Goal: Information Seeking & Learning: Check status

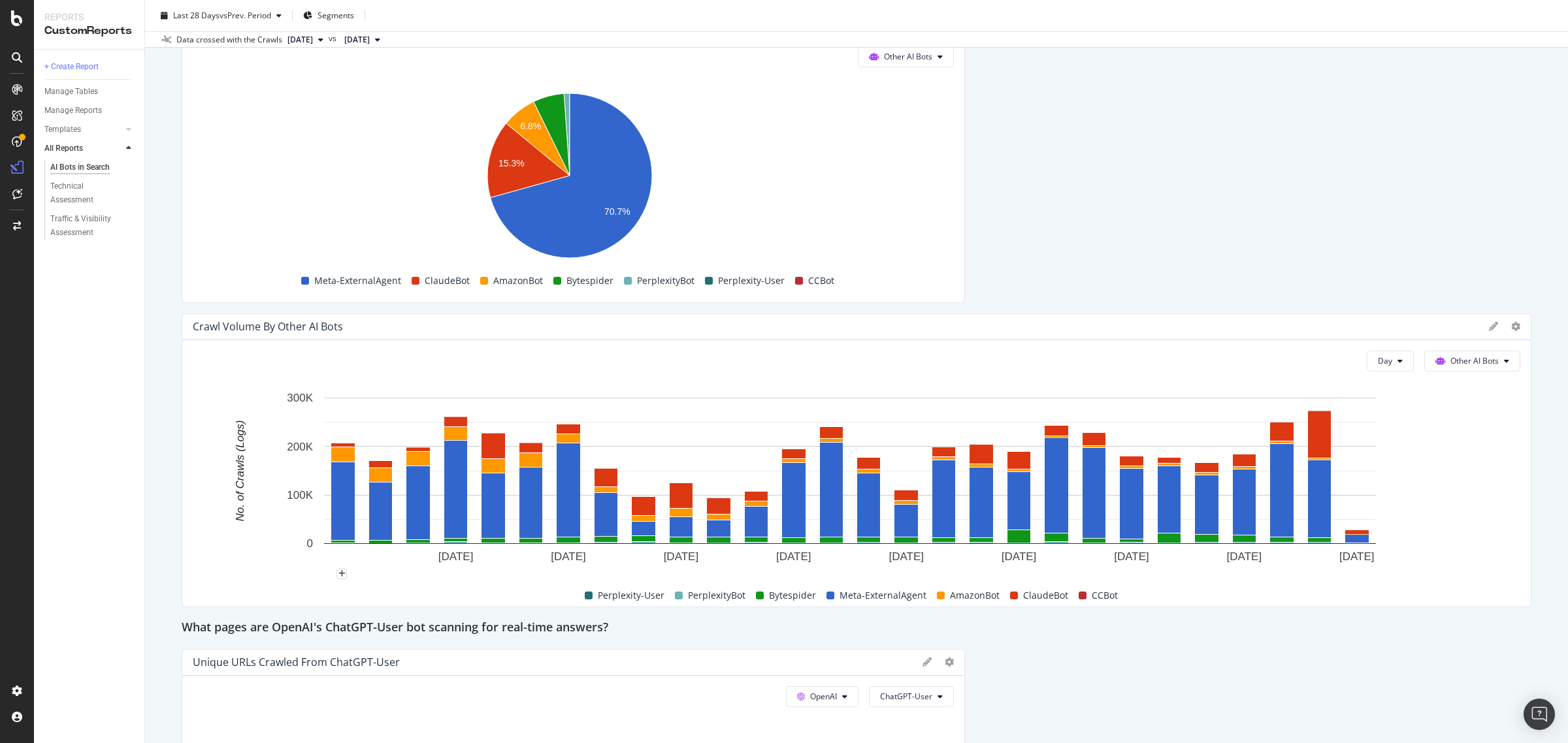
scroll to position [1708, 0]
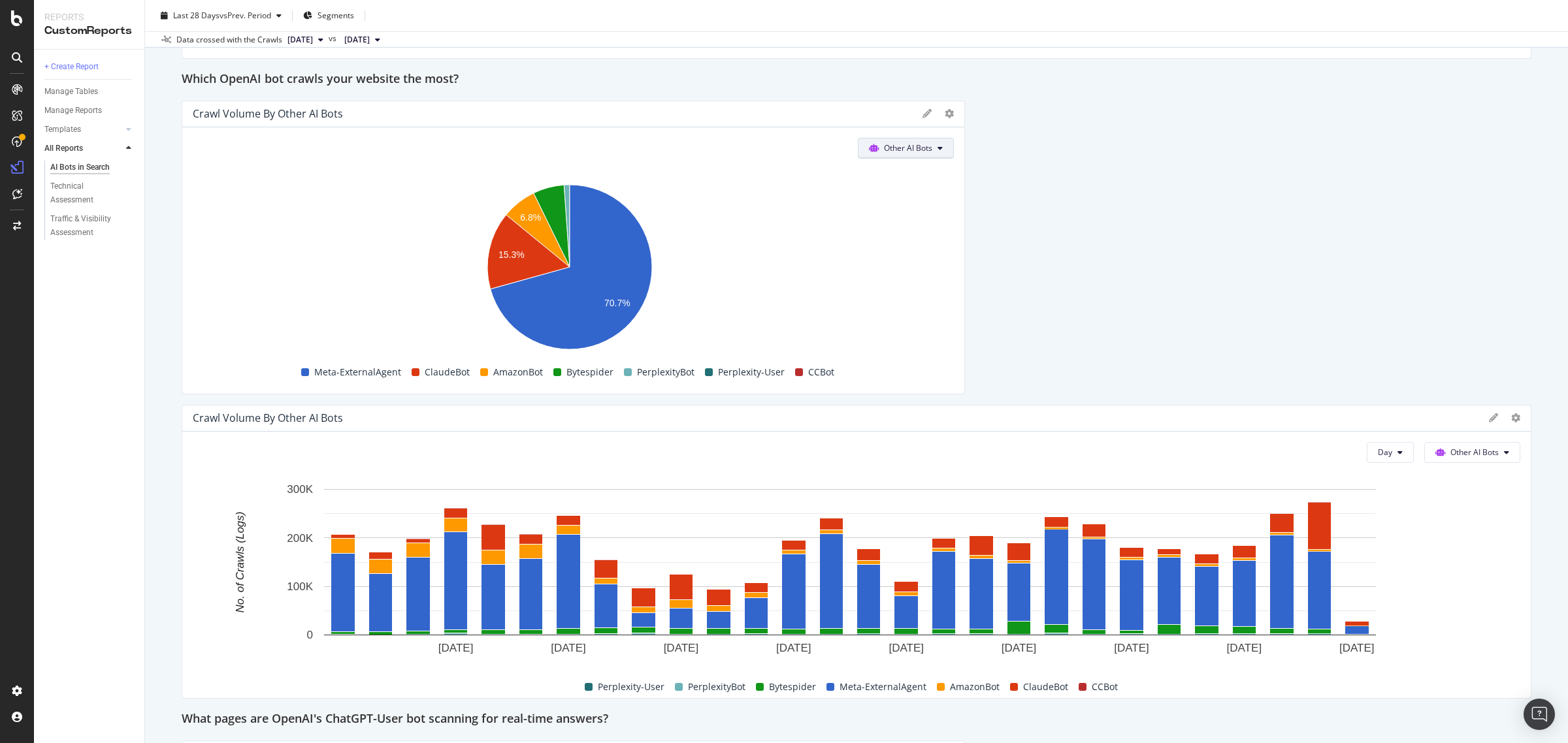
click at [884, 146] on span "Other AI Bots" at bounding box center [908, 148] width 48 height 11
click at [886, 231] on div "OpenAI" at bounding box center [896, 224] width 93 height 19
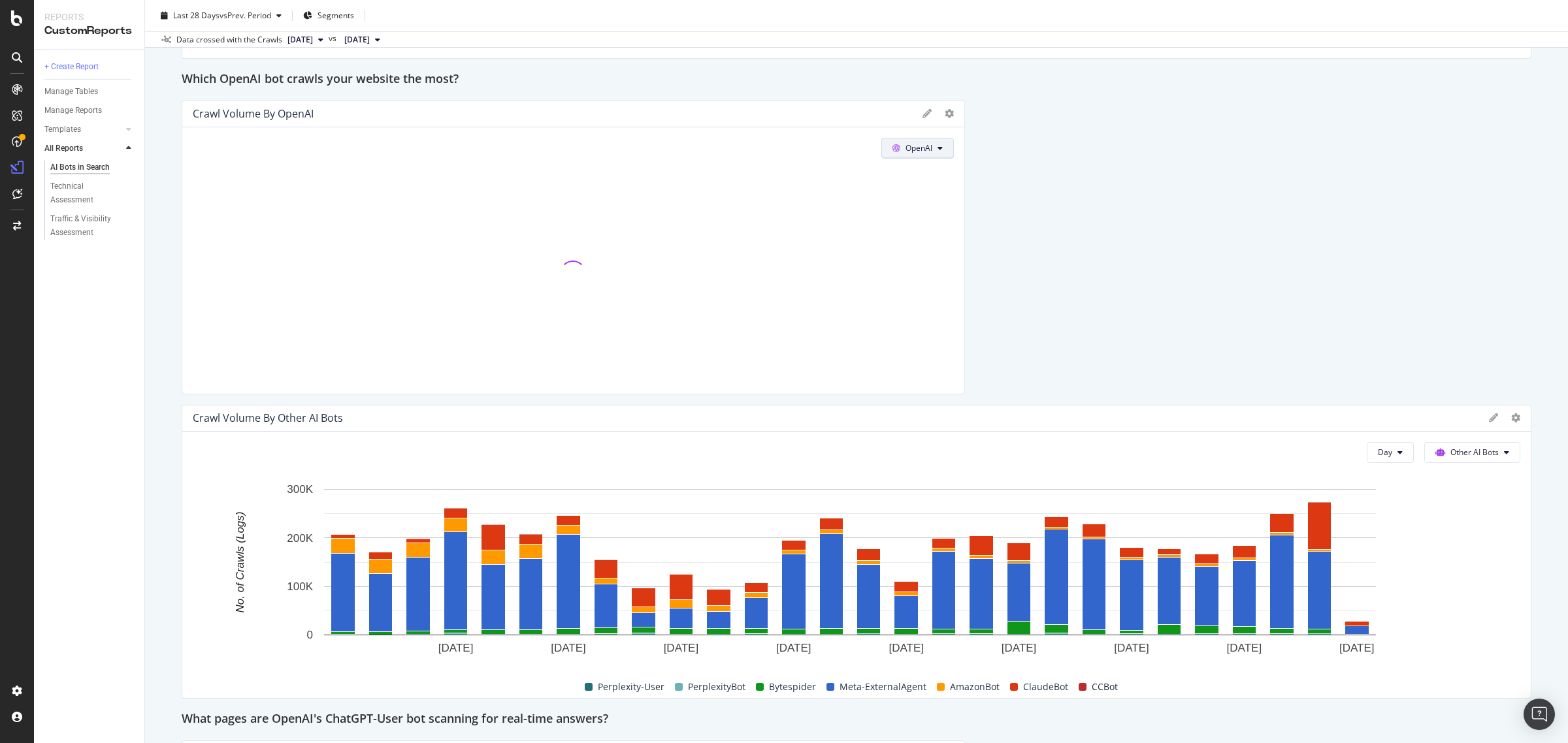
click at [919, 141] on button "OpenAI" at bounding box center [918, 148] width 72 height 21
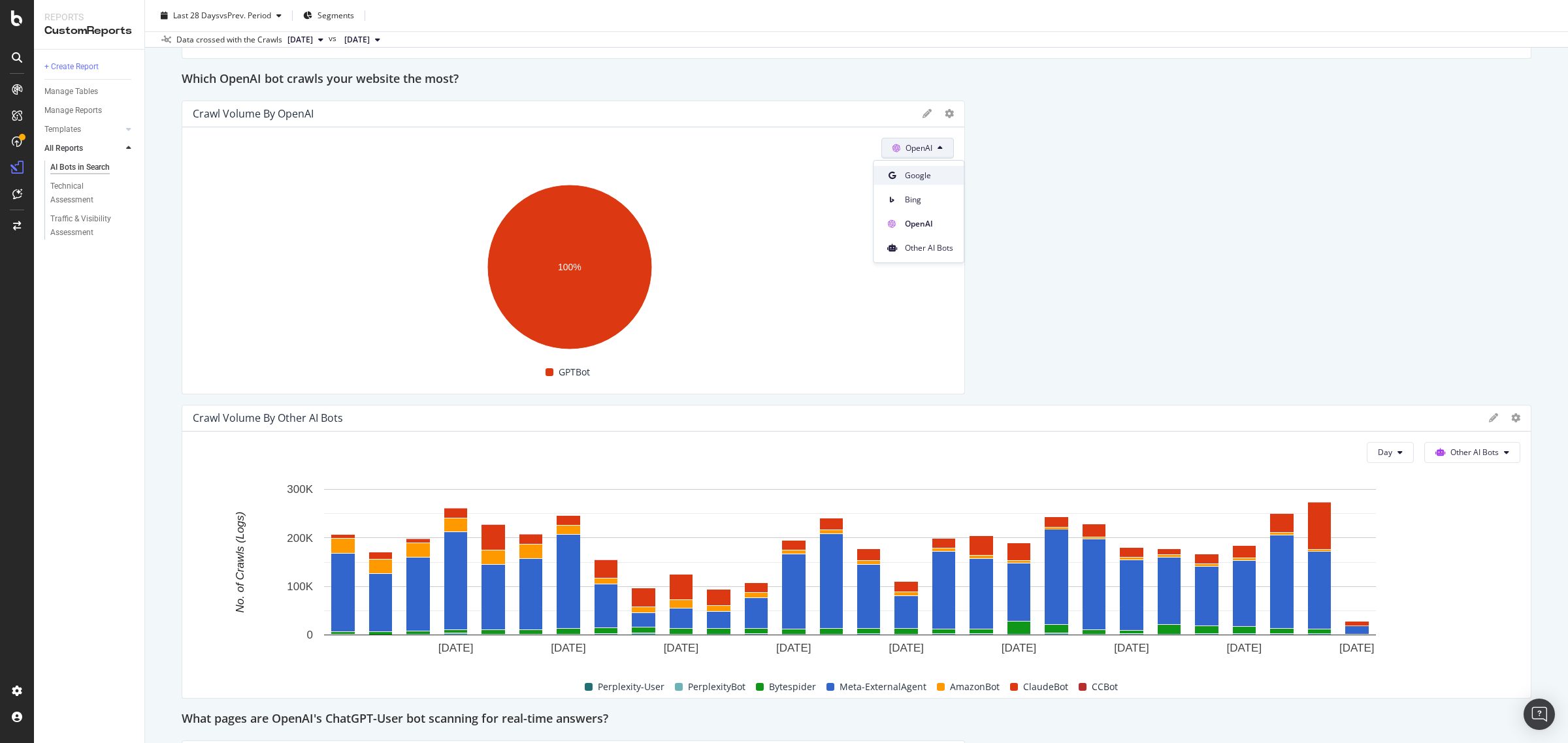
click at [929, 177] on span "Google" at bounding box center [929, 175] width 48 height 12
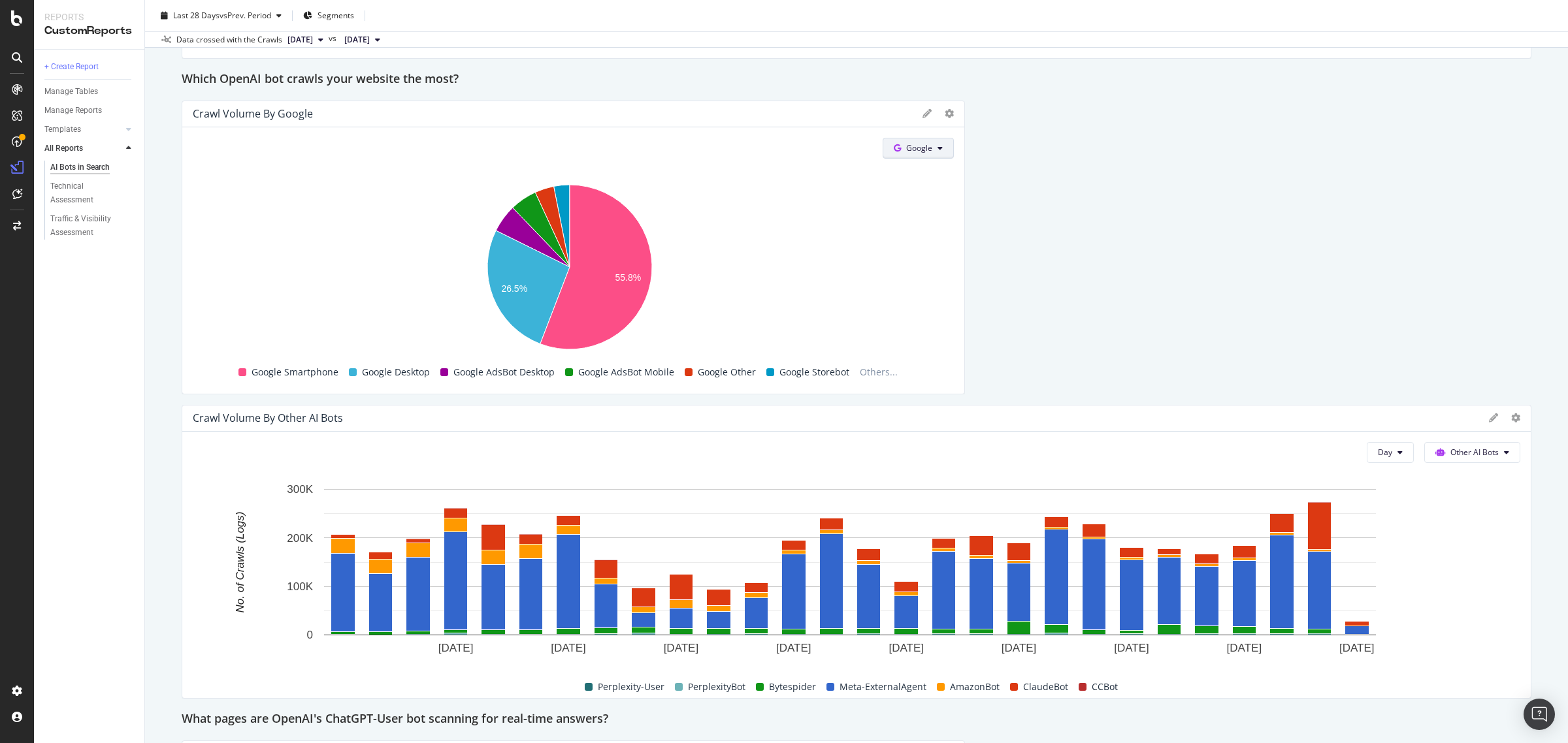
click at [929, 158] on button "Google" at bounding box center [918, 148] width 71 height 21
click at [932, 226] on span "OpenAI" at bounding box center [932, 224] width 48 height 12
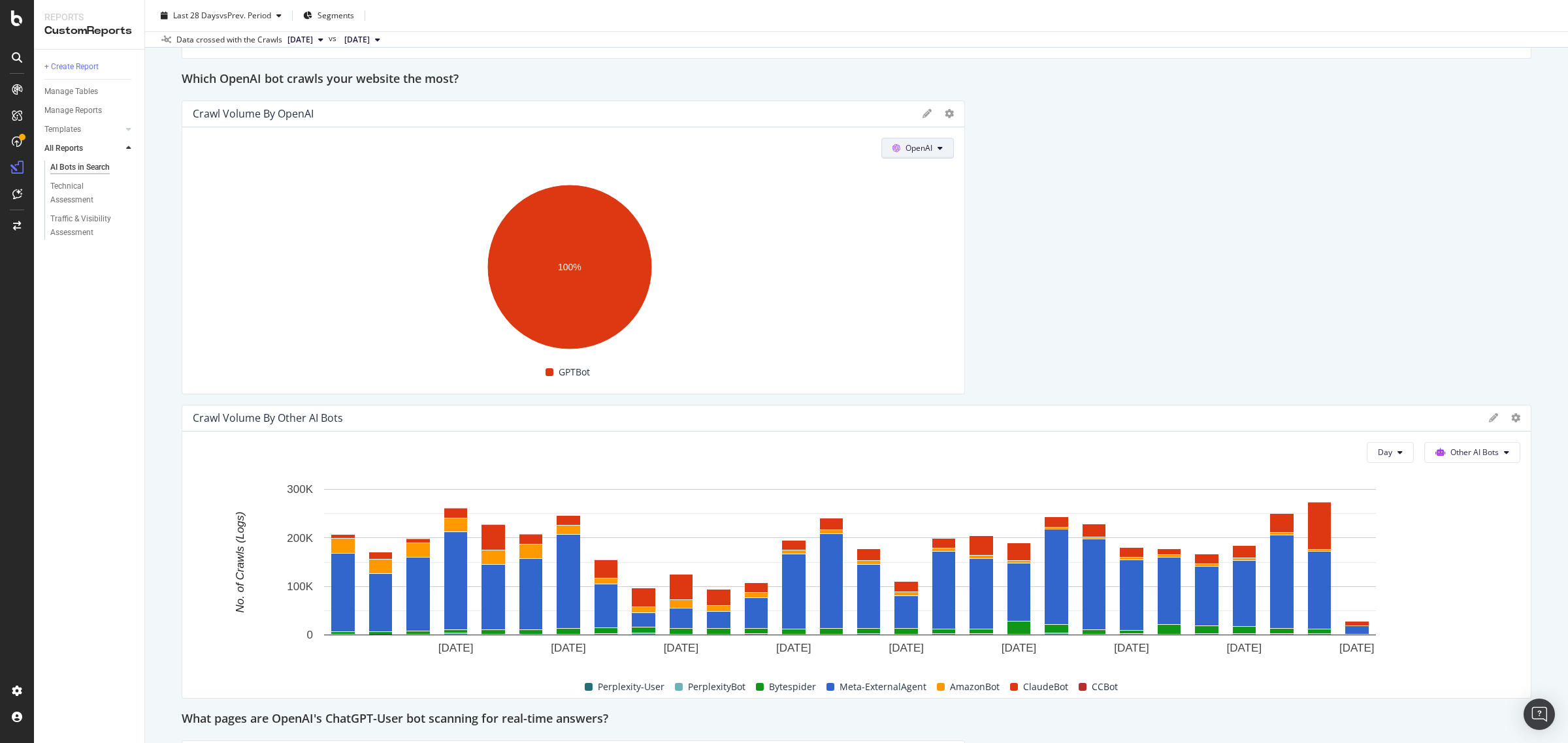
click at [938, 147] on icon at bounding box center [940, 148] width 5 height 8
click at [936, 244] on span "Other AI Bots" at bounding box center [929, 247] width 48 height 12
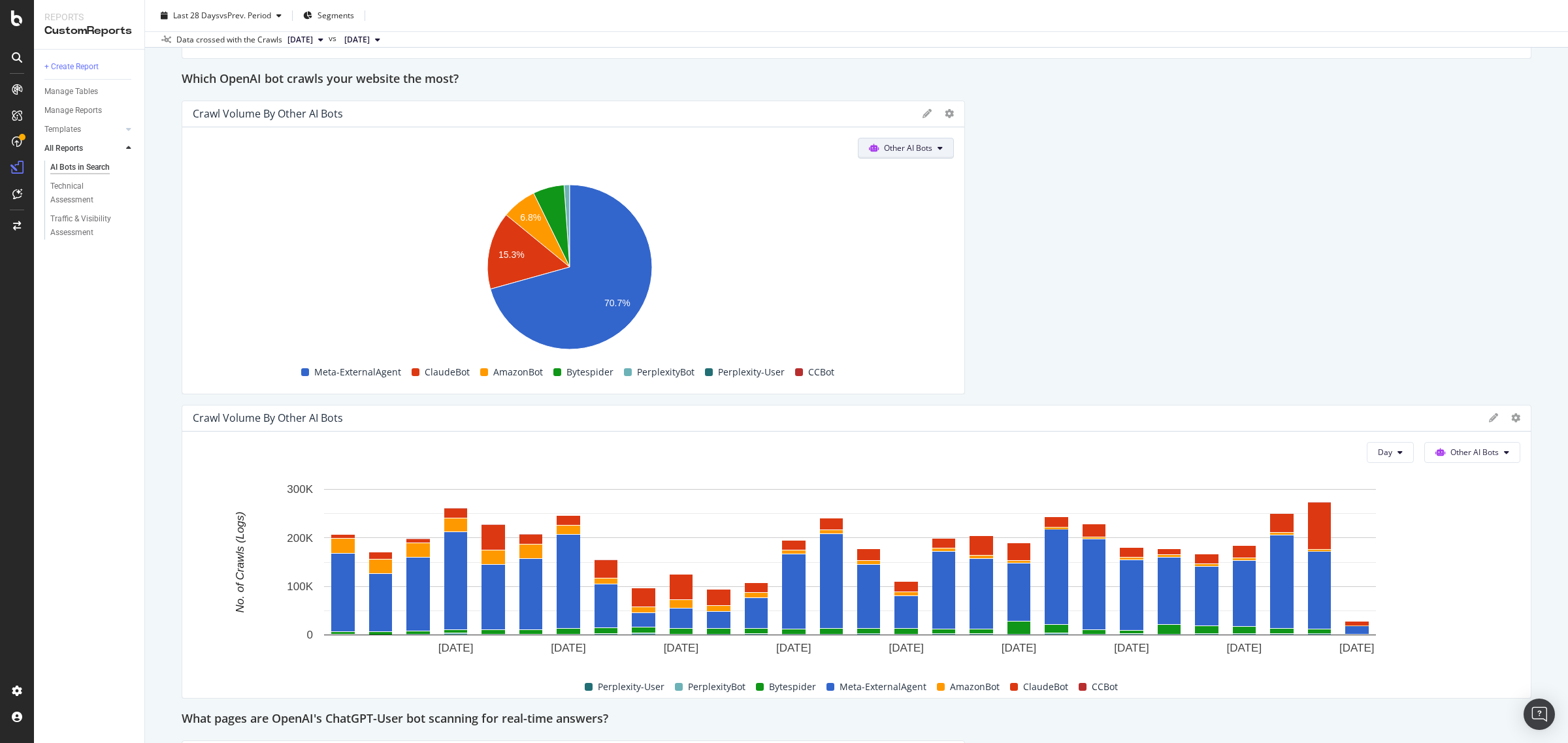
click at [925, 149] on button "Other AI Bots" at bounding box center [905, 148] width 96 height 21
click at [906, 225] on span "OpenAI" at bounding box center [907, 224] width 51 height 12
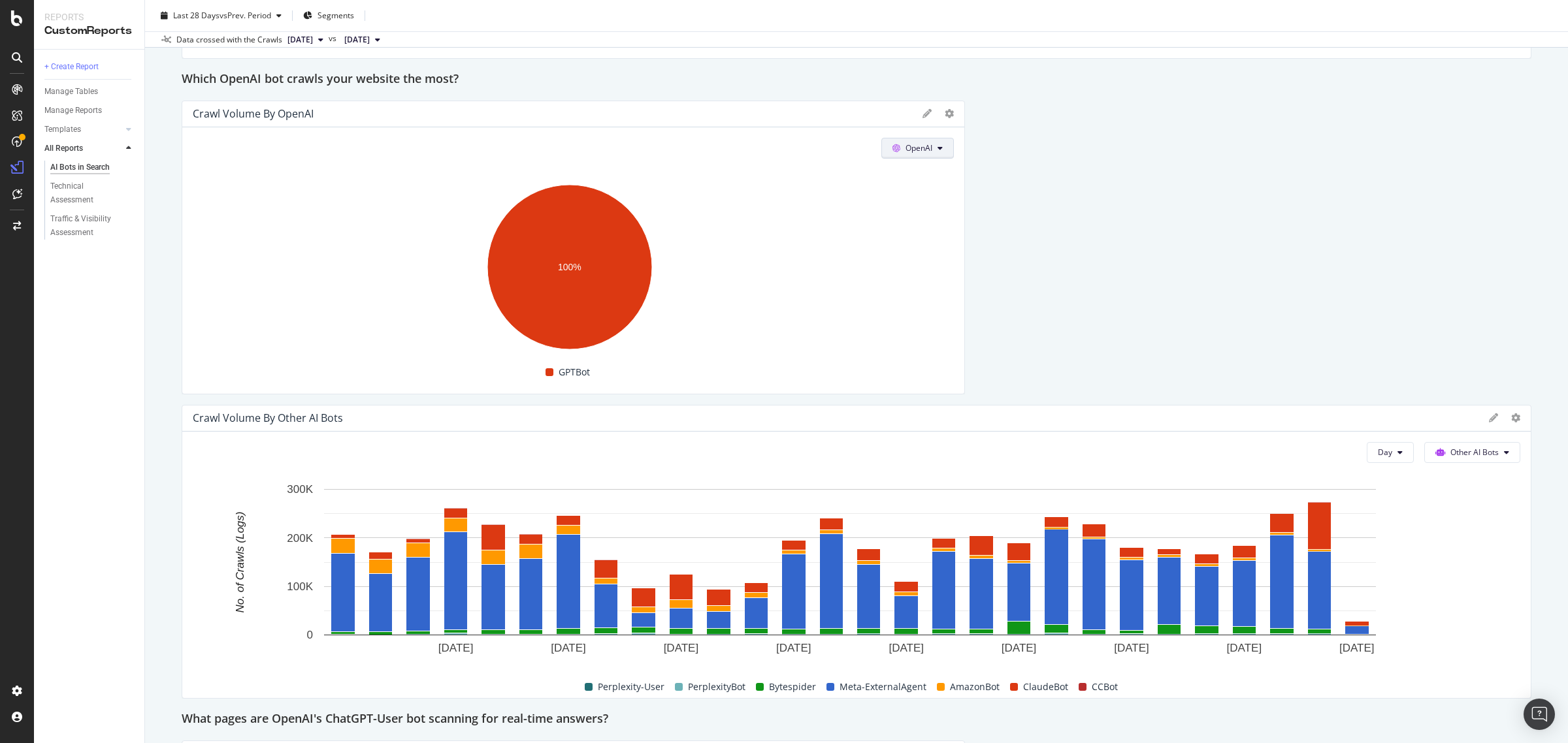
click at [915, 149] on span "OpenAI" at bounding box center [919, 148] width 27 height 11
click at [925, 151] on span "OpenAI" at bounding box center [919, 148] width 27 height 11
click at [925, 115] on div at bounding box center [938, 113] width 32 height 13
click at [922, 115] on icon at bounding box center [927, 114] width 9 height 9
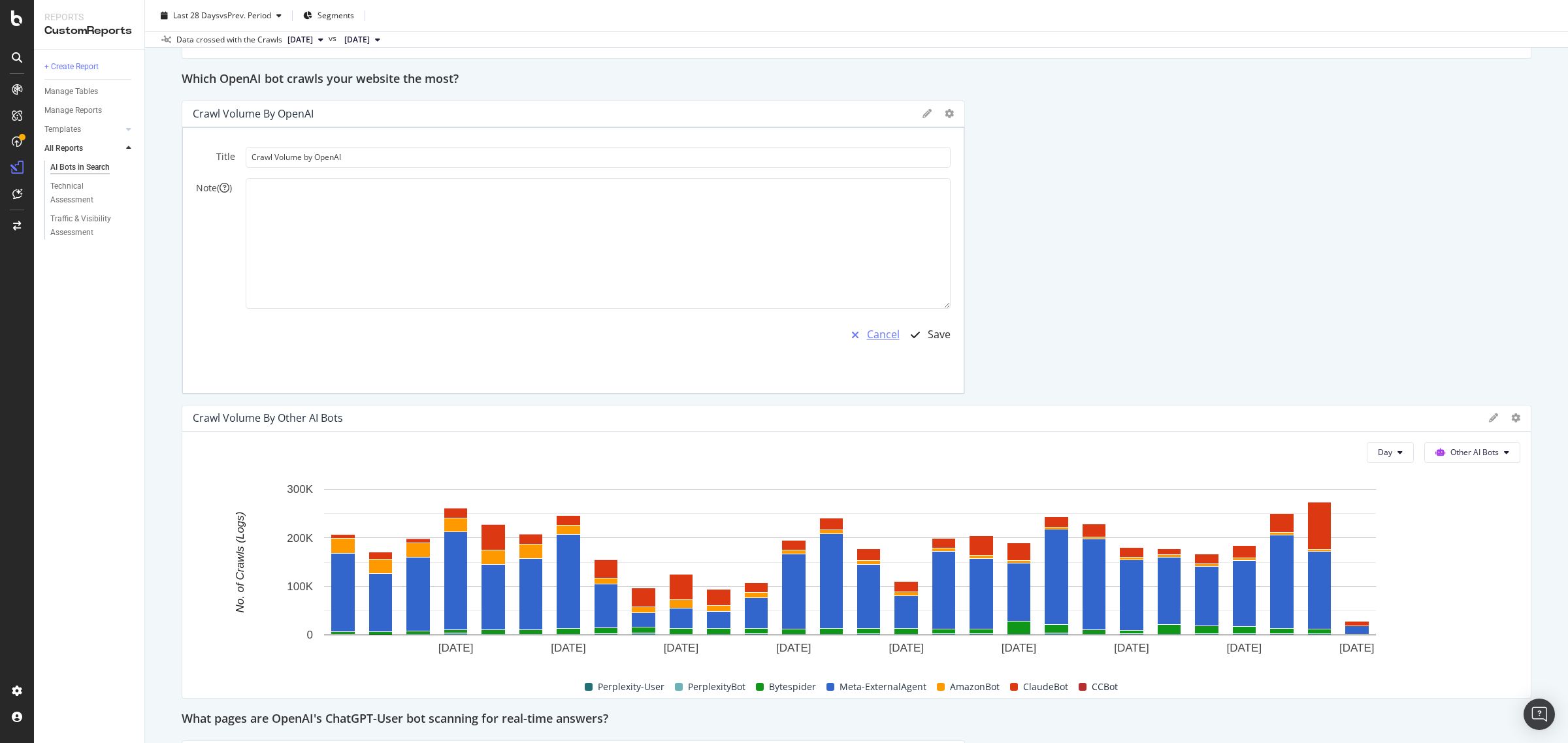
click at [867, 333] on div "Cancel" at bounding box center [883, 335] width 32 height 15
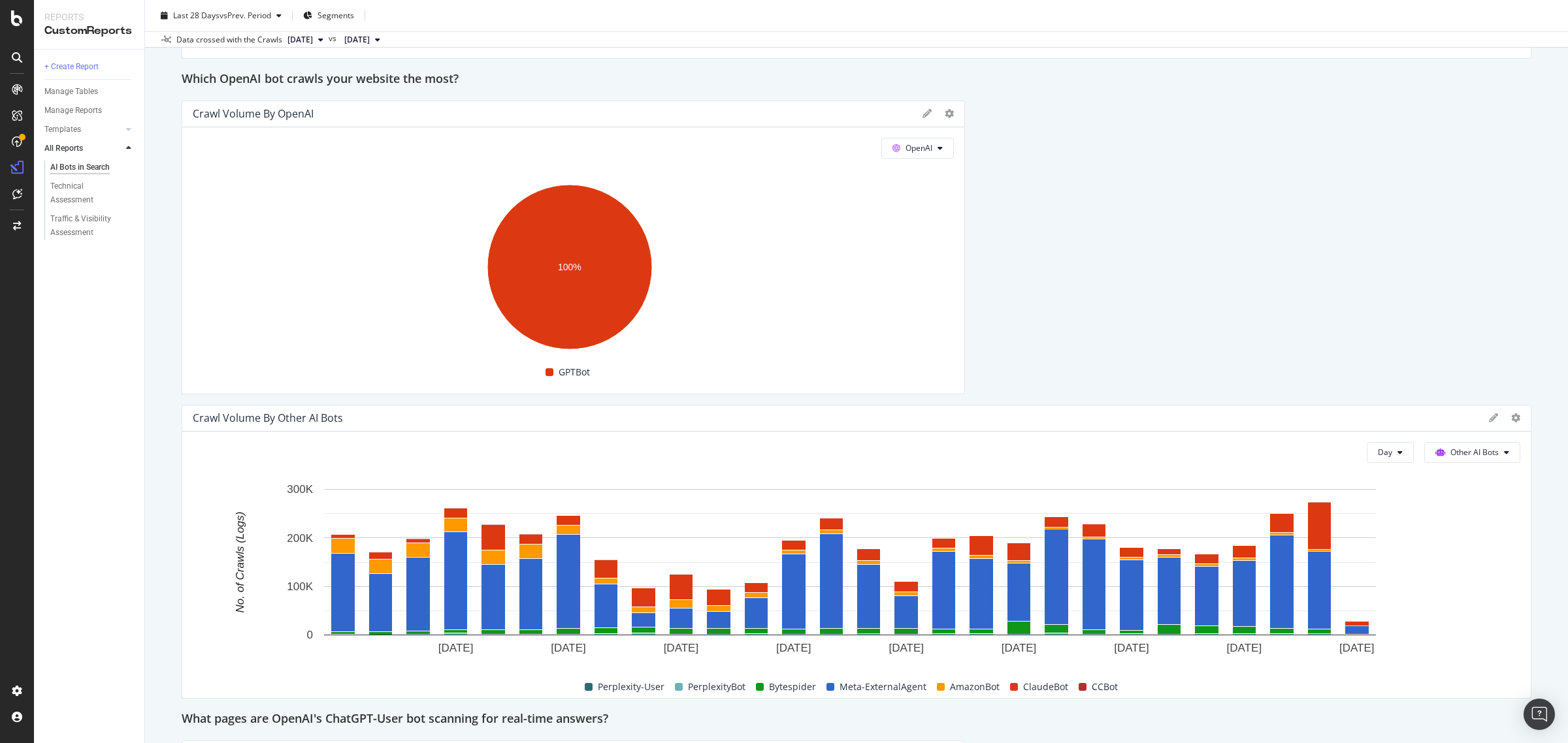
click at [935, 115] on div at bounding box center [938, 113] width 32 height 13
click at [945, 113] on icon at bounding box center [949, 114] width 9 height 9
click at [983, 227] on span "Table" at bounding box center [1017, 231] width 98 height 12
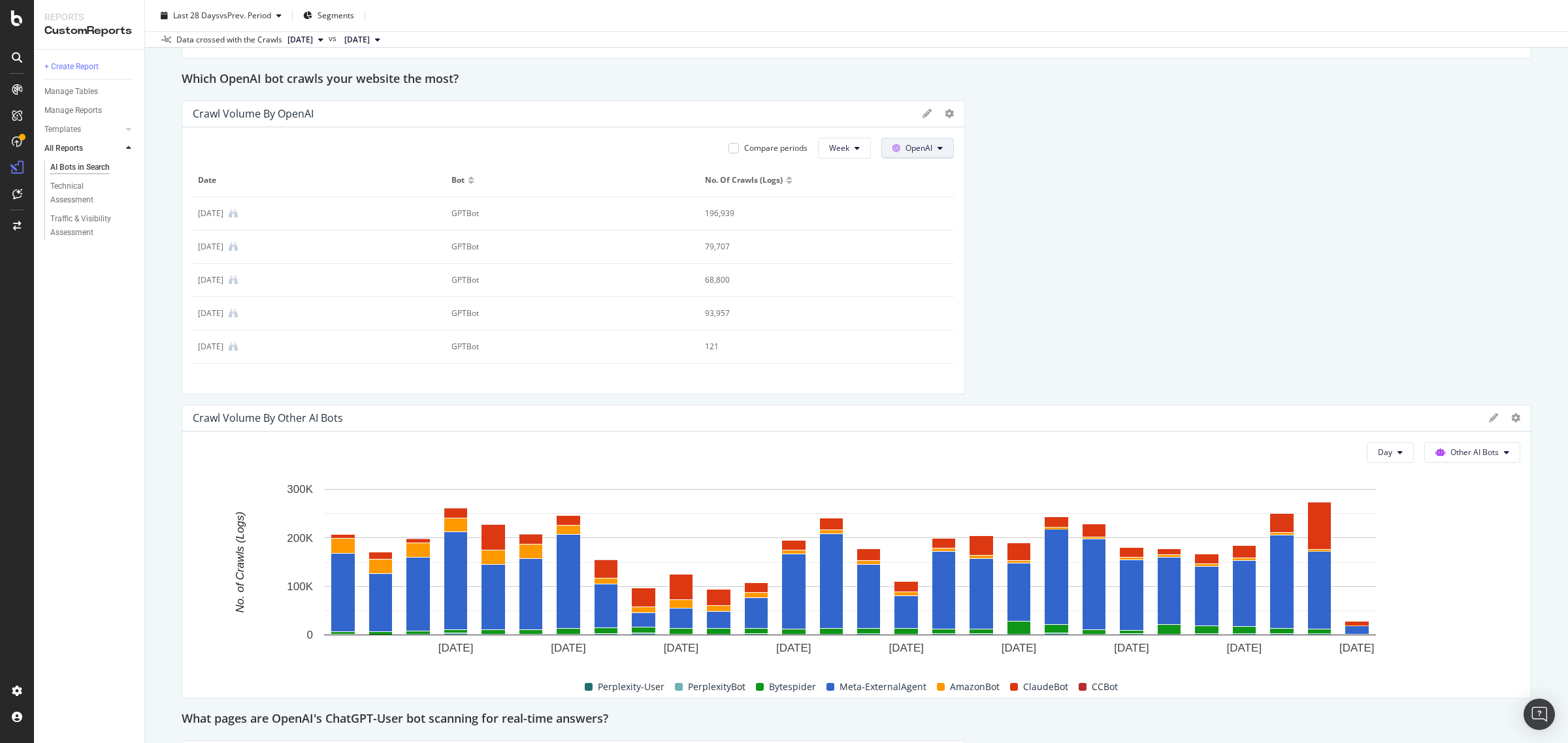
click at [926, 148] on button "OpenAI" at bounding box center [918, 148] width 72 height 21
click at [935, 111] on div at bounding box center [938, 113] width 32 height 13
click at [945, 112] on icon at bounding box center [949, 114] width 9 height 9
click at [982, 207] on span "Pie" at bounding box center [1017, 207] width 98 height 12
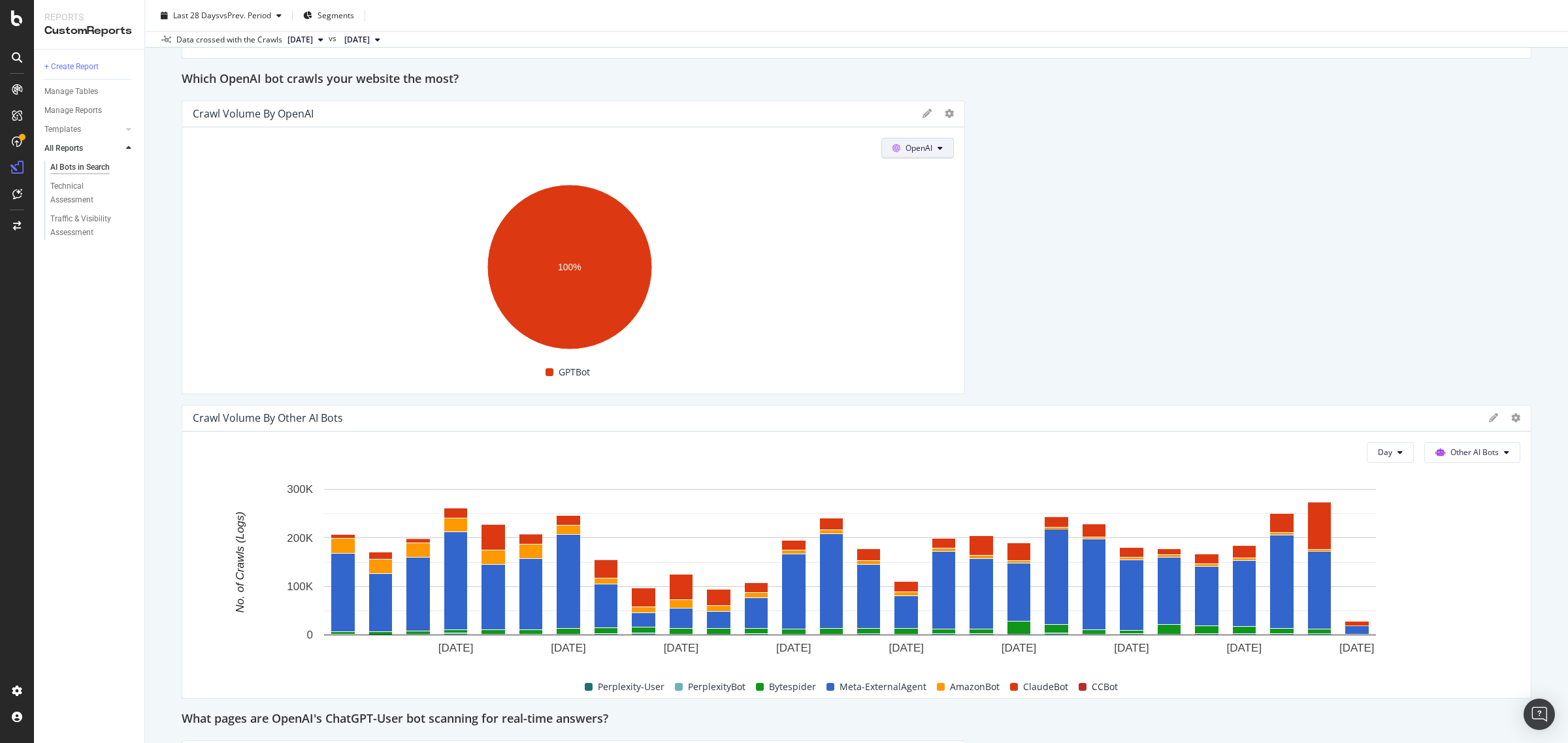
click at [925, 147] on button "OpenAI" at bounding box center [918, 148] width 72 height 21
click at [922, 258] on div "Google Bing OpenAI Other AI Bots" at bounding box center [919, 211] width 91 height 103
click at [926, 247] on span "Other AI Bots" at bounding box center [929, 247] width 48 height 12
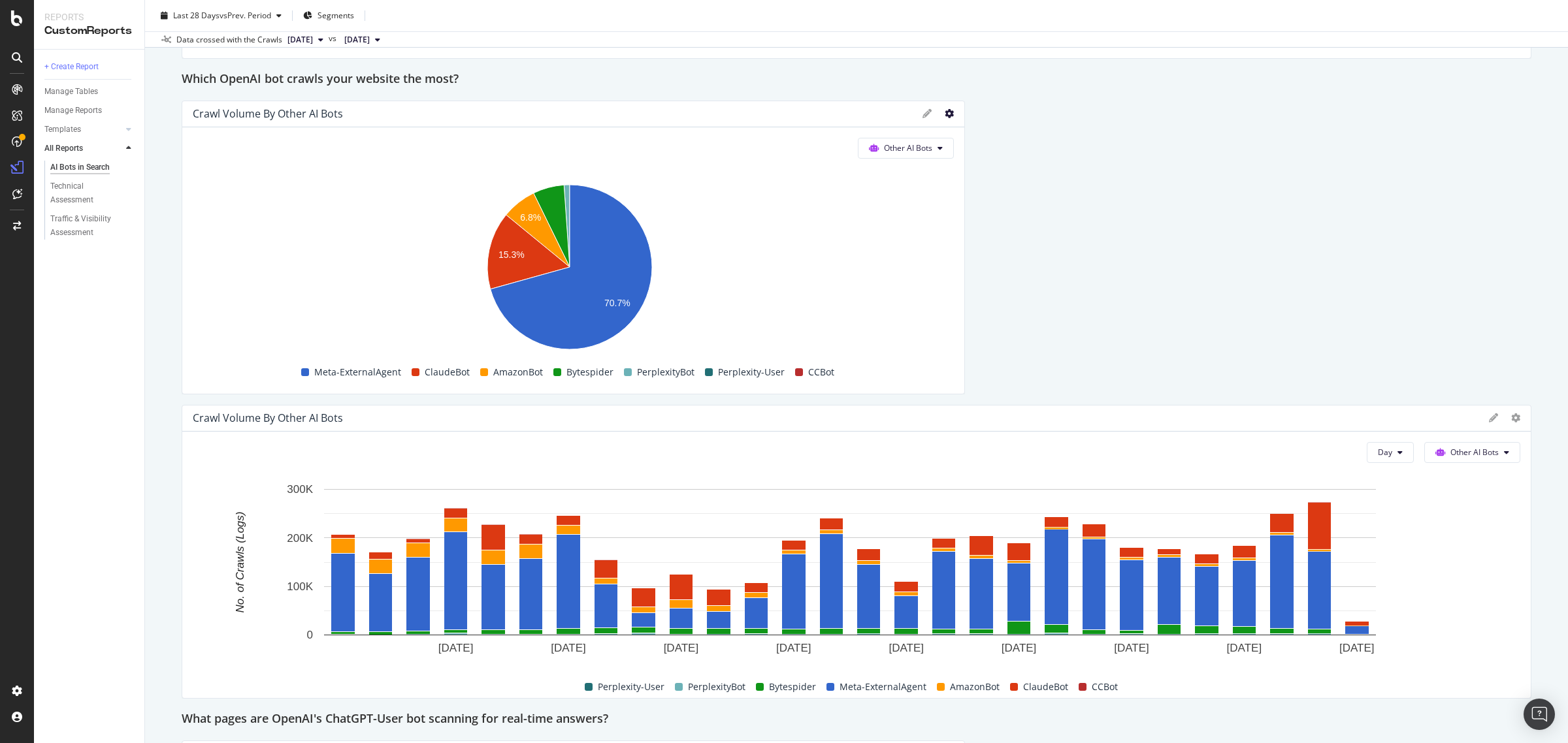
click at [945, 115] on icon at bounding box center [949, 114] width 9 height 9
click at [1023, 108] on div "This report shows AI bot interaction with your website and its impact on your o…" at bounding box center [856, 610] width 1350 height 4344
click at [952, 119] on div at bounding box center [958, 247] width 13 height 294
click at [945, 118] on icon at bounding box center [949, 114] width 9 height 9
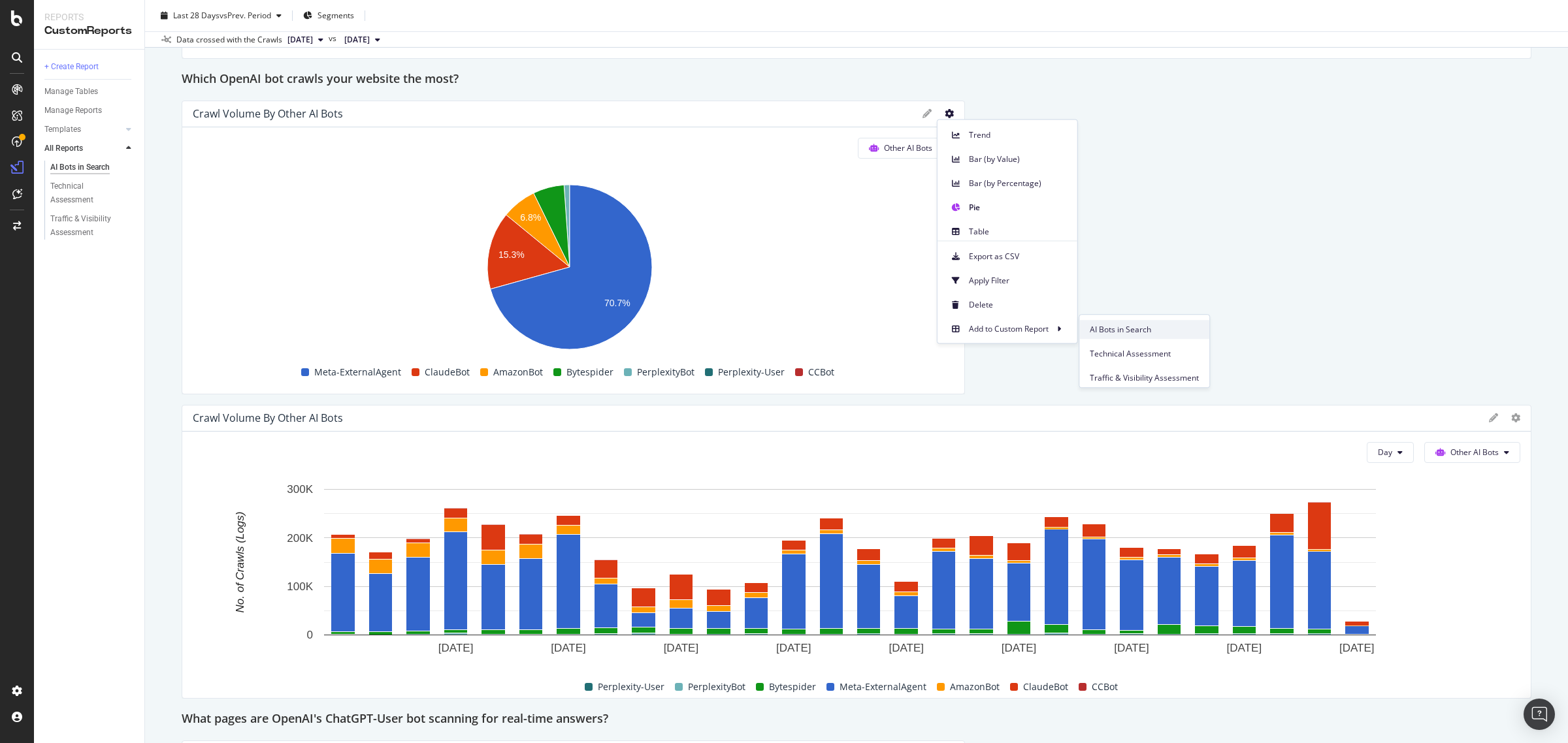
click at [1108, 330] on span "AI Bots in Search" at bounding box center [1144, 330] width 109 height 12
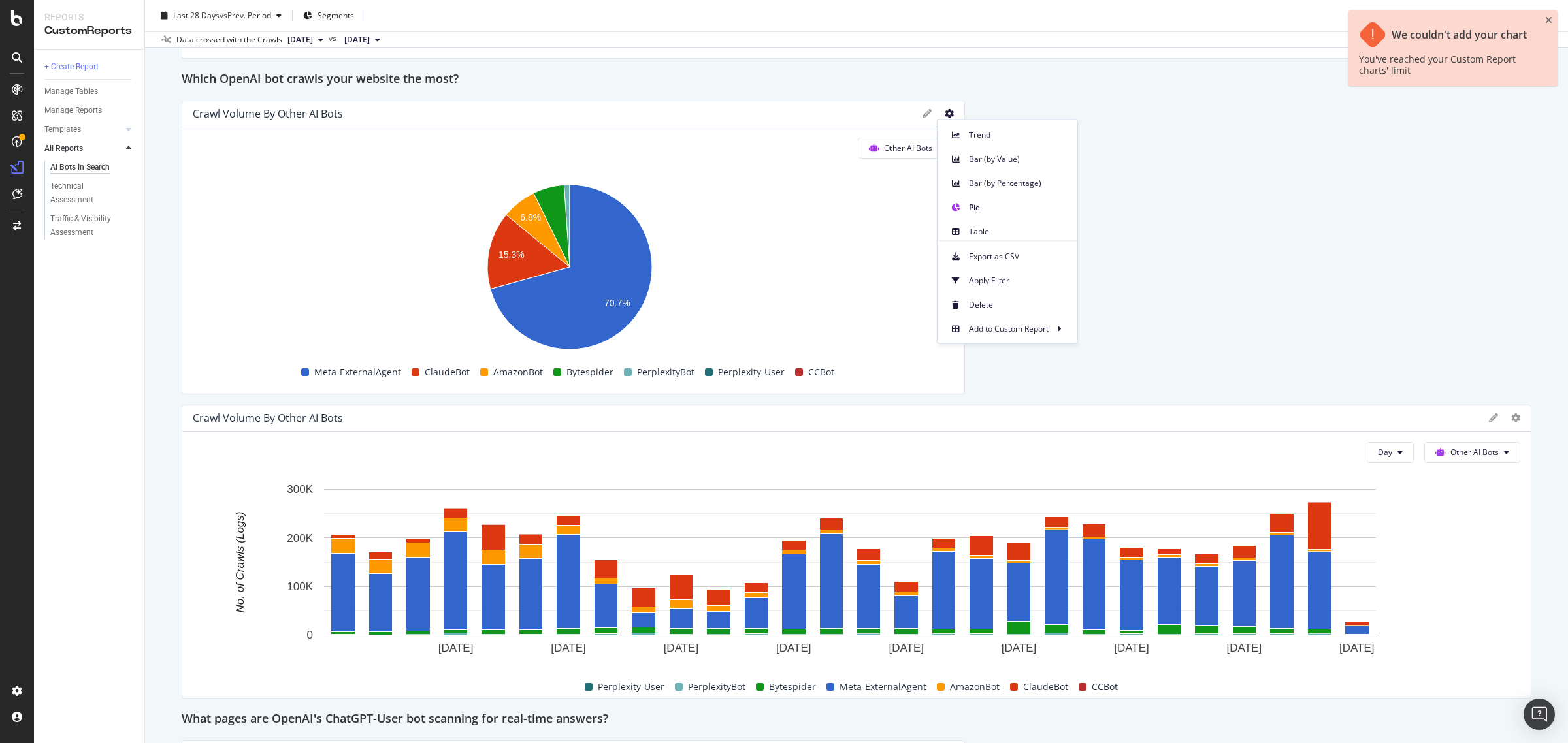
click at [1241, 280] on div "This report shows AI bot interaction with your website and its impact on your o…" at bounding box center [856, 610] width 1350 height 4344
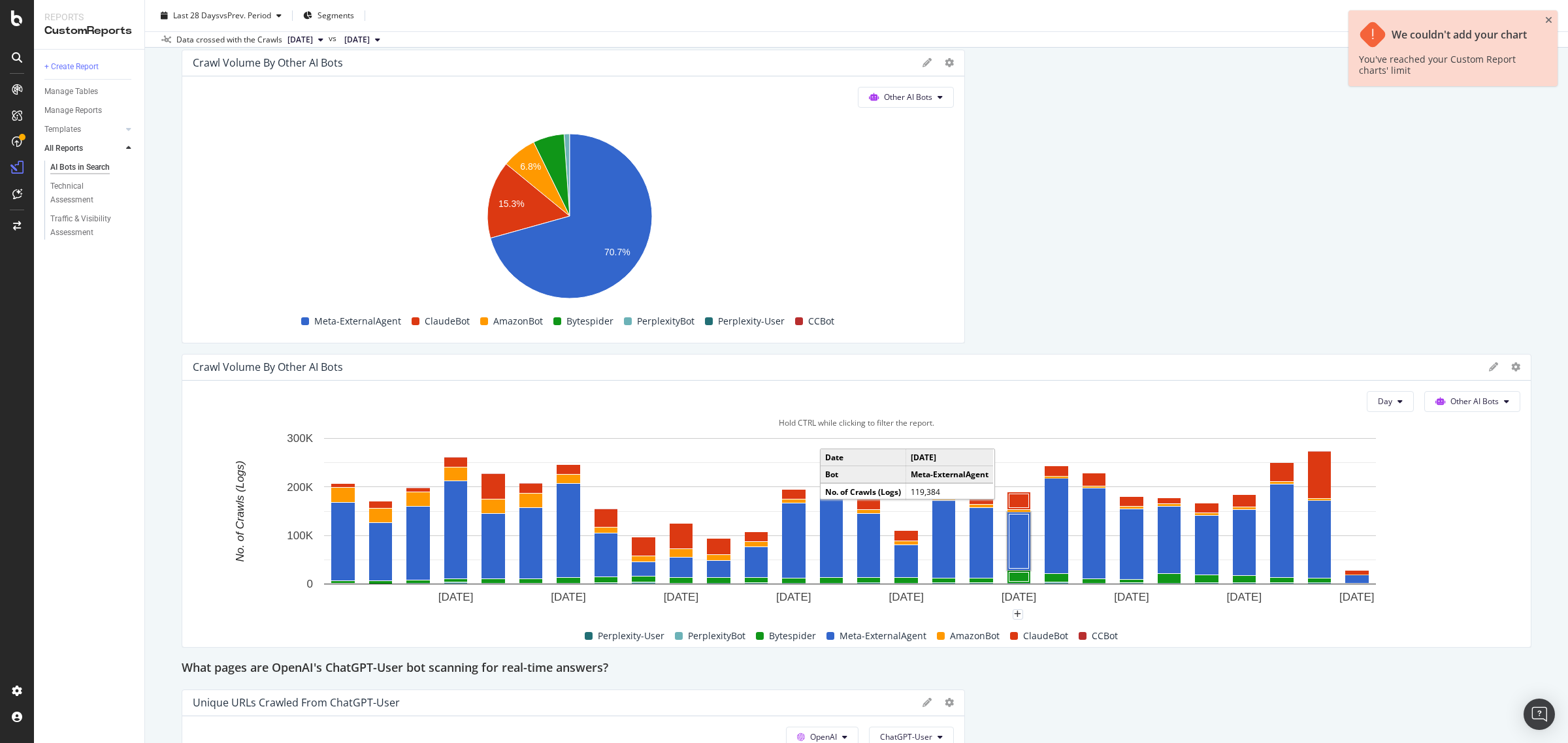
scroll to position [1871, 0]
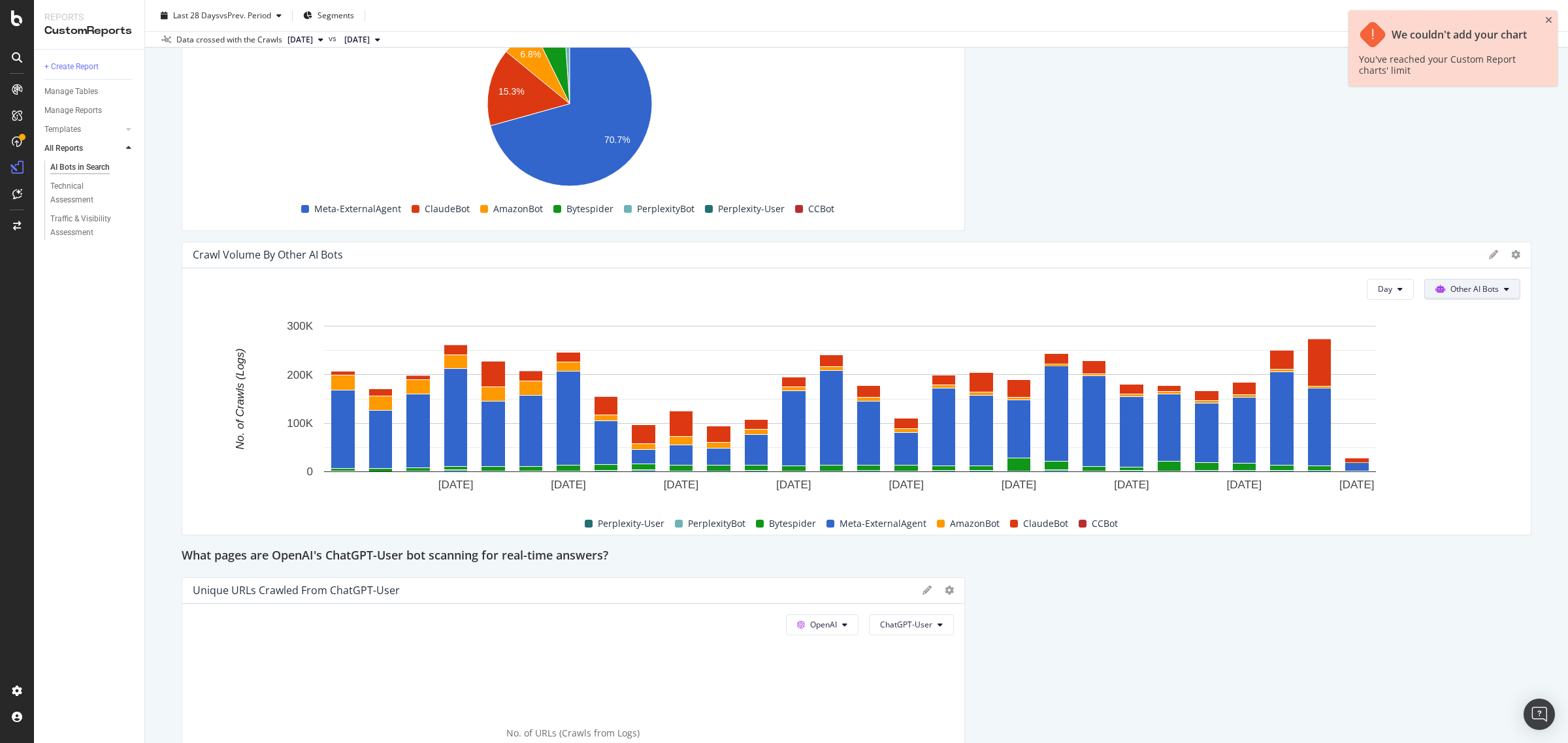
click at [1452, 294] on span "Other AI Bots" at bounding box center [1474, 289] width 48 height 11
click at [1454, 367] on span "OpenAI" at bounding box center [1469, 364] width 51 height 12
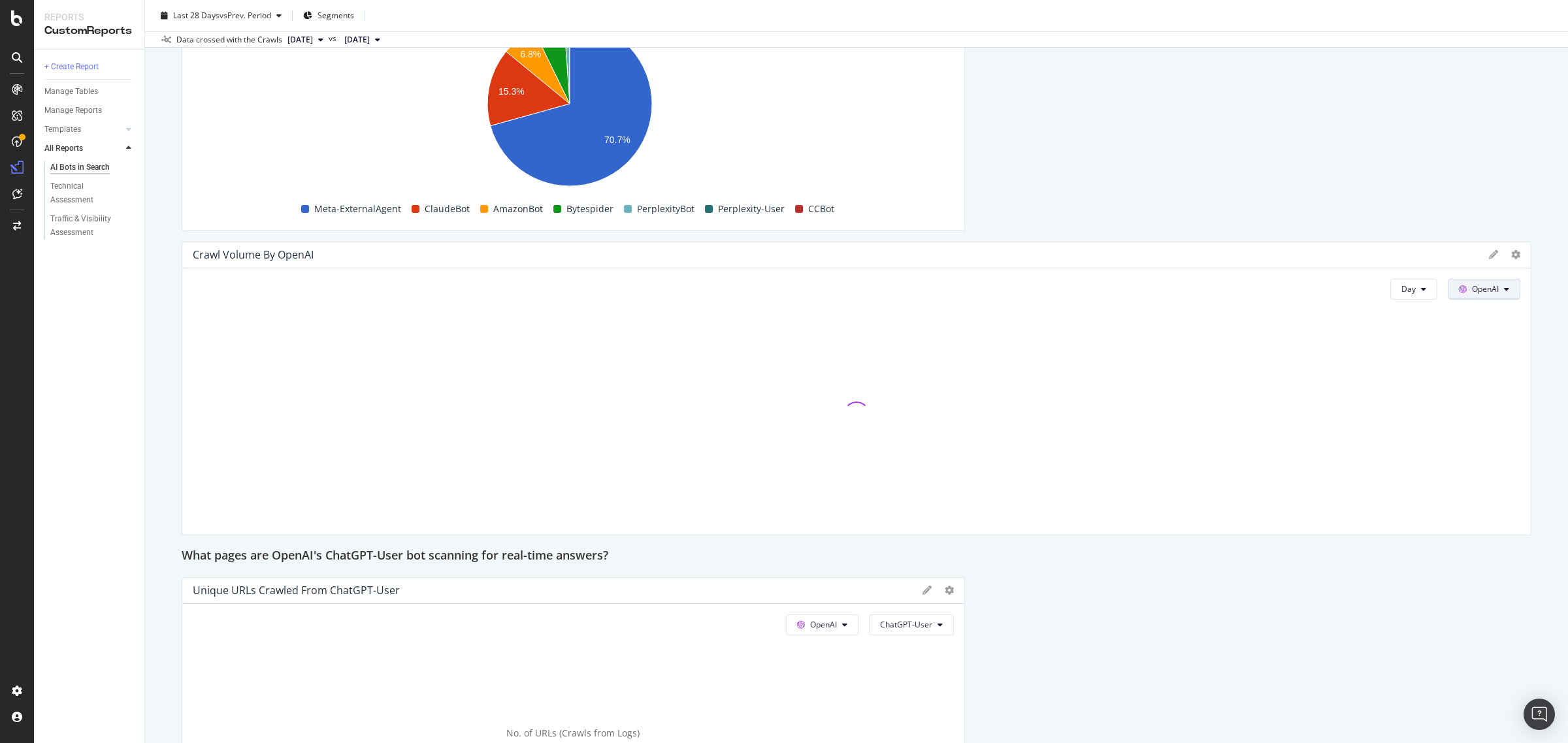
click at [1448, 285] on button "OpenAI" at bounding box center [1484, 289] width 72 height 21
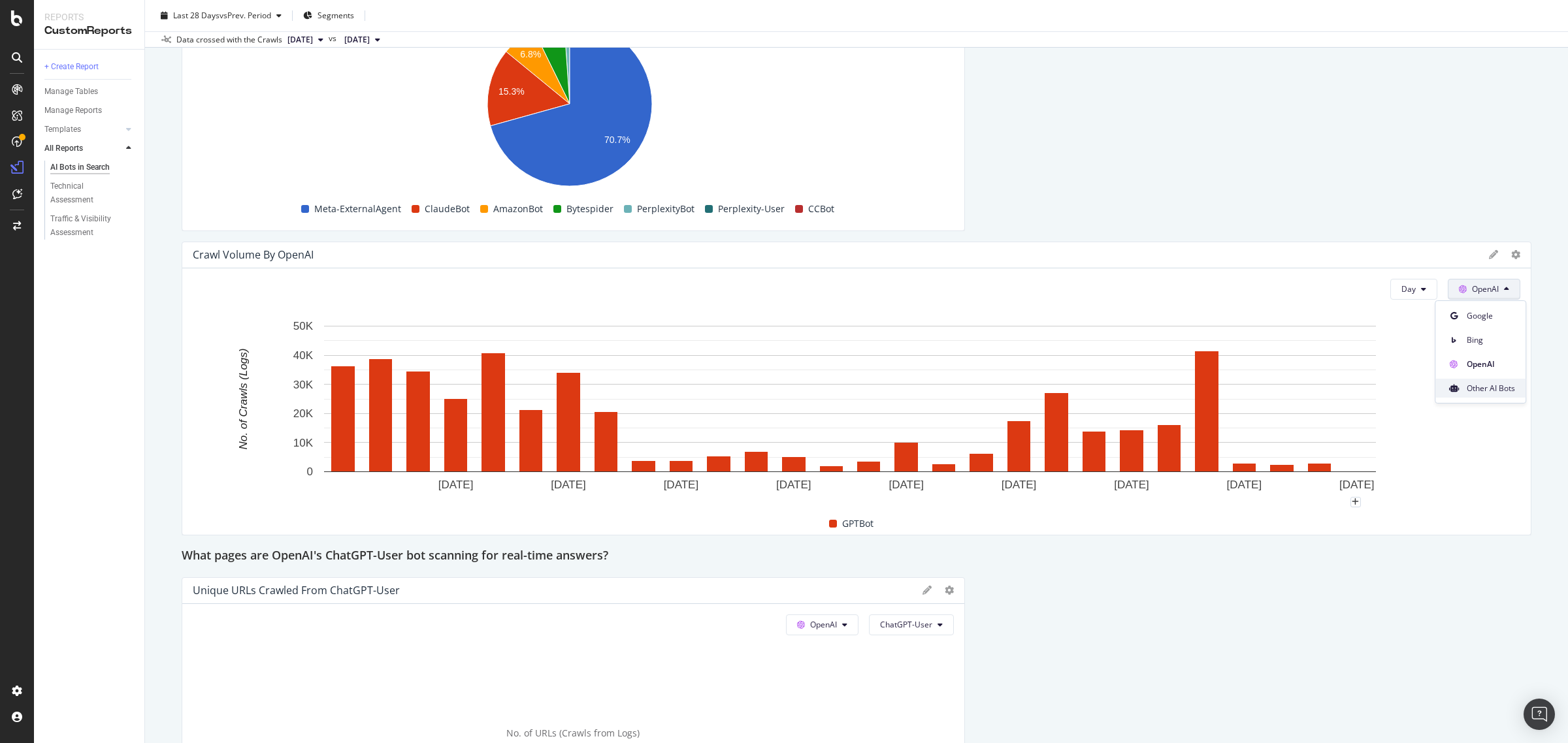
click at [1475, 392] on span "Other AI Bots" at bounding box center [1490, 388] width 48 height 12
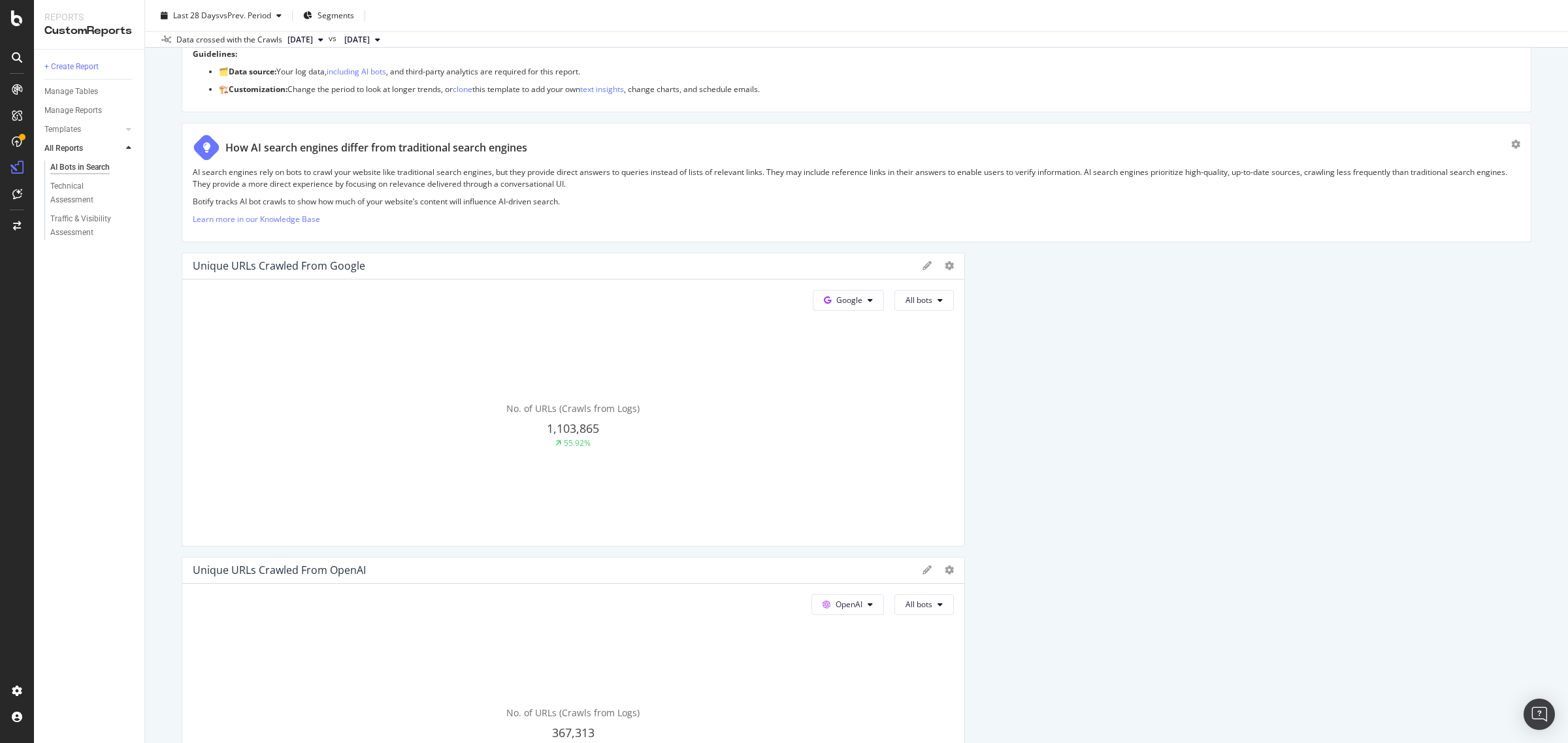
scroll to position [0, 0]
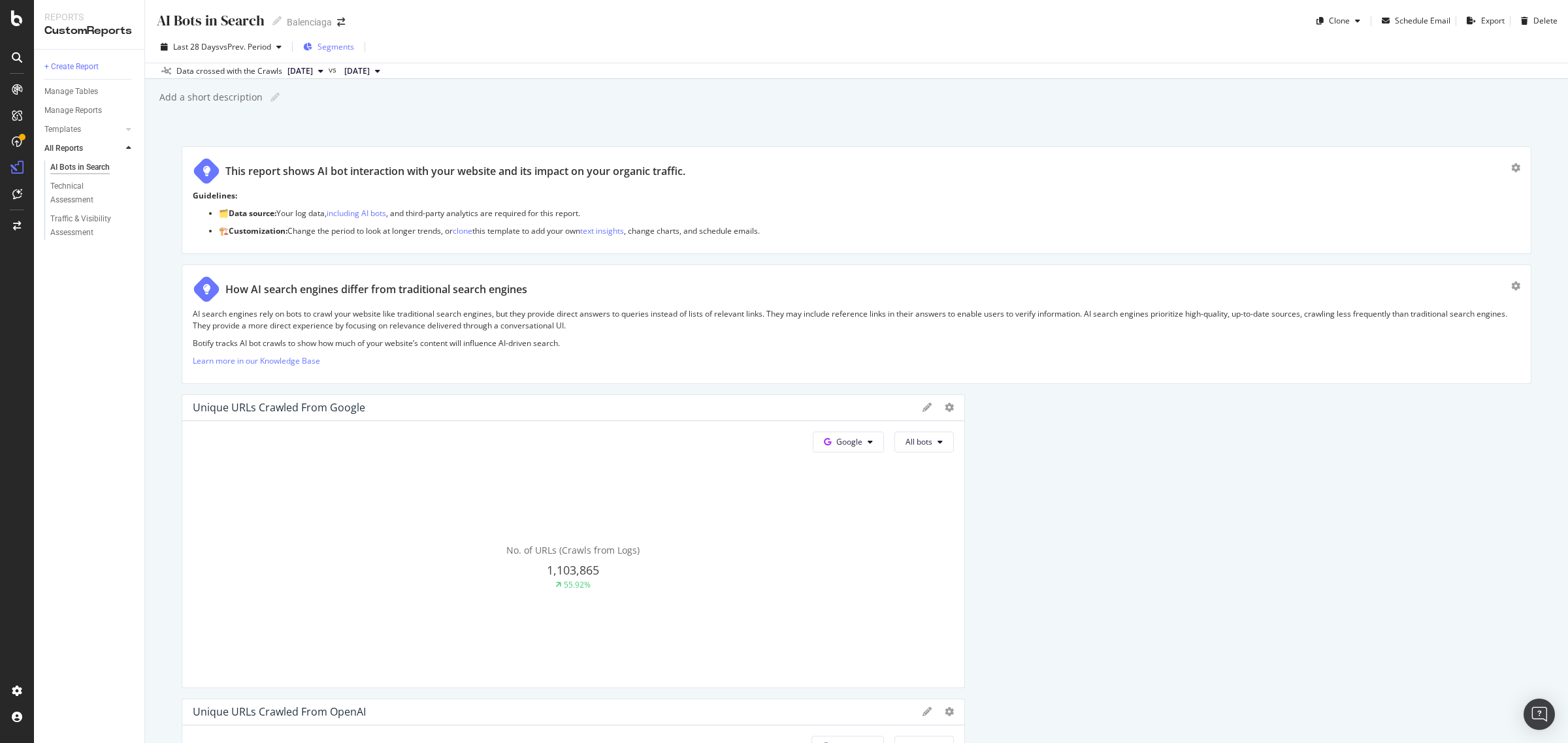
click at [338, 46] on span "Segments" at bounding box center [336, 47] width 37 height 11
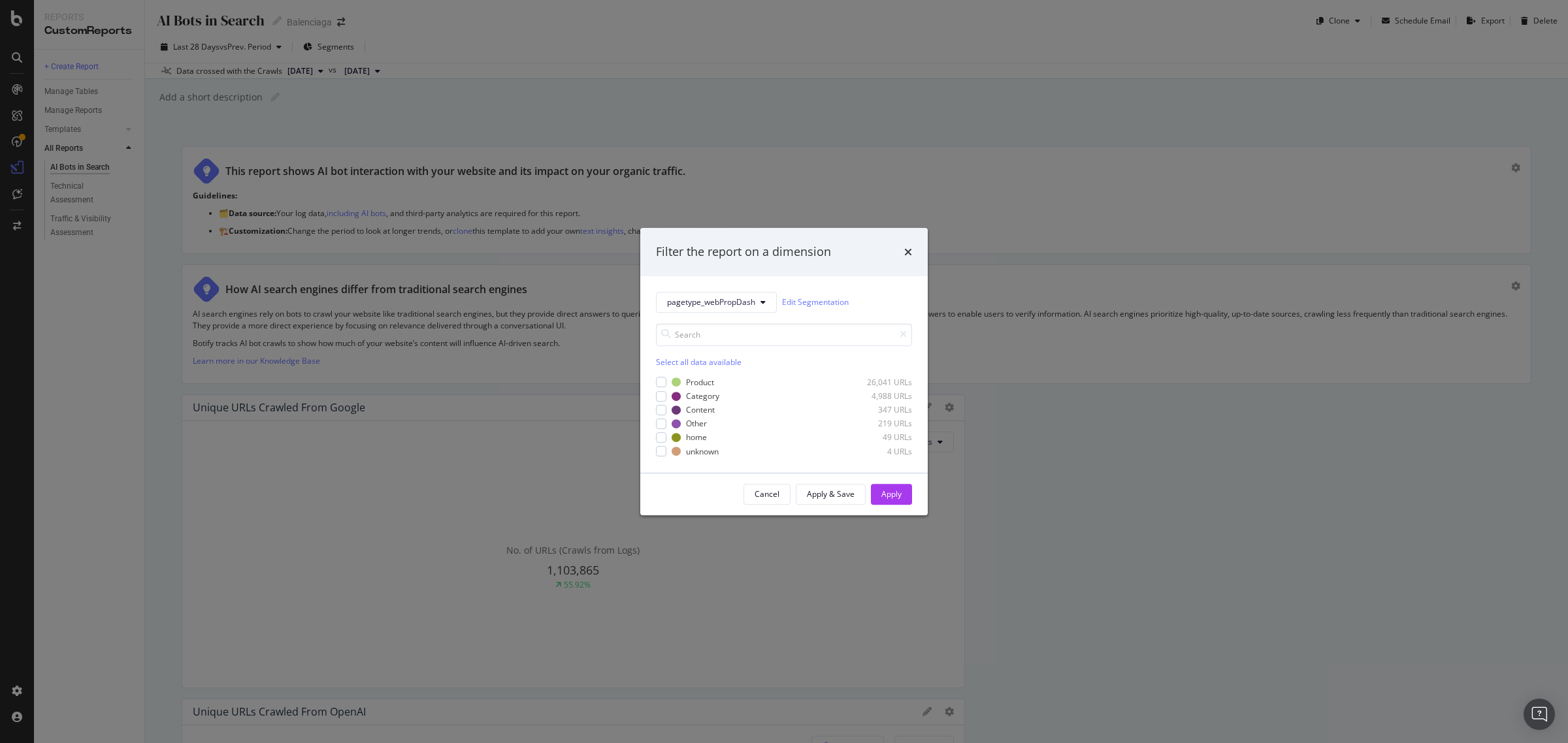
click at [398, 108] on div "Filter the report on a dimension pagetype_webPropDash Edit Segmentation Select …" at bounding box center [784, 371] width 1568 height 743
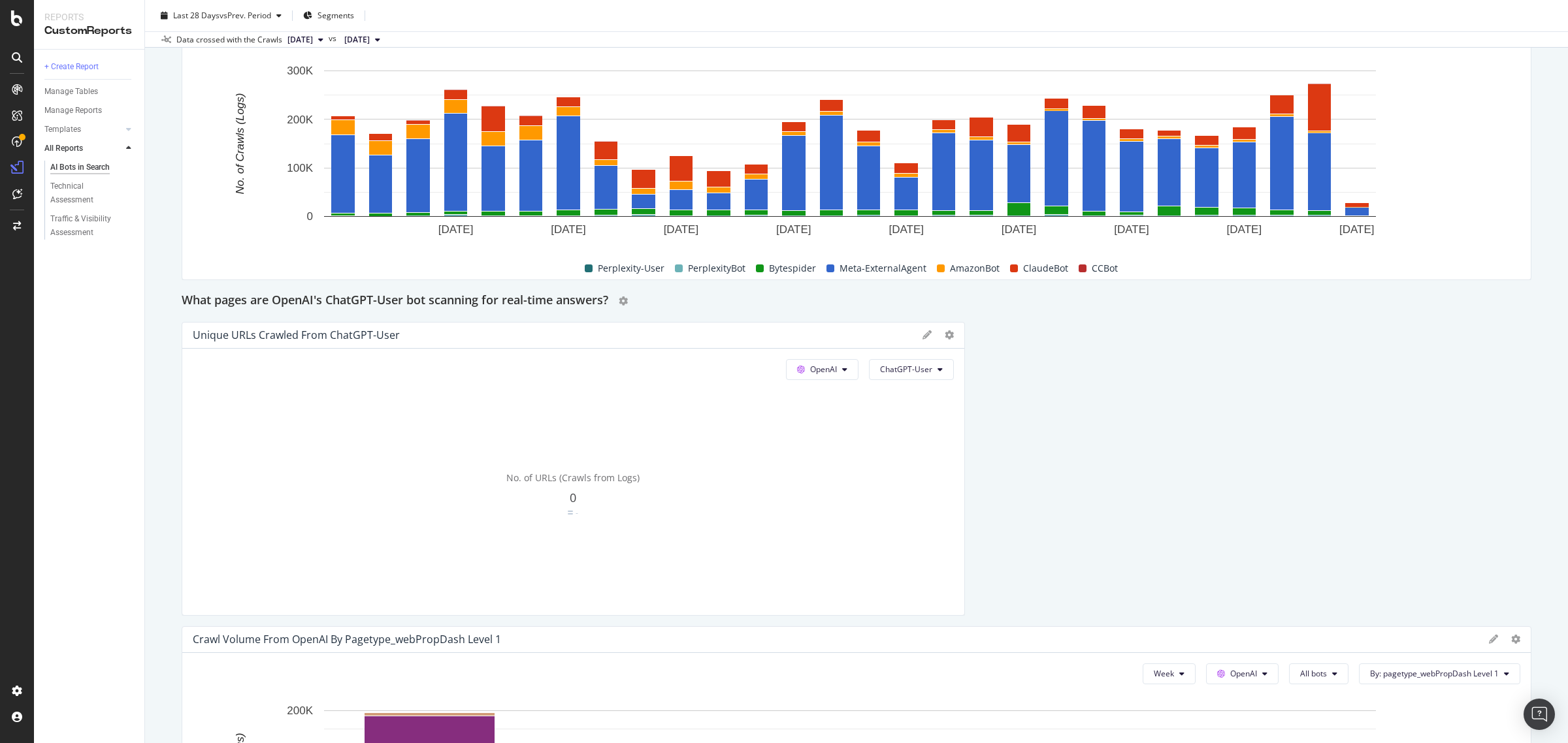
scroll to position [2286, 0]
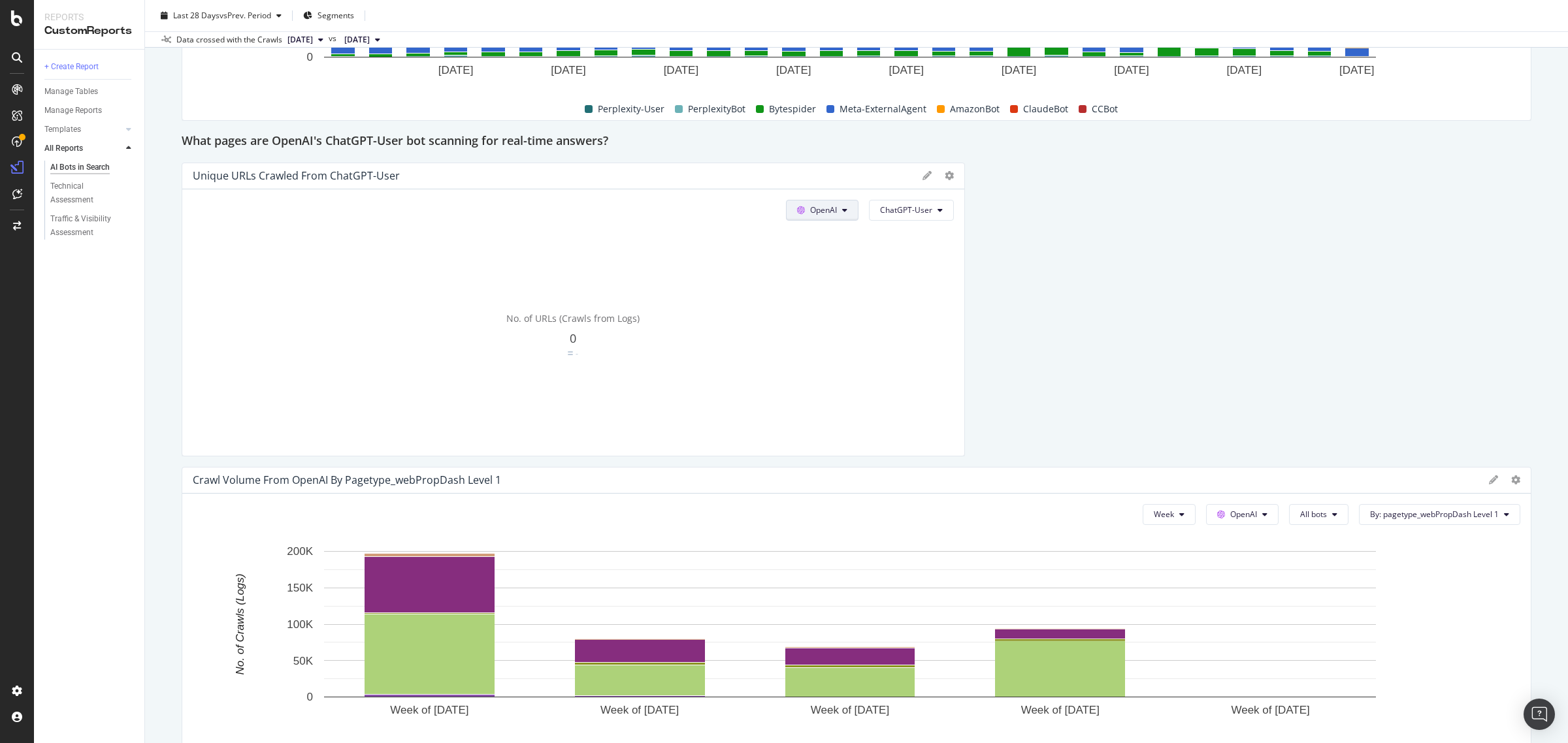
click at [842, 209] on icon at bounding box center [845, 211] width 5 height 8
click at [1047, 301] on div "This report shows AI bot interaction with your website and its impact on your o…" at bounding box center [856, 32] width 1350 height 4344
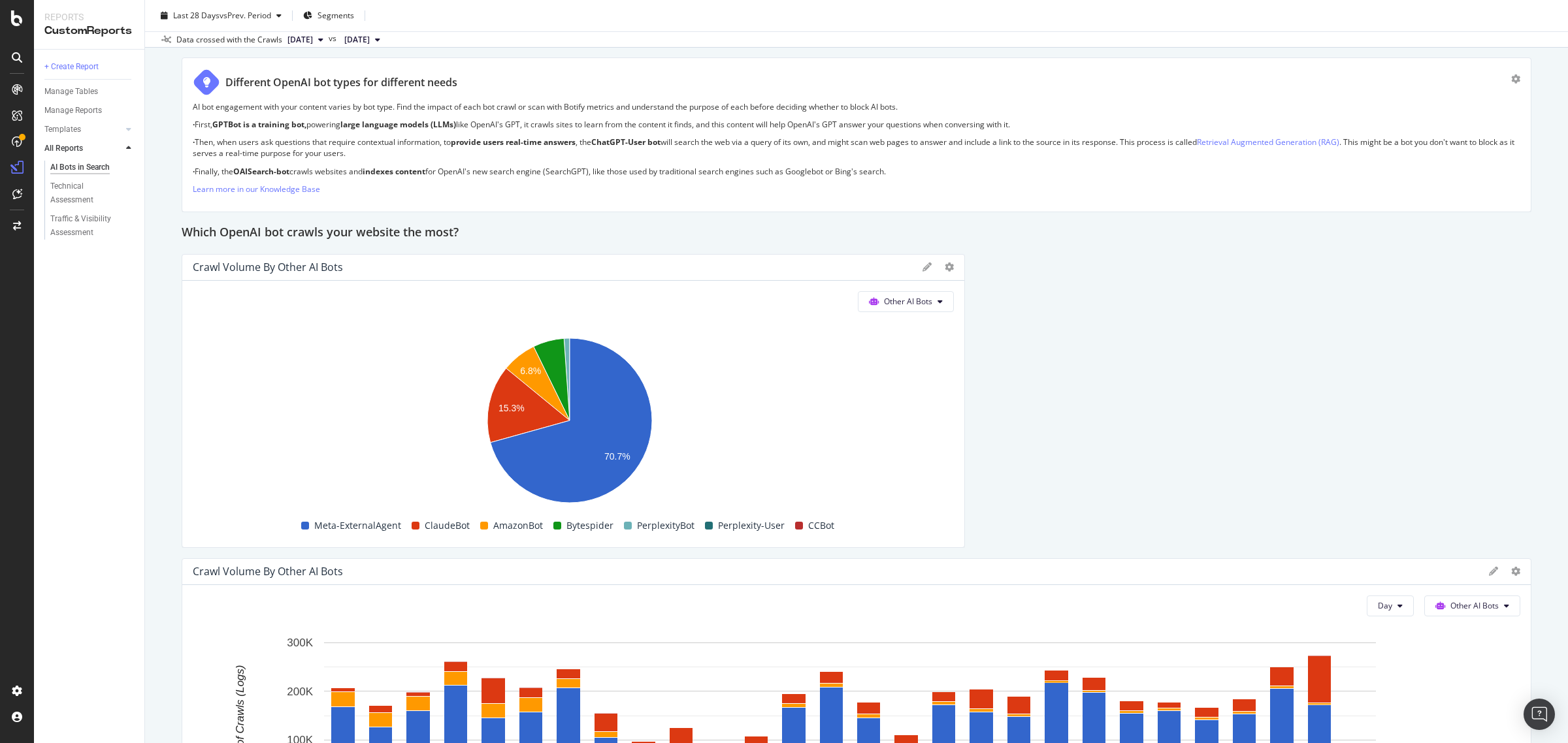
scroll to position [1551, 0]
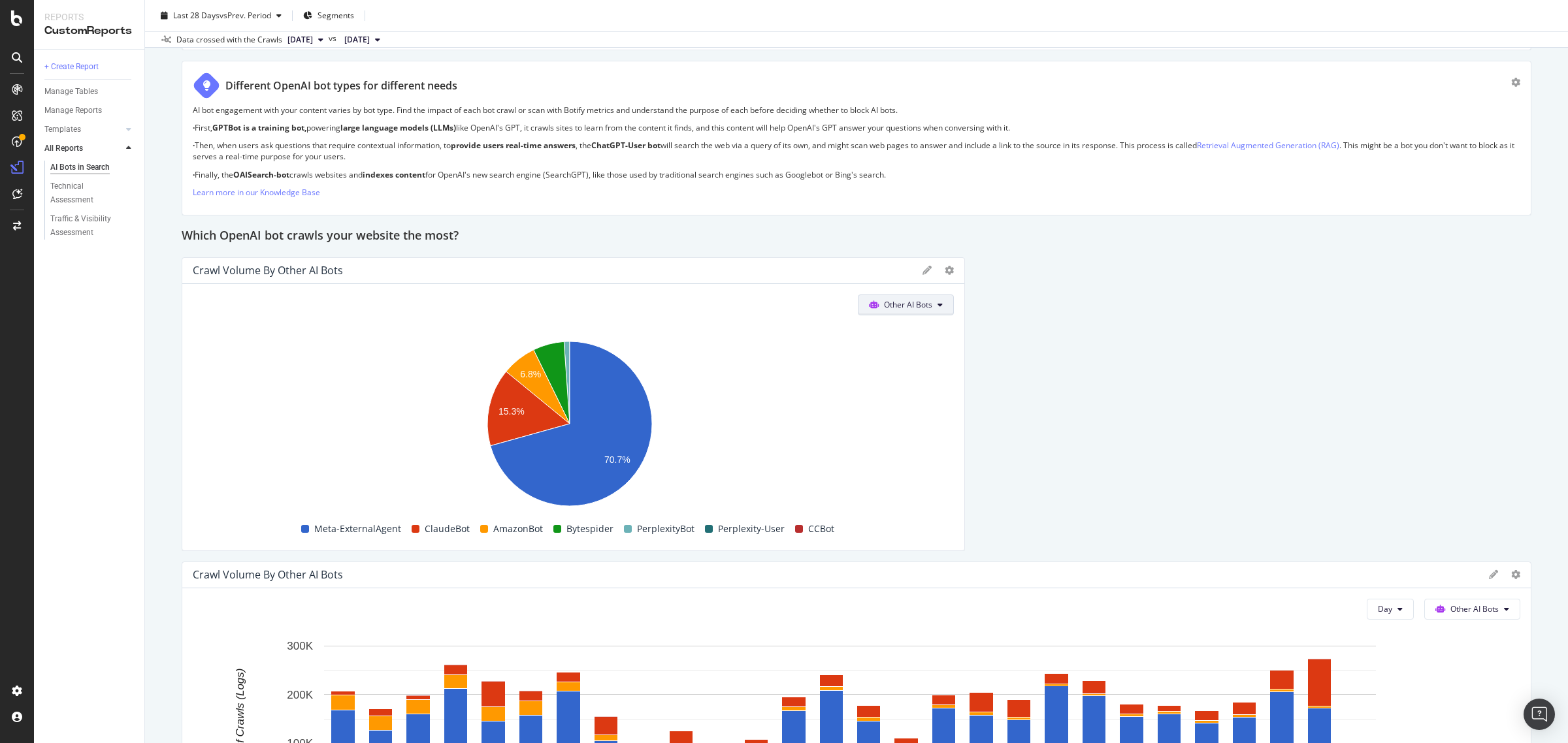
click at [925, 307] on button "Other AI Bots" at bounding box center [905, 304] width 96 height 21
click at [909, 386] on span "OpenAI" at bounding box center [907, 380] width 51 height 12
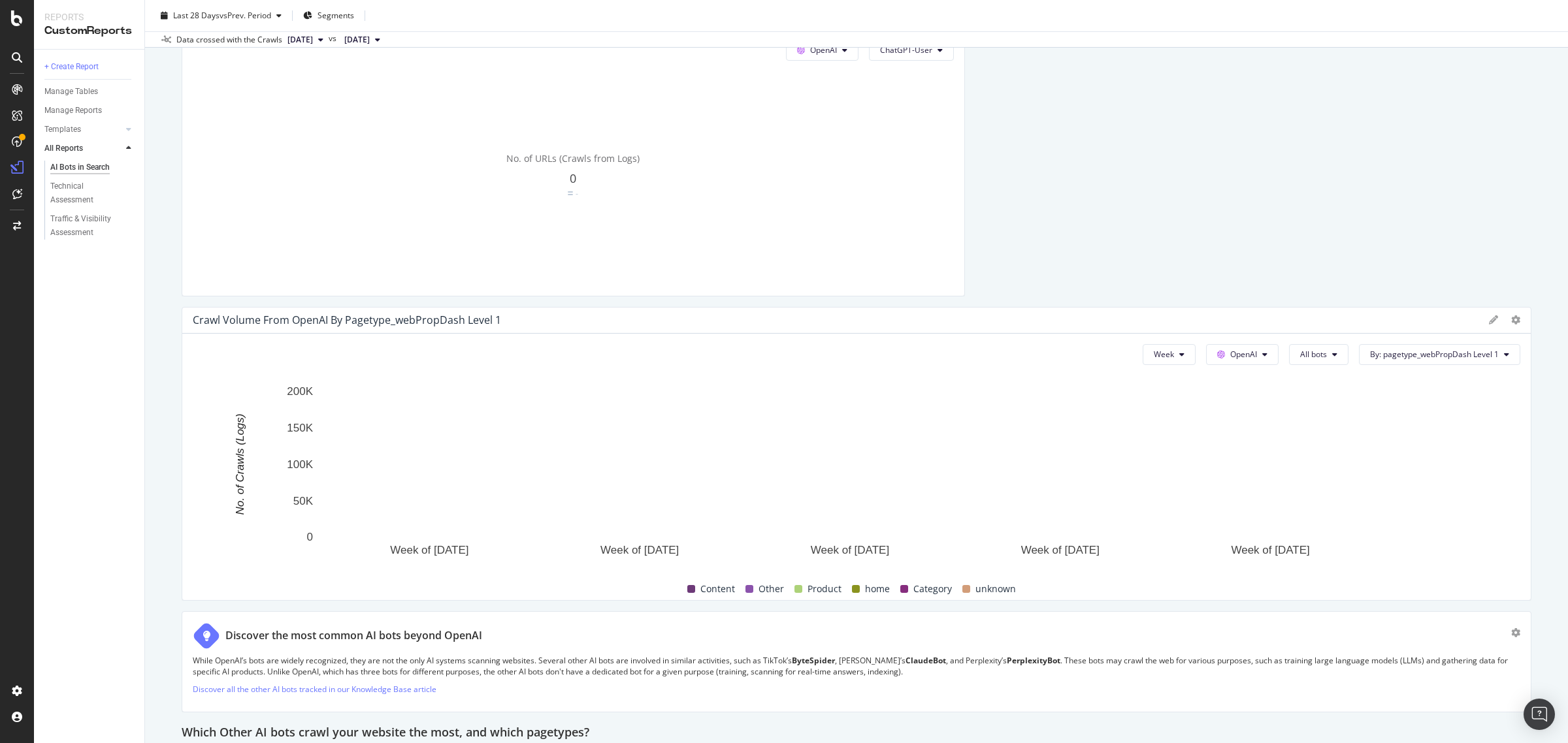
scroll to position [2286, 0]
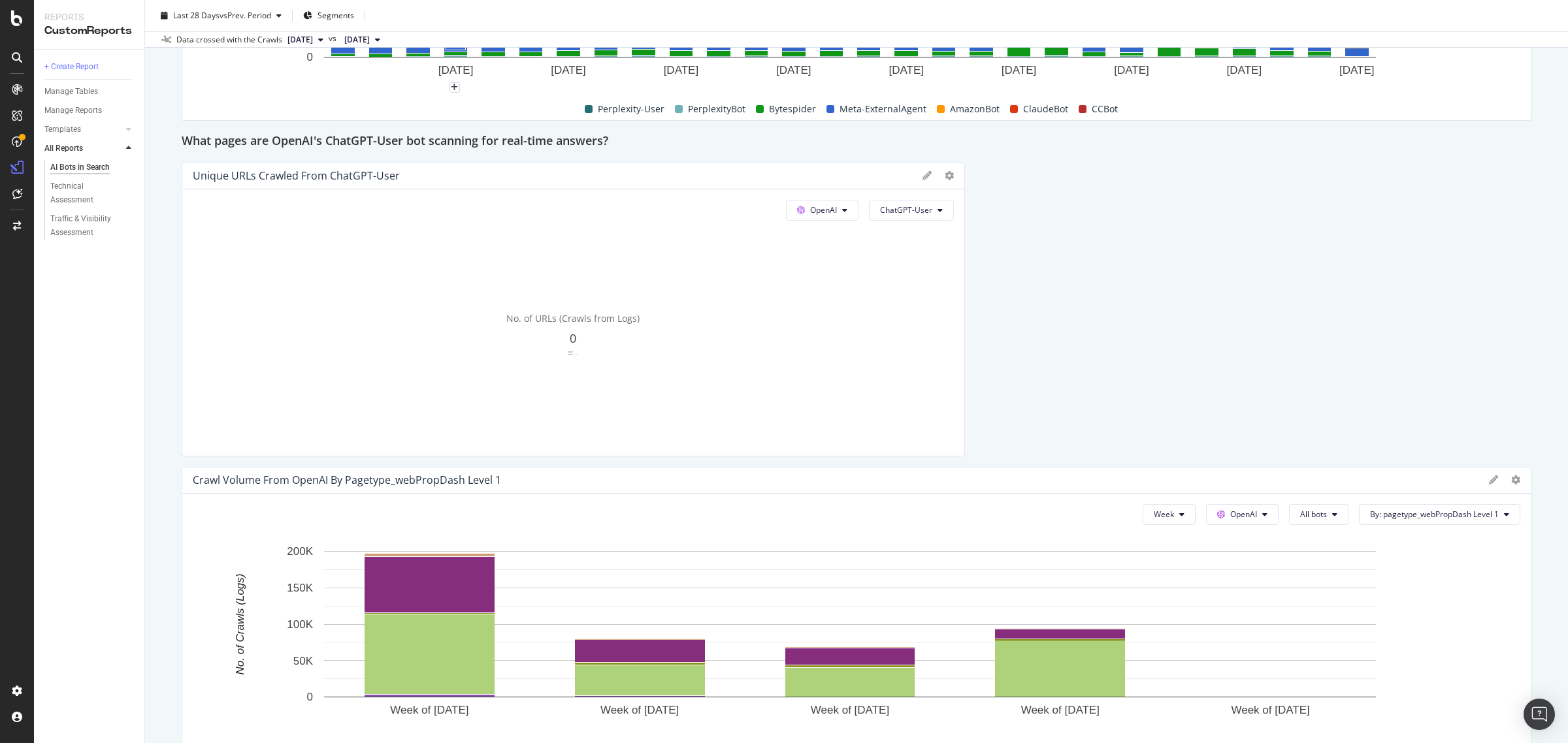
click at [313, 42] on span "[DATE]" at bounding box center [300, 39] width 25 height 12
click at [370, 41] on span "[DATE]" at bounding box center [357, 39] width 25 height 12
click at [313, 41] on span "[DATE]" at bounding box center [300, 39] width 25 height 12
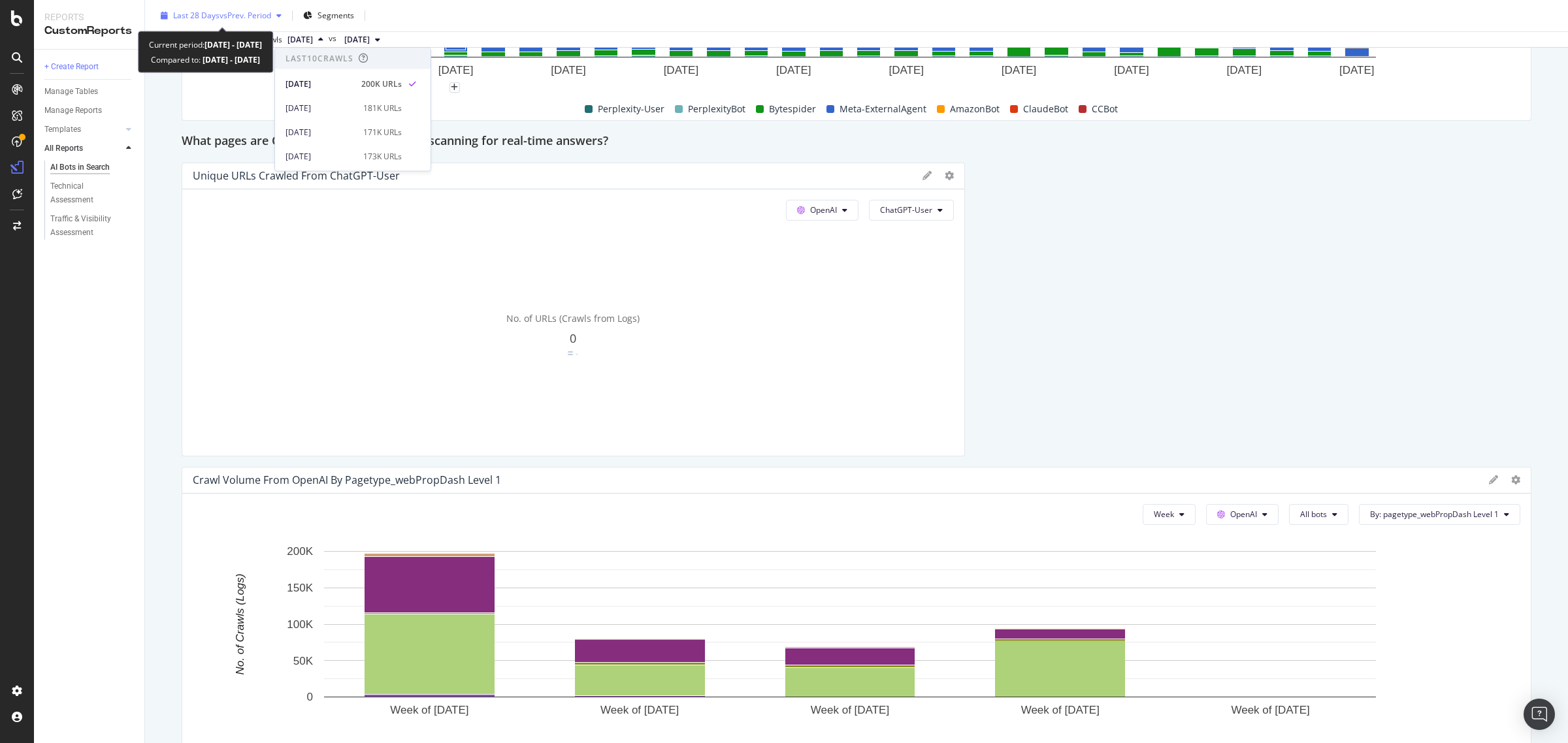
click at [257, 7] on div "Last 28 Days vs Prev. Period" at bounding box center [221, 15] width 131 height 19
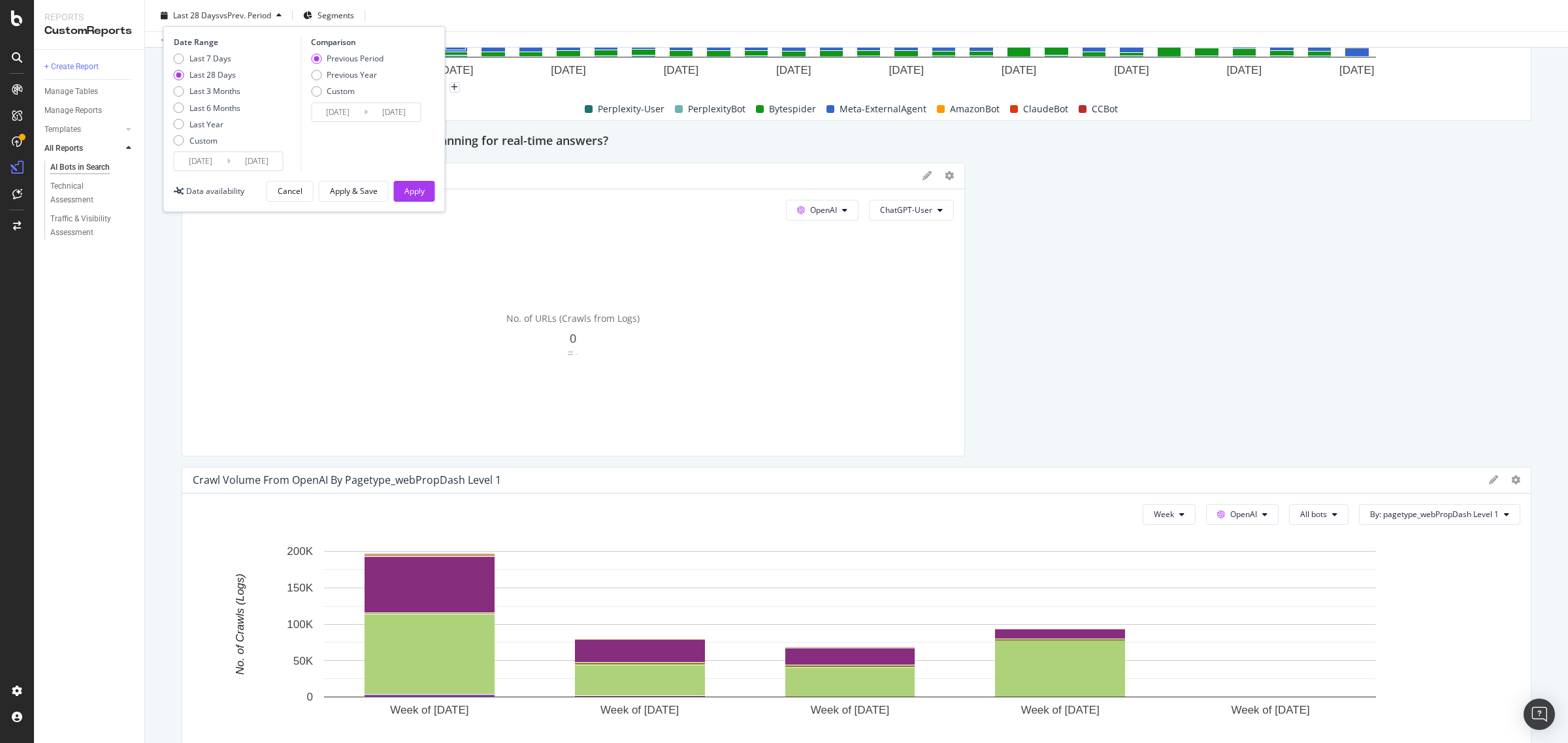
click at [244, 165] on input "[DATE]" at bounding box center [257, 161] width 52 height 18
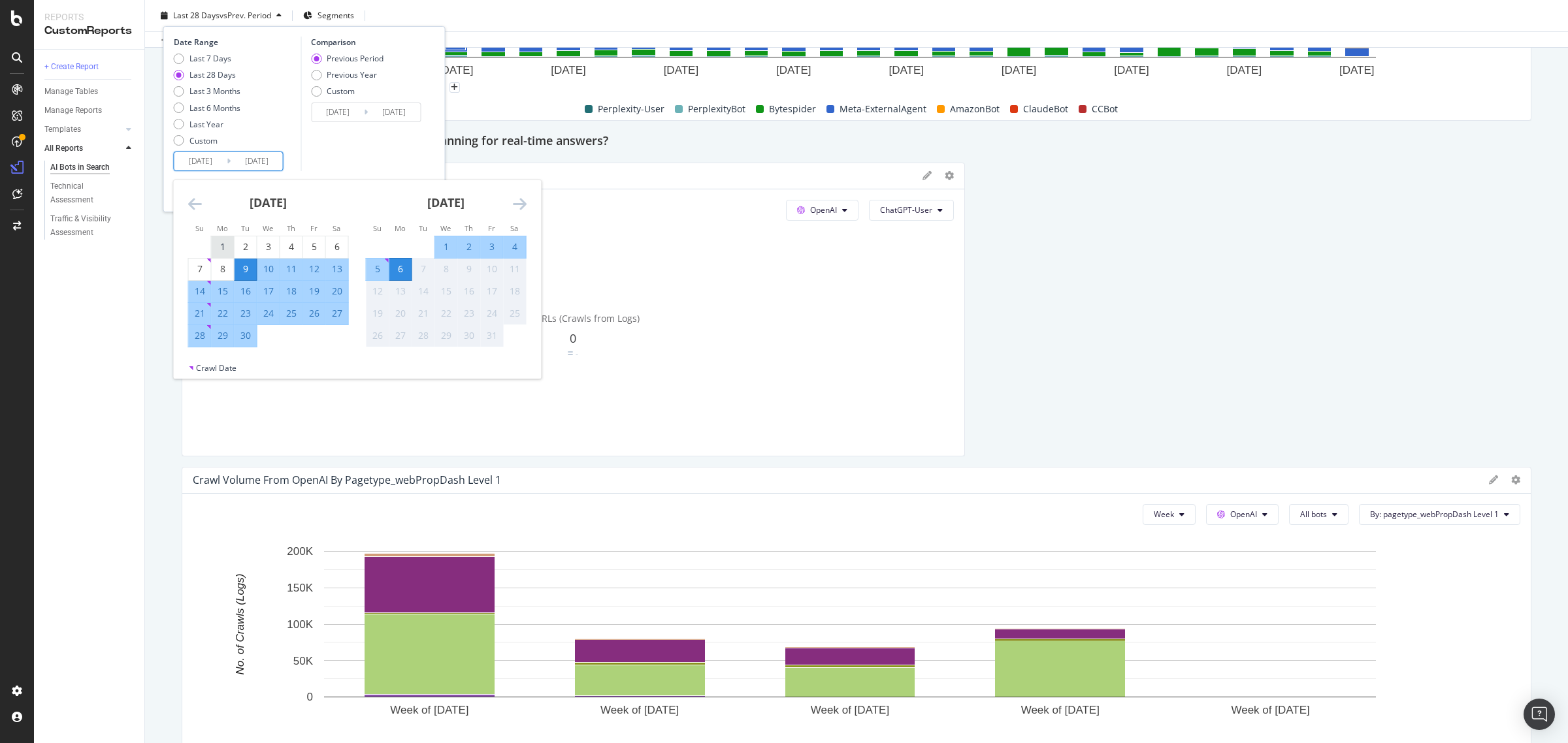
click at [221, 252] on div "1" at bounding box center [222, 247] width 22 height 13
type input "[DATE]"
click at [247, 333] on div "30" at bounding box center [245, 335] width 22 height 13
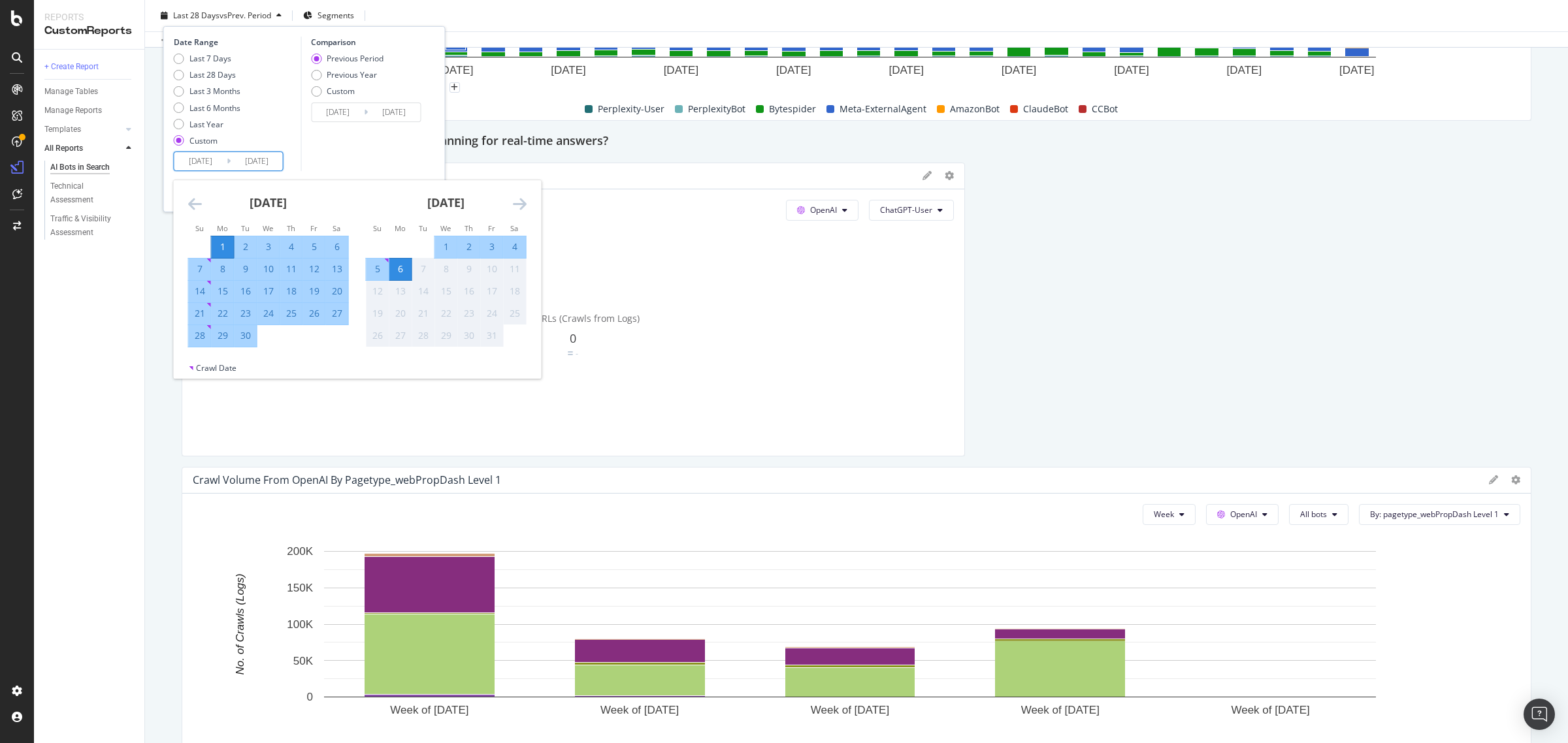
type input "[DATE]"
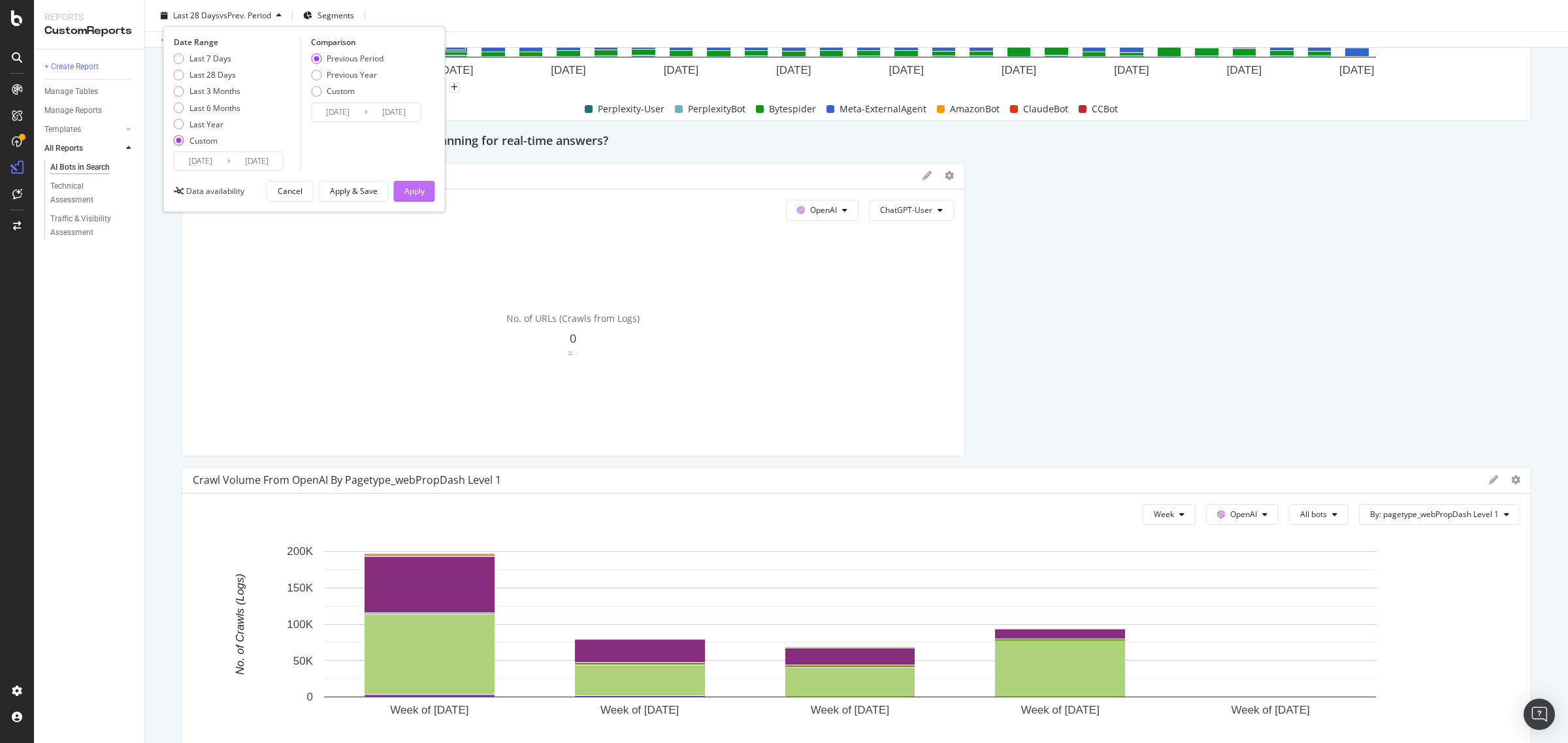
click at [406, 188] on div "Apply" at bounding box center [414, 191] width 20 height 11
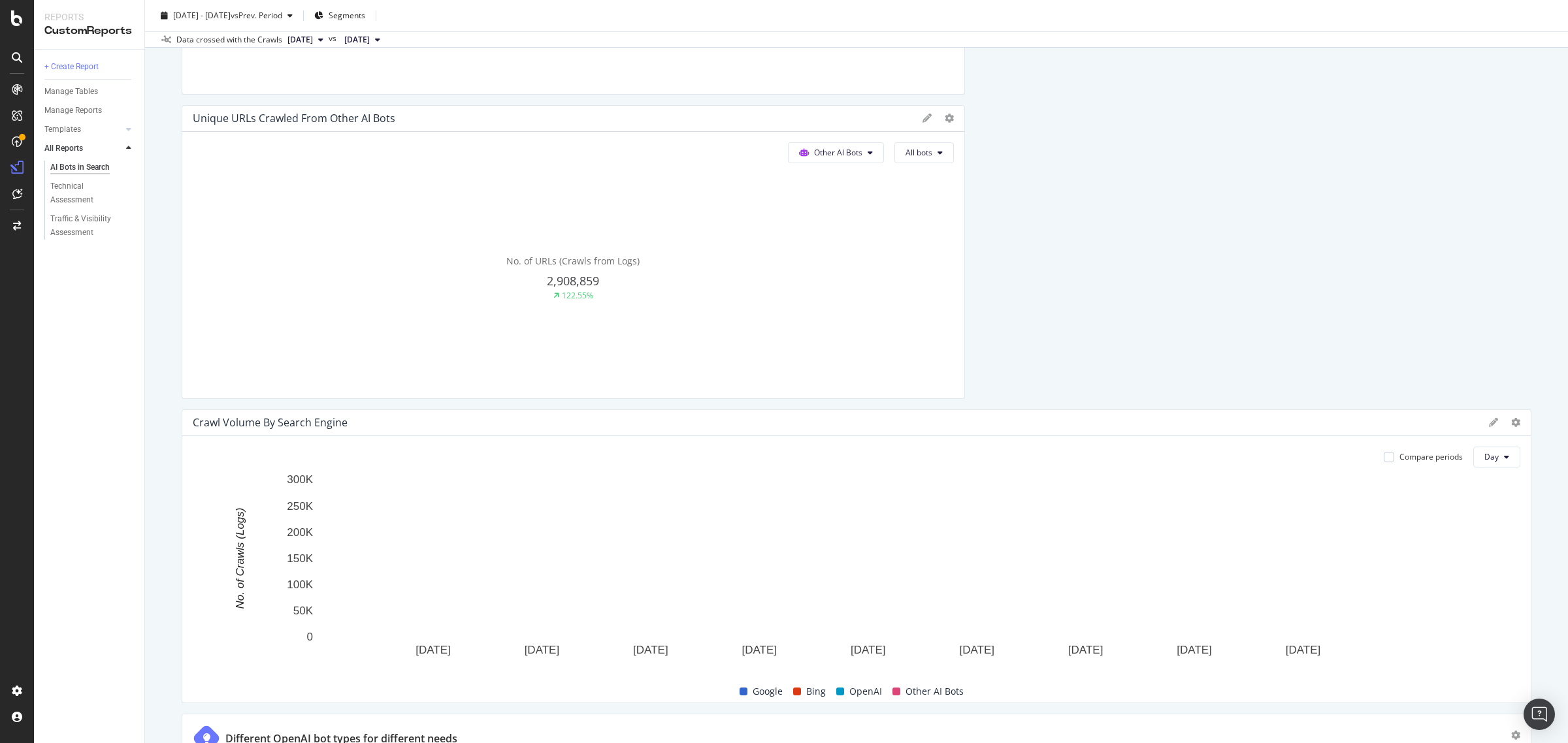
scroll to position [980, 0]
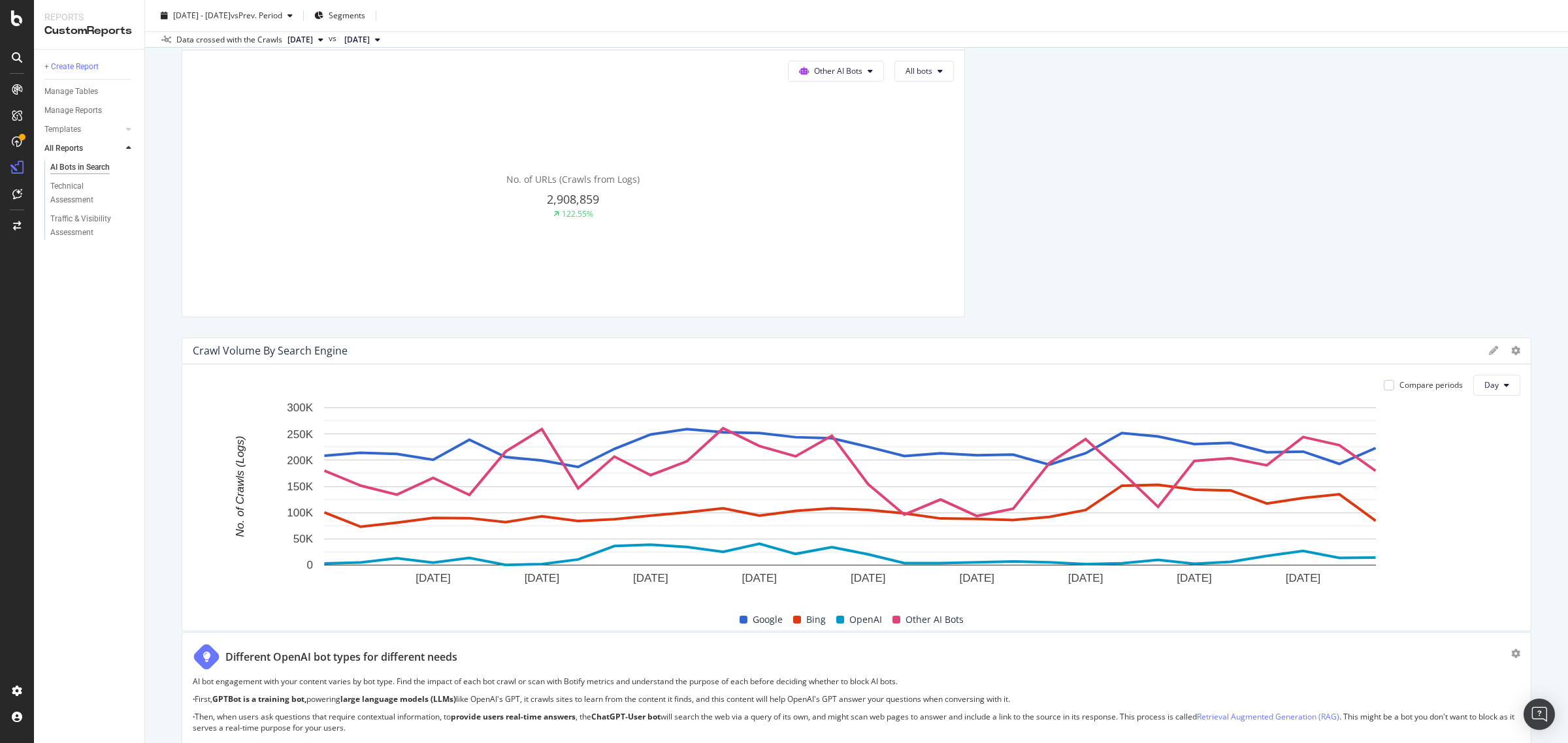
drag, startPoint x: 194, startPoint y: 337, endPoint x: 305, endPoint y: 347, distance: 111.4
click at [305, 347] on div "Crawl Volume By Search Engine" at bounding box center [270, 350] width 154 height 13
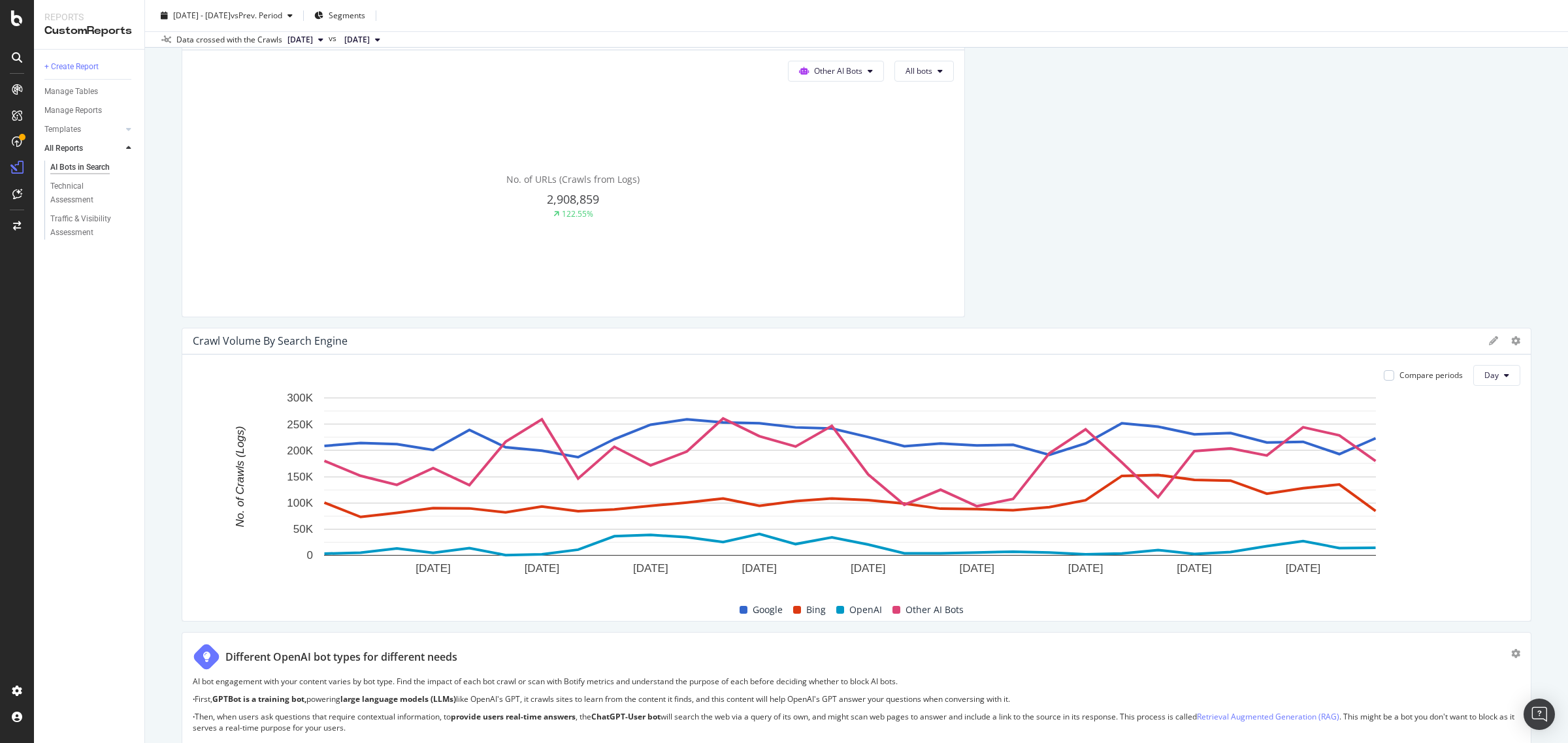
click at [309, 347] on div "Crawl Volume By Search Engine" at bounding box center [270, 340] width 154 height 13
drag, startPoint x: 353, startPoint y: 338, endPoint x: 222, endPoint y: 340, distance: 131.0
click at [222, 340] on div "Crawl Volume By Search Engine" at bounding box center [838, 343] width 1290 height 13
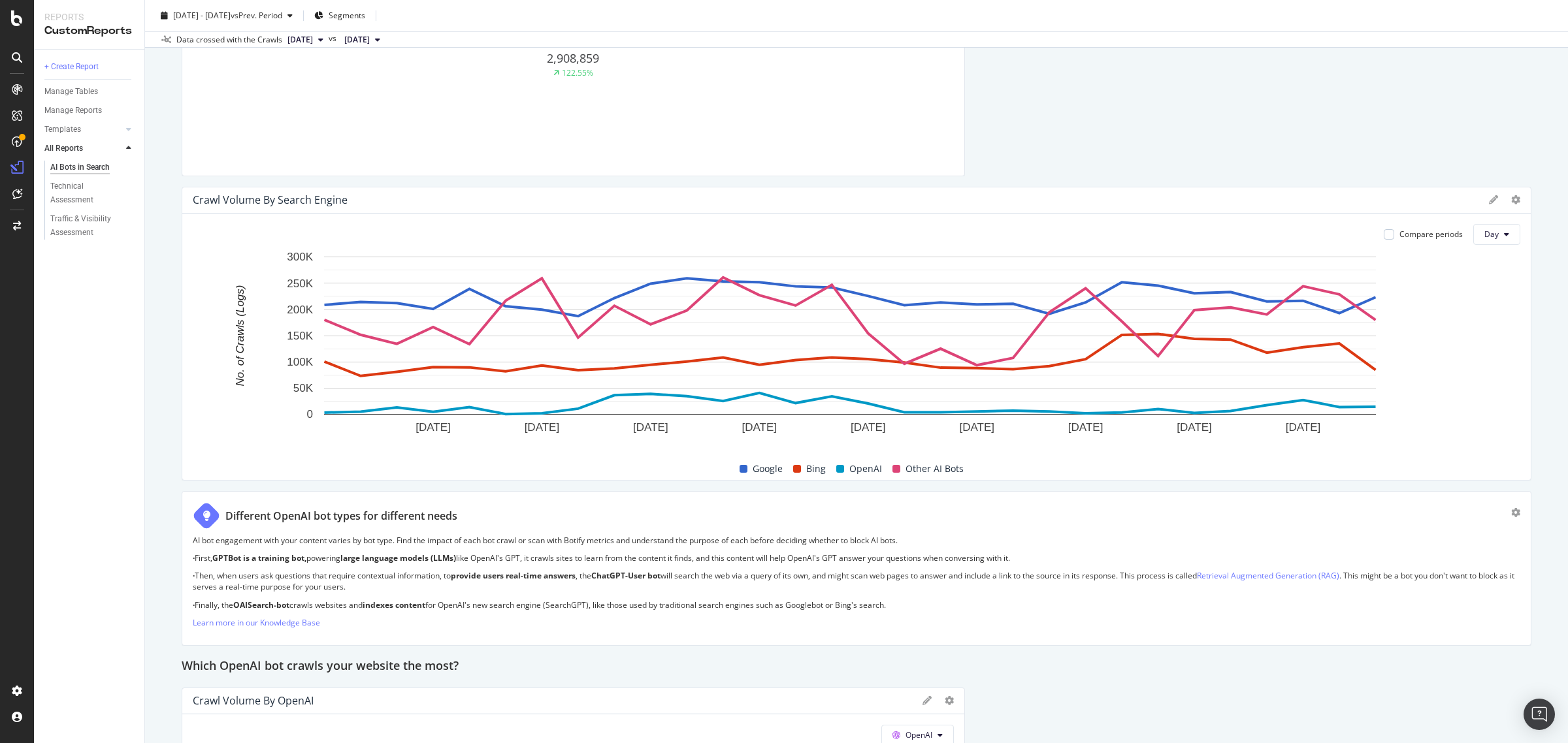
scroll to position [1143, 0]
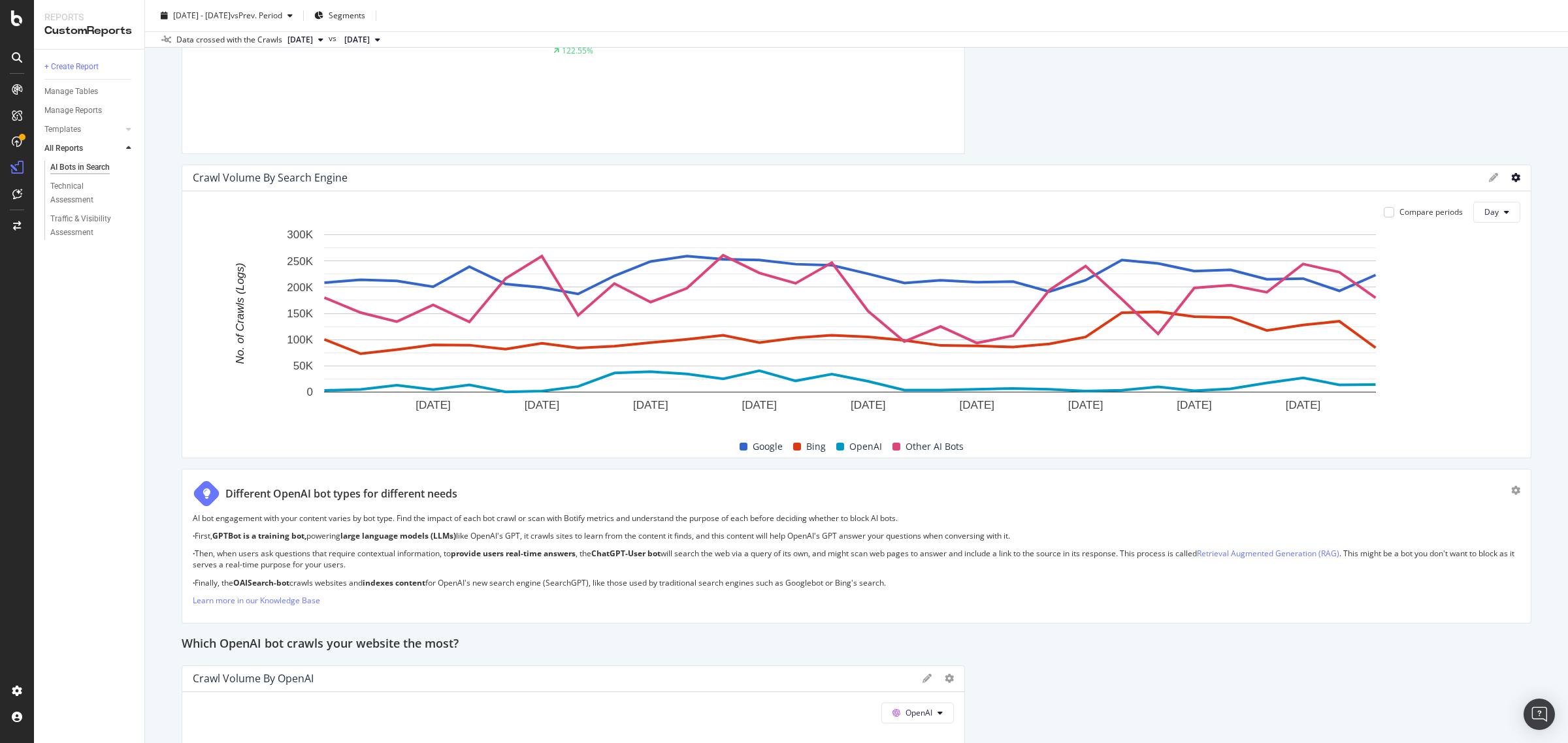
click at [1511, 182] on icon at bounding box center [1516, 177] width 9 height 9
click at [1518, 181] on div at bounding box center [1524, 311] width 13 height 294
click at [1478, 207] on button "Day" at bounding box center [1497, 212] width 47 height 21
click at [1490, 285] on span "Month" at bounding box center [1483, 287] width 24 height 12
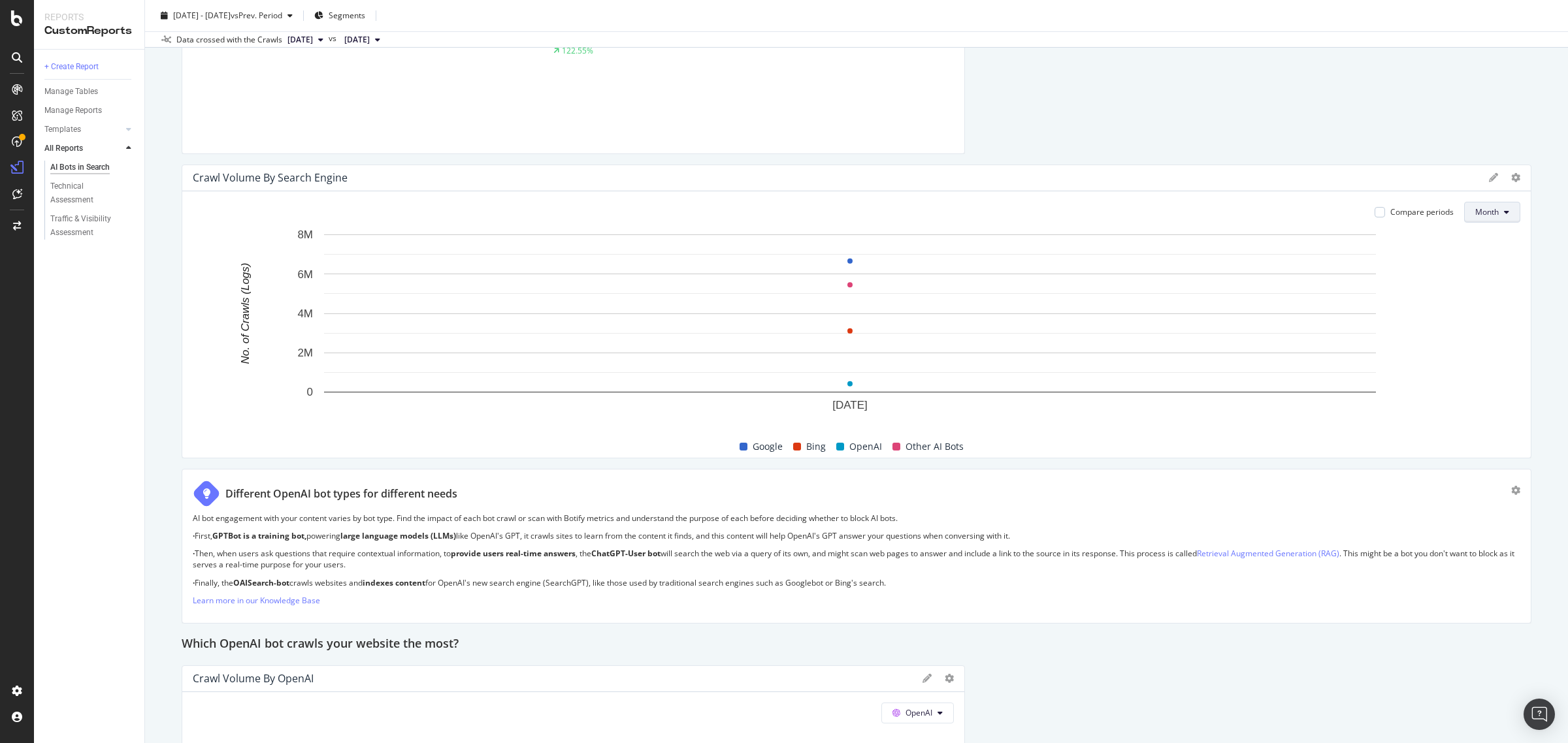
click at [1480, 217] on span "Month" at bounding box center [1487, 212] width 24 height 11
click at [1478, 257] on span "Week" at bounding box center [1474, 263] width 25 height 12
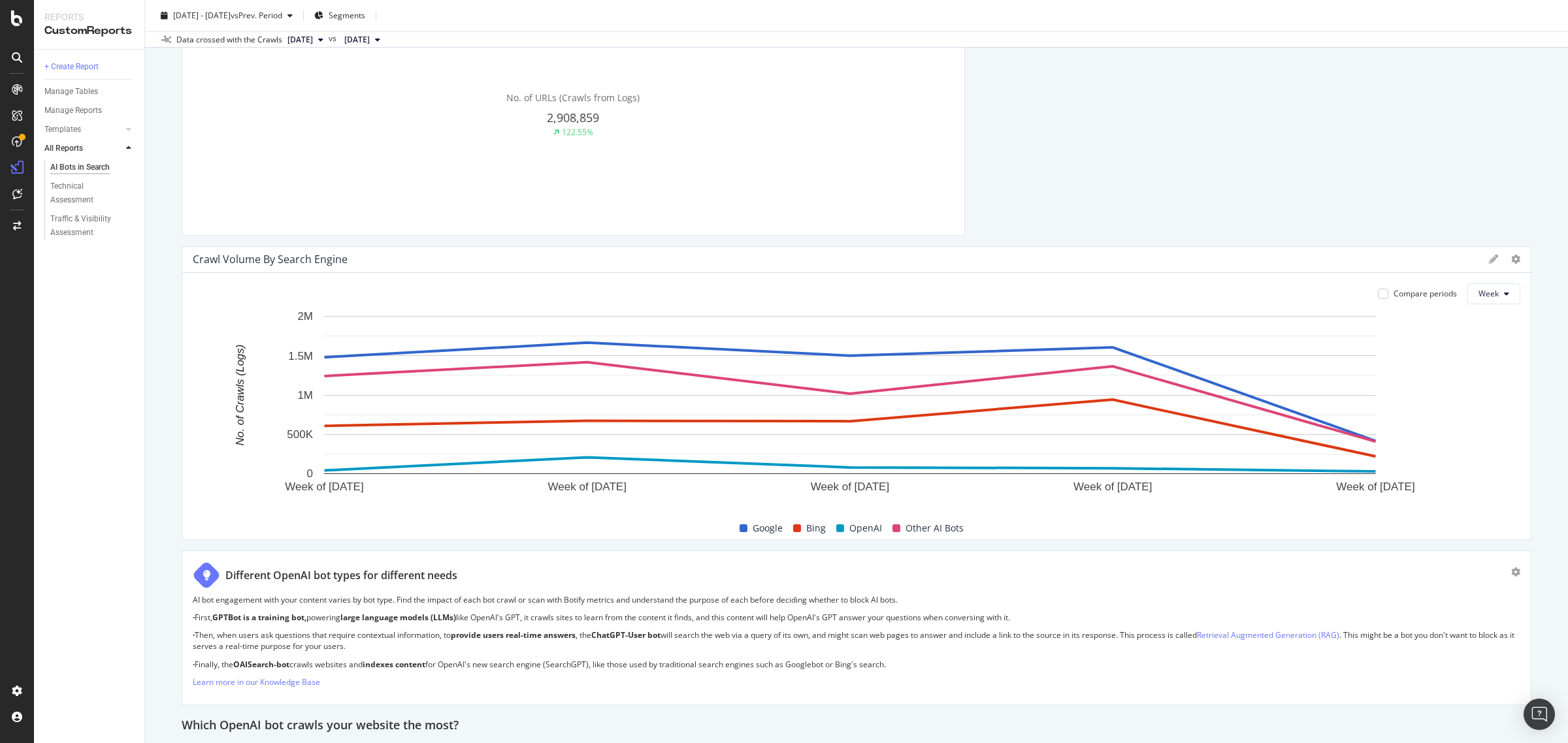
scroll to position [980, 0]
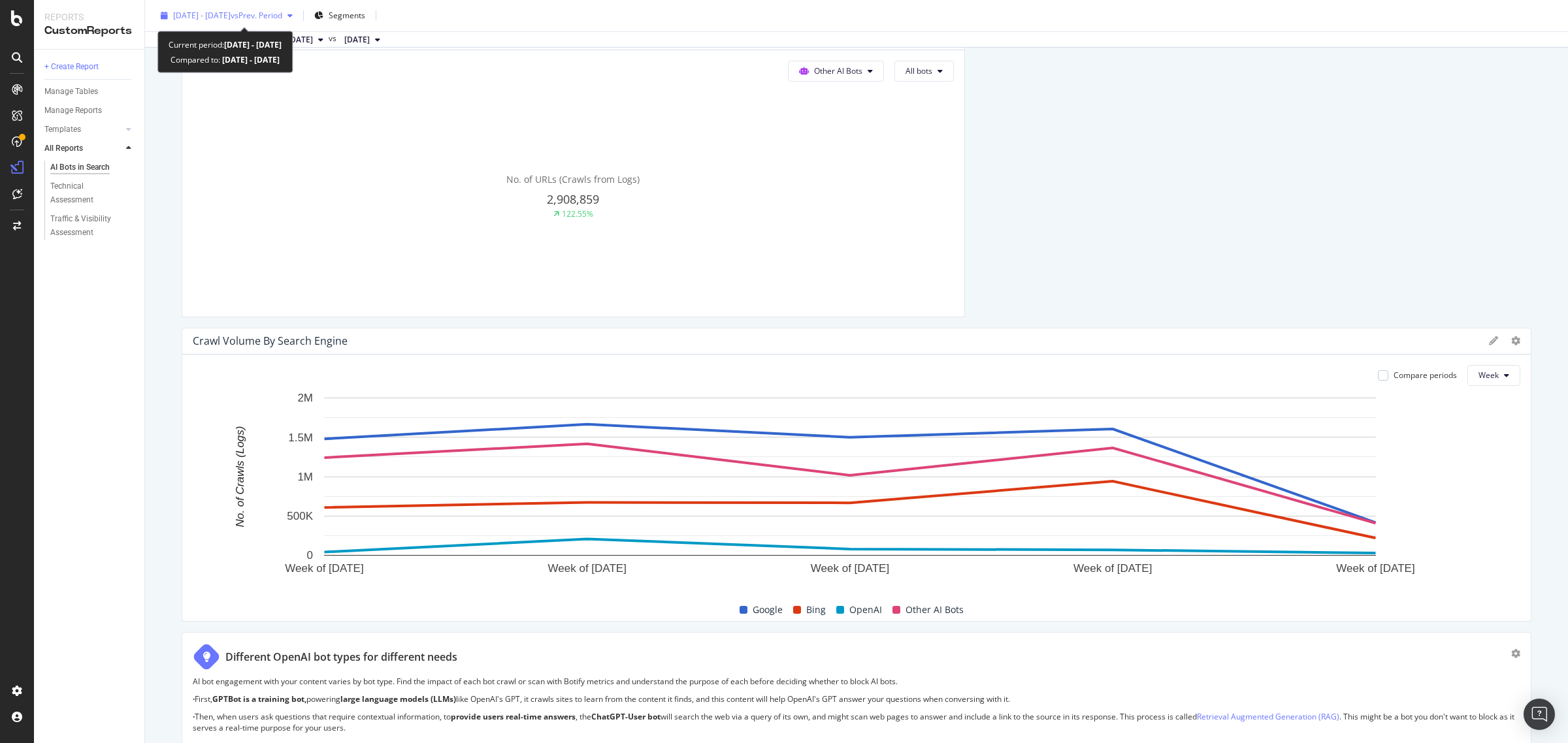
click at [228, 13] on span "[DATE] - [DATE]" at bounding box center [201, 15] width 58 height 11
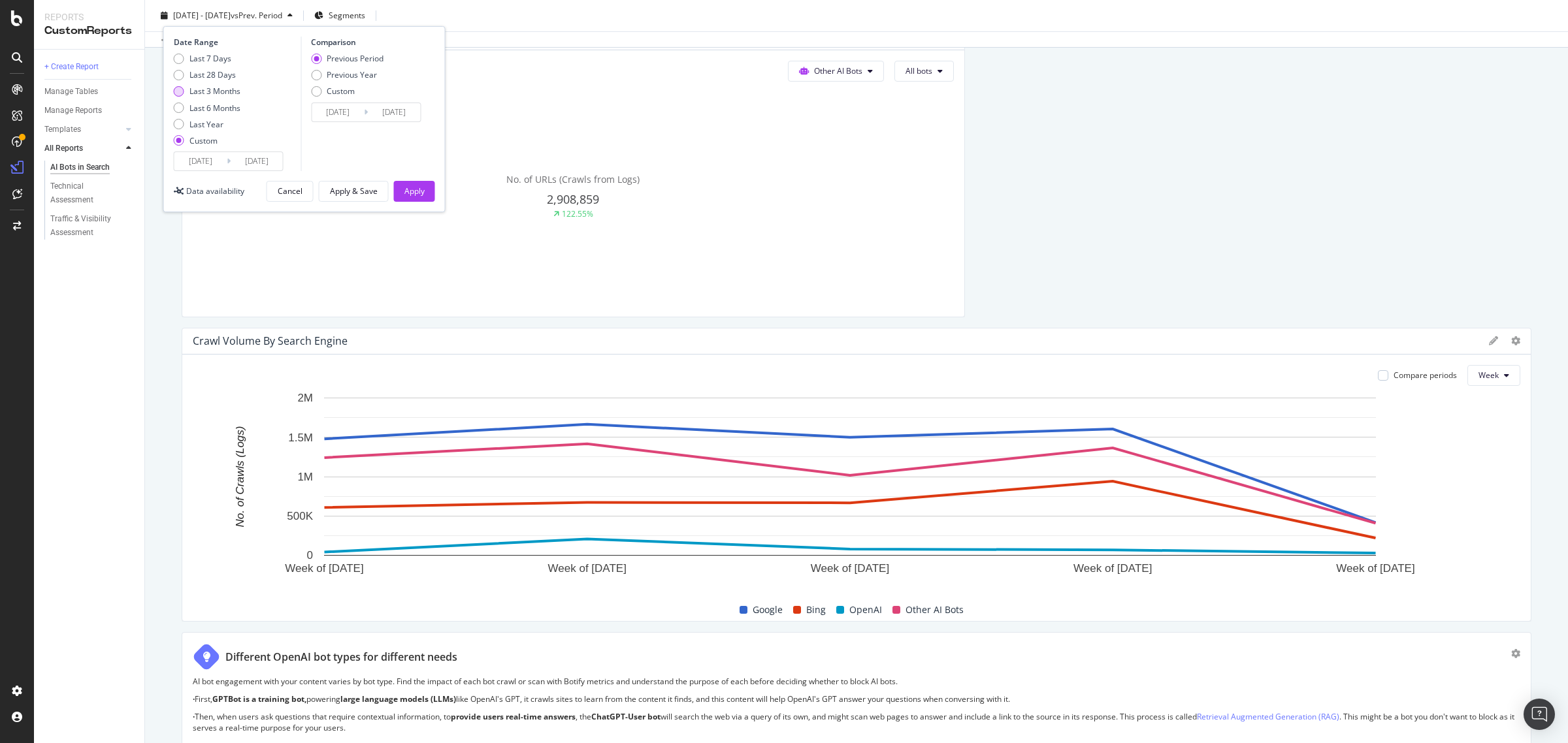
click at [233, 94] on div "Last 3 Months" at bounding box center [214, 91] width 51 height 11
type input "[DATE]"
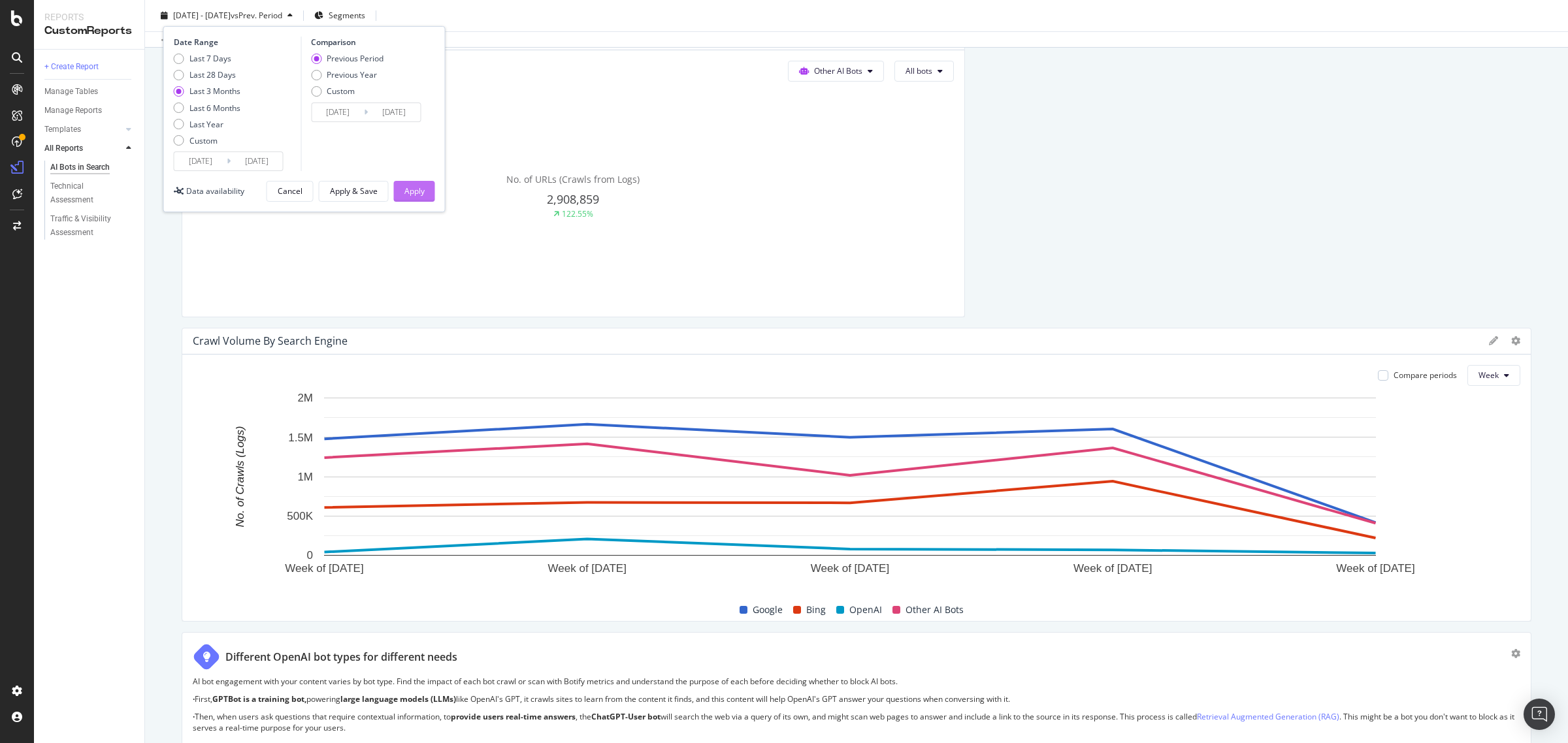
click at [424, 191] on button "Apply" at bounding box center [415, 191] width 42 height 21
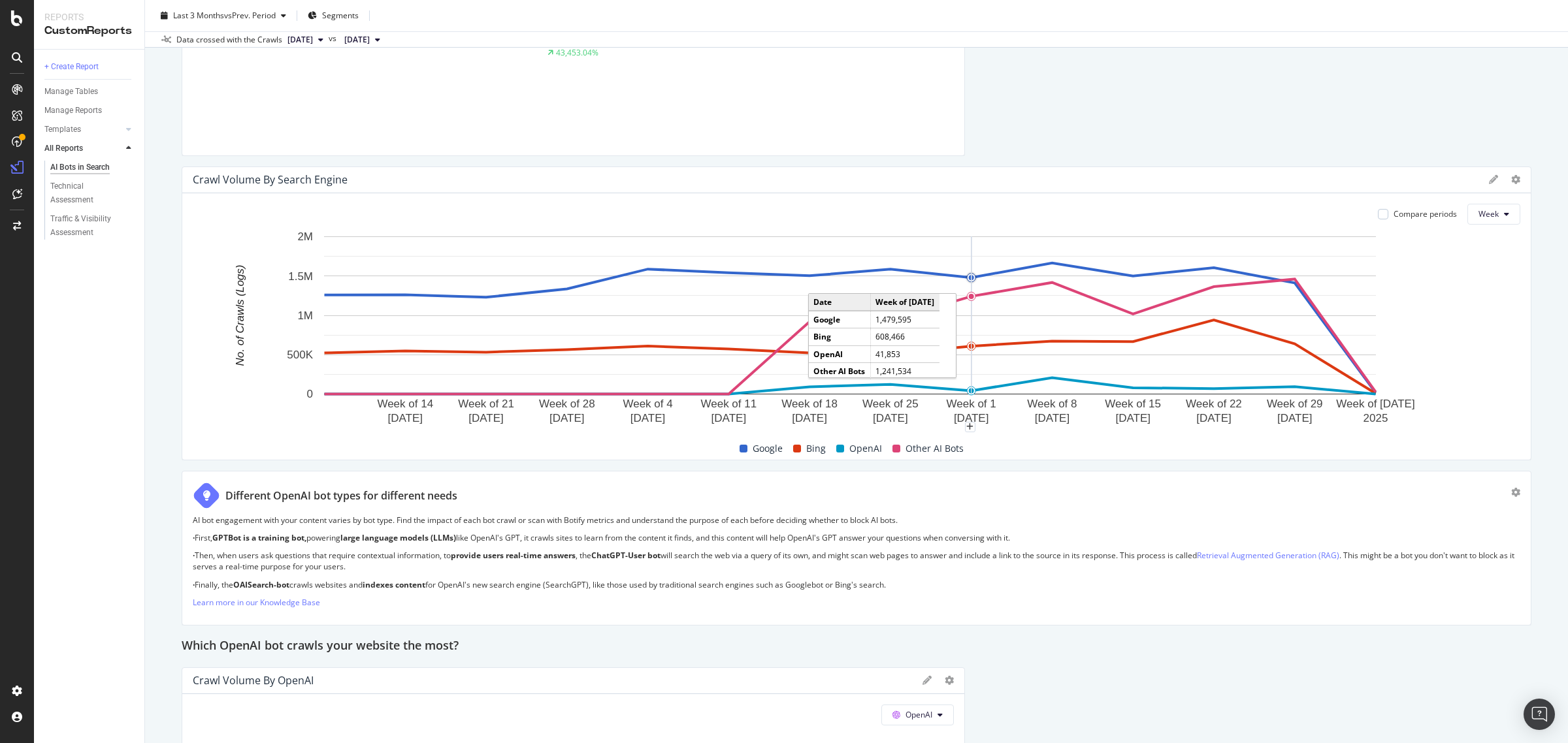
scroll to position [1143, 0]
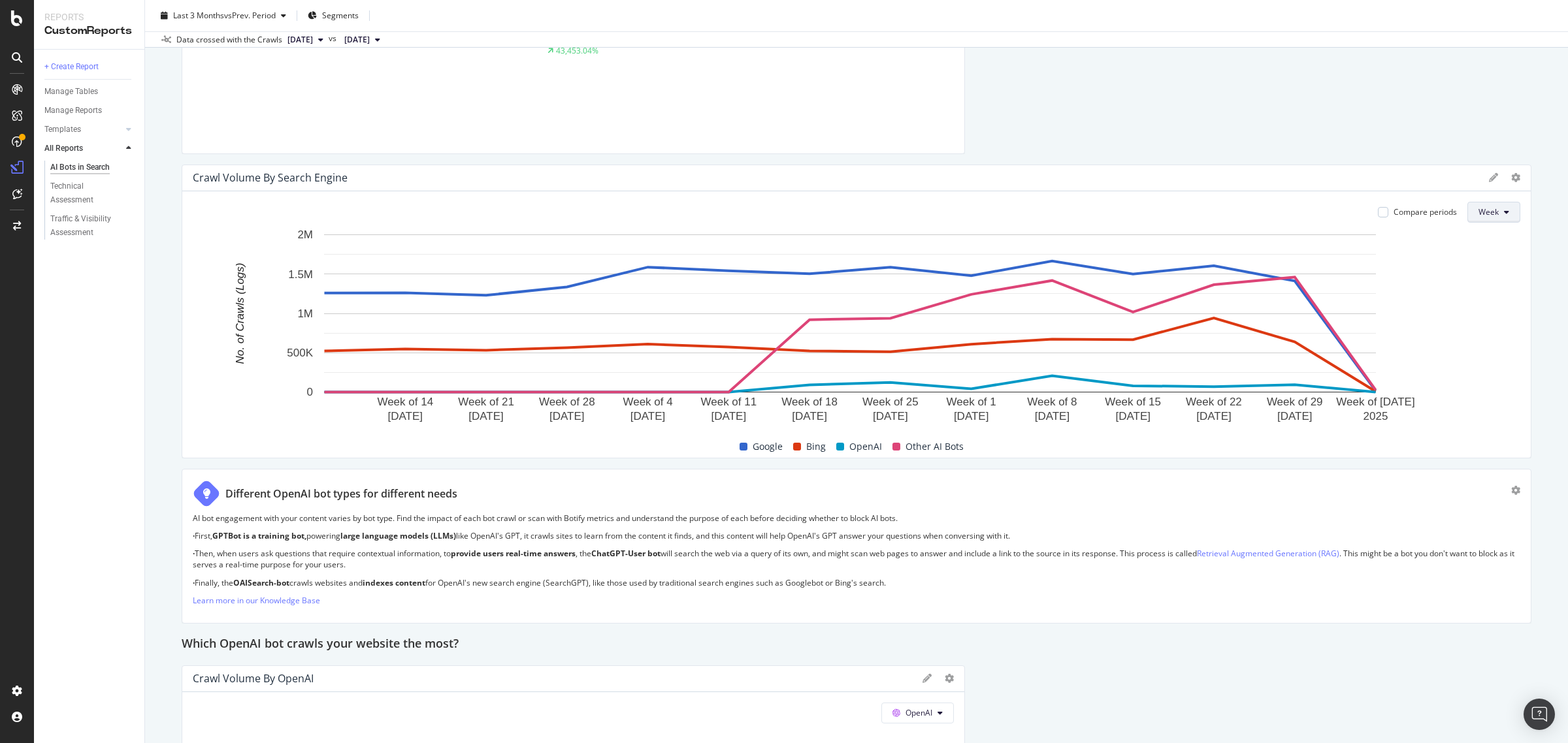
click at [1478, 209] on span "Week" at bounding box center [1488, 212] width 20 height 11
click at [1477, 279] on div "Month" at bounding box center [1479, 287] width 45 height 19
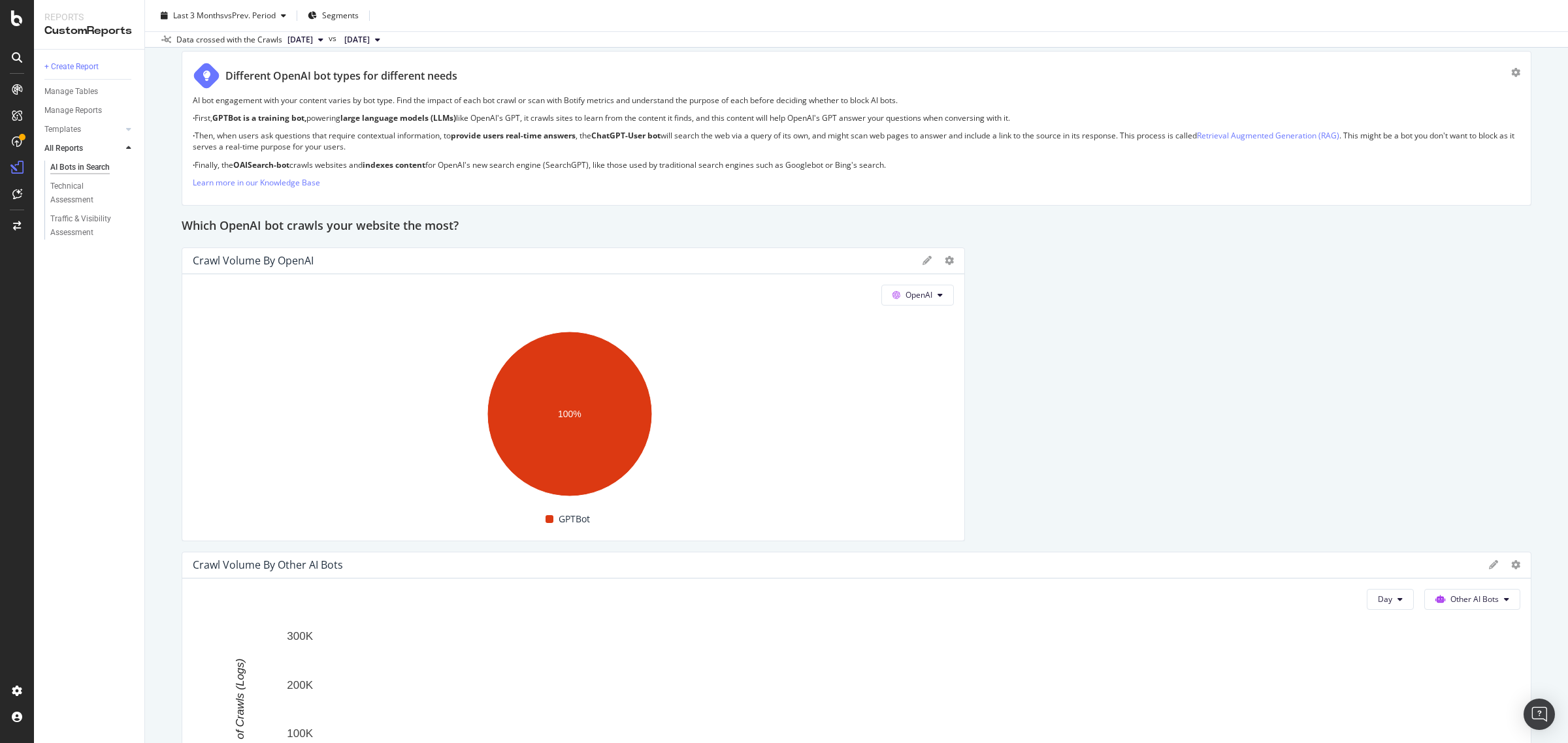
scroll to position [1633, 0]
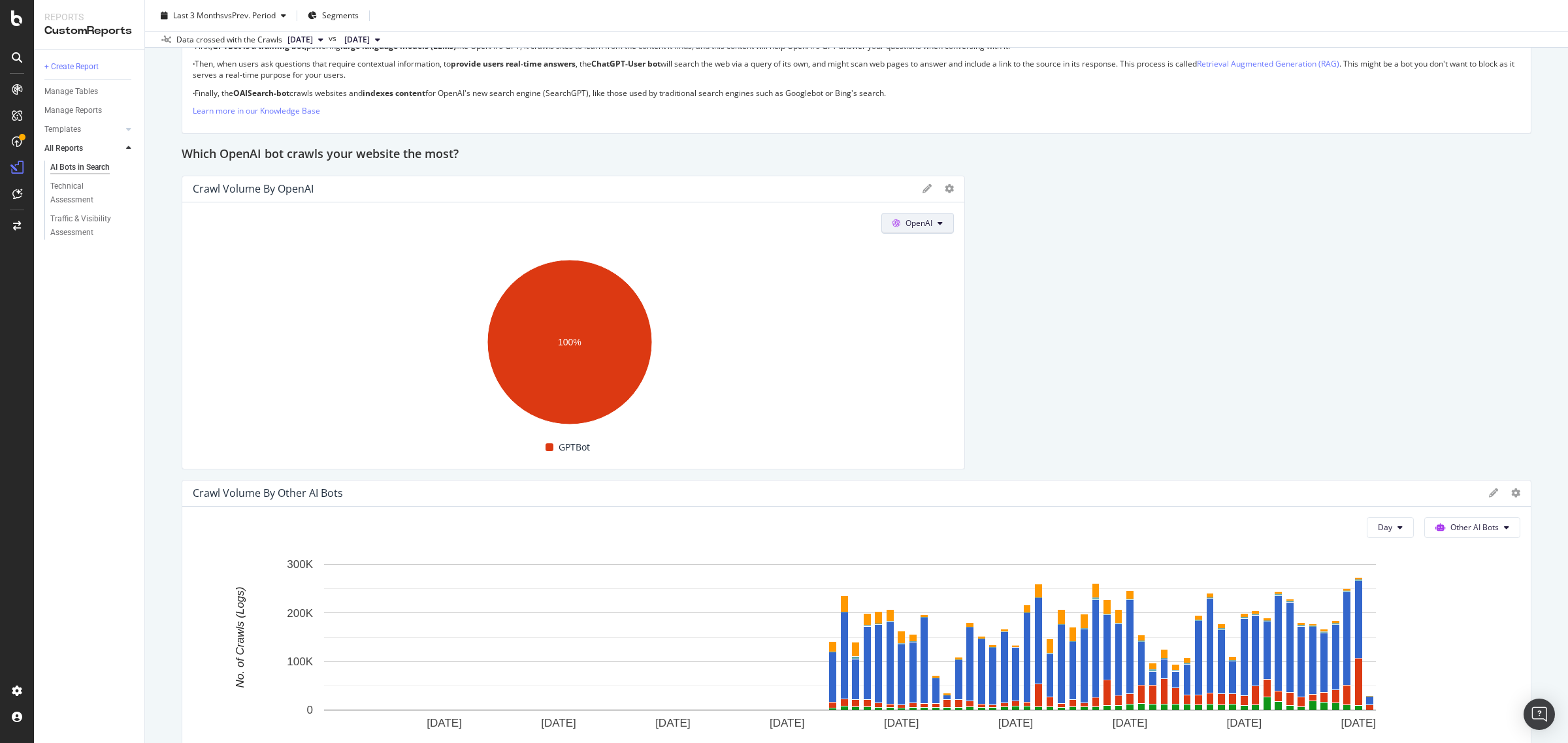
click at [909, 217] on button "OpenAI" at bounding box center [918, 223] width 72 height 21
click at [916, 324] on span "Other AI Bots" at bounding box center [929, 323] width 48 height 12
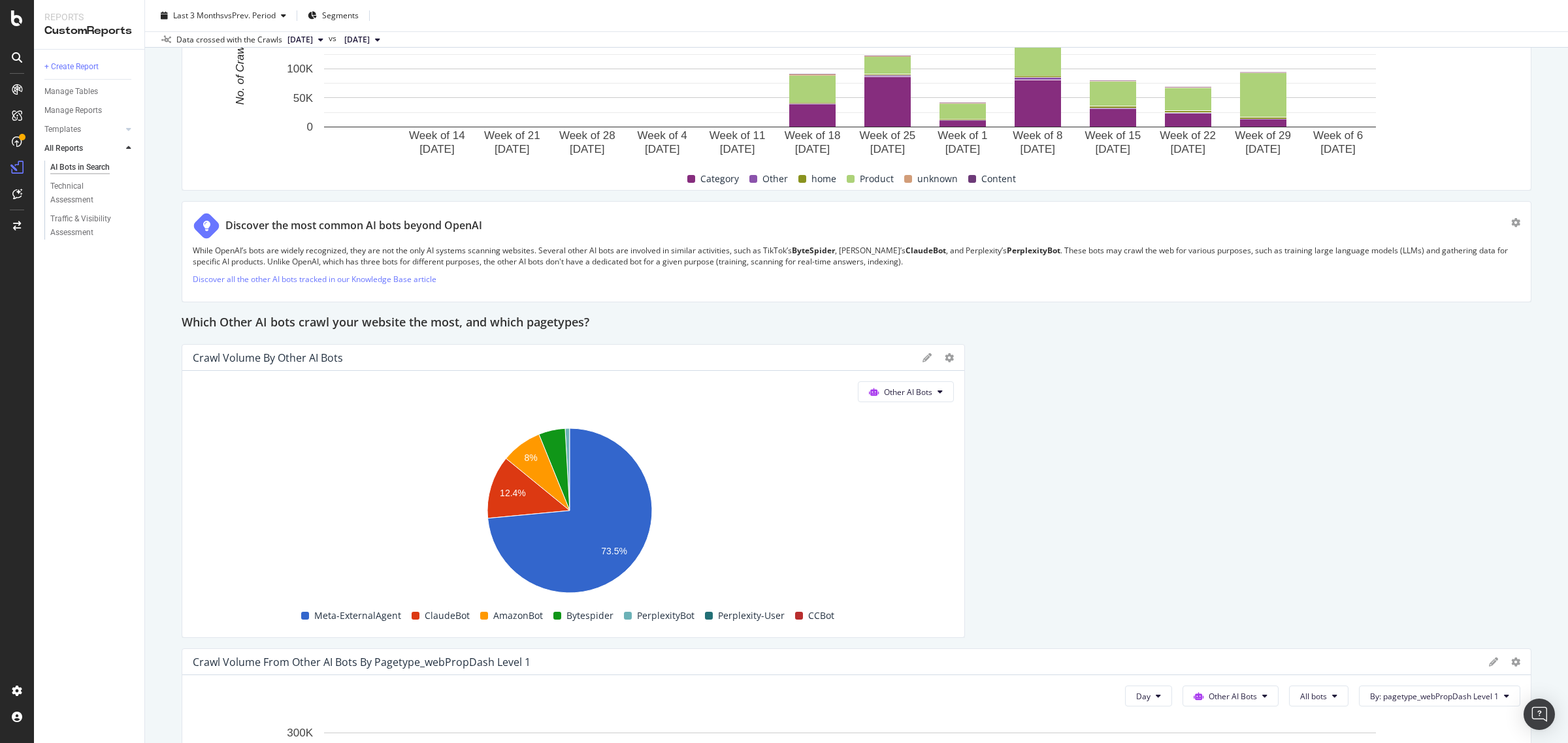
scroll to position [2858, 0]
drag, startPoint x: 590, startPoint y: 321, endPoint x: 254, endPoint y: 324, distance: 336.0
click at [254, 324] on h2 "Which Other AI bots crawl your website the most, and which pagetypes?" at bounding box center [385, 325] width 407 height 21
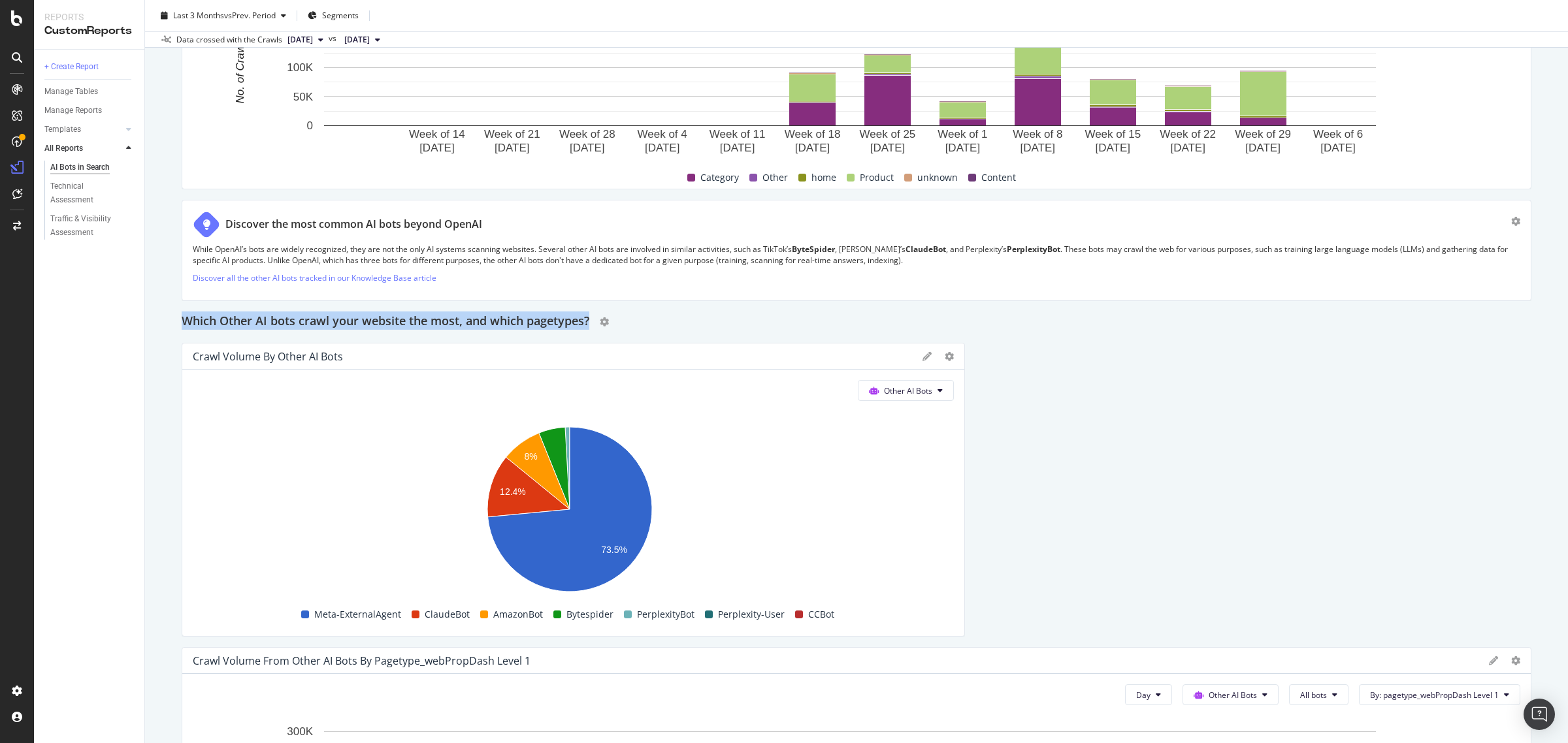
drag, startPoint x: 180, startPoint y: 315, endPoint x: 592, endPoint y: 324, distance: 412.1
click at [592, 324] on div "AI Bots in Search AI Bots in Search Balenciaga Clone Schedule Email Export Dele…" at bounding box center [856, 371] width 1423 height 743
copy h2 "Which Other AI bots crawl your website the most, and which pagetypes?"
click at [922, 363] on div at bounding box center [938, 357] width 32 height 13
click at [922, 358] on icon at bounding box center [927, 357] width 9 height 9
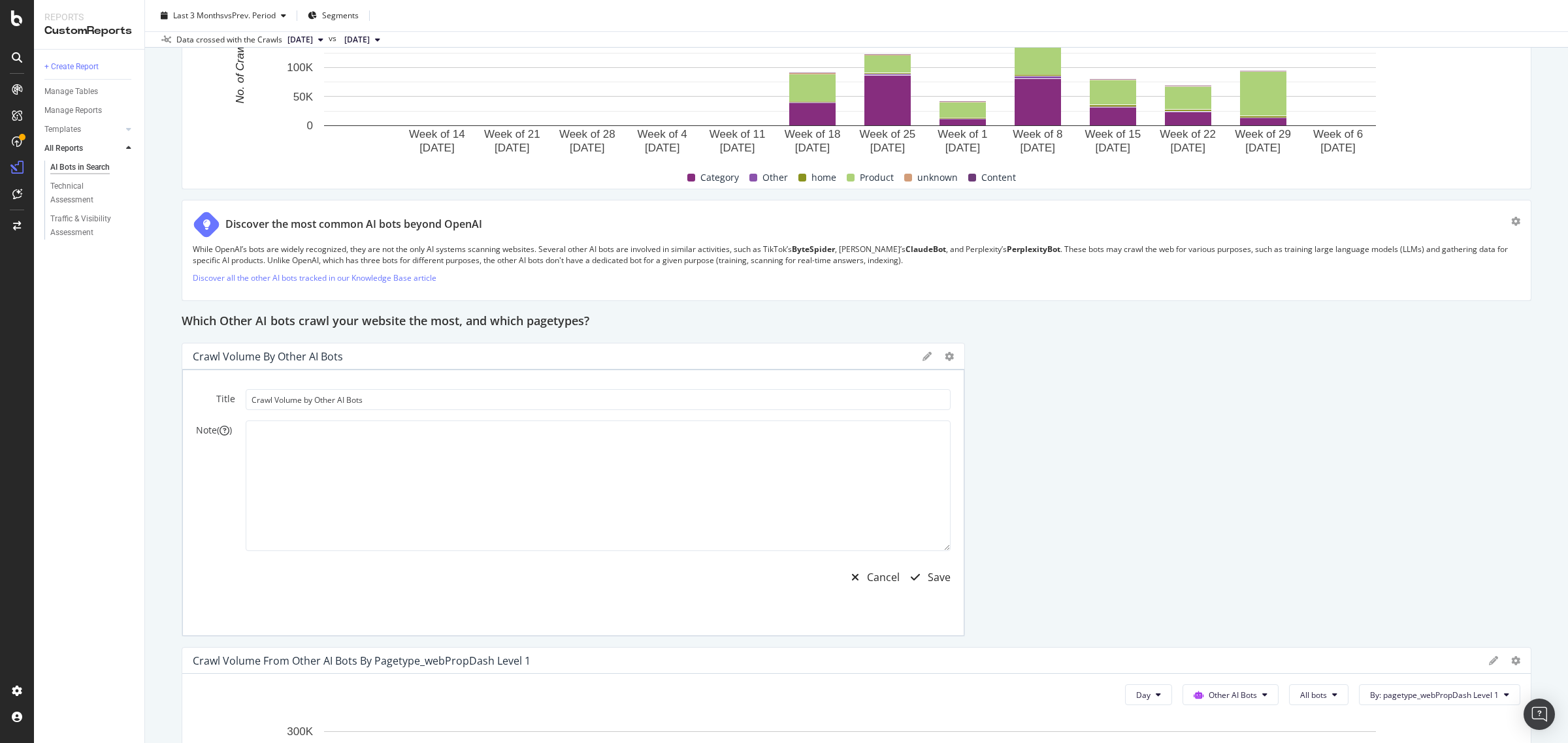
click at [890, 582] on div "Cancel" at bounding box center [883, 578] width 32 height 15
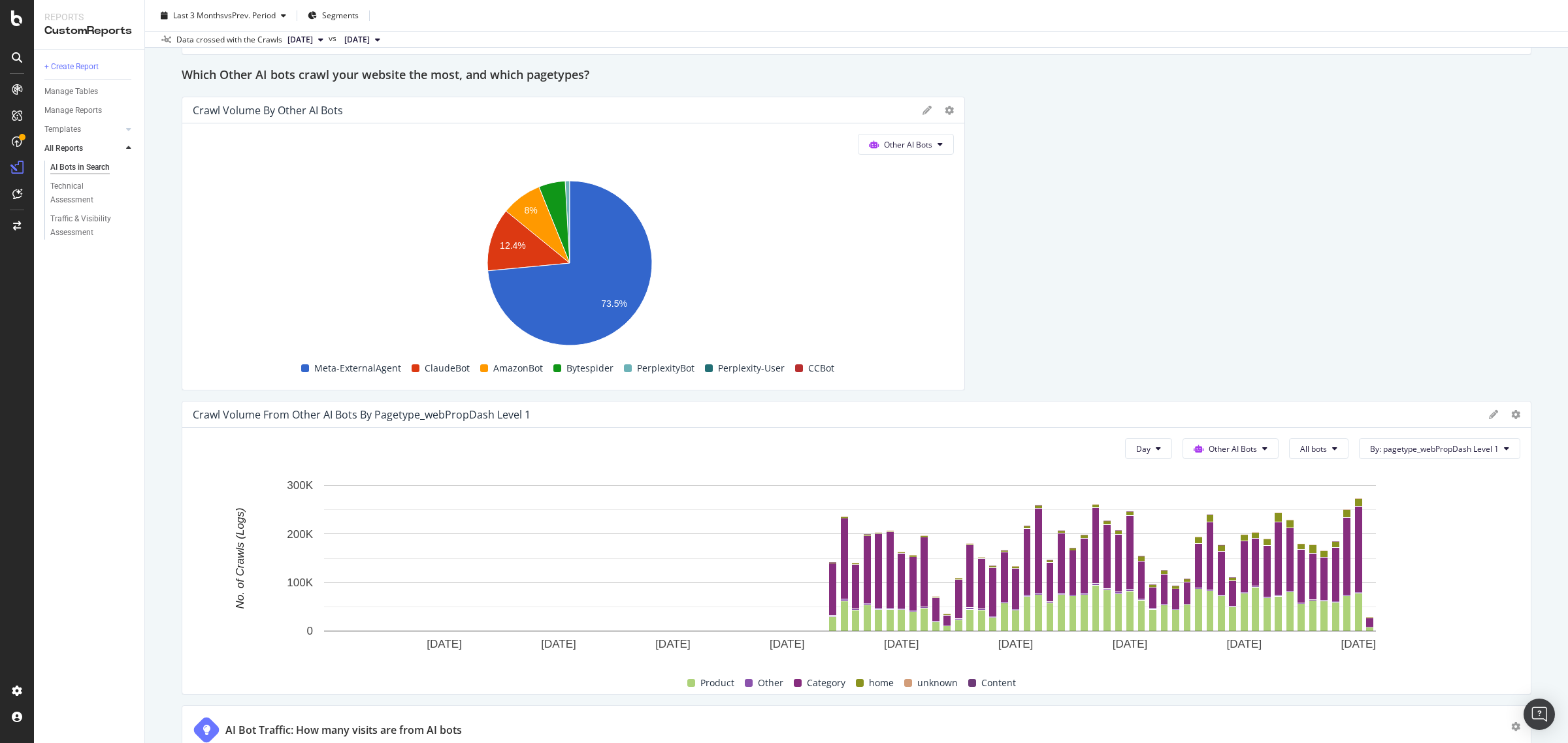
scroll to position [3184, 0]
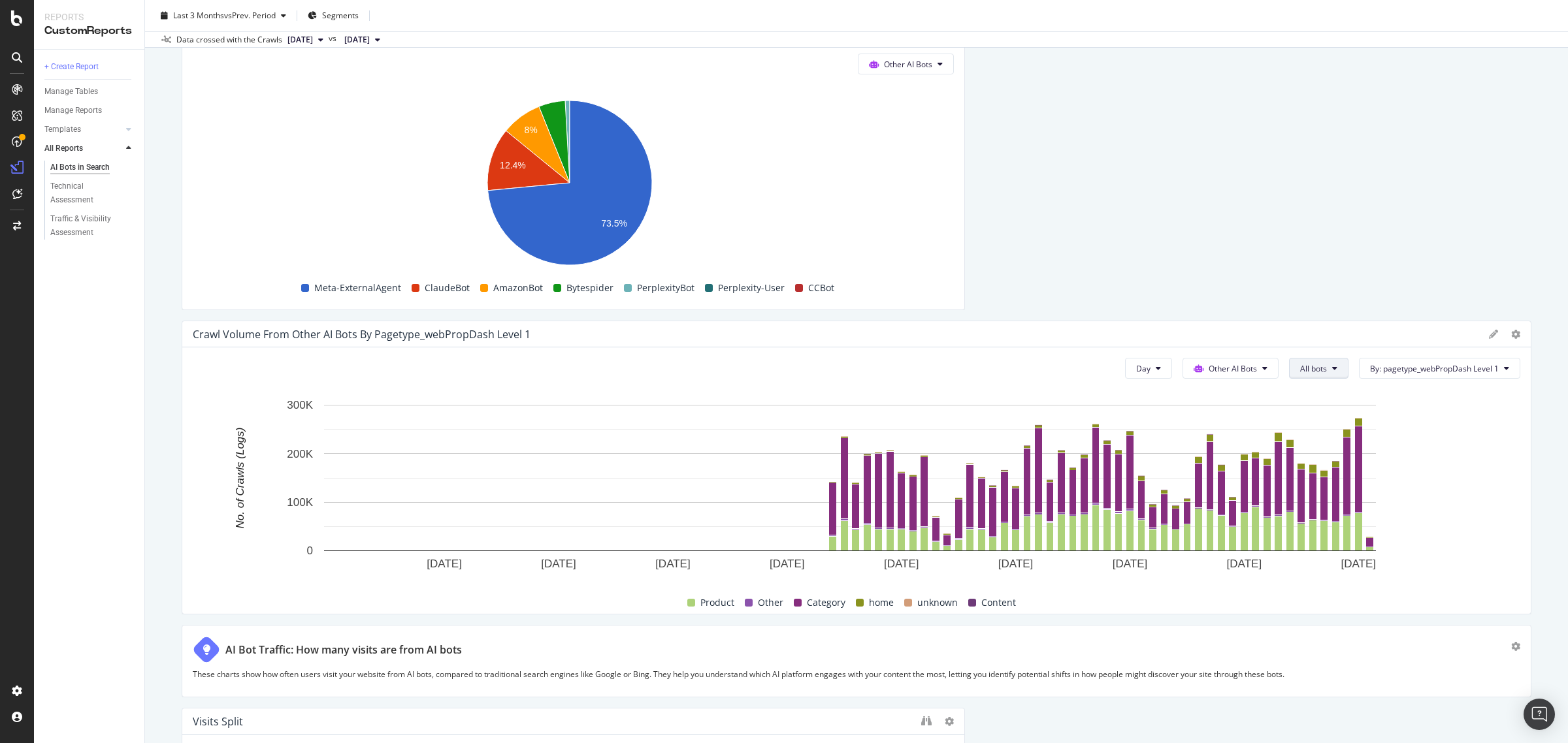
click at [1315, 376] on button "All bots" at bounding box center [1318, 368] width 59 height 21
click at [1321, 396] on span "All bots" at bounding box center [1324, 395] width 73 height 12
click at [1247, 370] on button "Other AI Bots" at bounding box center [1230, 368] width 96 height 21
click at [1370, 373] on span "By: pagetype_webPropDash Level 1" at bounding box center [1433, 369] width 128 height 11
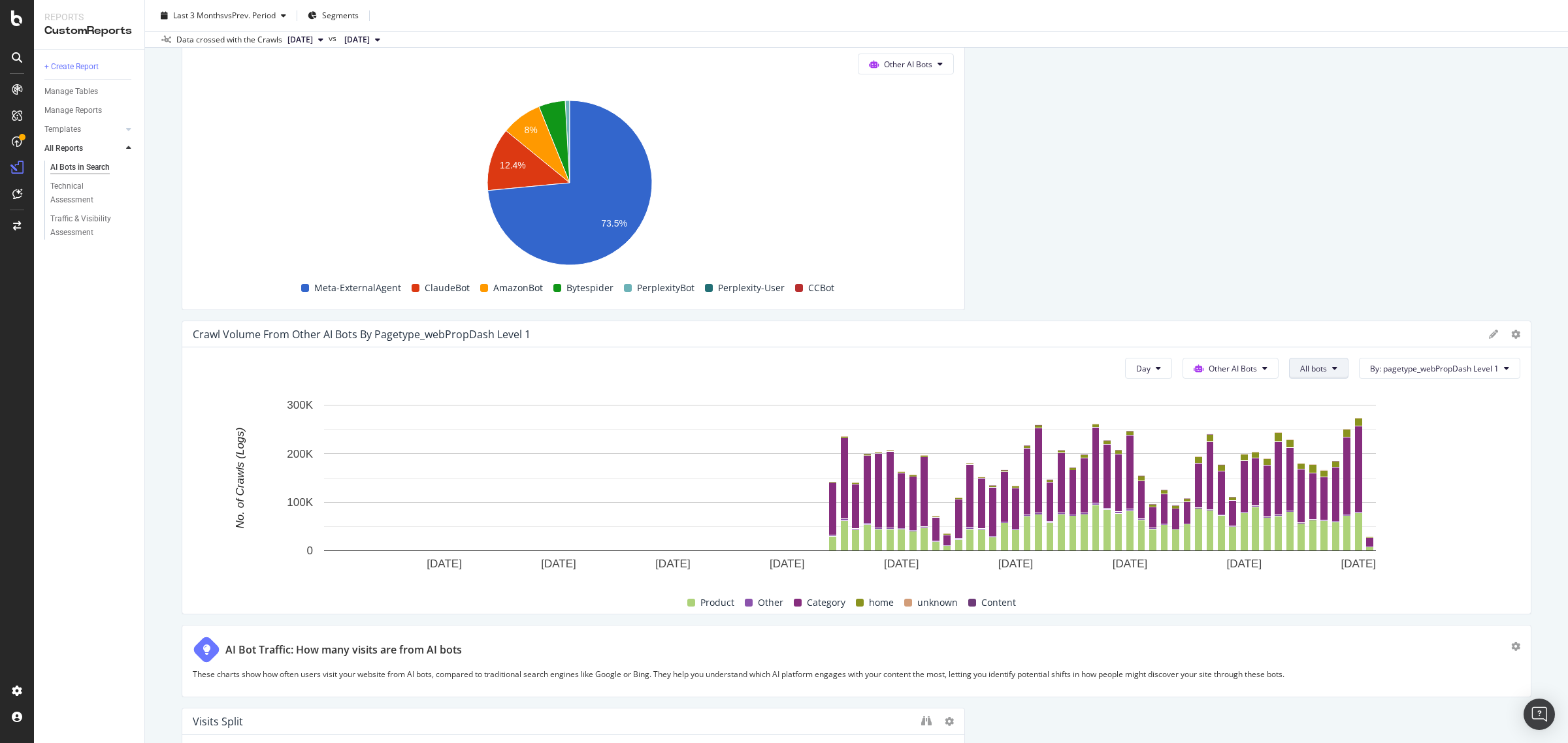
click at [1327, 370] on button "All bots" at bounding box center [1318, 368] width 59 height 21
click at [1410, 473] on rect "A chart." at bounding box center [850, 489] width 1315 height 183
click at [1253, 376] on button "Other AI Bots" at bounding box center [1230, 368] width 96 height 21
click at [1219, 438] on span "OpenAI" at bounding box center [1227, 443] width 51 height 12
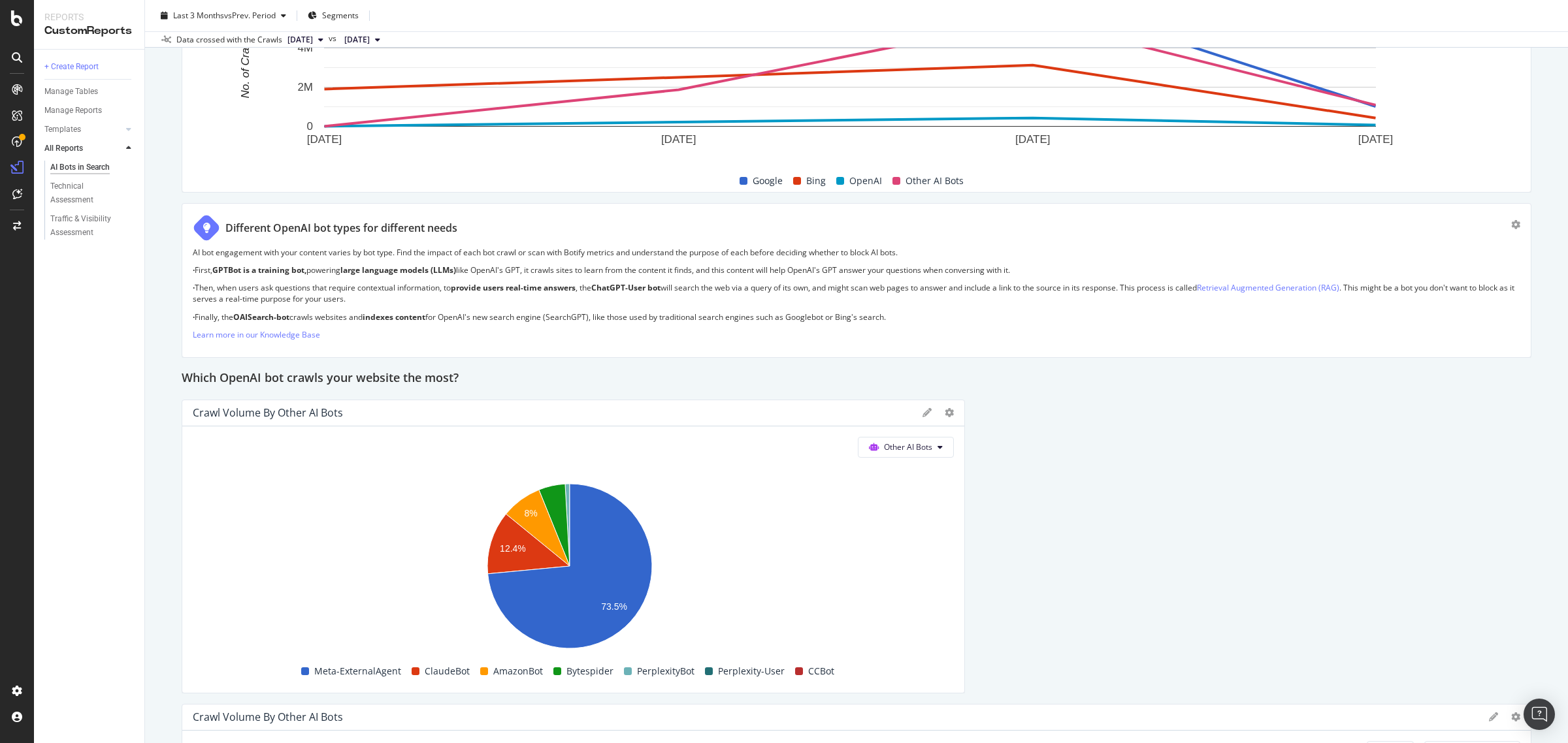
scroll to position [1633, 0]
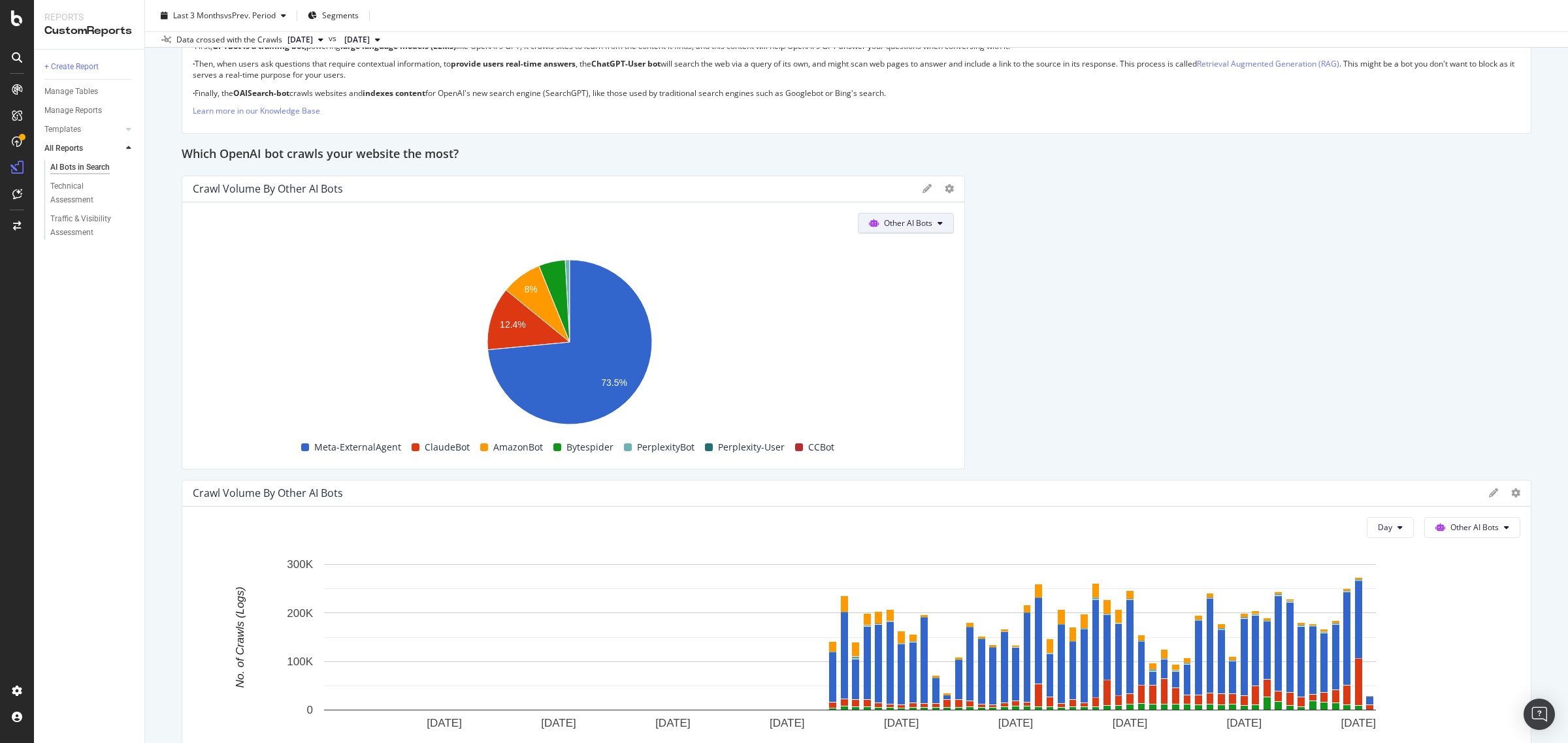
click at [905, 220] on span "Other AI Bots" at bounding box center [908, 223] width 48 height 11
click at [922, 194] on icon at bounding box center [927, 189] width 9 height 9
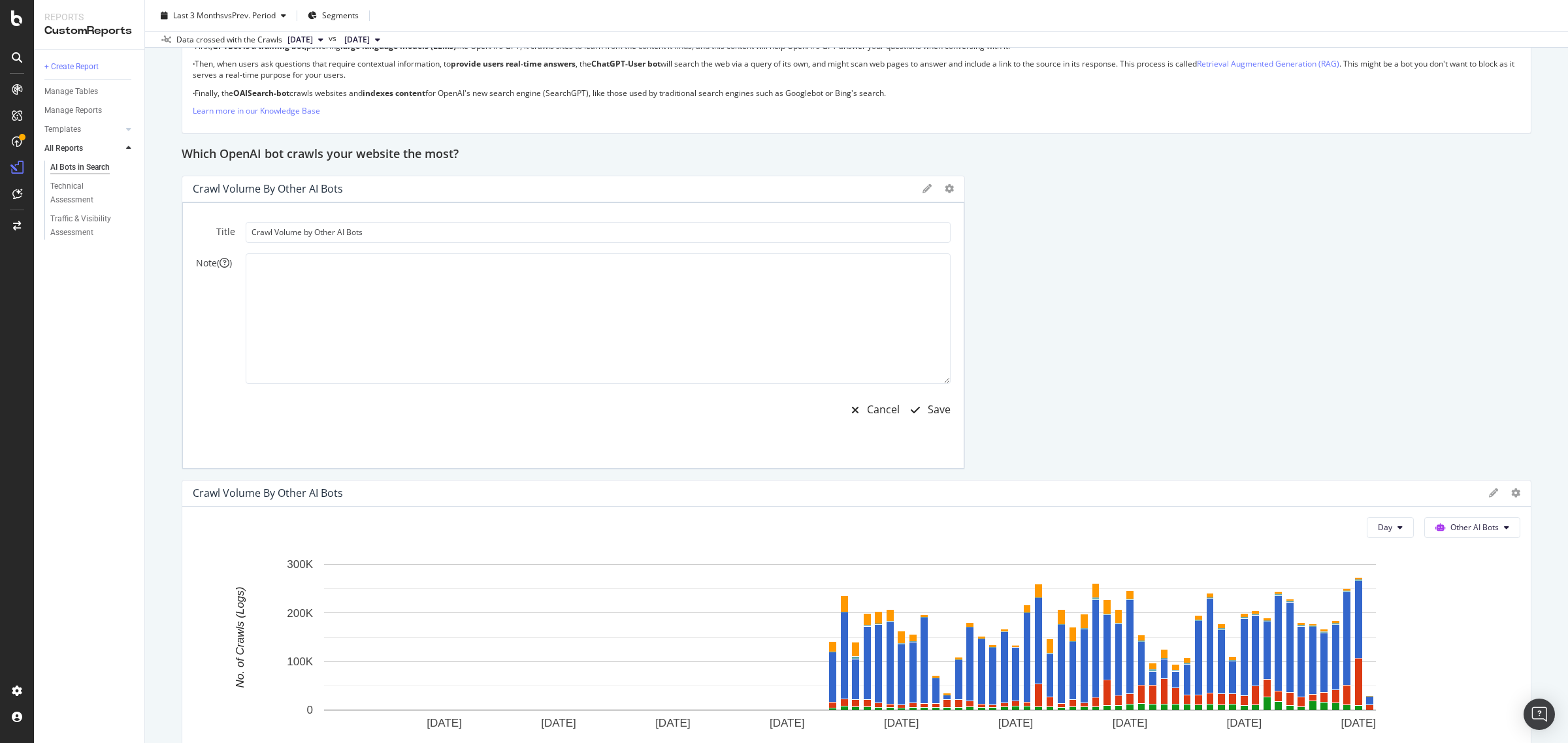
click at [922, 193] on icon at bounding box center [927, 189] width 9 height 9
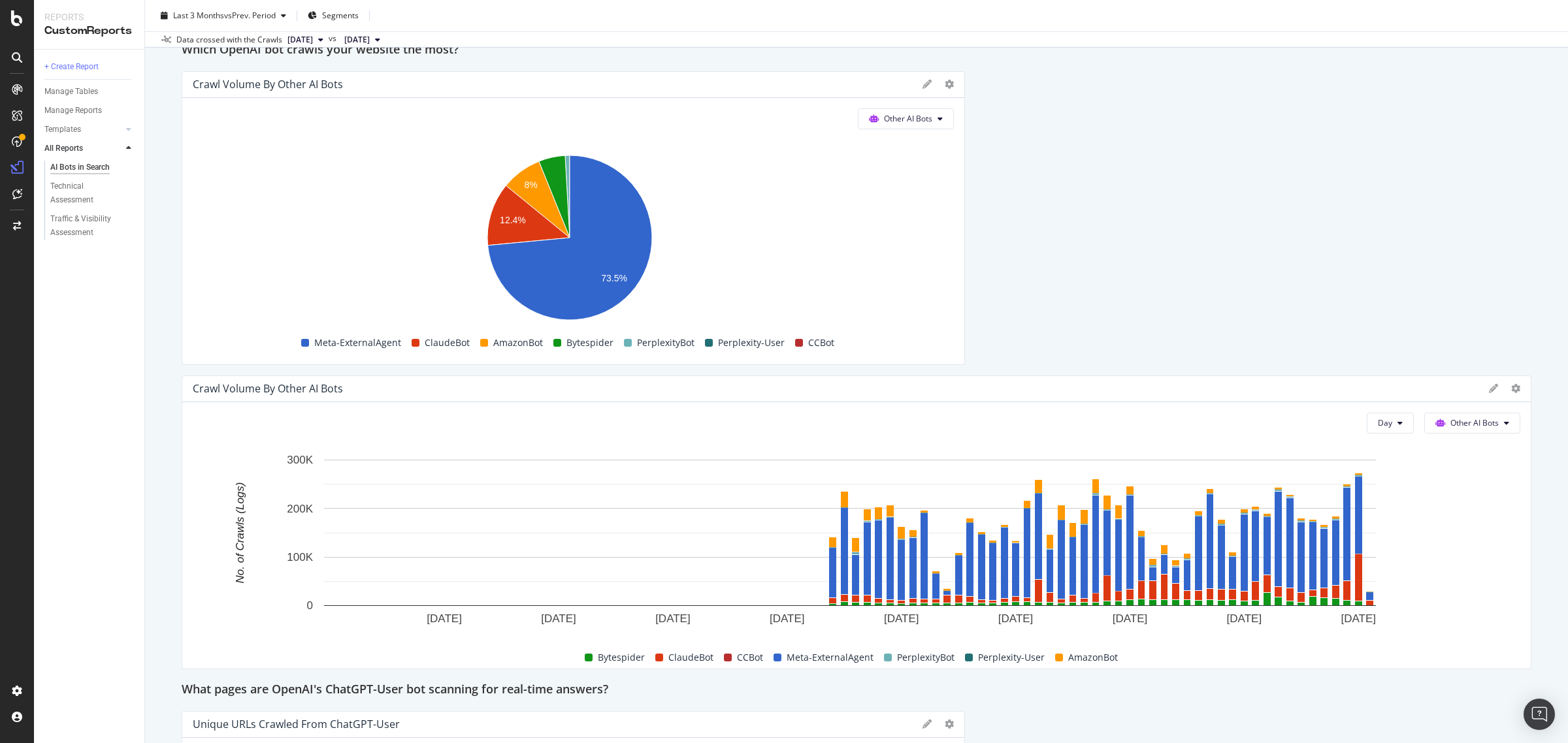
scroll to position [1796, 0]
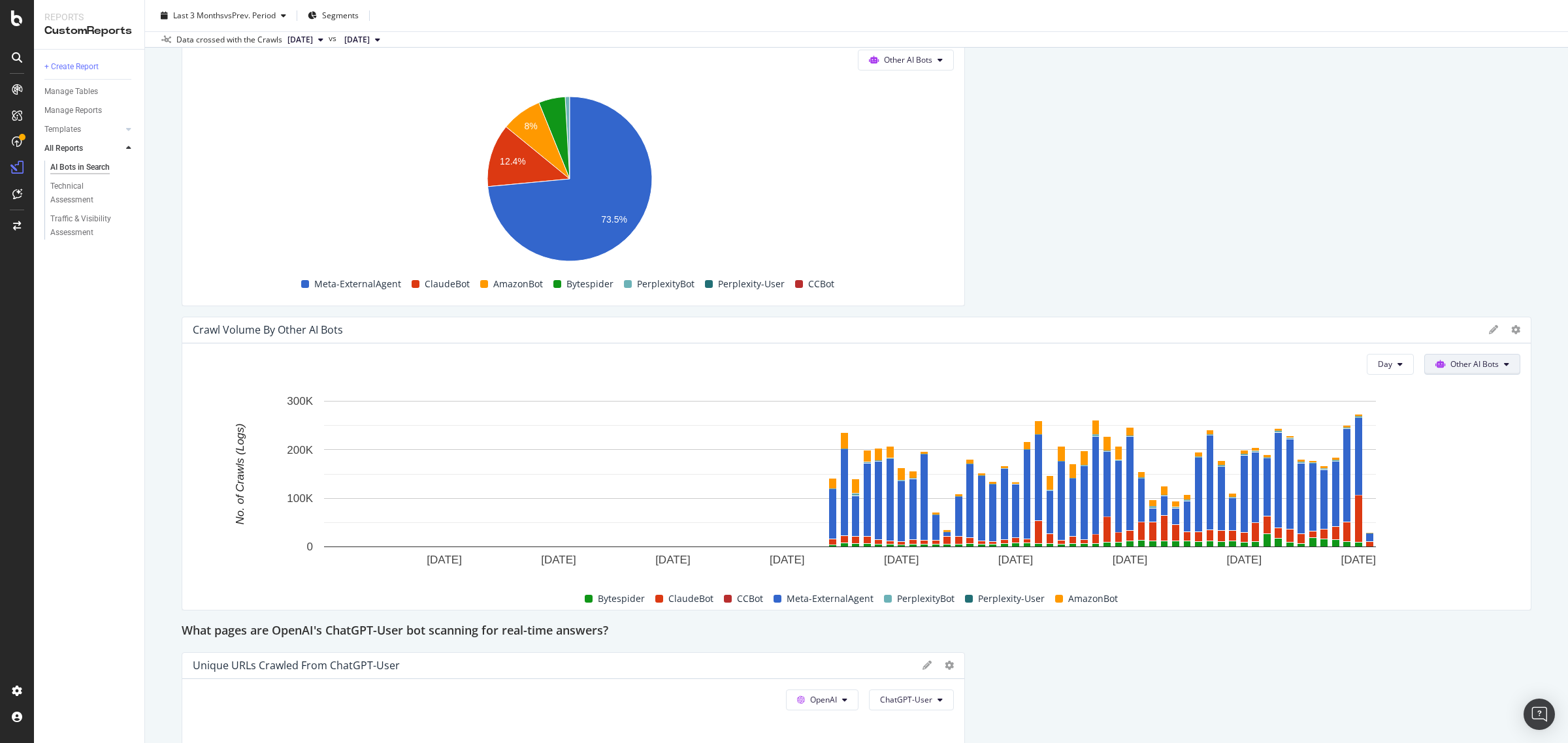
click at [1450, 363] on span "Other AI Bots" at bounding box center [1474, 364] width 48 height 11
click at [1457, 442] on span "OpenAI" at bounding box center [1469, 439] width 51 height 12
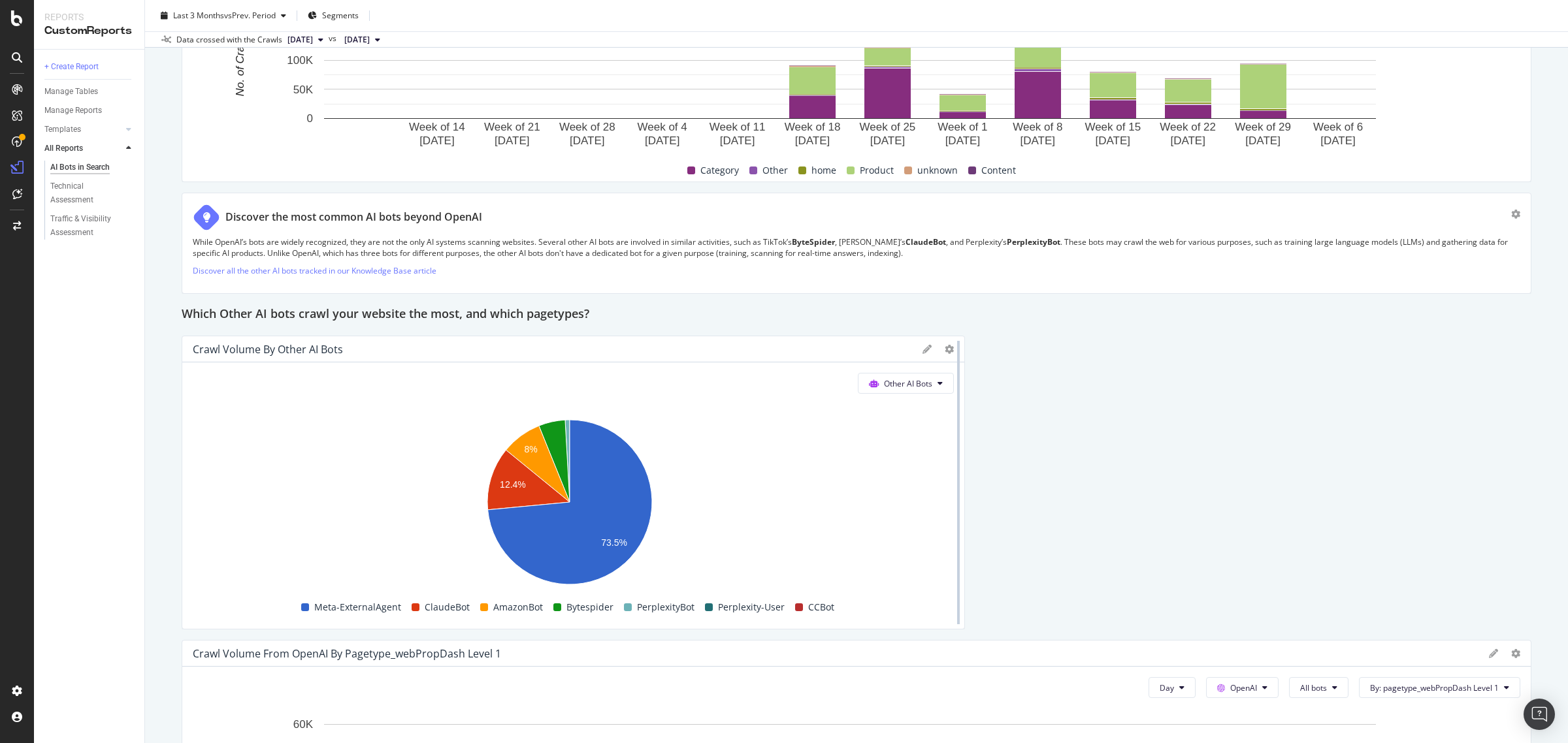
scroll to position [2851, 0]
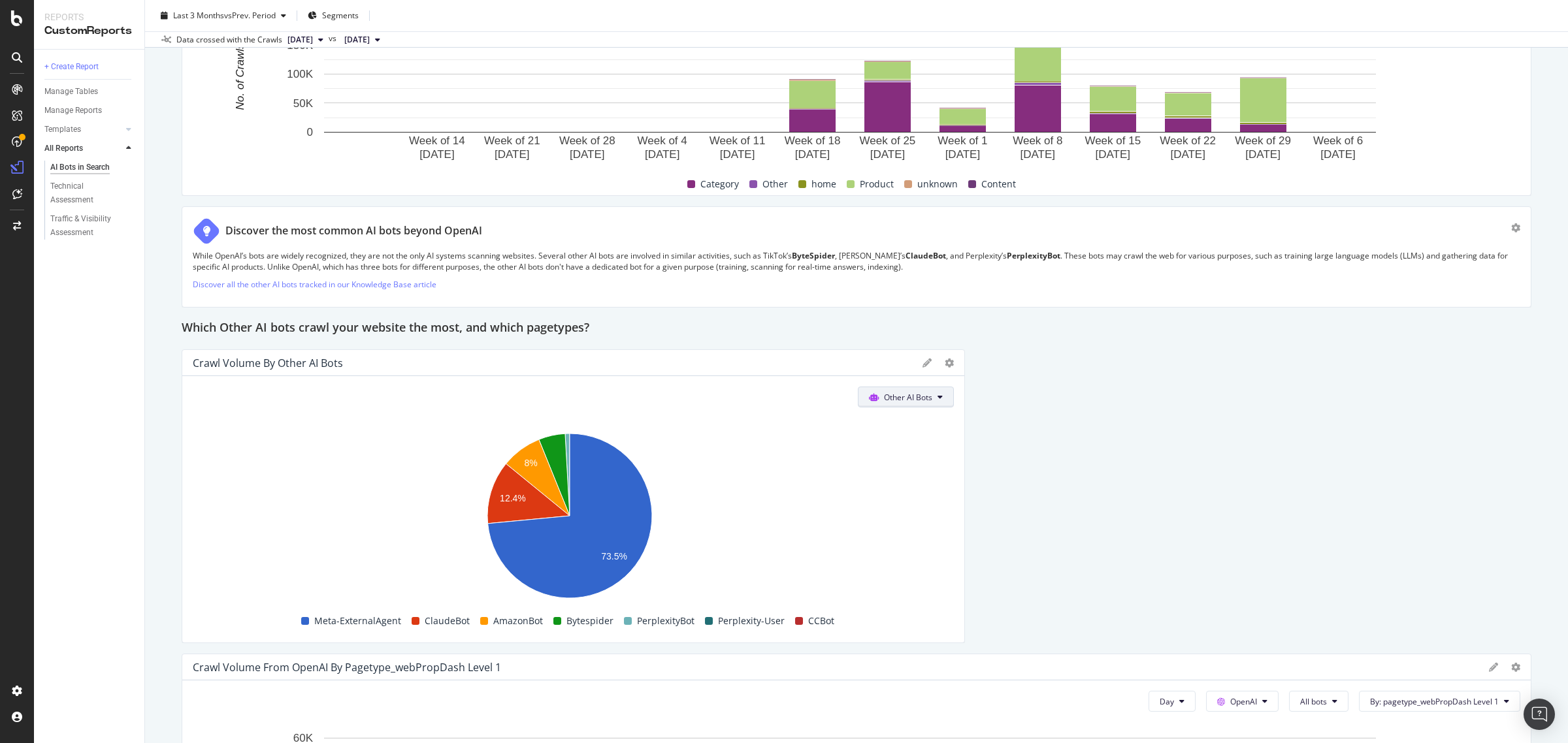
click at [899, 397] on span "Other AI Bots" at bounding box center [908, 397] width 48 height 11
click at [893, 468] on span "OpenAI" at bounding box center [907, 473] width 51 height 12
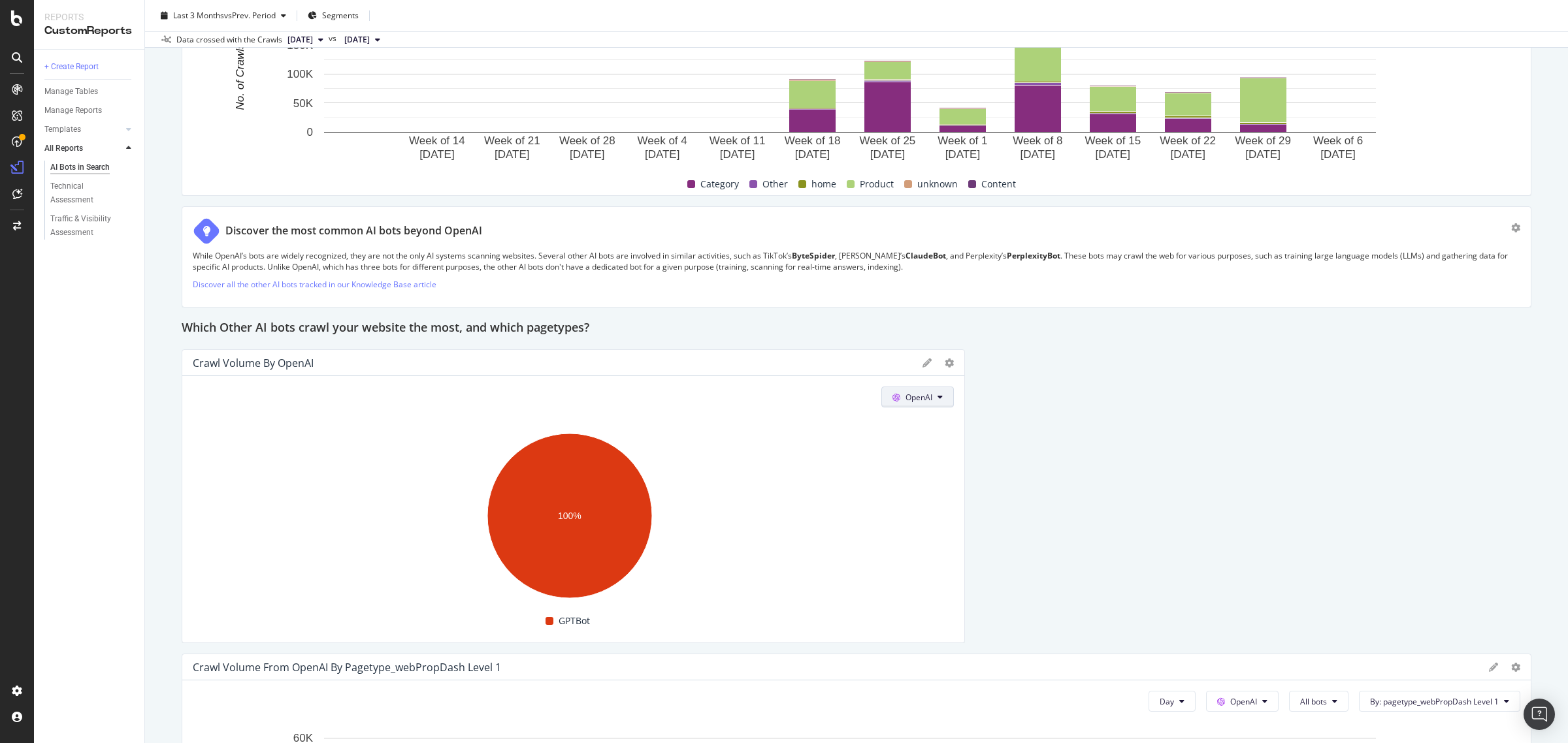
click at [909, 406] on button "OpenAI" at bounding box center [918, 396] width 72 height 21
click at [915, 494] on span "Other AI Bots" at bounding box center [929, 496] width 48 height 12
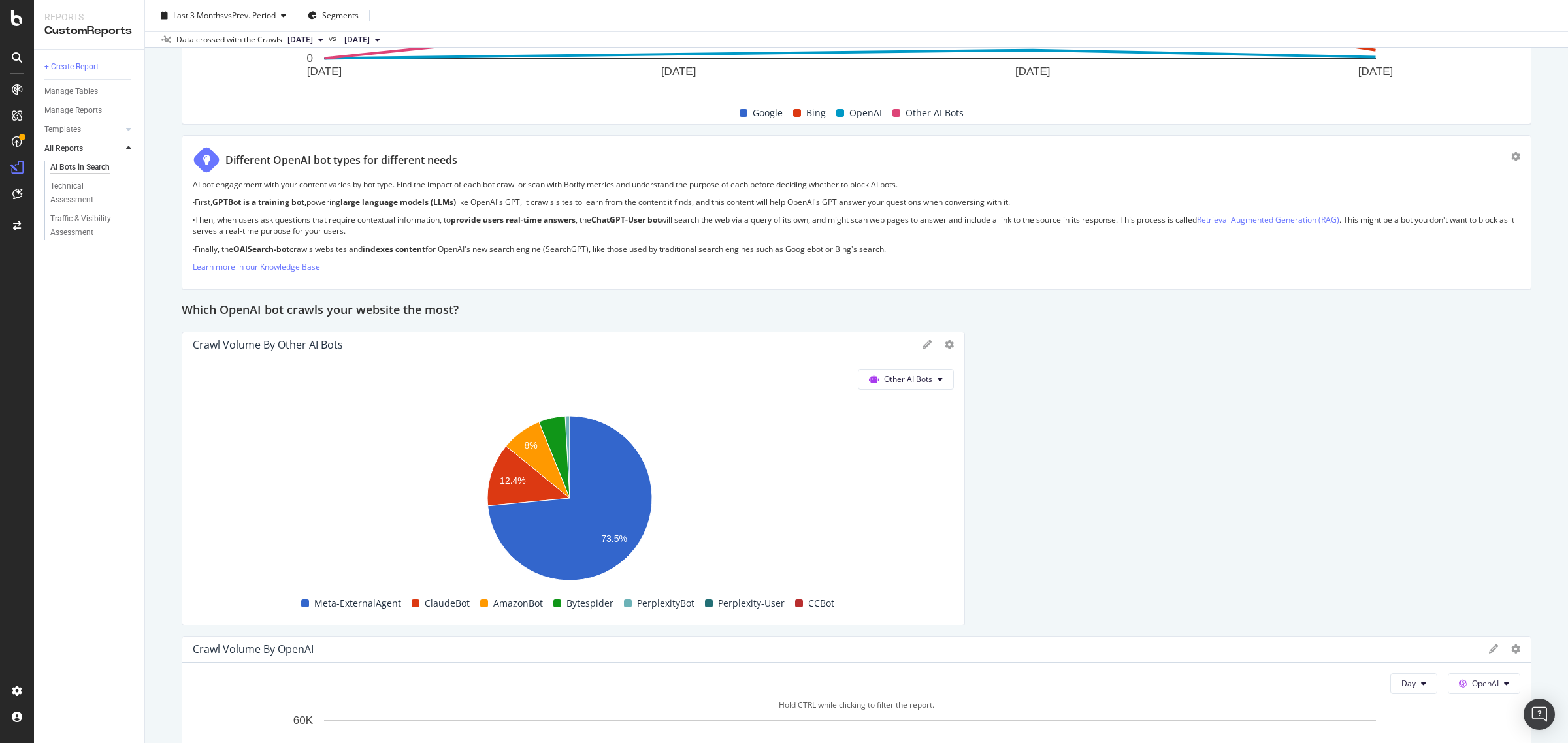
scroll to position [1463, 0]
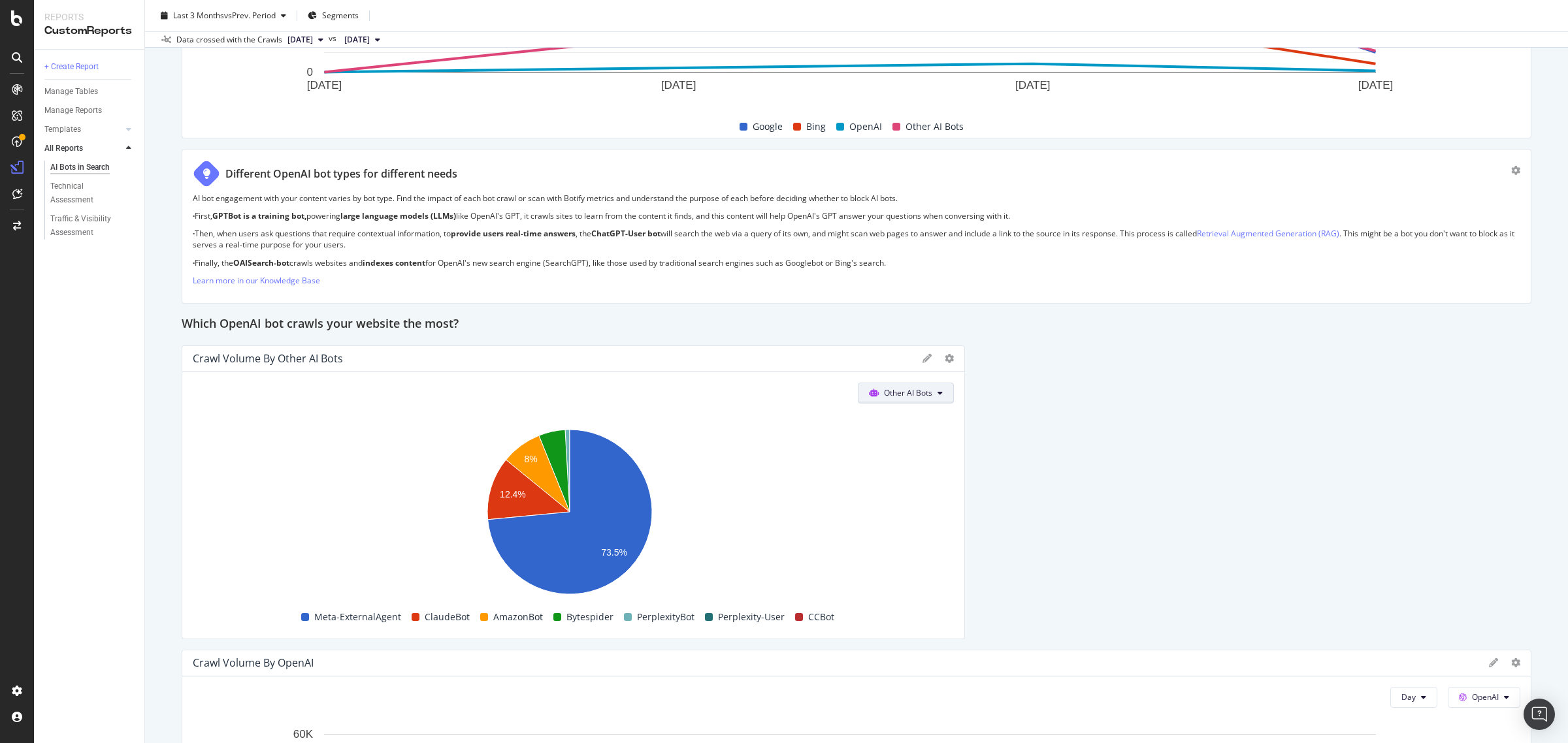
click at [899, 387] on span "Other AI Bots" at bounding box center [908, 393] width 48 height 11
click at [887, 459] on div "OpenAI" at bounding box center [896, 469] width 93 height 19
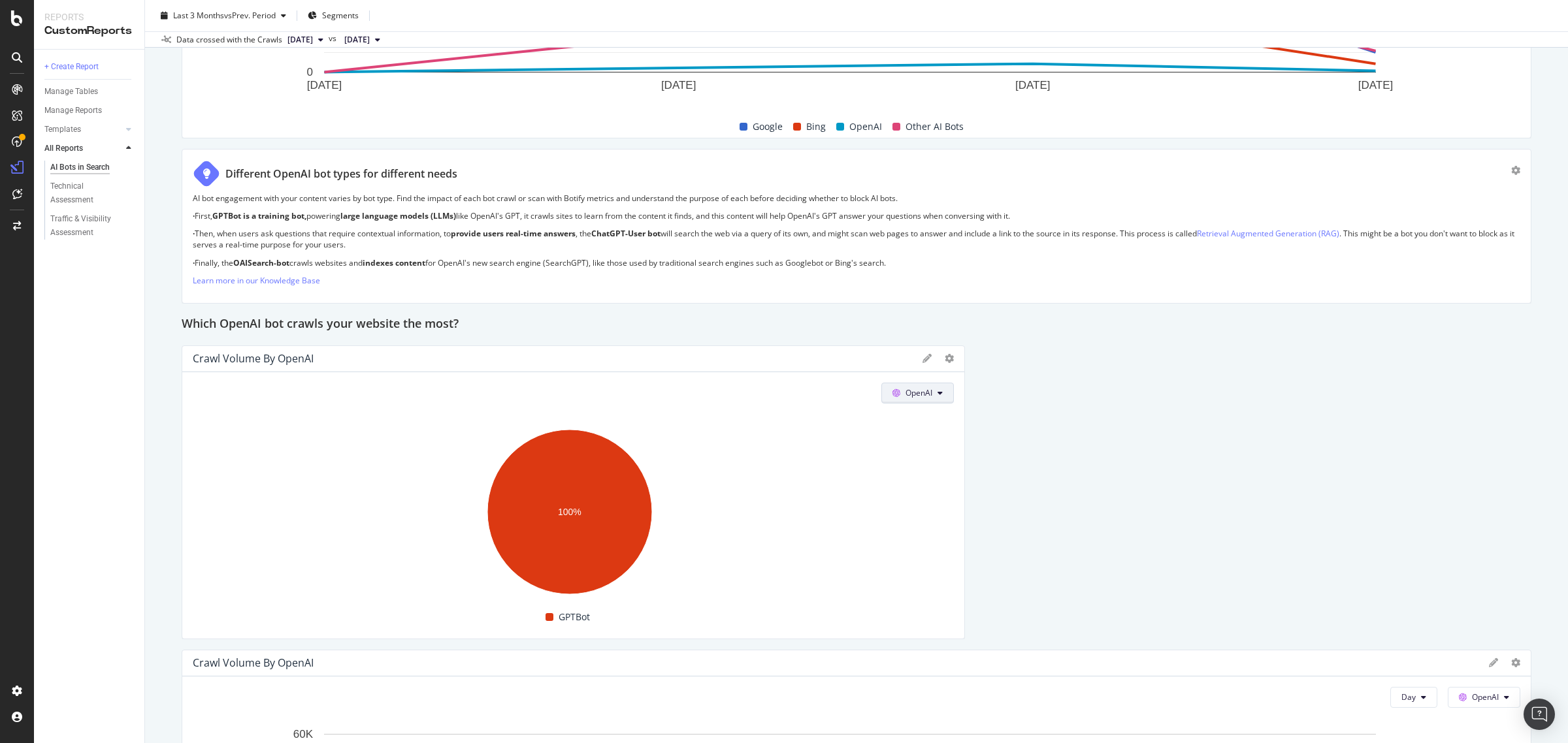
click at [915, 390] on span "OpenAI" at bounding box center [919, 393] width 27 height 11
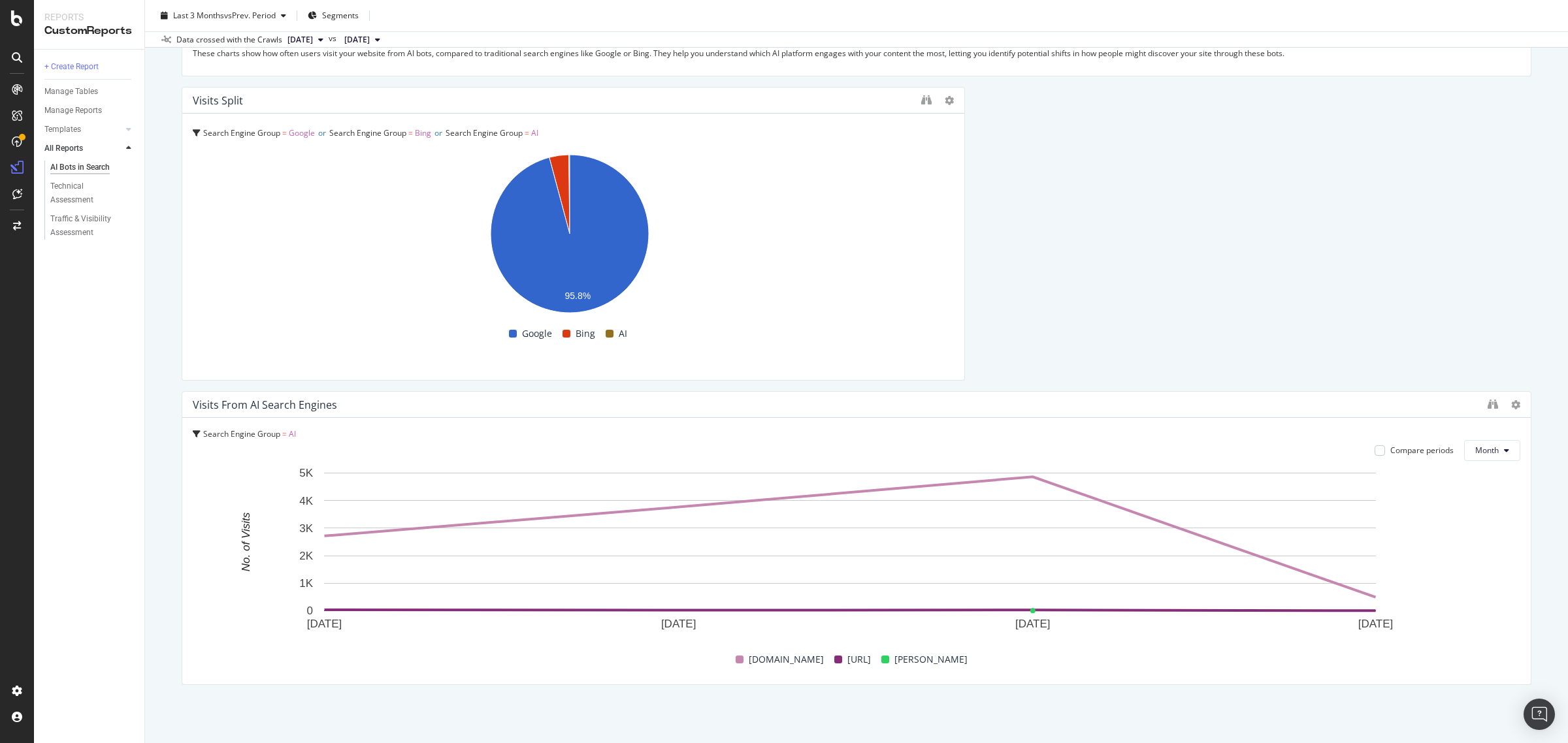
scroll to position [3830, 0]
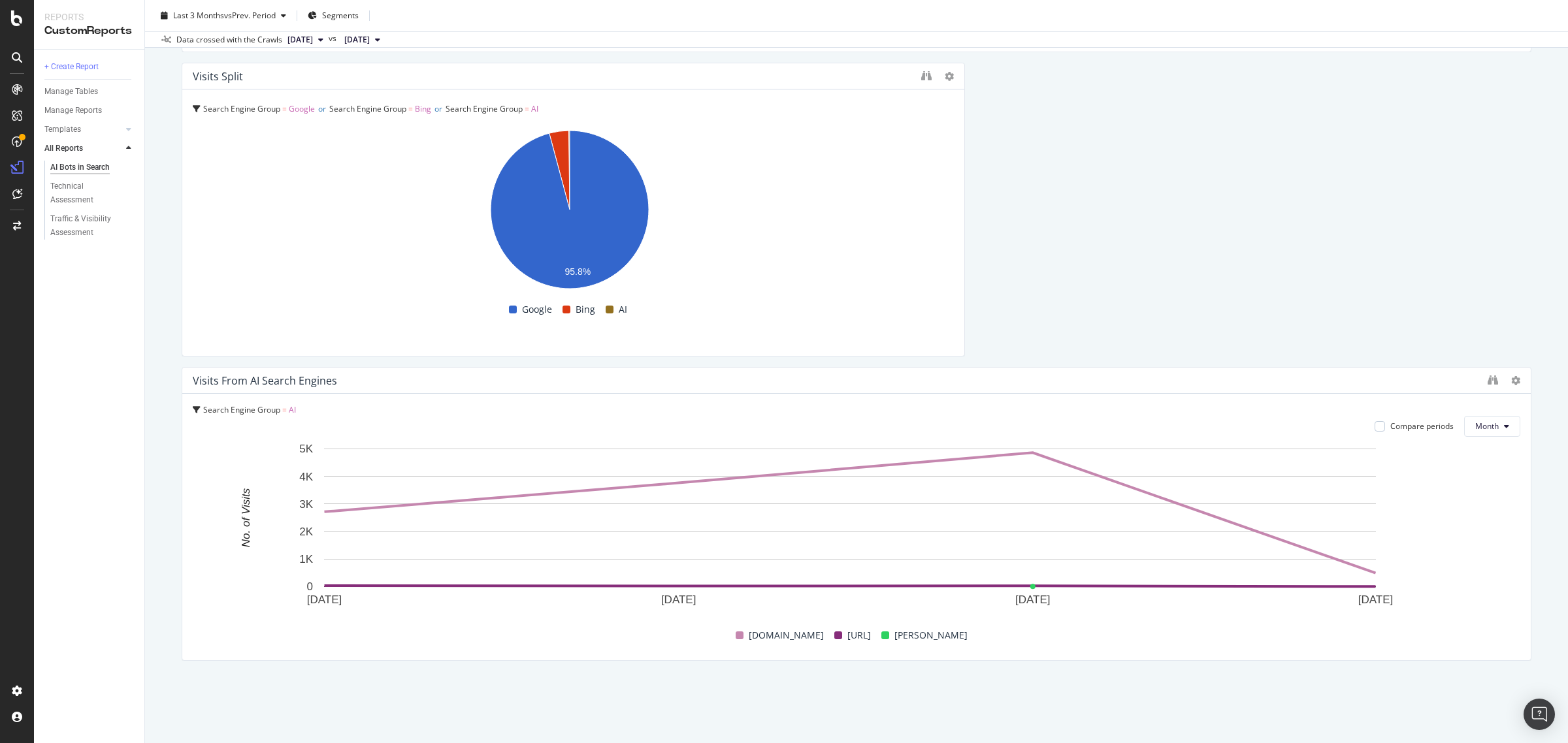
click at [224, 413] on span "Search Engine Group" at bounding box center [241, 410] width 77 height 11
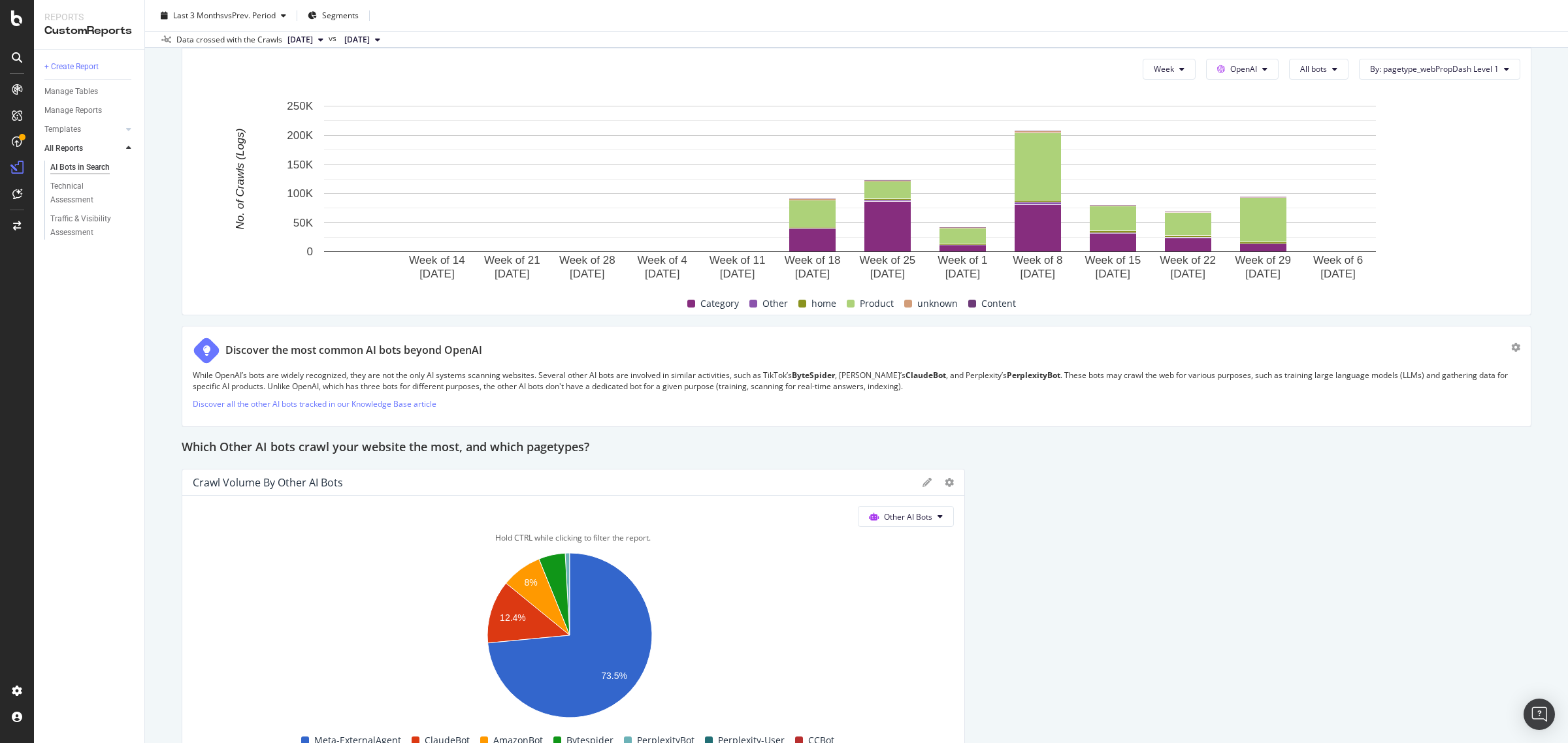
scroll to position [2851, 0]
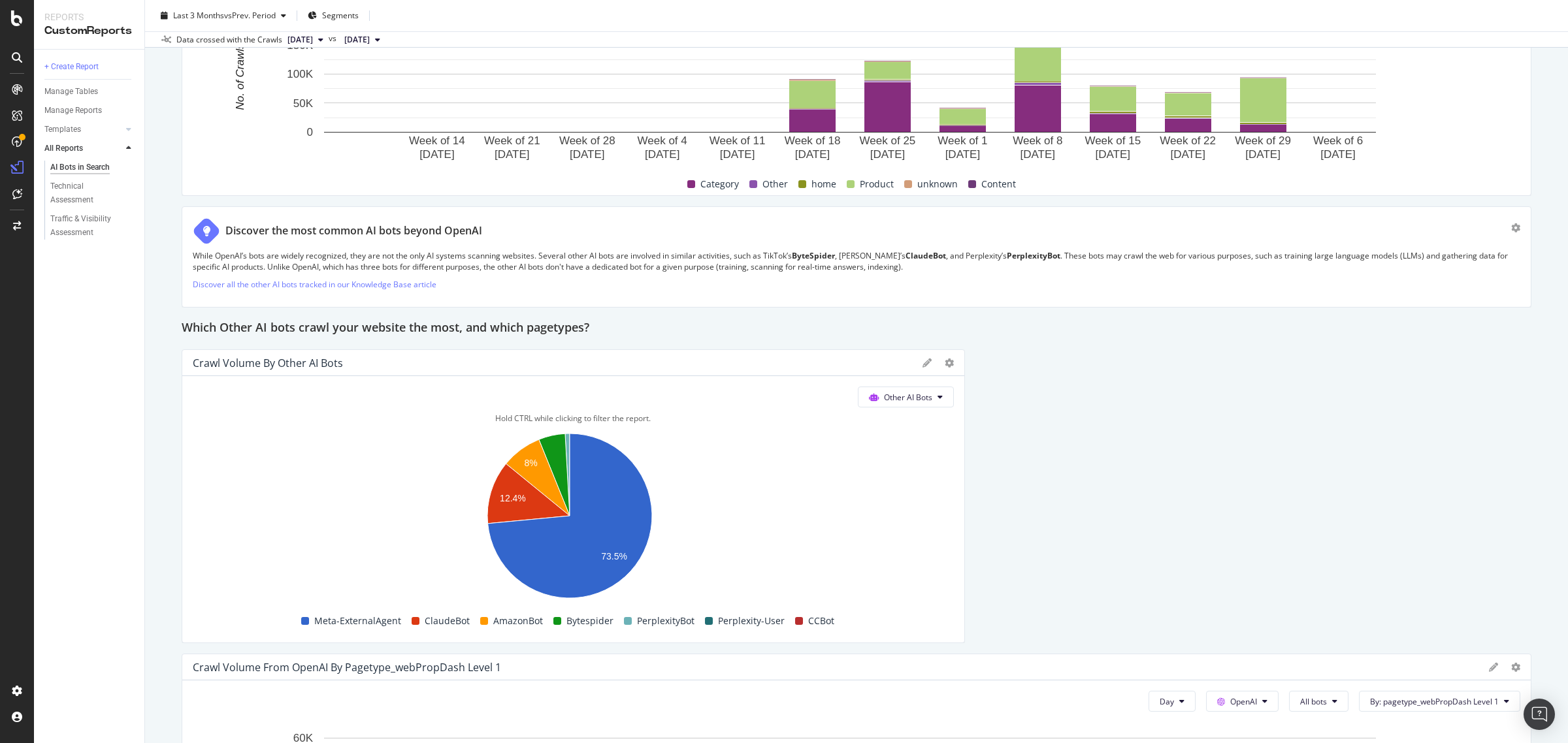
click at [351, 445] on rect "A chart." at bounding box center [570, 519] width 753 height 183
click at [922, 367] on icon at bounding box center [927, 363] width 9 height 9
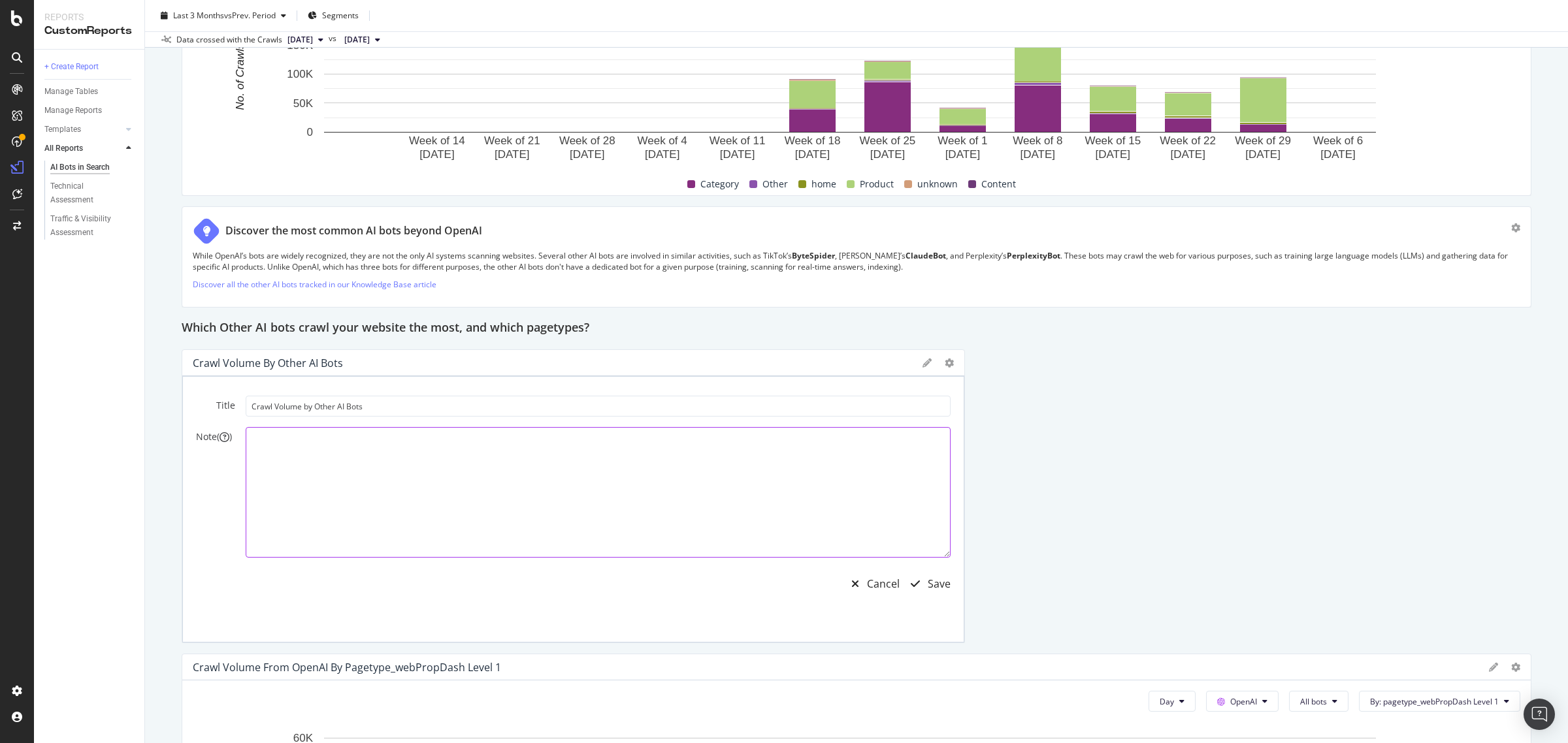
click at [662, 492] on textarea at bounding box center [598, 493] width 705 height 131
click at [867, 589] on div "Cancel" at bounding box center [883, 585] width 32 height 15
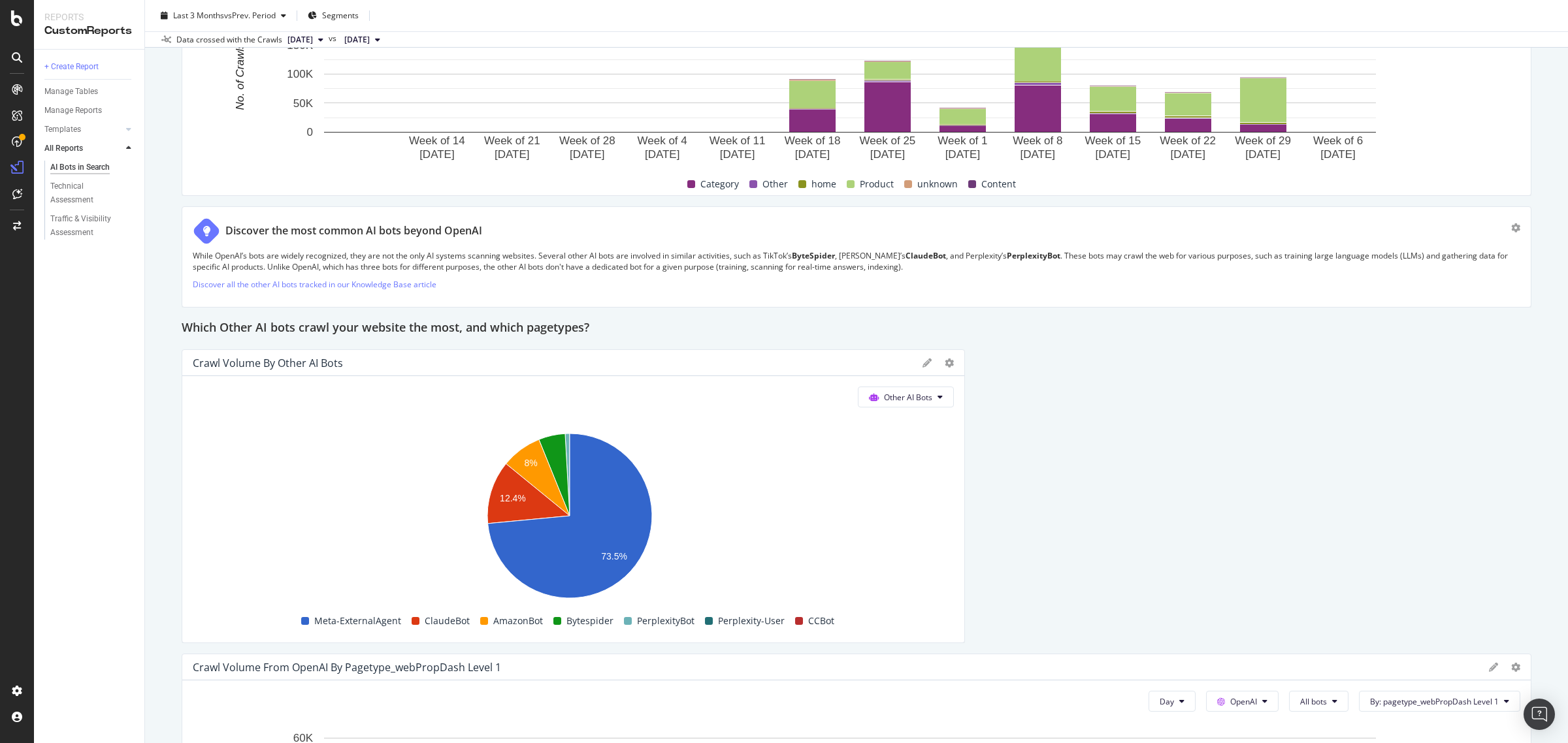
click at [938, 357] on div "Crawl Volume by Other AI Bots" at bounding box center [573, 363] width 782 height 26
click at [935, 360] on div at bounding box center [938, 363] width 32 height 13
click at [952, 361] on div at bounding box center [958, 496] width 13 height 294
click at [952, 367] on div at bounding box center [958, 496] width 13 height 294
click at [945, 366] on icon at bounding box center [949, 363] width 9 height 9
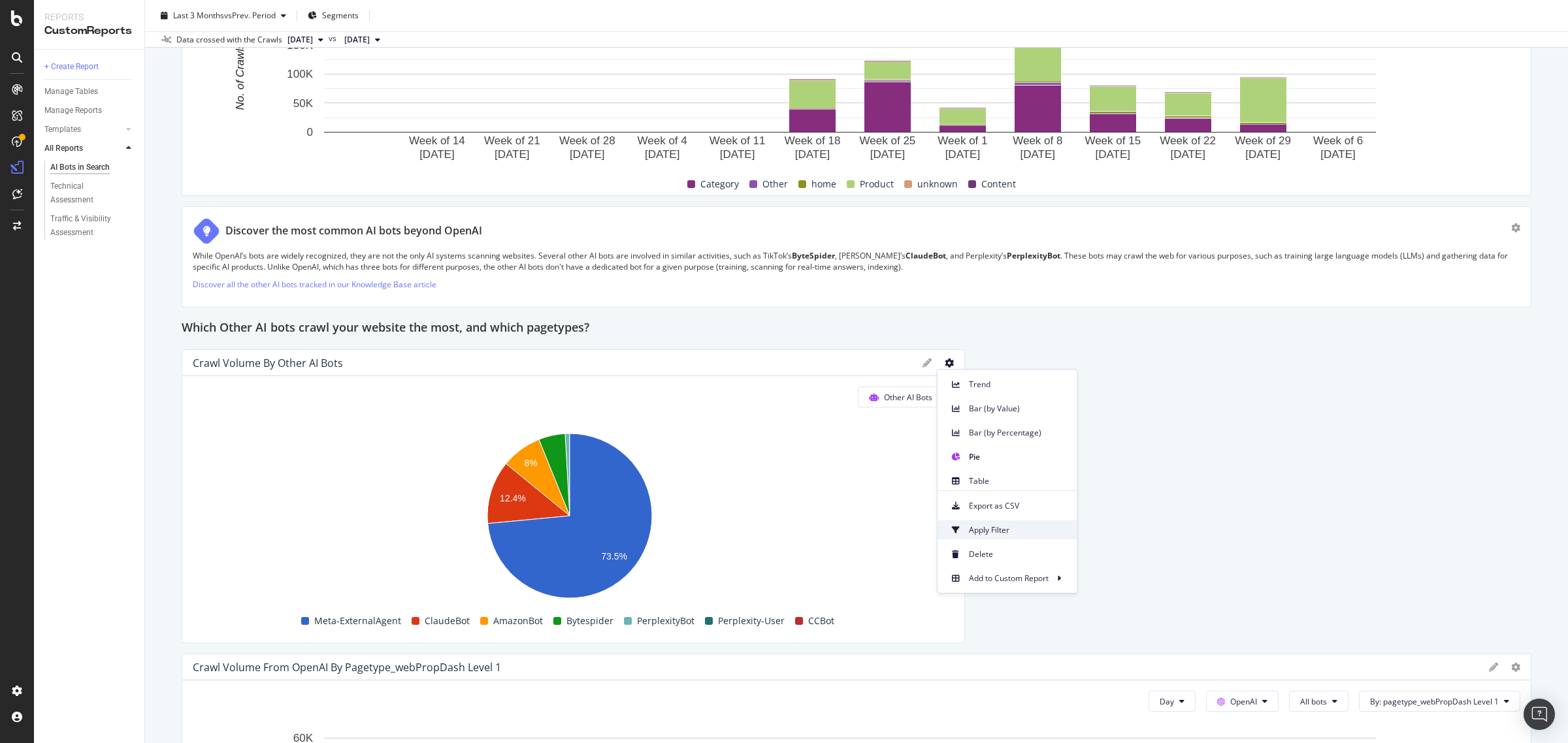
click at [1038, 528] on span "Apply Filter" at bounding box center [1017, 530] width 98 height 12
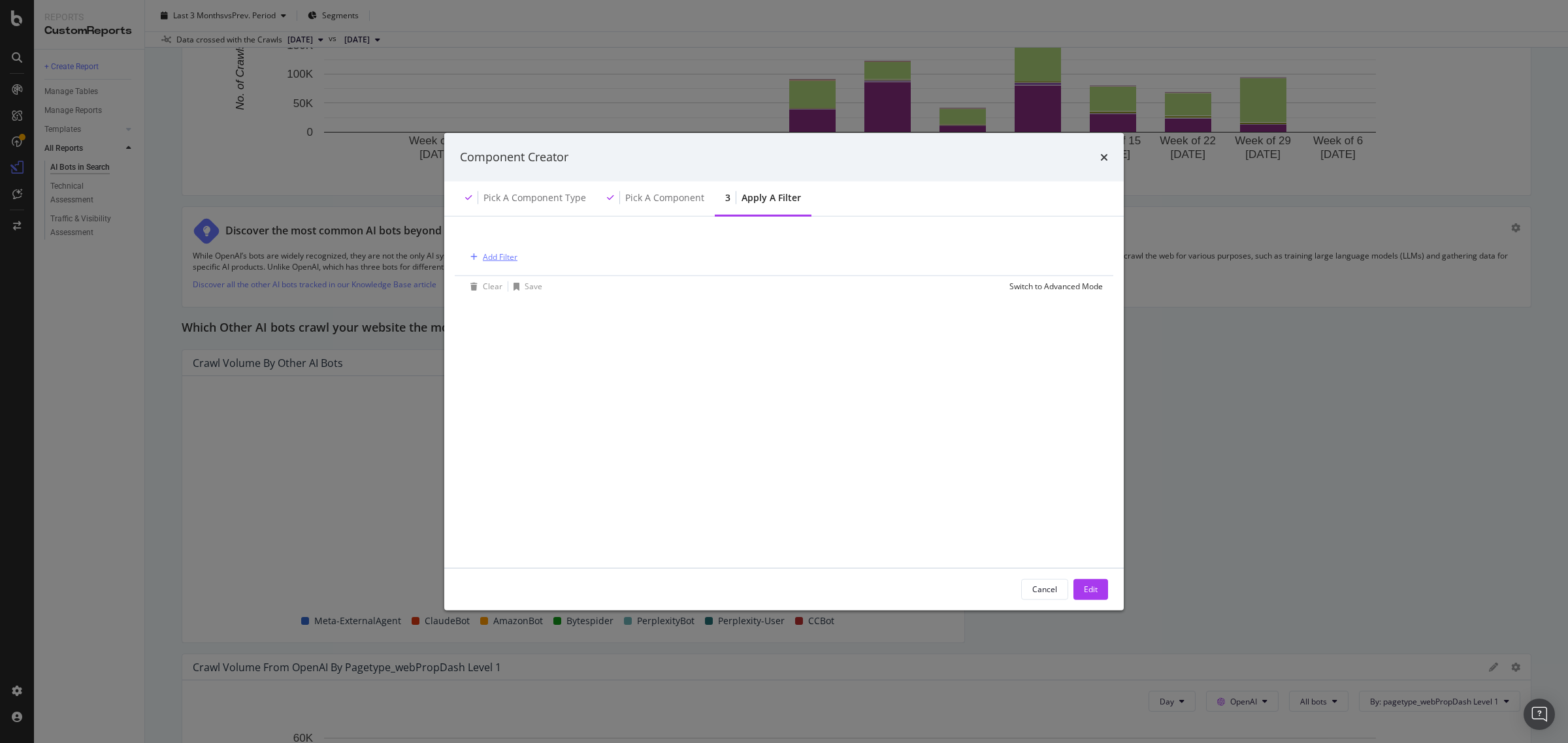
click at [510, 262] on div "Add Filter" at bounding box center [500, 257] width 35 height 11
click at [497, 286] on div "All" at bounding box center [498, 289] width 11 height 13
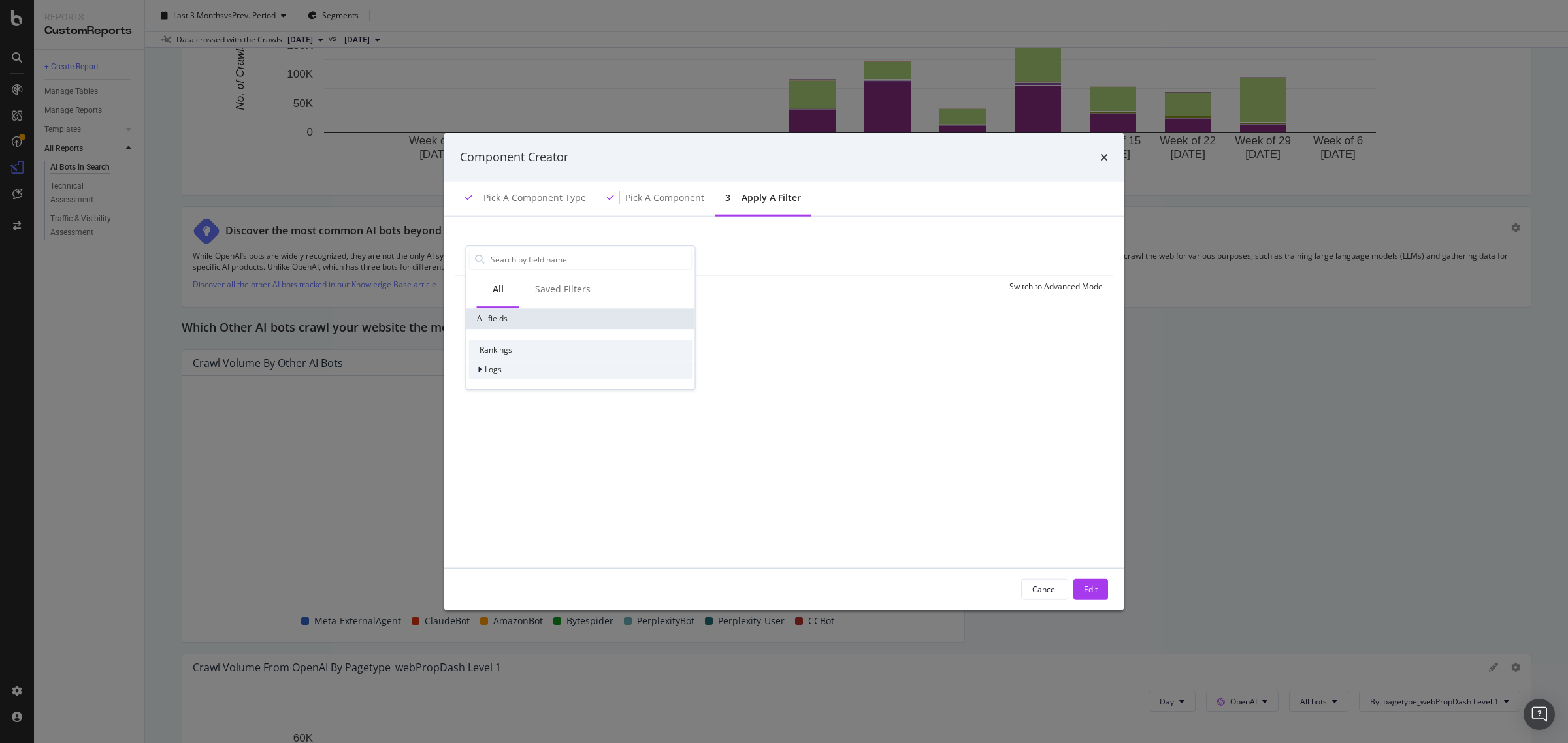
click at [497, 376] on div "Logs" at bounding box center [580, 370] width 224 height 18
click at [520, 384] on span "Segments" at bounding box center [511, 388] width 37 height 11
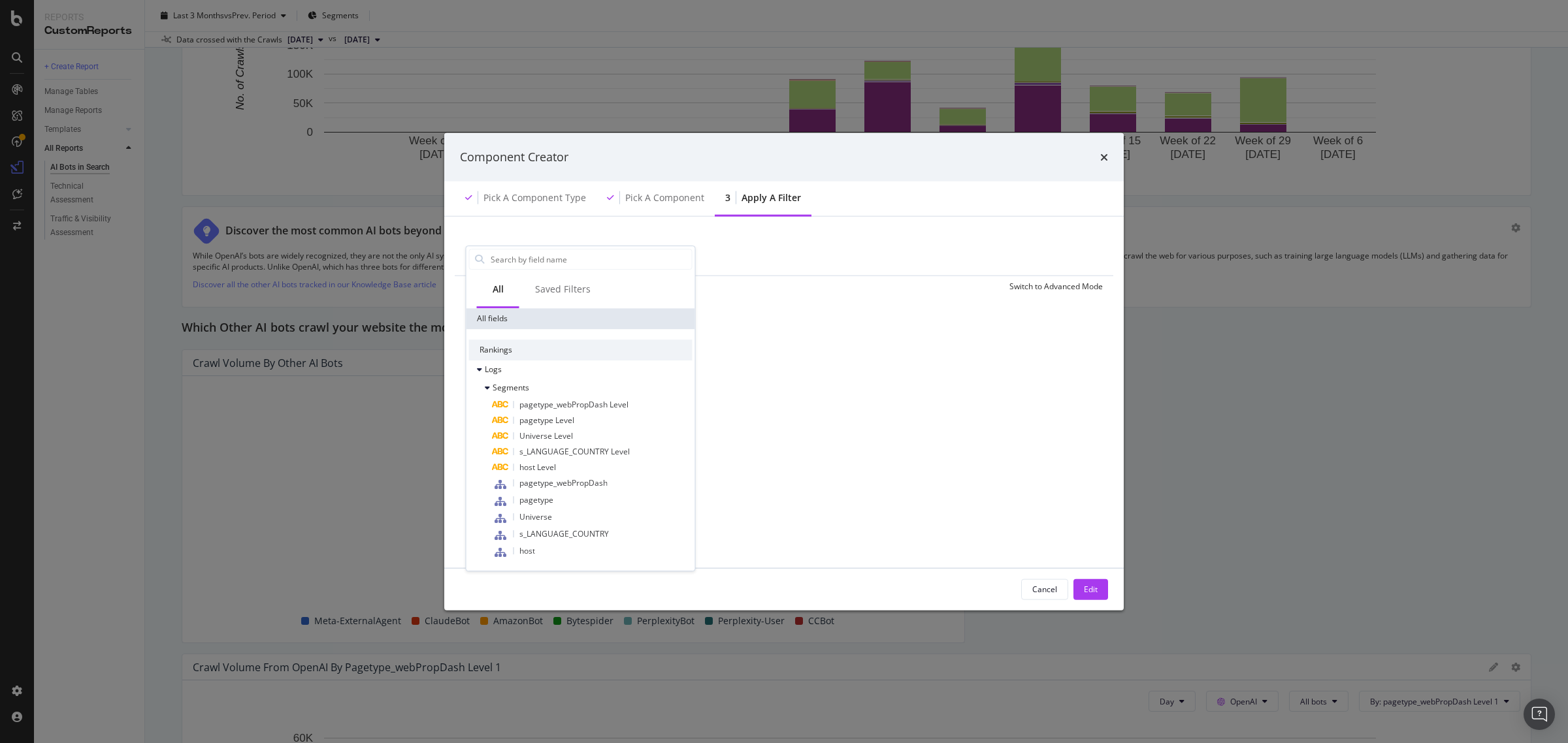
click at [733, 399] on div "Add Filter Clear Save Switch to Advanced Mode All Saved Filters All fields Rank…" at bounding box center [783, 392] width 648 height 320
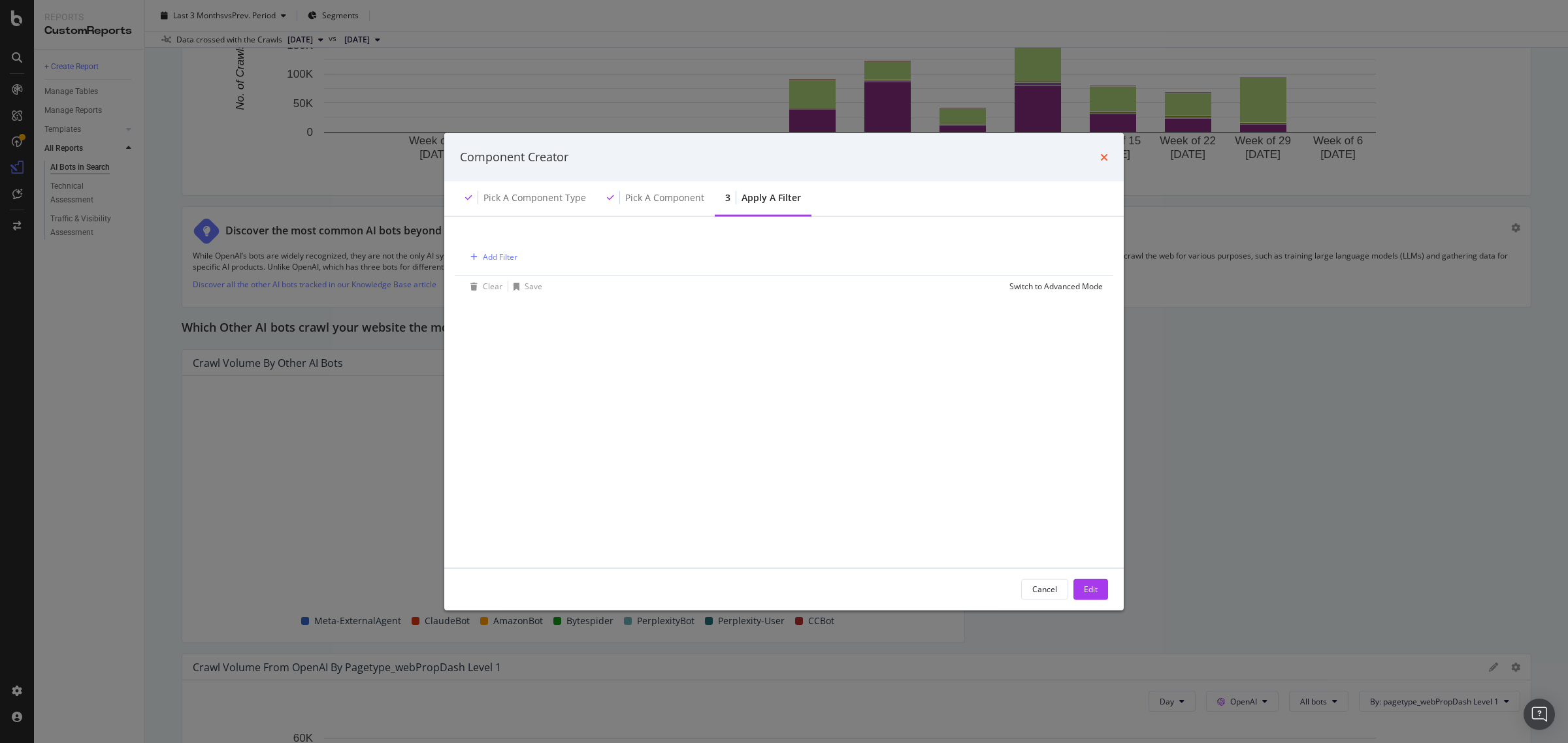
click at [1100, 161] on icon "times" at bounding box center [1104, 157] width 8 height 11
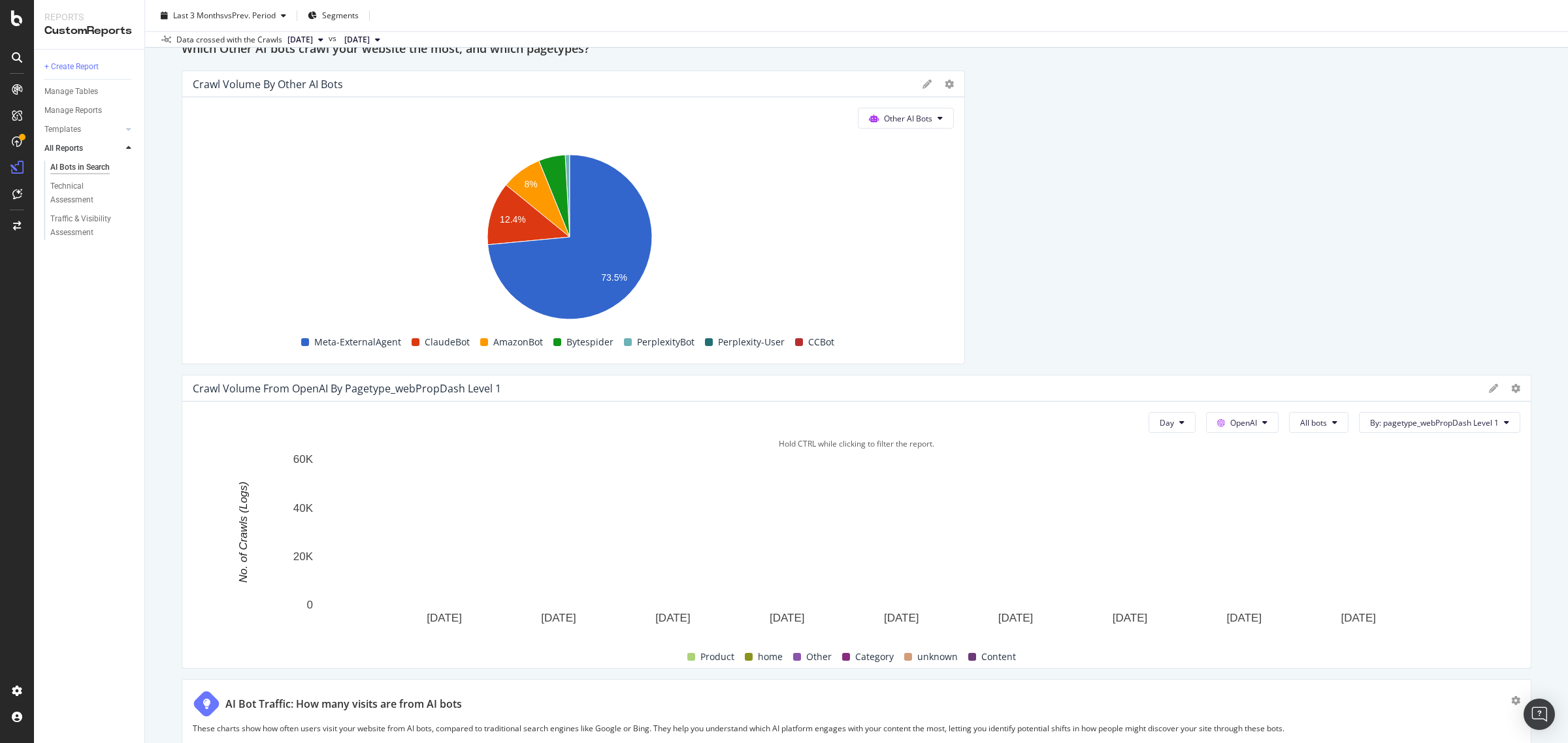
scroll to position [2932, 0]
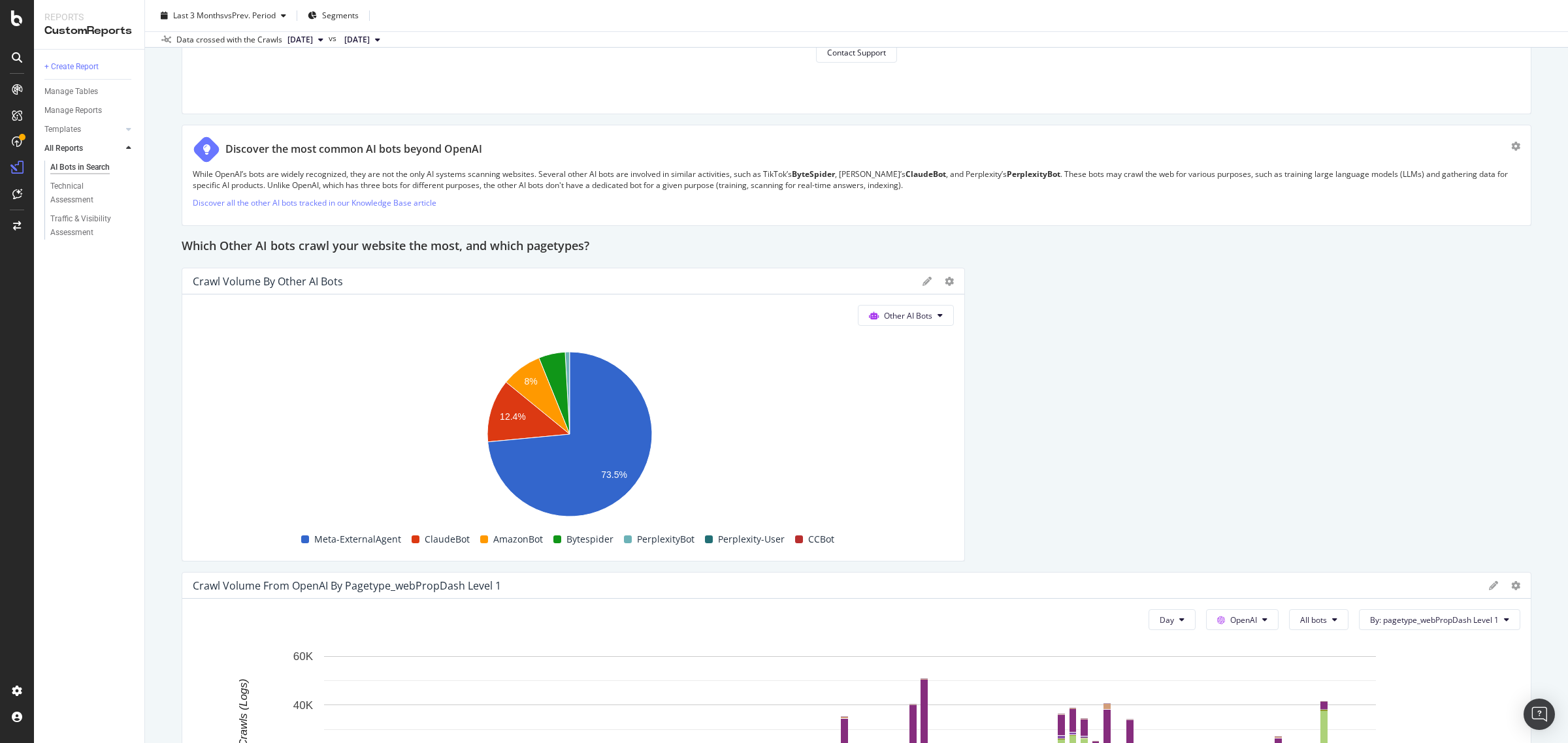
click at [933, 284] on div at bounding box center [938, 281] width 32 height 13
click at [945, 280] on icon at bounding box center [949, 281] width 9 height 9
click at [985, 455] on div "Apply Filter" at bounding box center [1008, 448] width 140 height 19
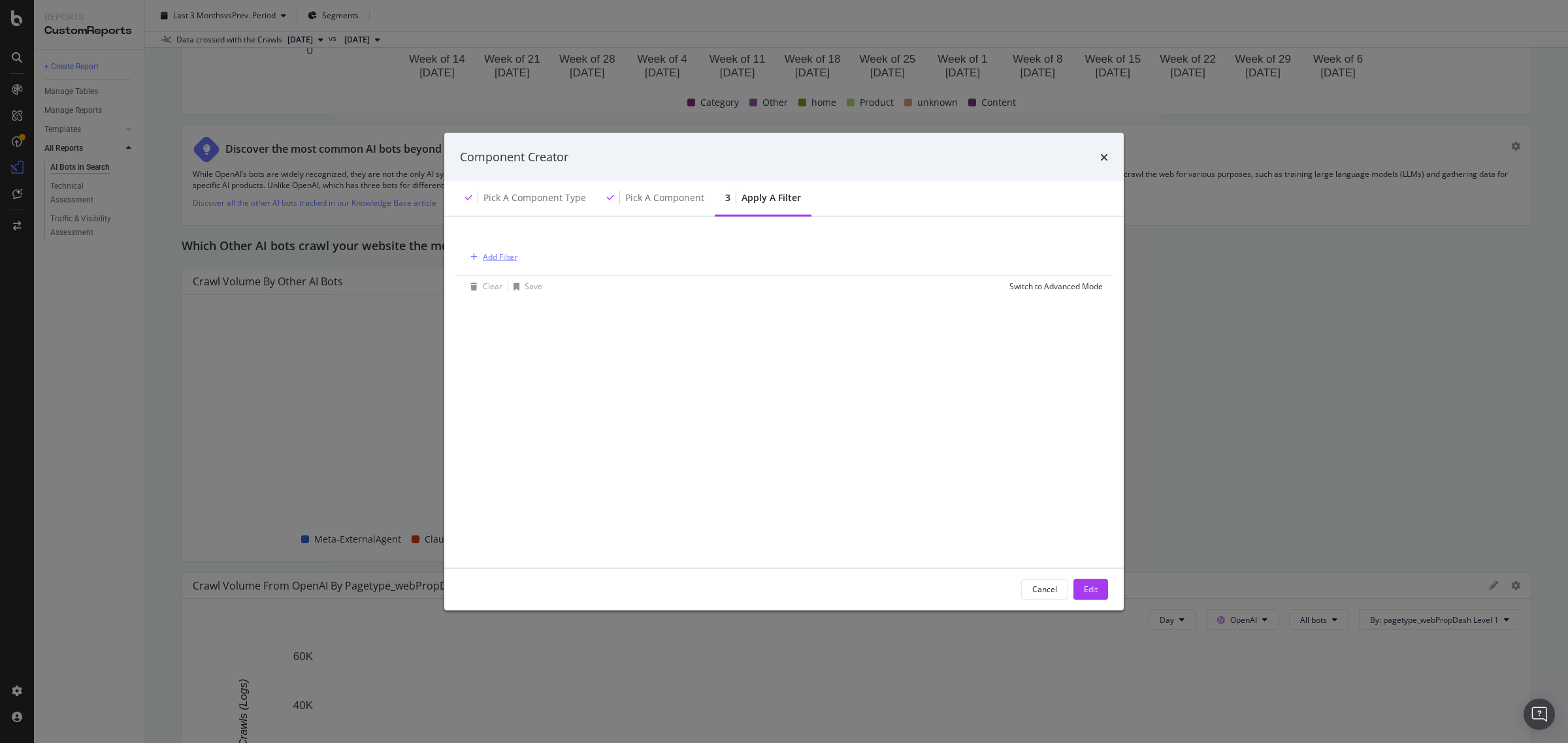
click at [507, 256] on div "Add Filter" at bounding box center [500, 257] width 35 height 11
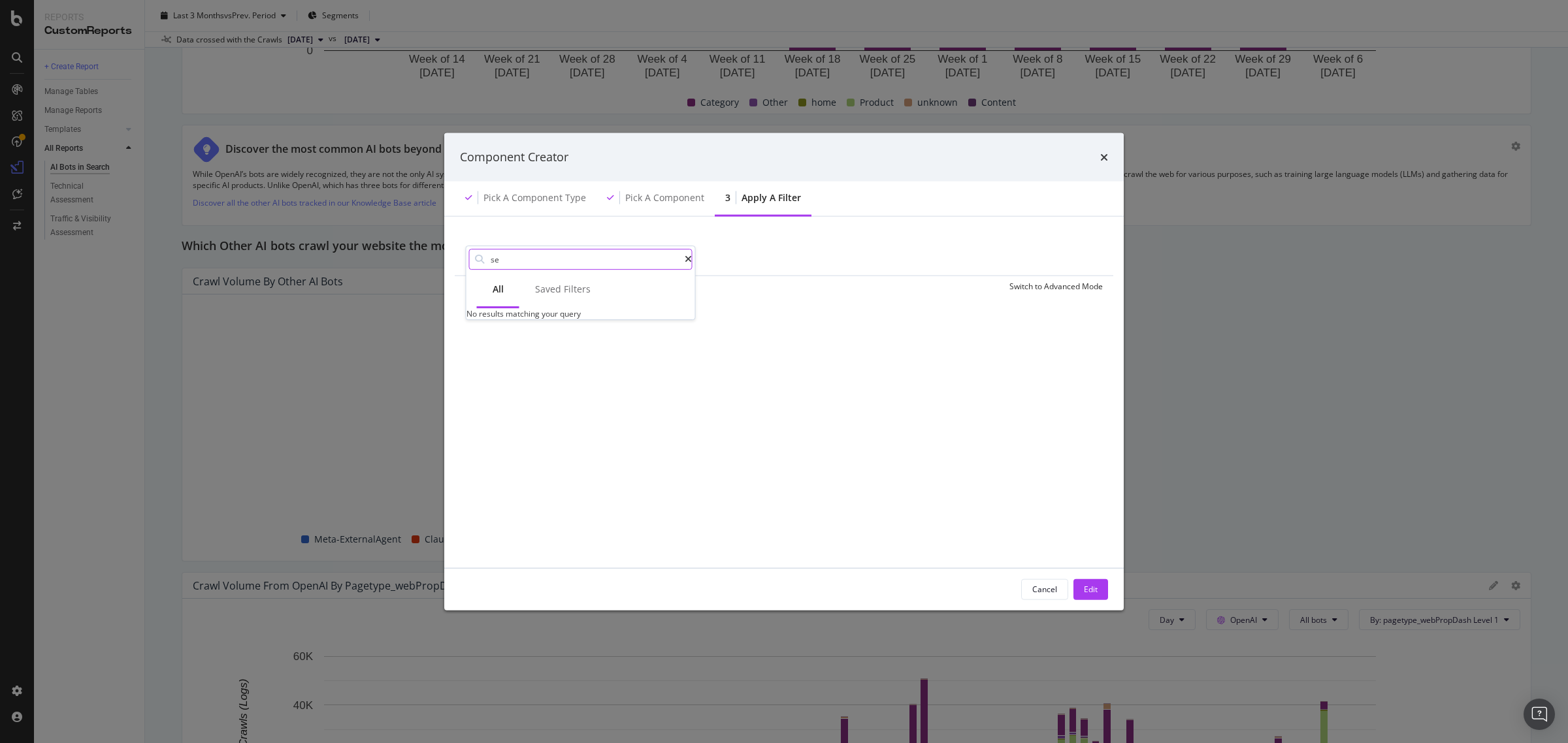
type input "s"
type input "e"
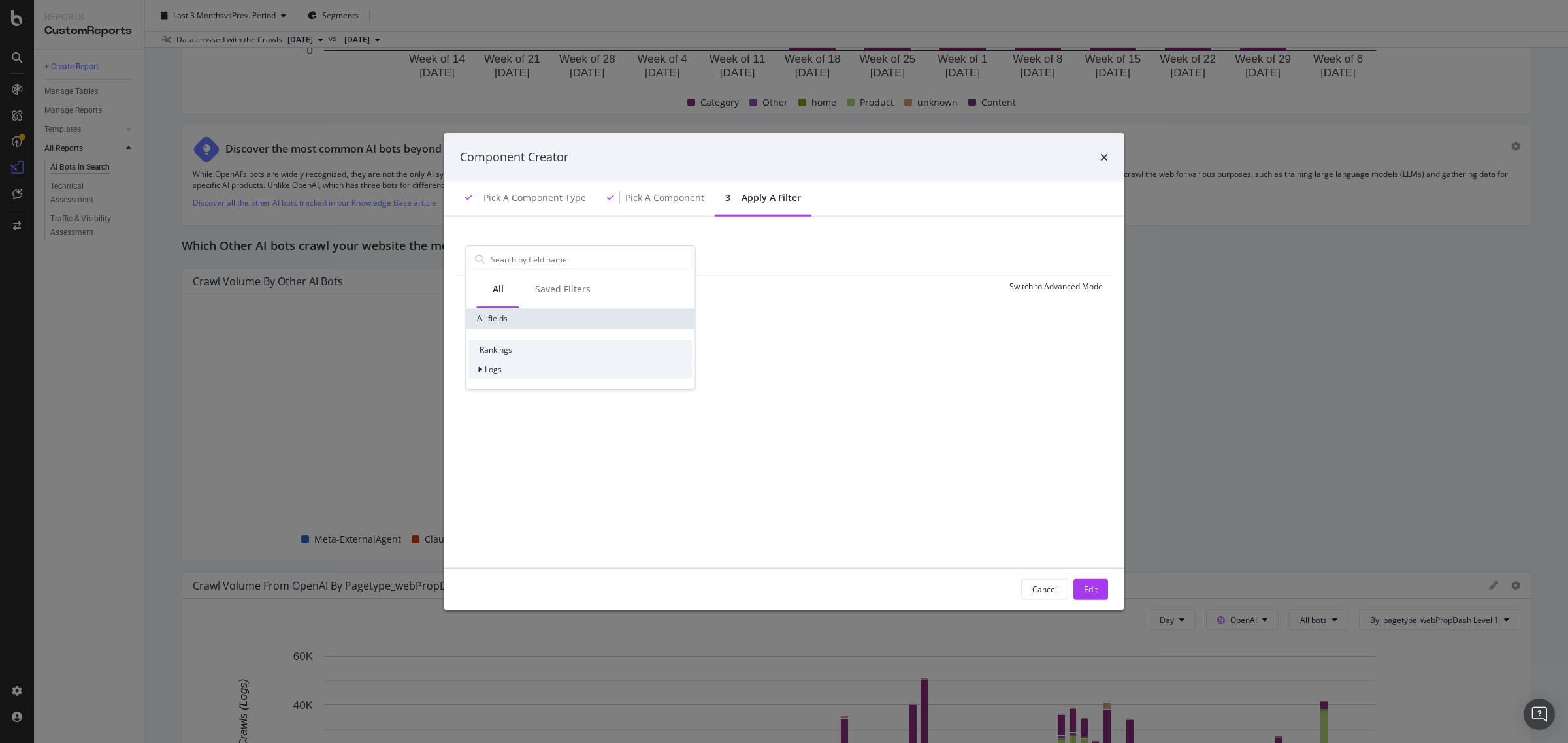
click at [481, 370] on icon "modal" at bounding box center [479, 370] width 4 height 8
click at [547, 386] on div "Segments" at bounding box center [580, 388] width 224 height 18
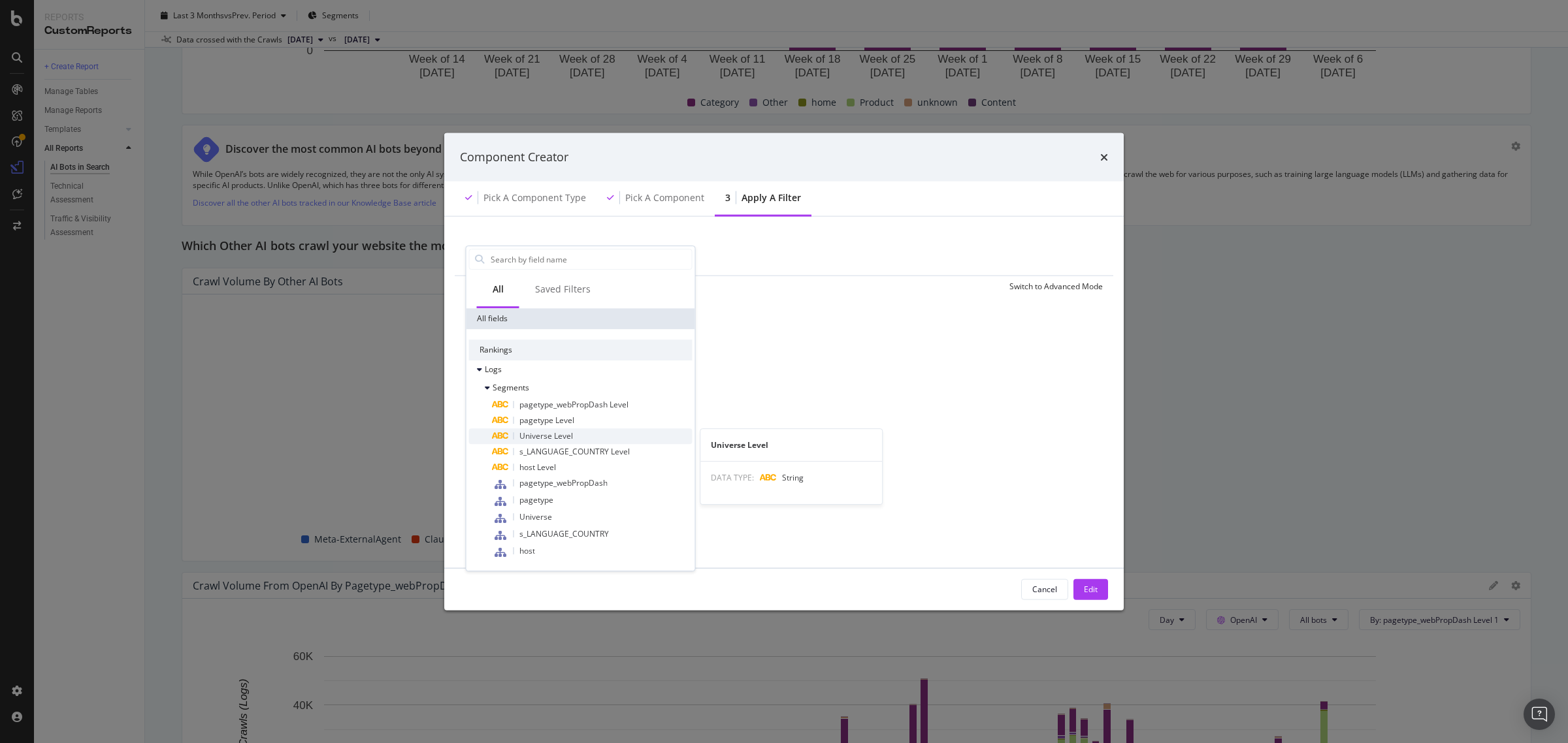
click at [556, 434] on span "Universe Level" at bounding box center [546, 436] width 54 height 11
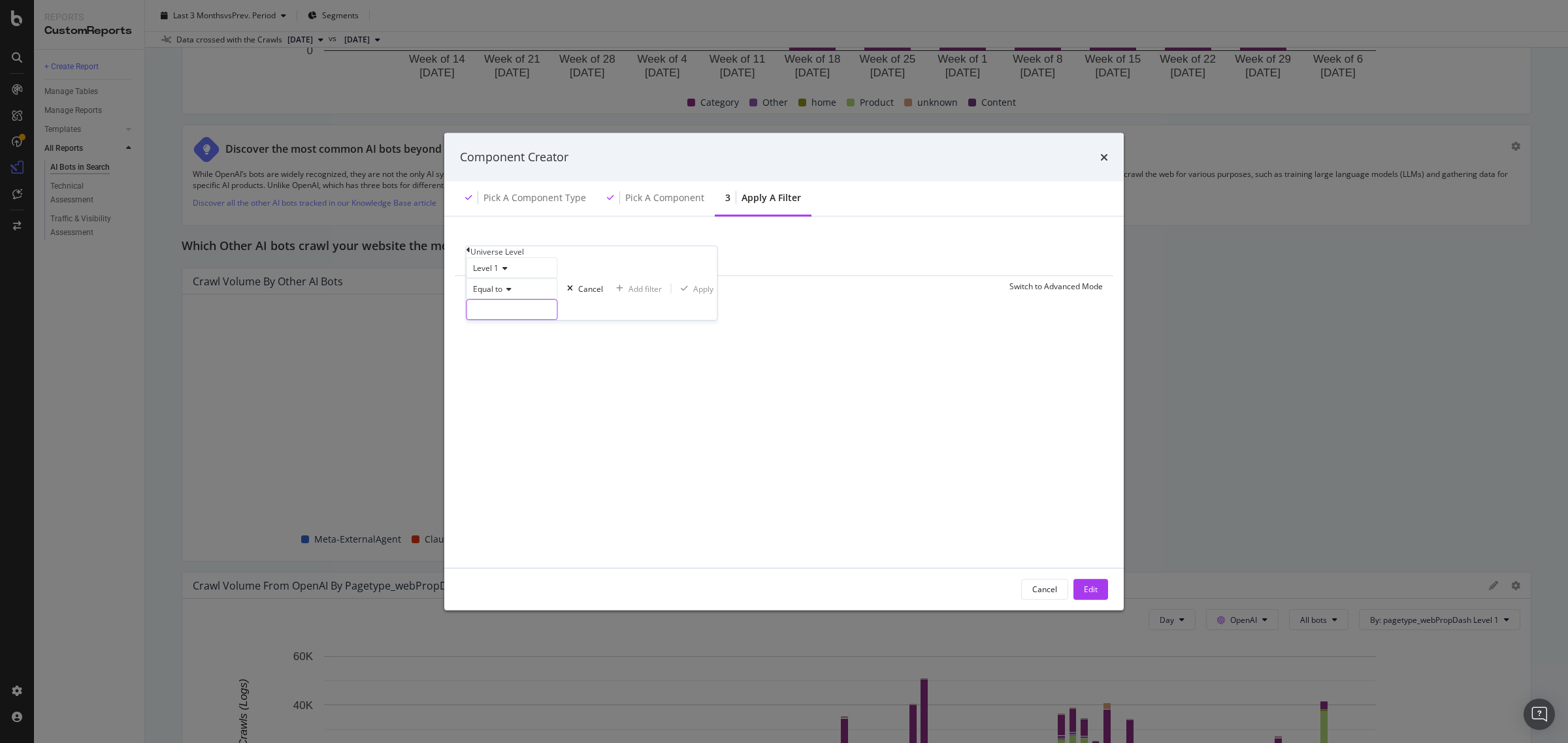
click at [542, 320] on input "modal" at bounding box center [512, 309] width 90 height 19
click at [470, 254] on icon "modal" at bounding box center [468, 250] width 4 height 8
click at [553, 290] on div "Saved Filters" at bounding box center [563, 289] width 55 height 13
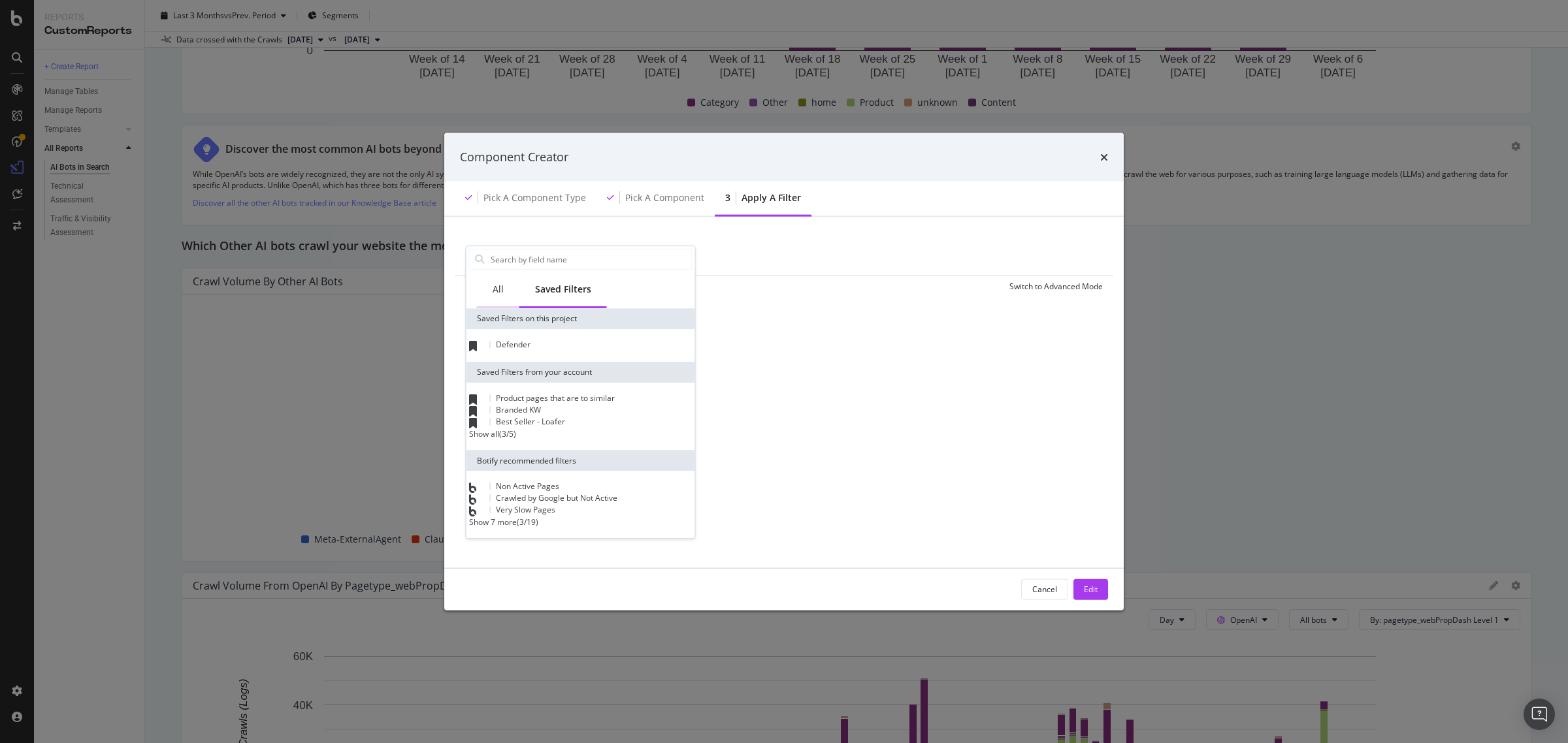
click at [494, 295] on div "All" at bounding box center [498, 289] width 11 height 13
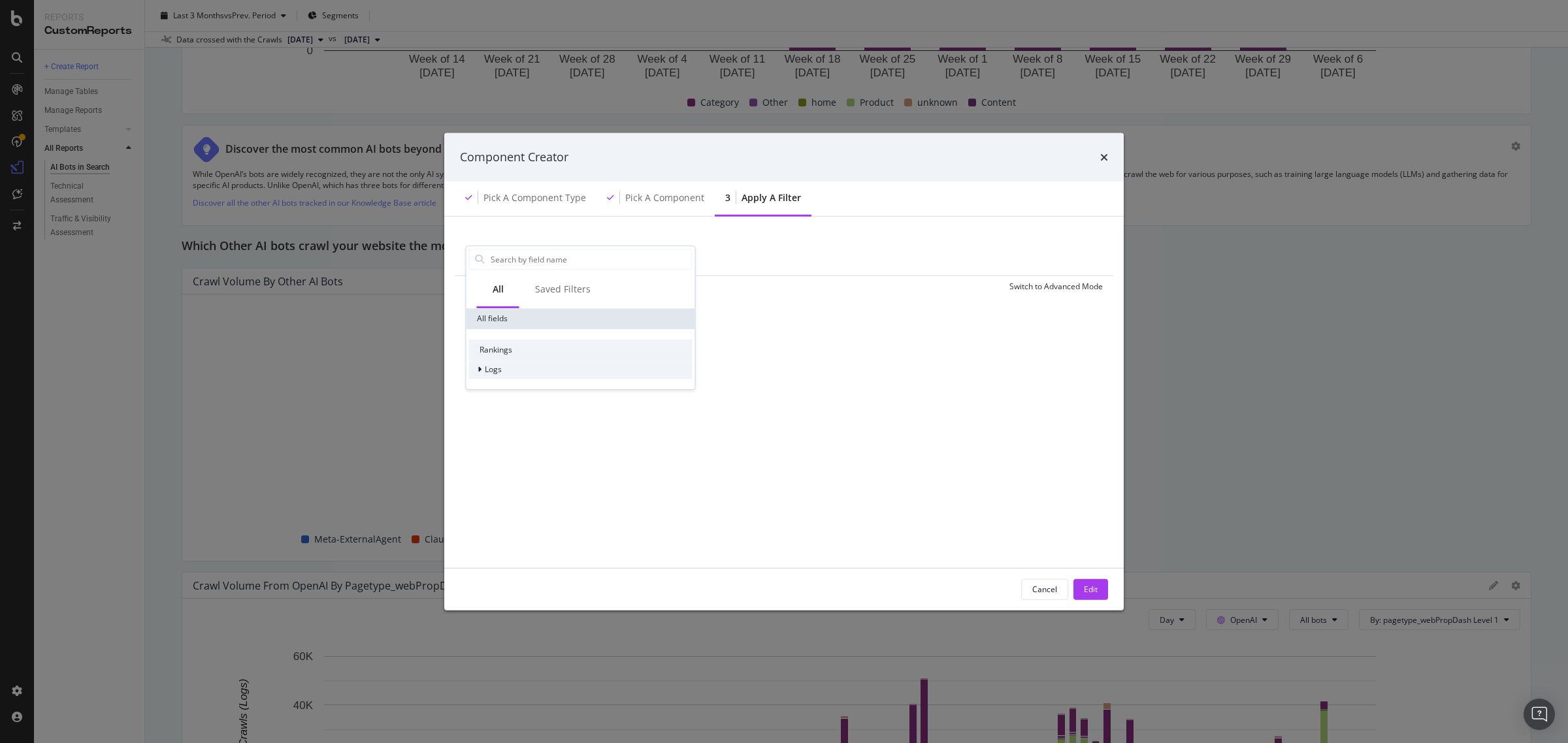
click at [493, 363] on div "Logs" at bounding box center [485, 370] width 32 height 13
click at [527, 387] on span "Segments" at bounding box center [511, 388] width 37 height 11
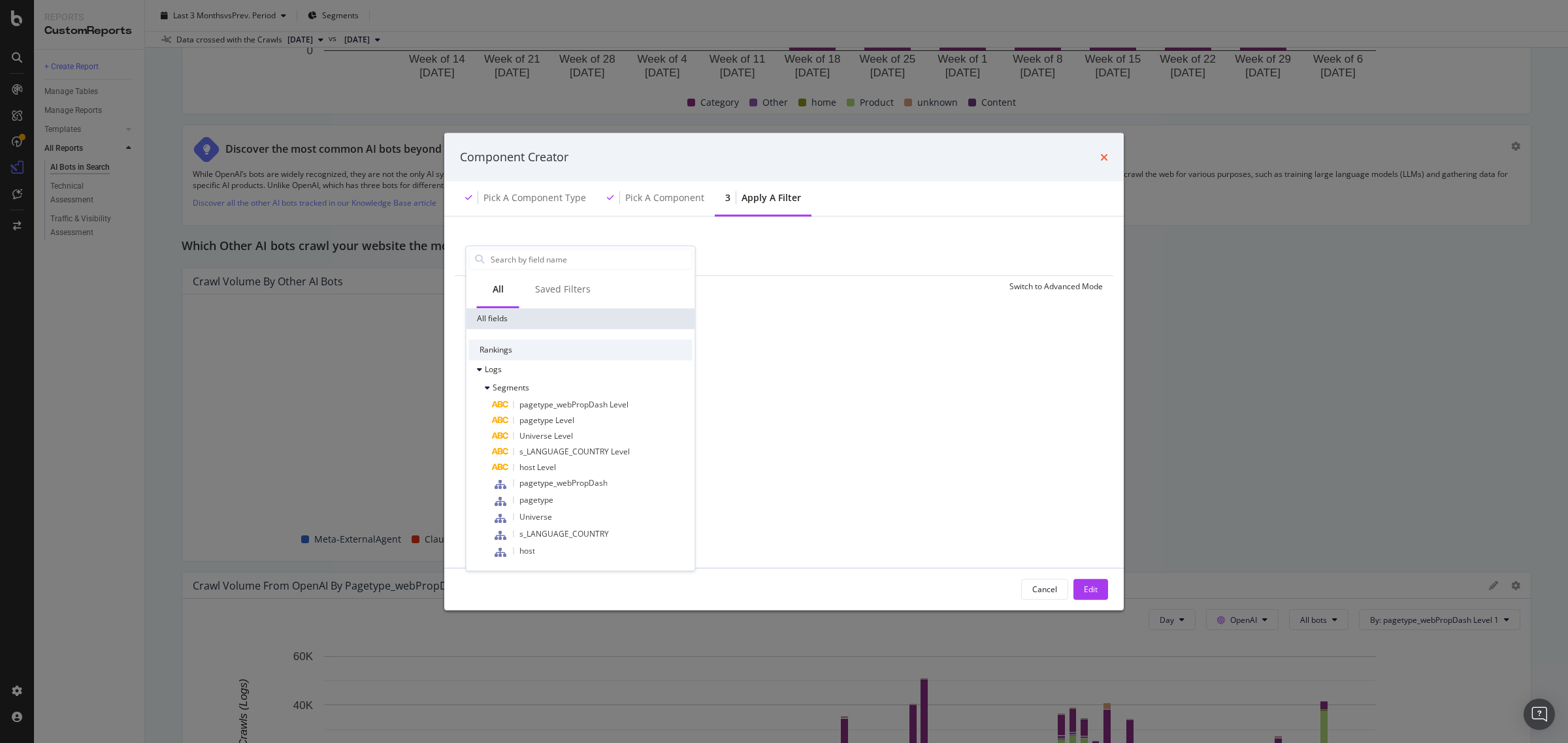
click at [1101, 155] on icon "times" at bounding box center [1104, 157] width 8 height 11
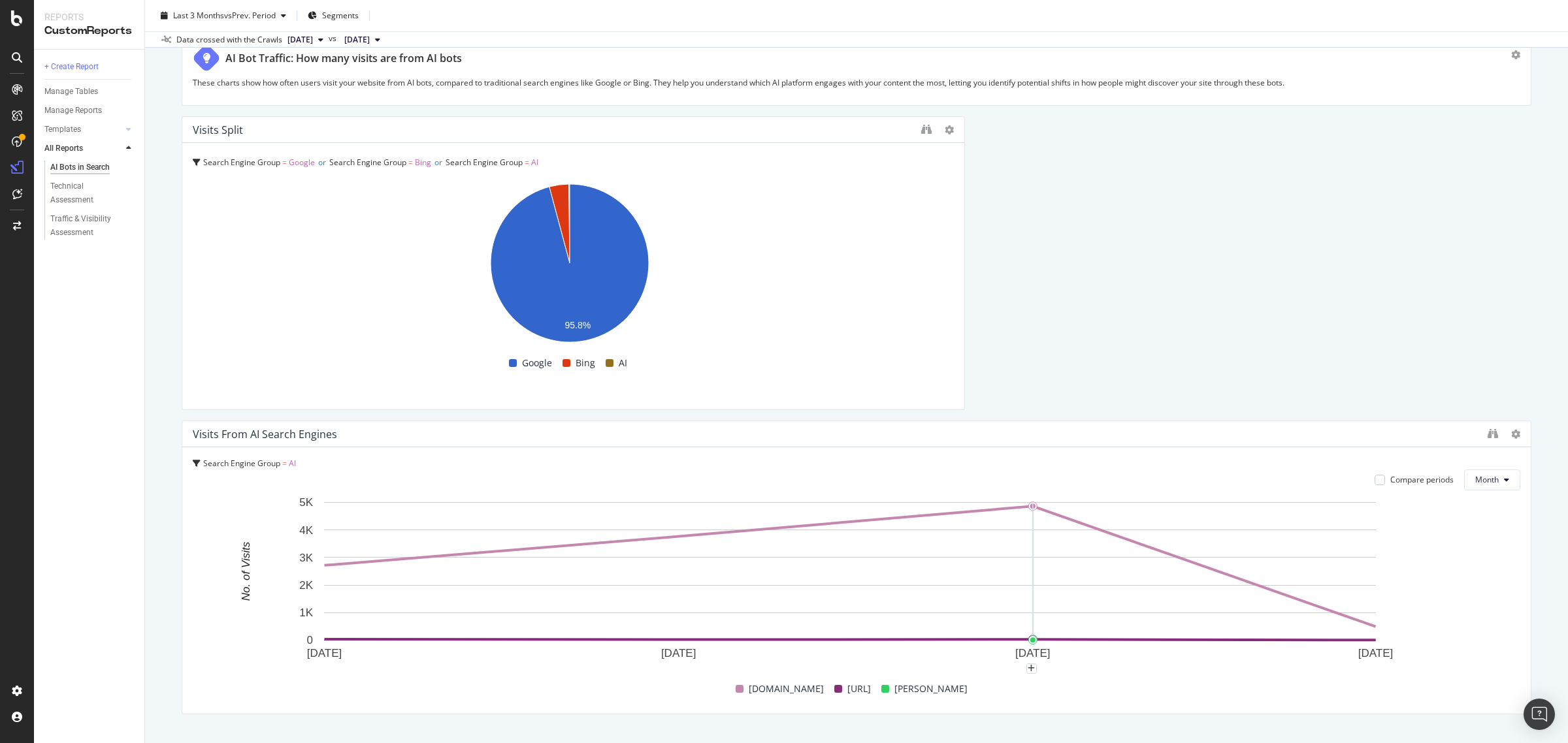
scroll to position [3830, 0]
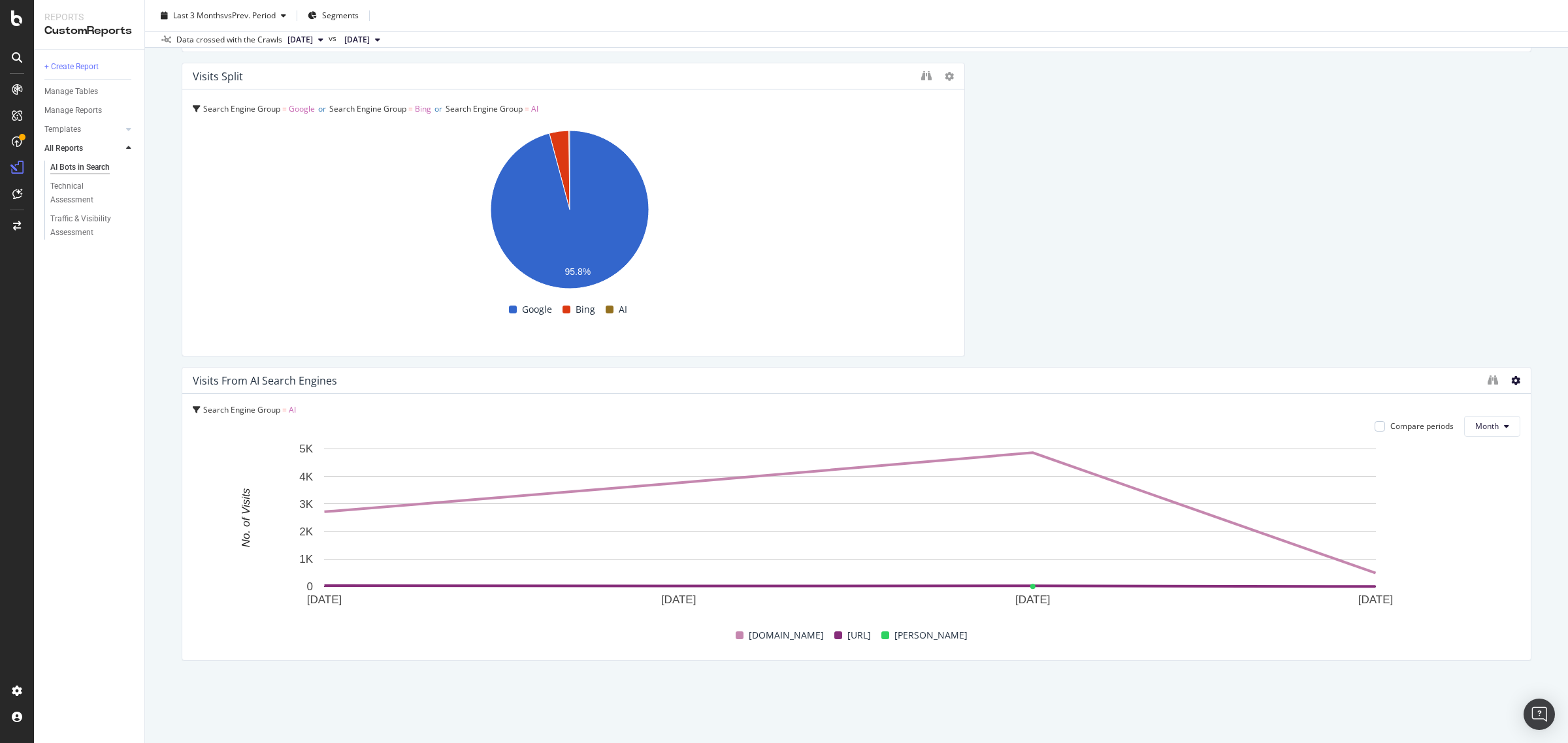
click at [1511, 383] on icon at bounding box center [1516, 381] width 9 height 9
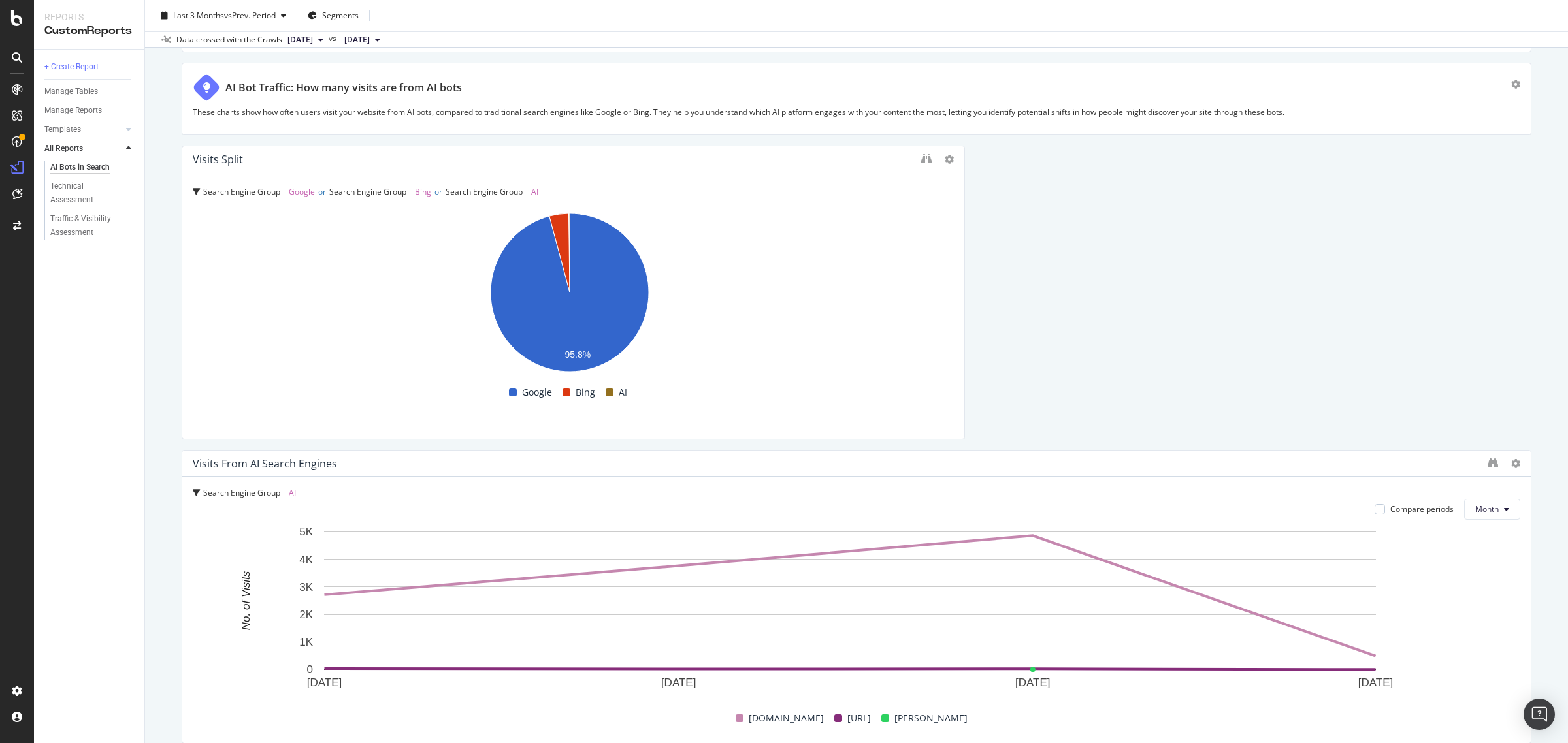
scroll to position [3667, 0]
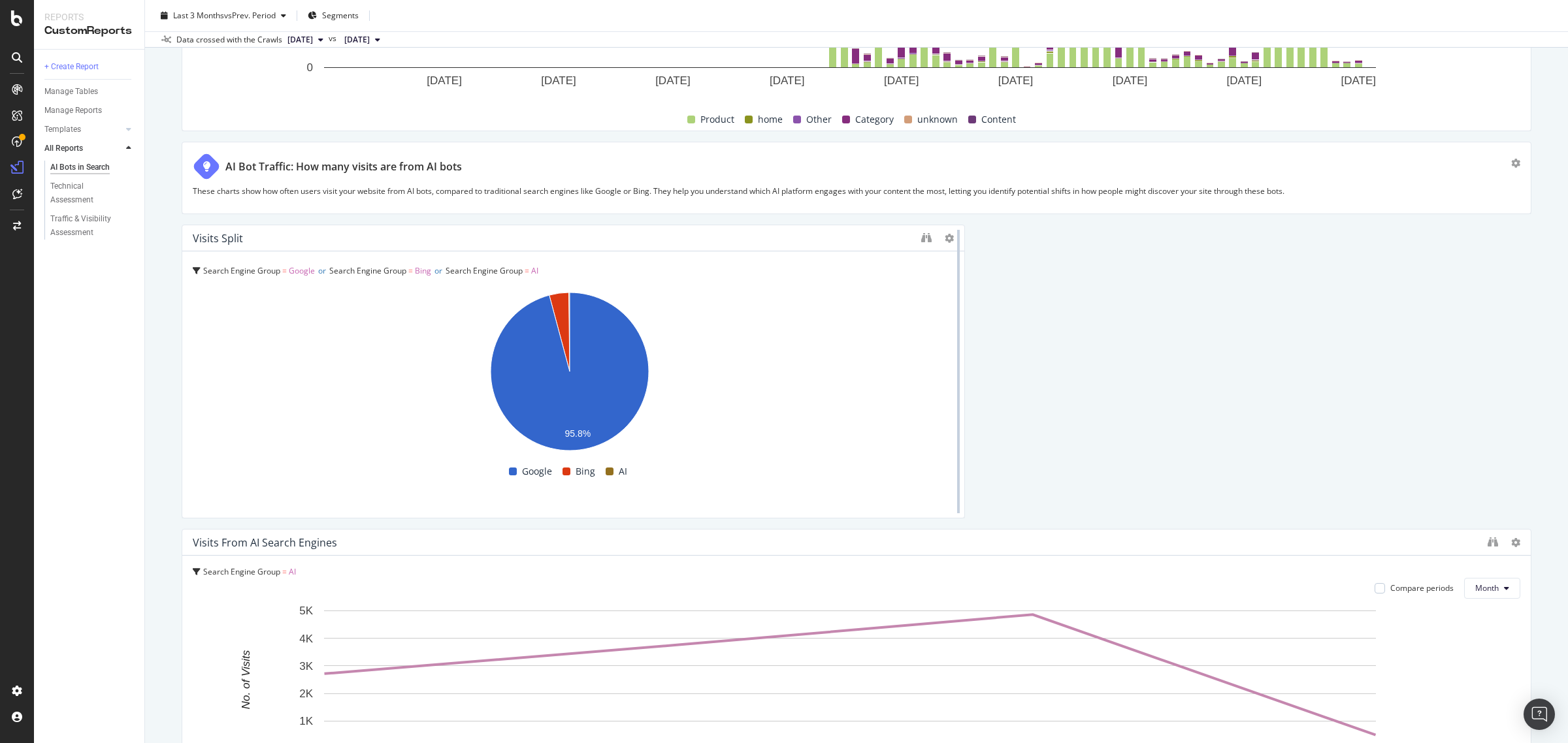
click at [952, 243] on div at bounding box center [958, 371] width 13 height 294
click at [945, 243] on icon at bounding box center [949, 238] width 9 height 9
click at [945, 238] on icon at bounding box center [949, 238] width 9 height 9
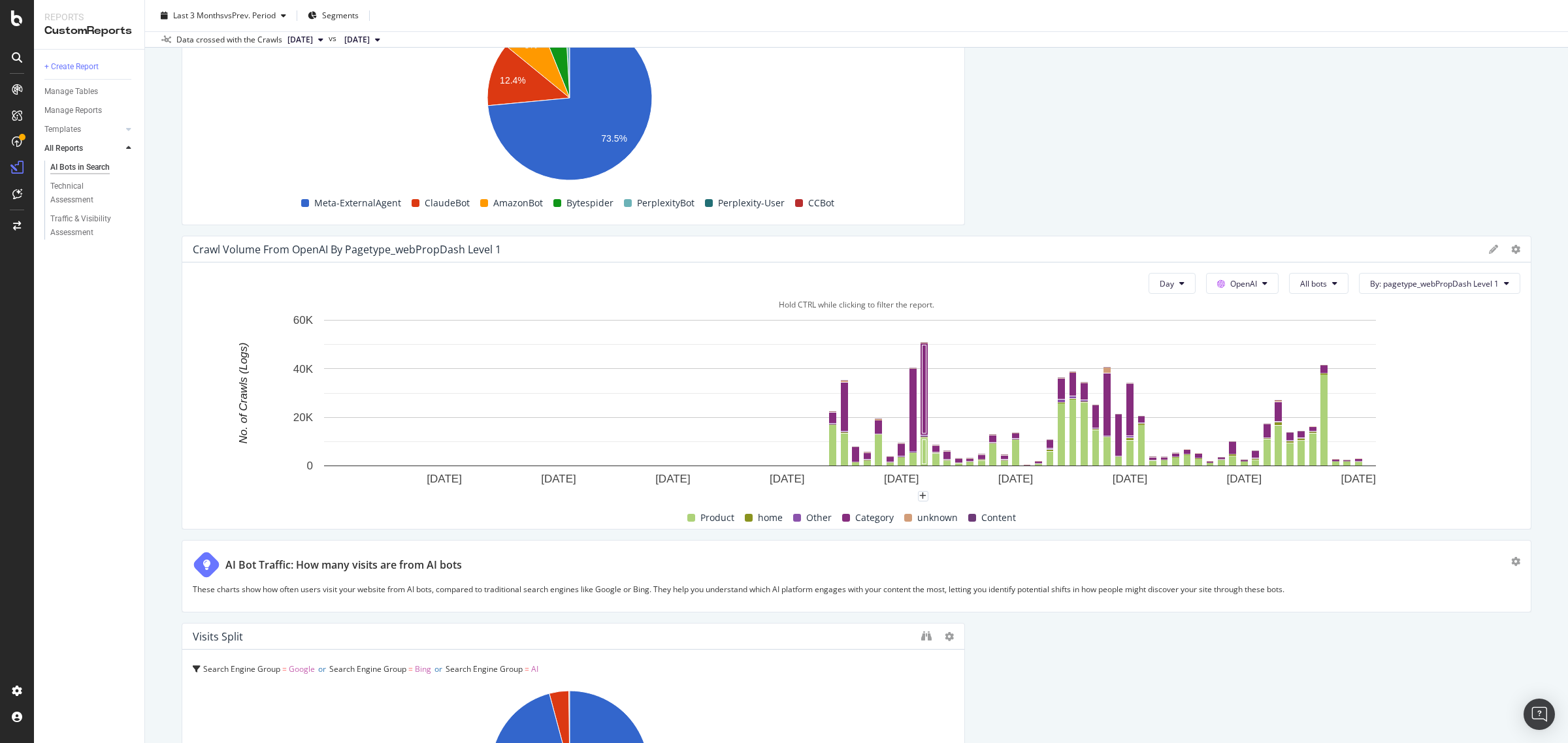
scroll to position [3259, 0]
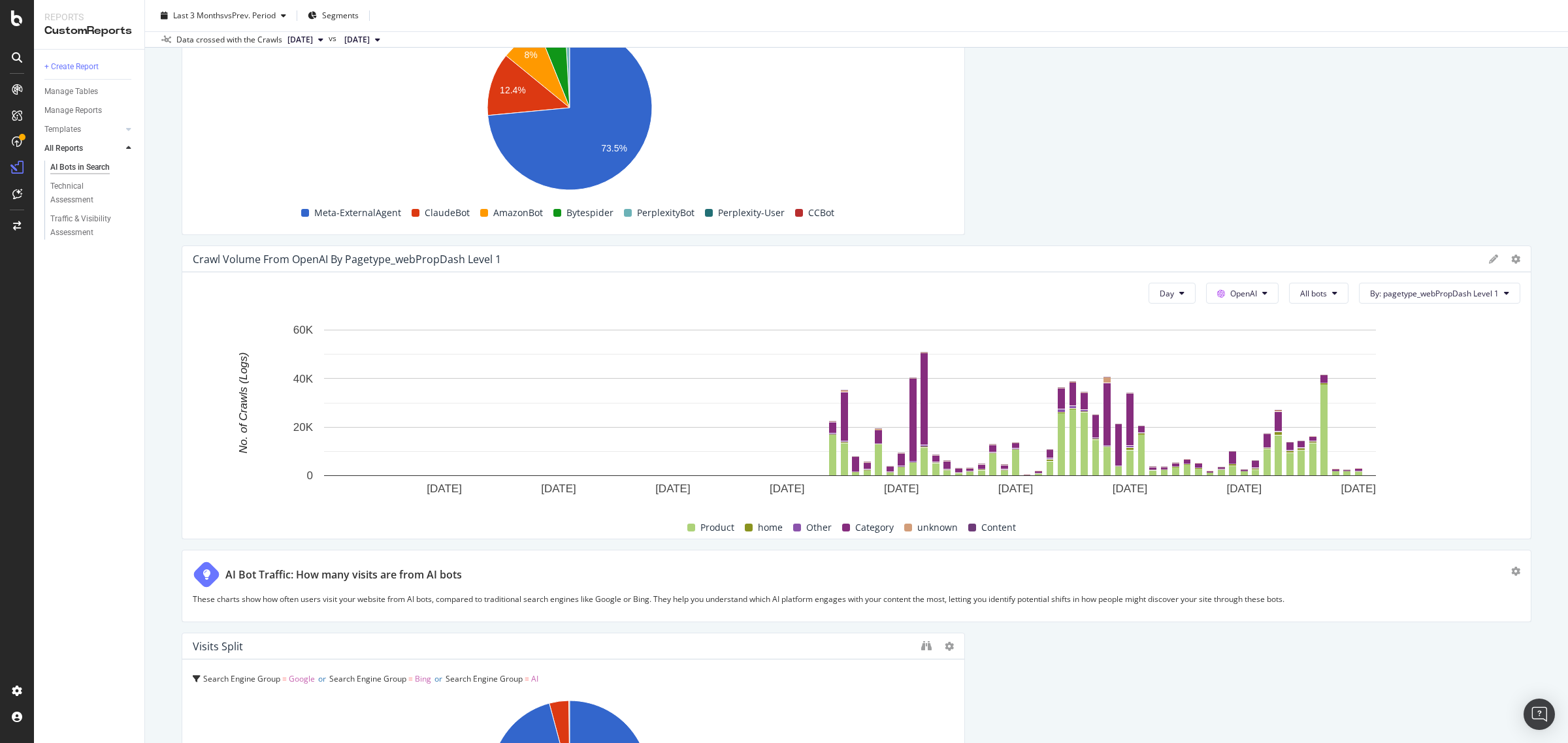
click at [1511, 266] on div at bounding box center [1516, 259] width 9 height 13
click at [1511, 261] on icon at bounding box center [1516, 259] width 9 height 9
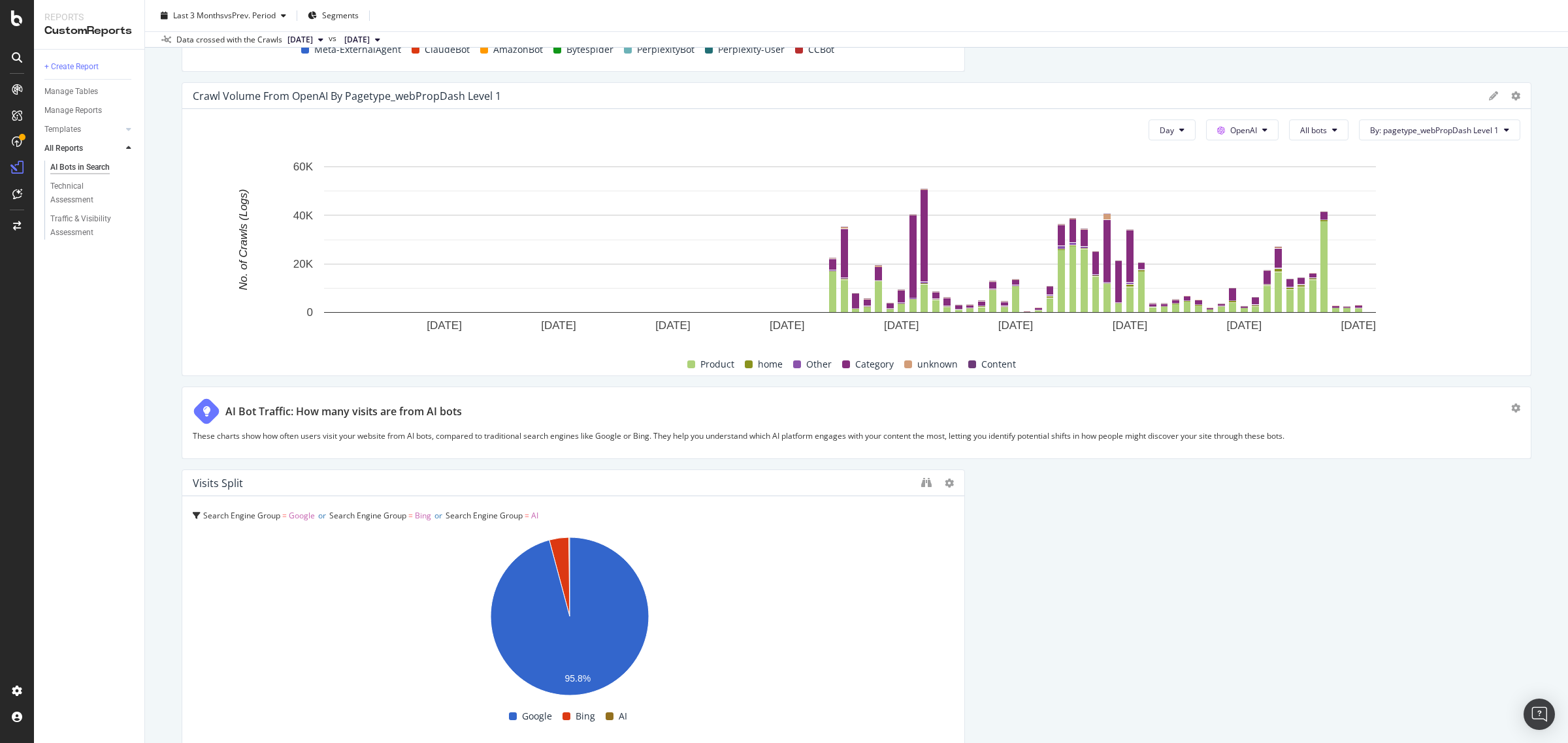
scroll to position [3504, 0]
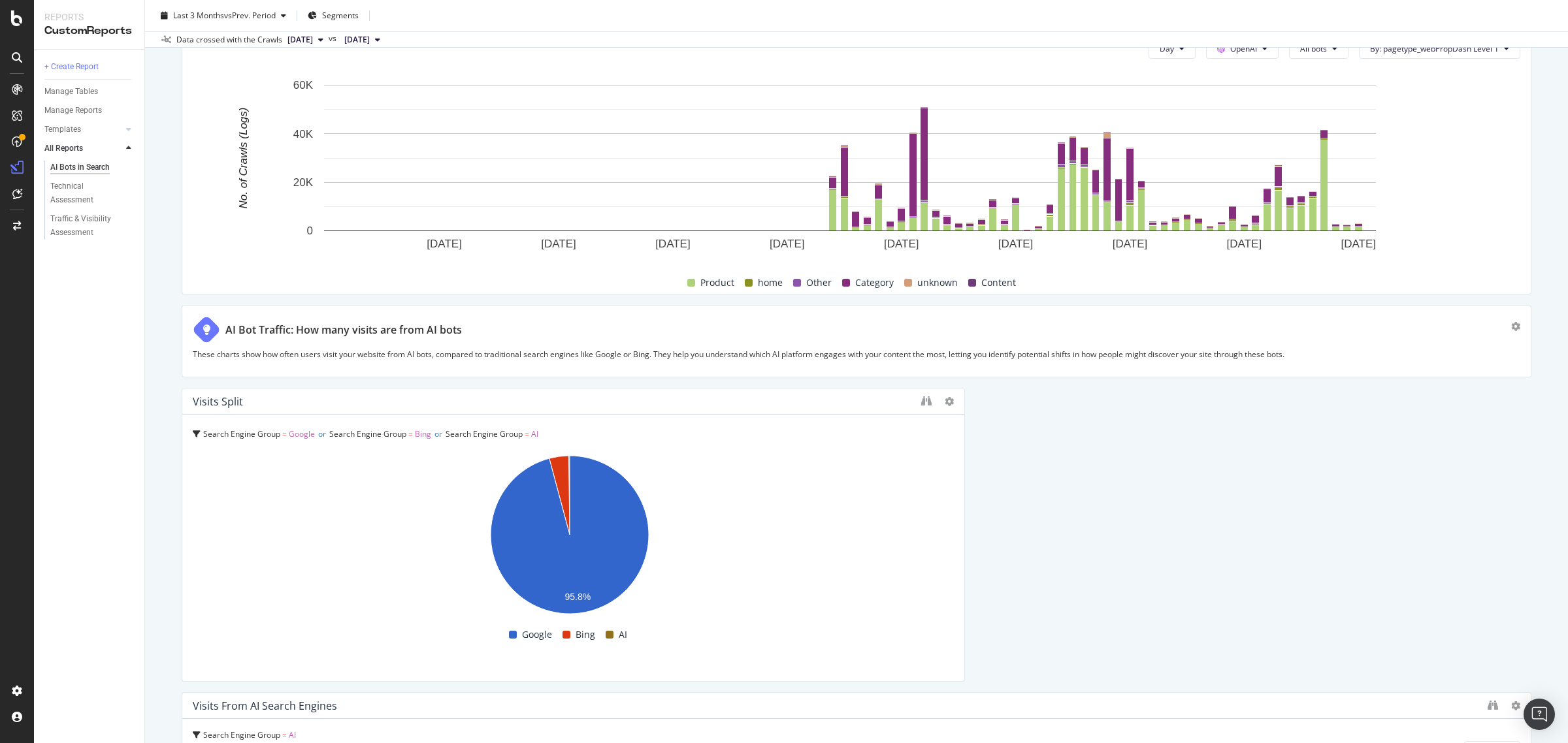
click at [197, 434] on icon at bounding box center [197, 434] width 8 height 8
click at [218, 465] on span "Search Engine Group" at bounding box center [240, 466] width 77 height 11
click at [416, 533] on rect "A chart." at bounding box center [570, 536] width 753 height 176
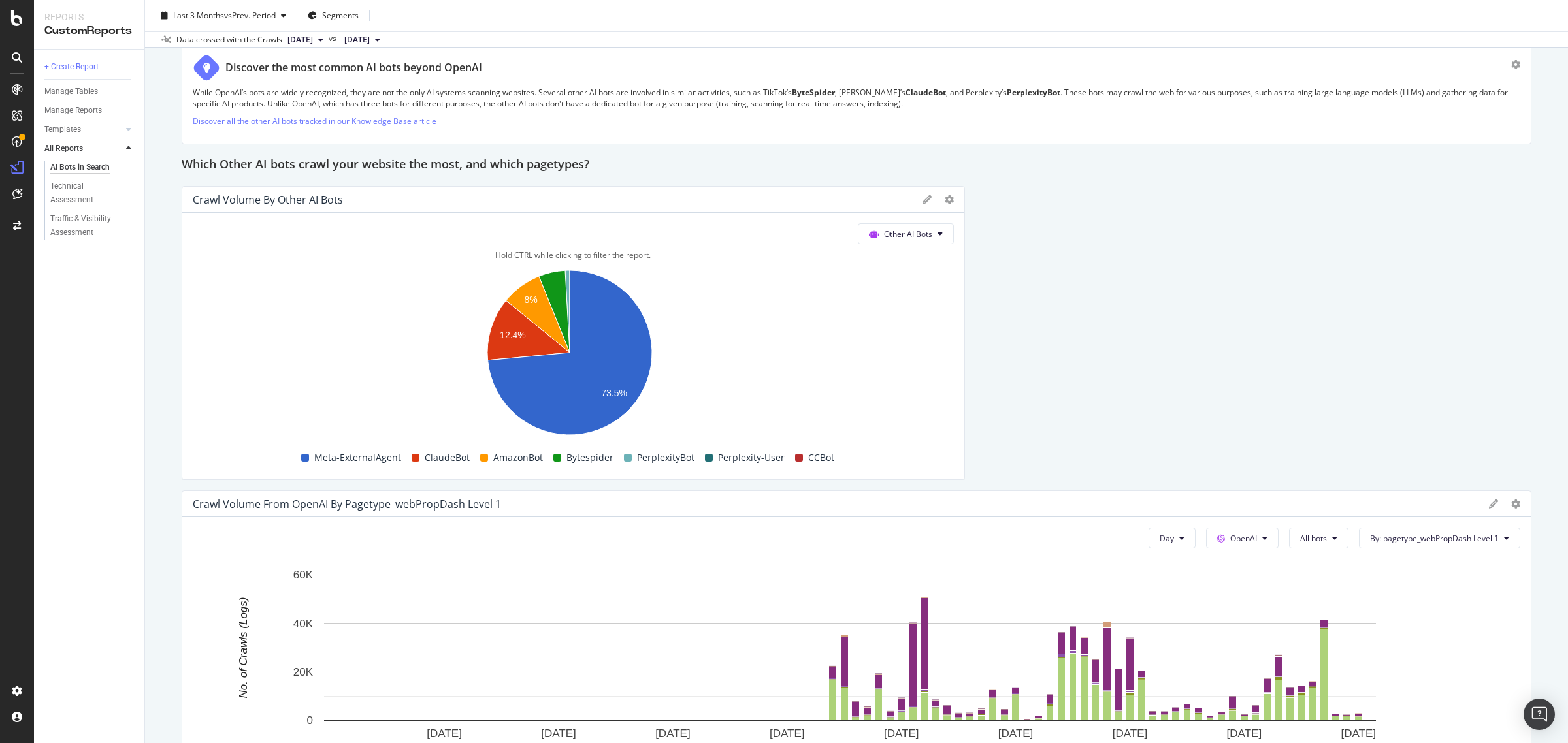
scroll to position [2851, 0]
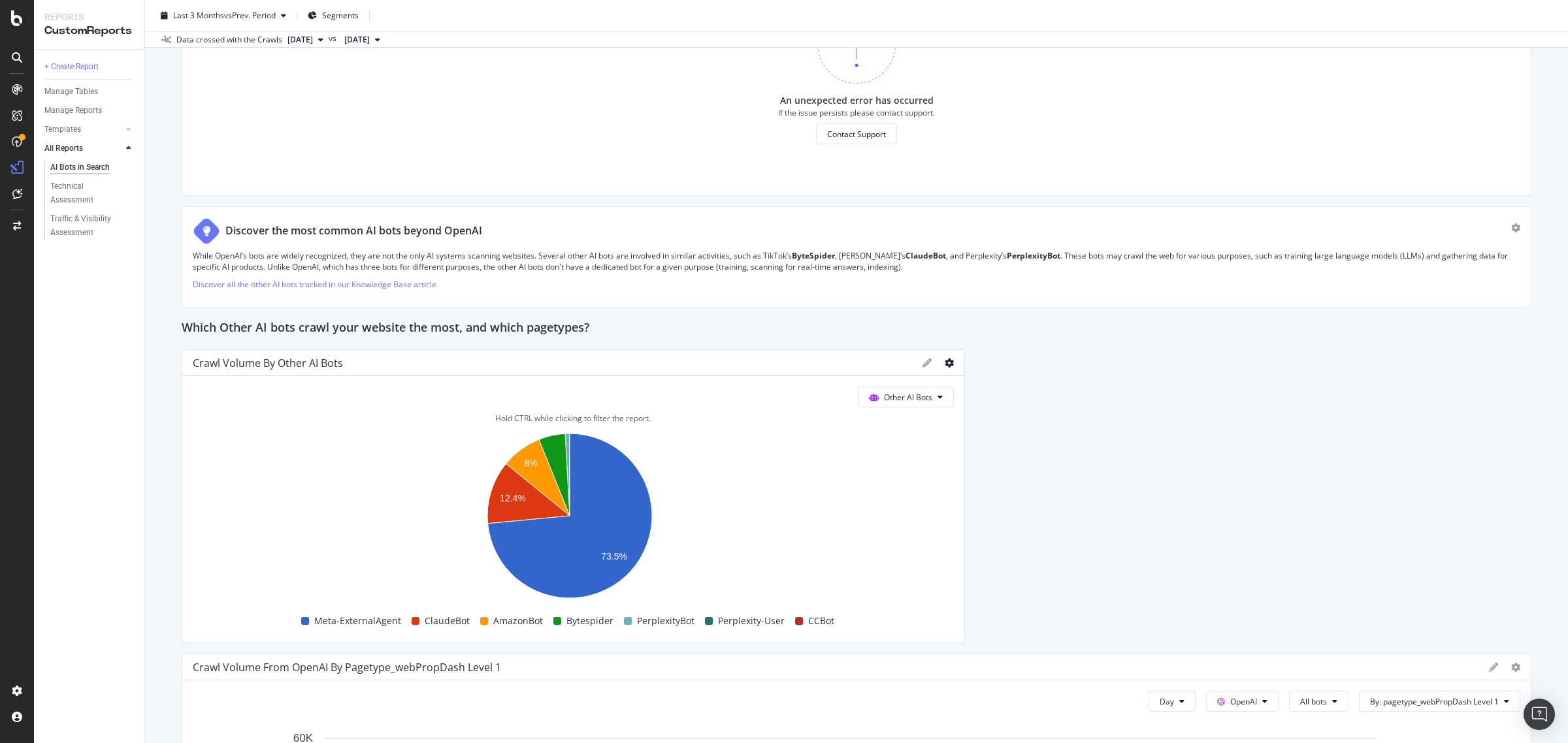
click at [945, 363] on icon at bounding box center [949, 363] width 9 height 9
click at [1008, 530] on span "Apply Filter" at bounding box center [1017, 530] width 98 height 12
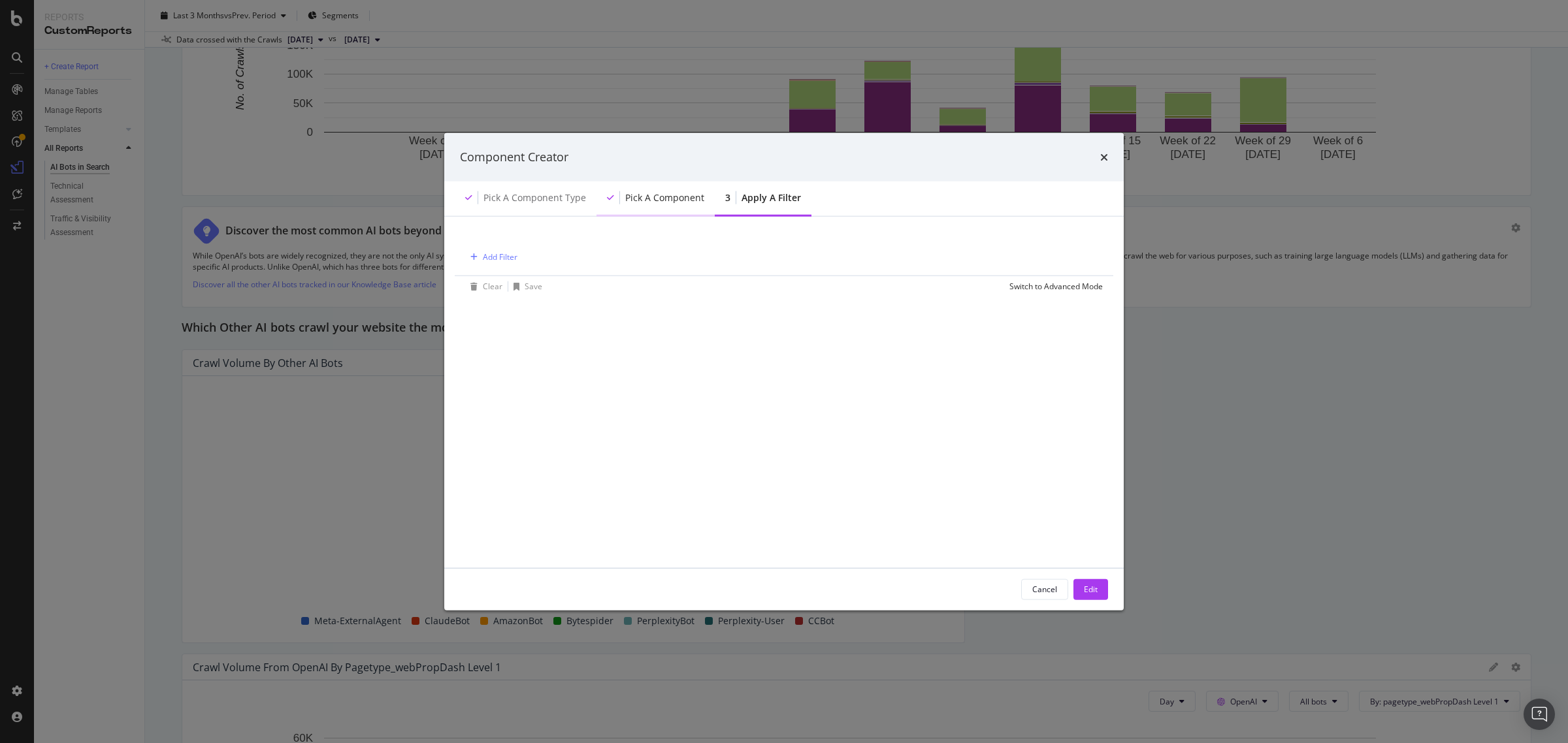
click at [665, 206] on div "Pick a Component" at bounding box center [656, 198] width 118 height 36
click at [572, 199] on div "Pick a Component type" at bounding box center [534, 197] width 102 height 13
click at [497, 253] on div "Add Filter" at bounding box center [500, 257] width 35 height 11
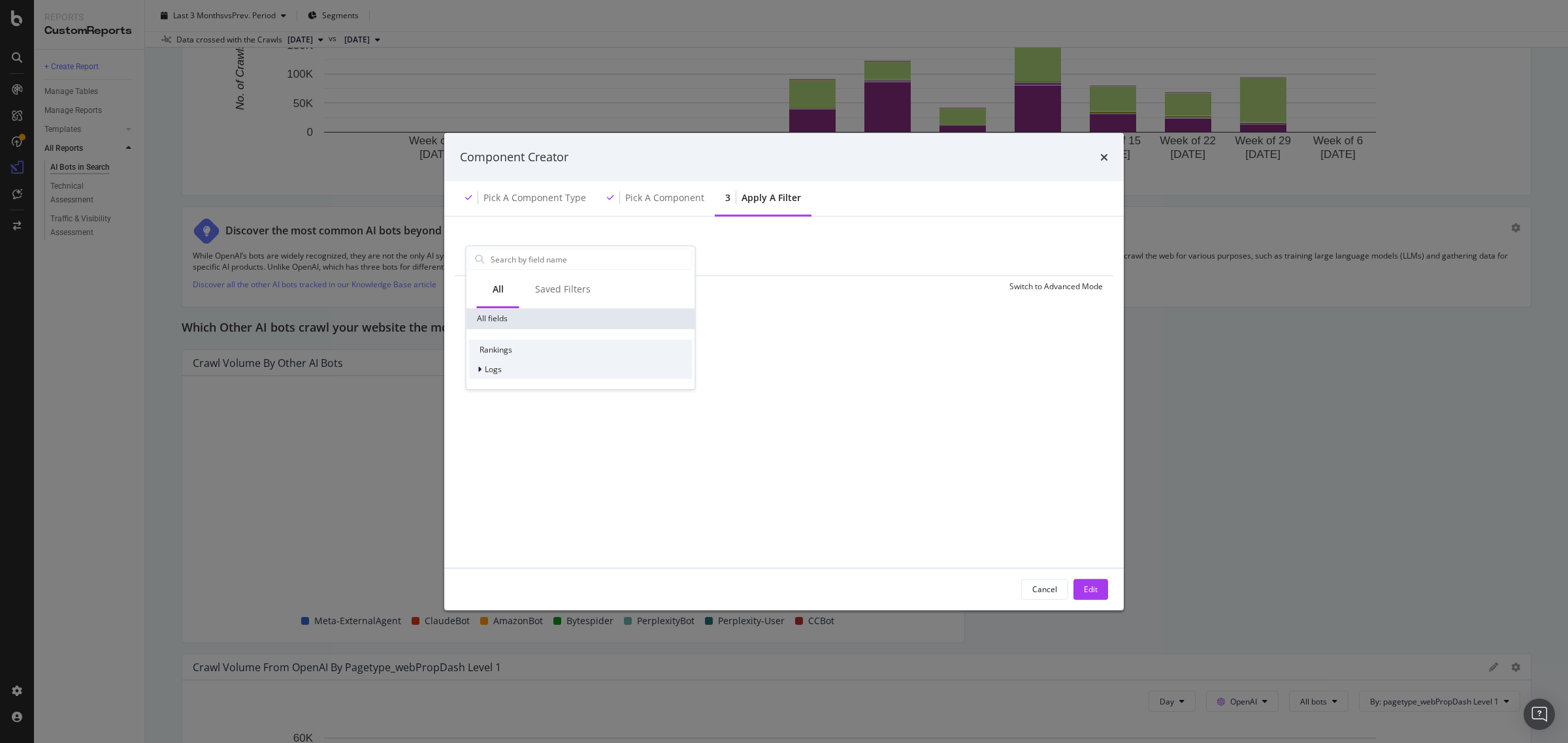
click at [508, 370] on div "Logs" at bounding box center [580, 370] width 224 height 18
click at [546, 392] on div "Segments" at bounding box center [580, 388] width 224 height 18
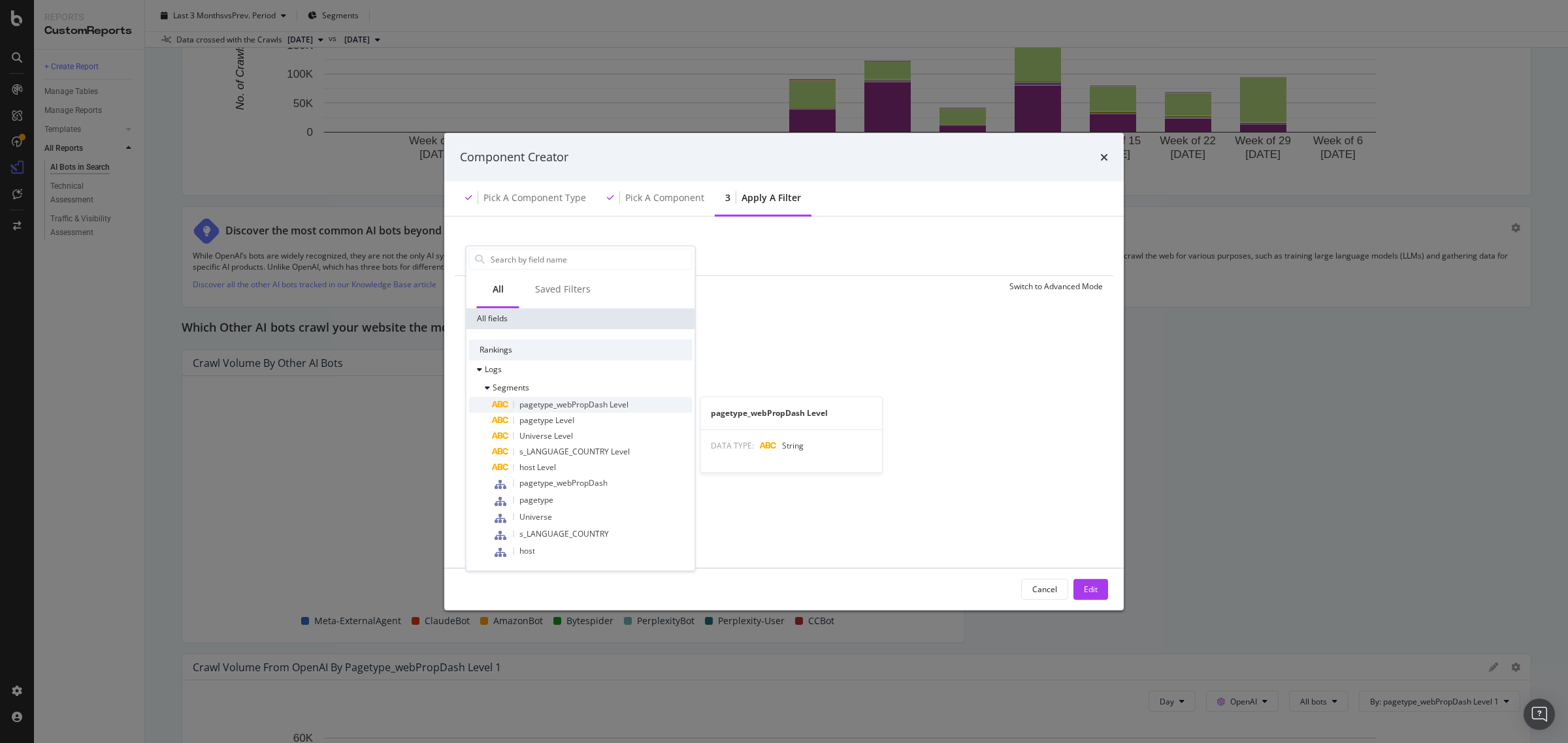
click at [591, 406] on span "pagetype_webPropDash Level" at bounding box center [574, 404] width 109 height 11
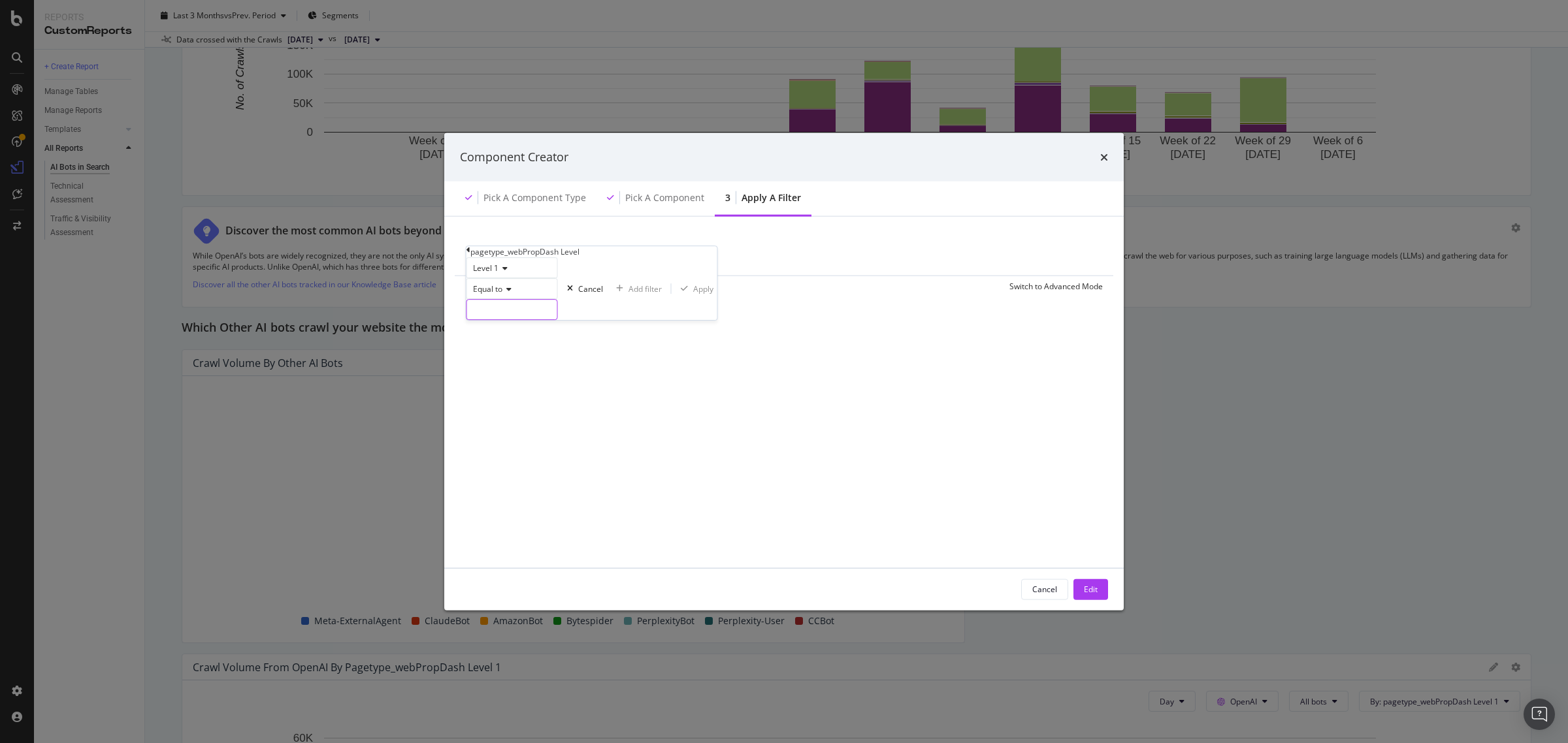
click at [525, 320] on input "modal" at bounding box center [512, 309] width 90 height 19
click at [477, 257] on div "pagetype_webPropDash Level" at bounding box center [592, 251] width 251 height 11
click at [470, 254] on icon "modal" at bounding box center [468, 250] width 4 height 8
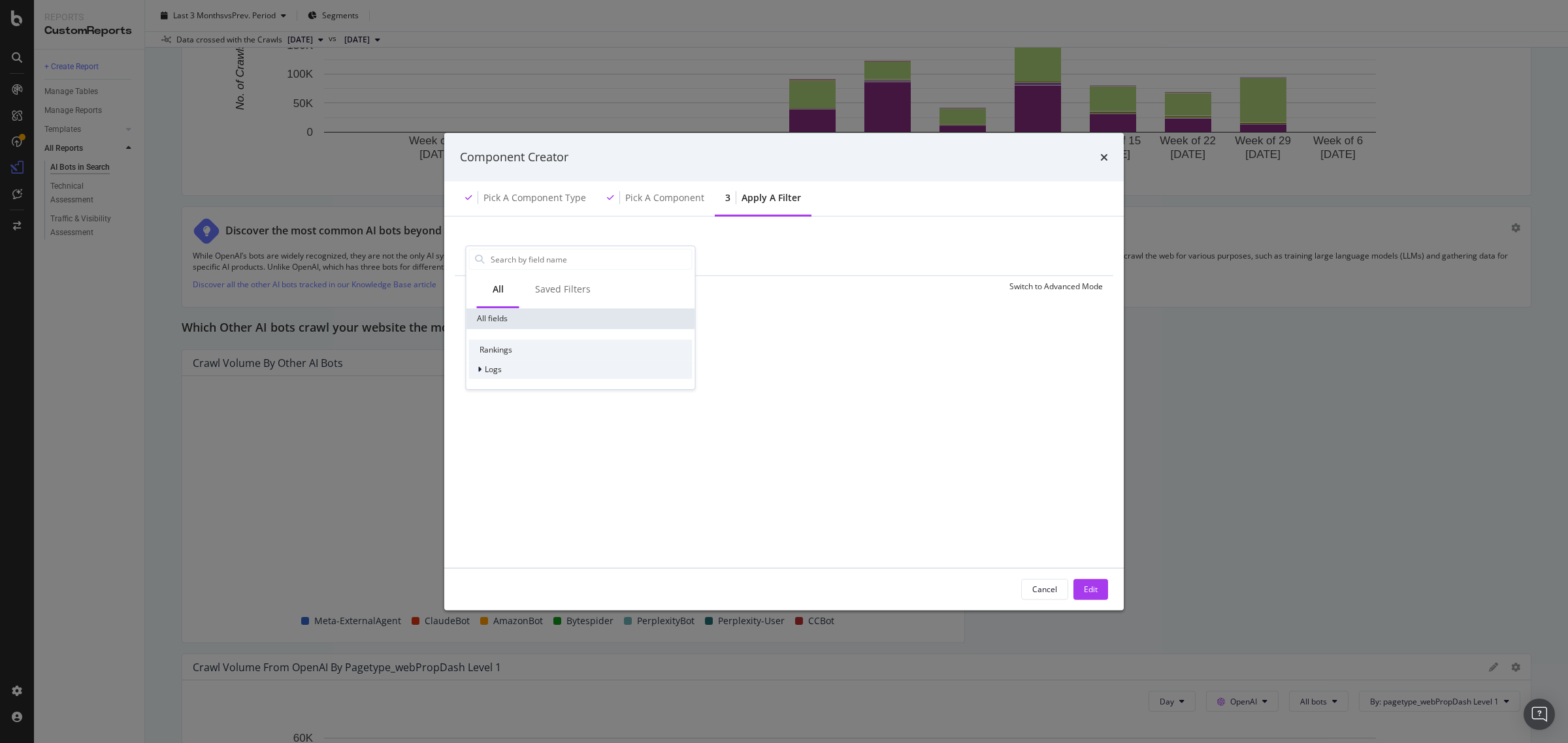
click at [510, 370] on div "Logs" at bounding box center [580, 370] width 224 height 18
click at [531, 389] on div "Segments" at bounding box center [580, 388] width 224 height 18
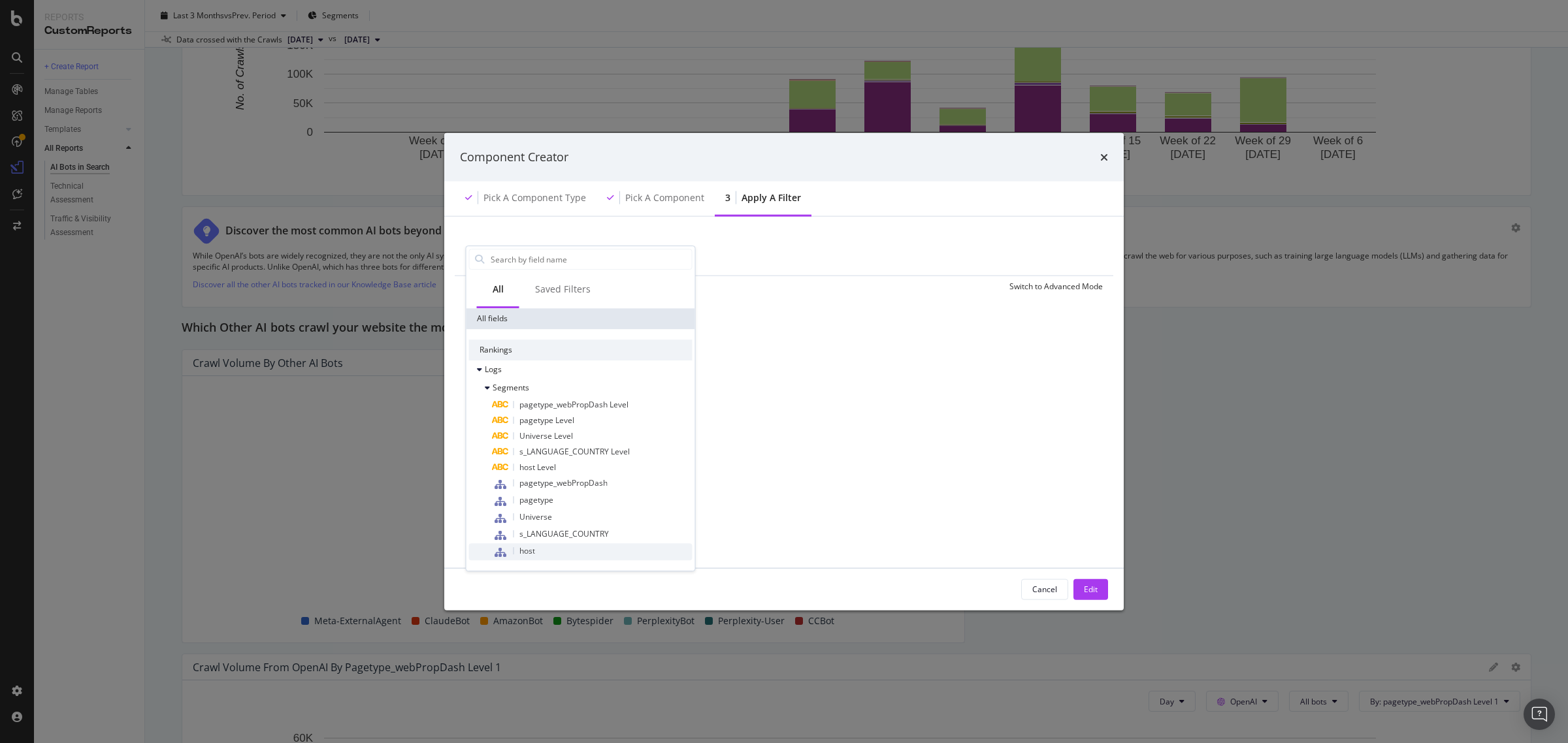
click at [580, 552] on div "host" at bounding box center [593, 552] width 200 height 17
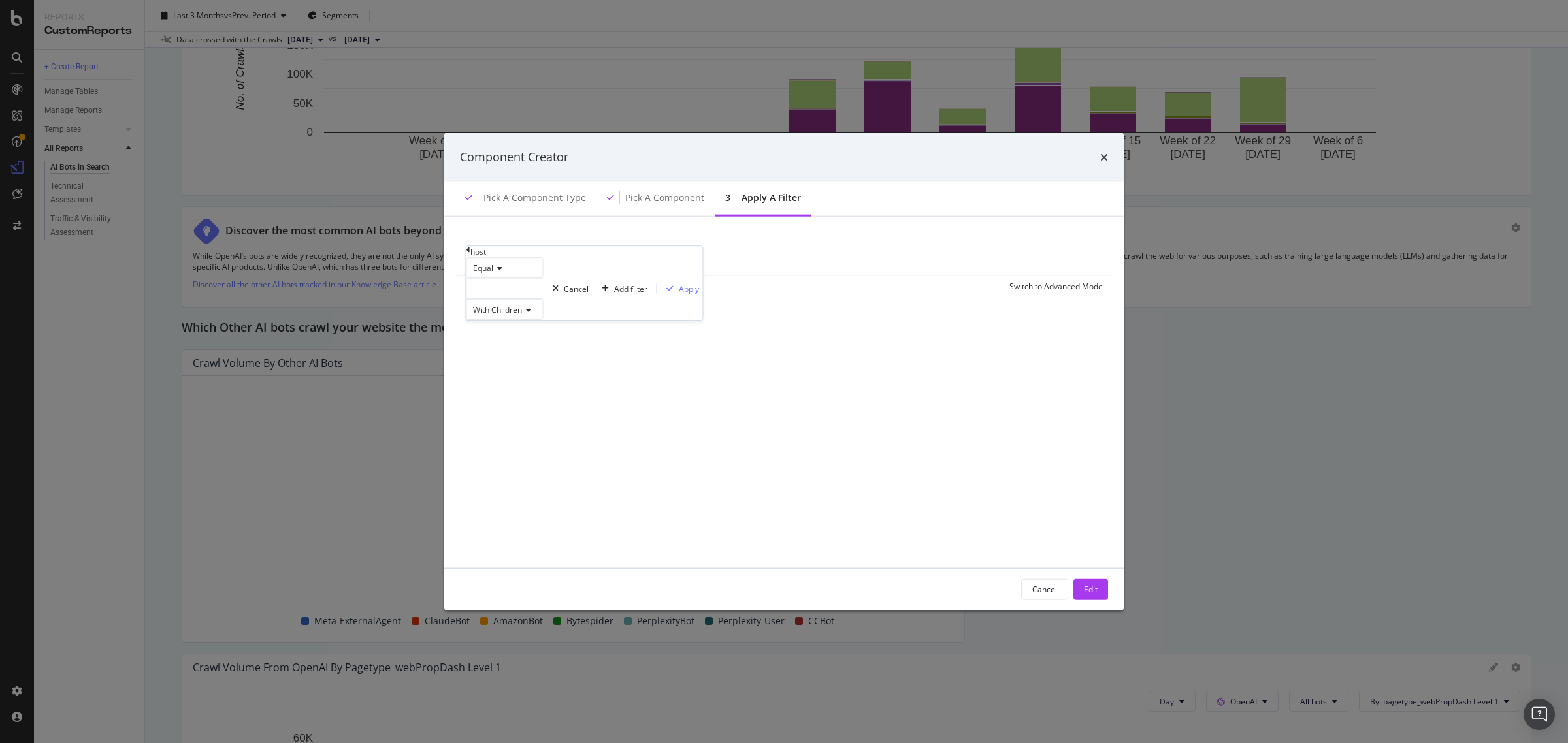
click at [537, 299] on div "modal" at bounding box center [505, 288] width 77 height 21
click at [471, 257] on div "host" at bounding box center [585, 251] width 237 height 11
click at [470, 254] on icon "modal" at bounding box center [468, 250] width 4 height 8
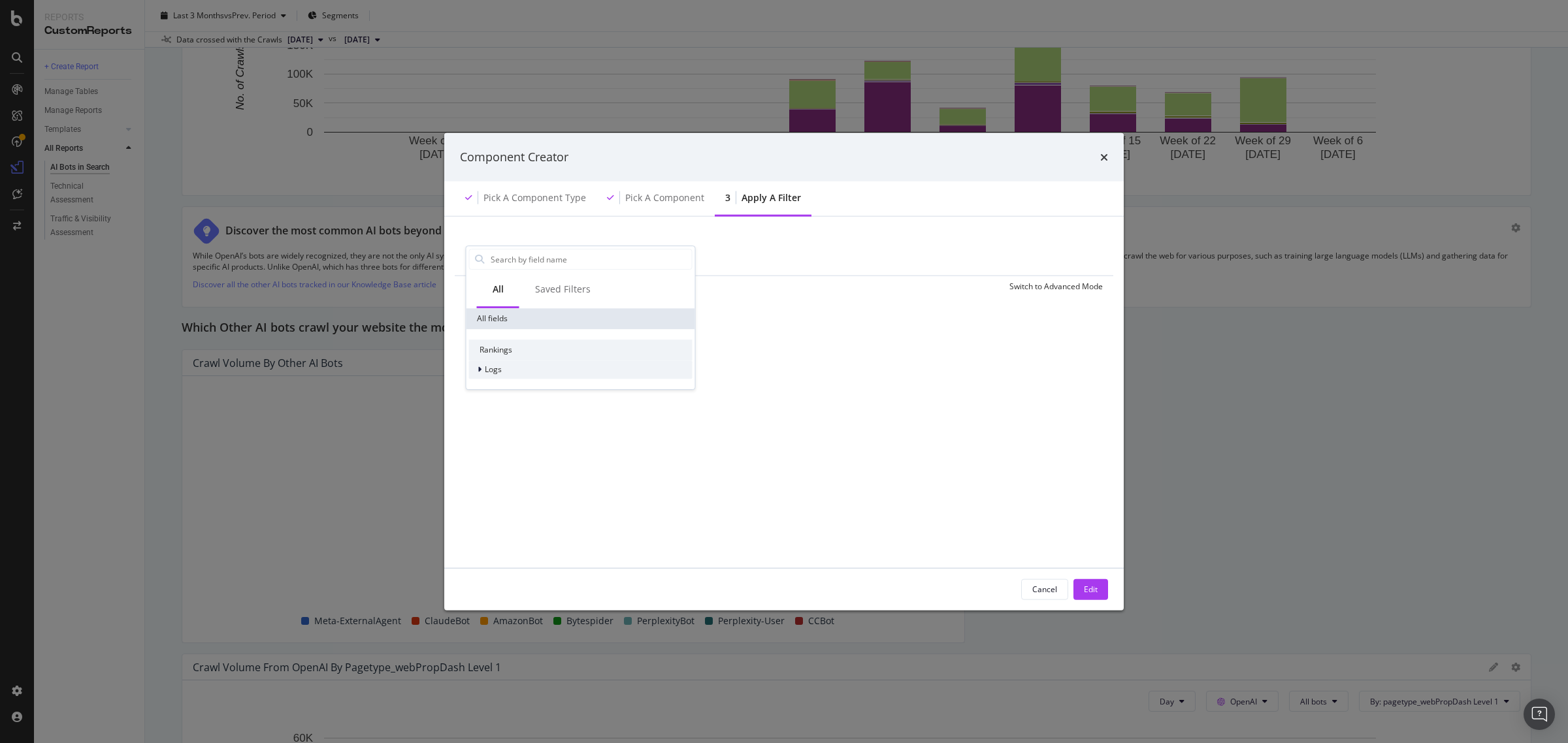
click at [508, 376] on div "Logs" at bounding box center [580, 370] width 224 height 18
click at [525, 385] on span "Segments" at bounding box center [511, 388] width 37 height 11
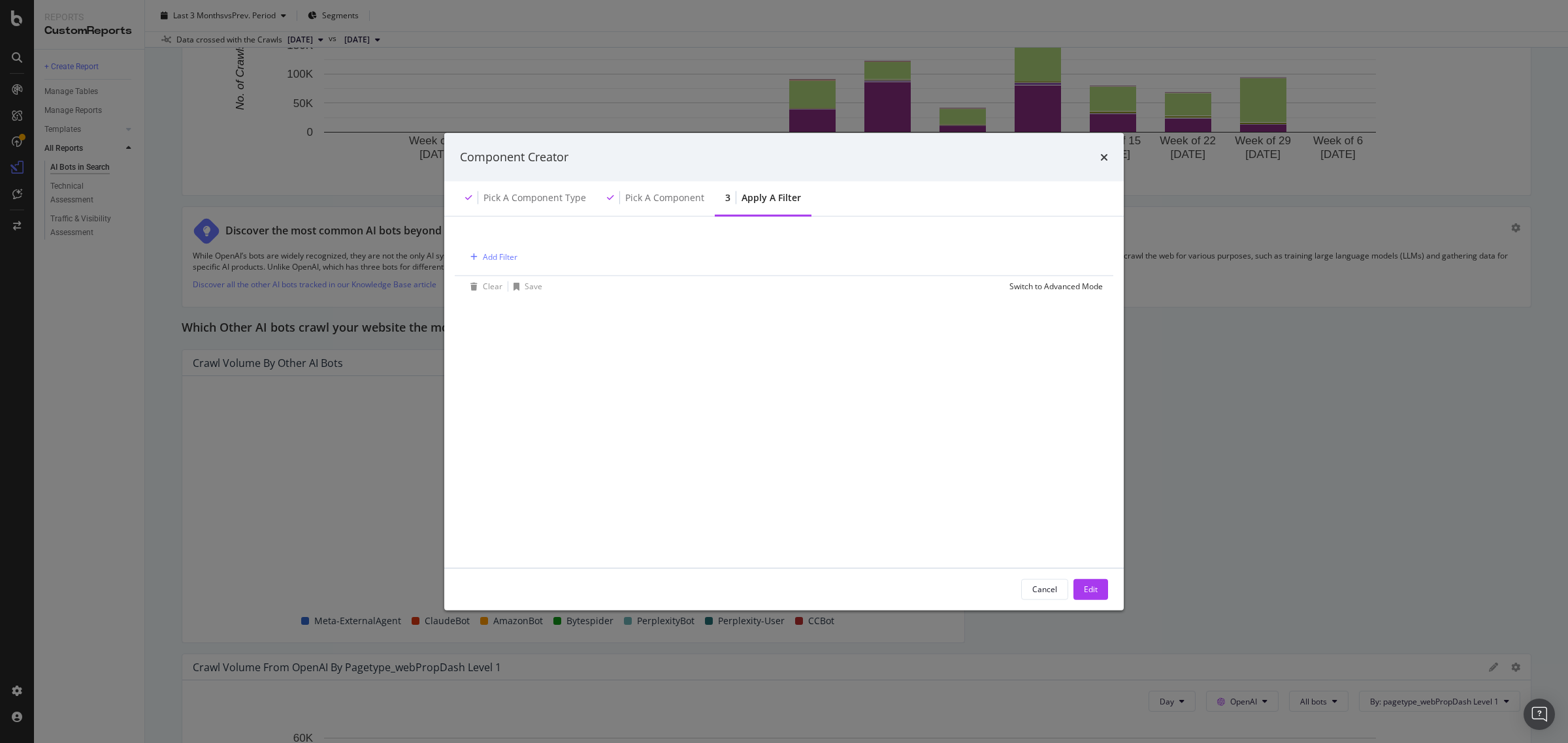
click at [923, 463] on div "Add Filter Clear Save Switch to Advanced Mode" at bounding box center [783, 392] width 648 height 320
click at [1101, 161] on icon "times" at bounding box center [1104, 157] width 8 height 11
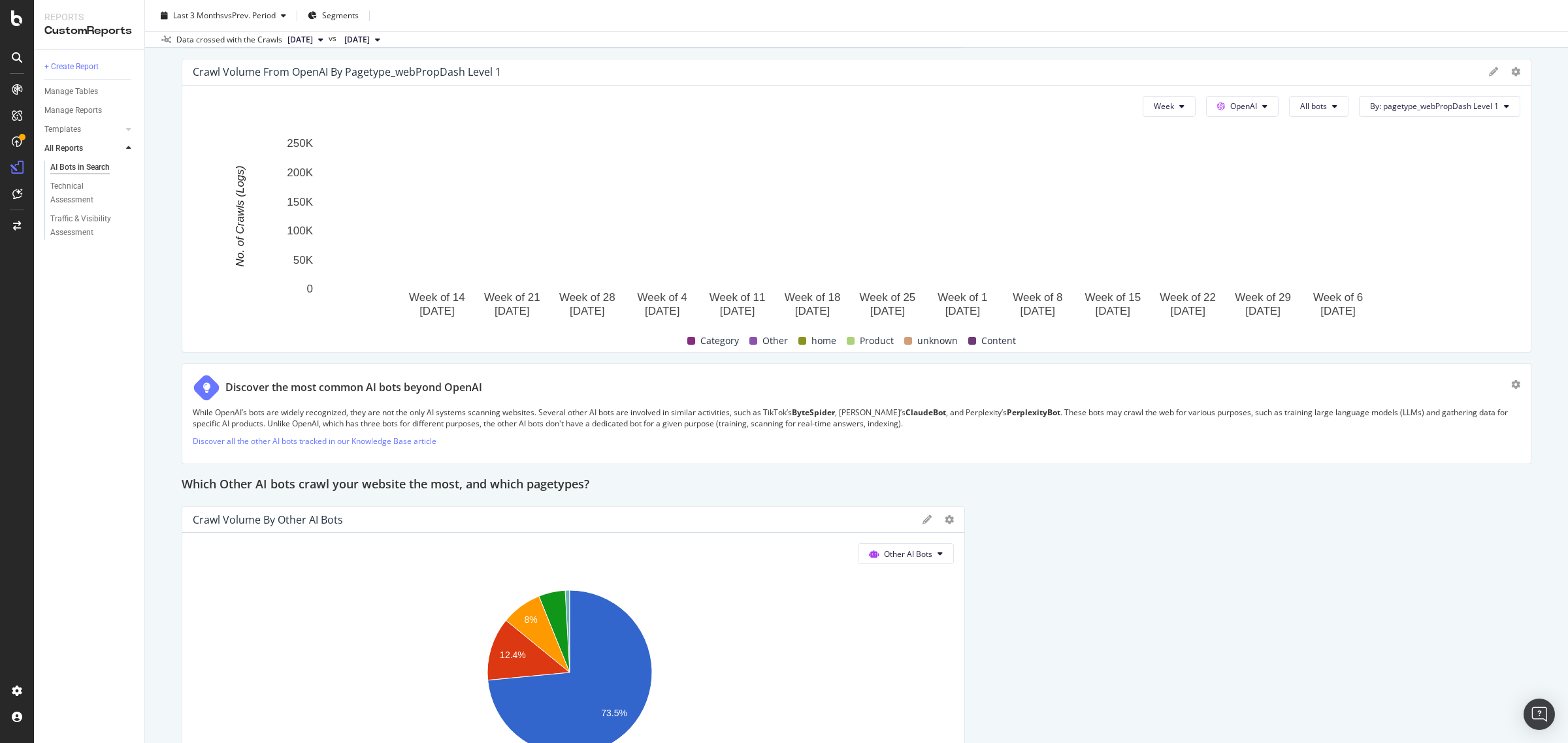
scroll to position [2612, 0]
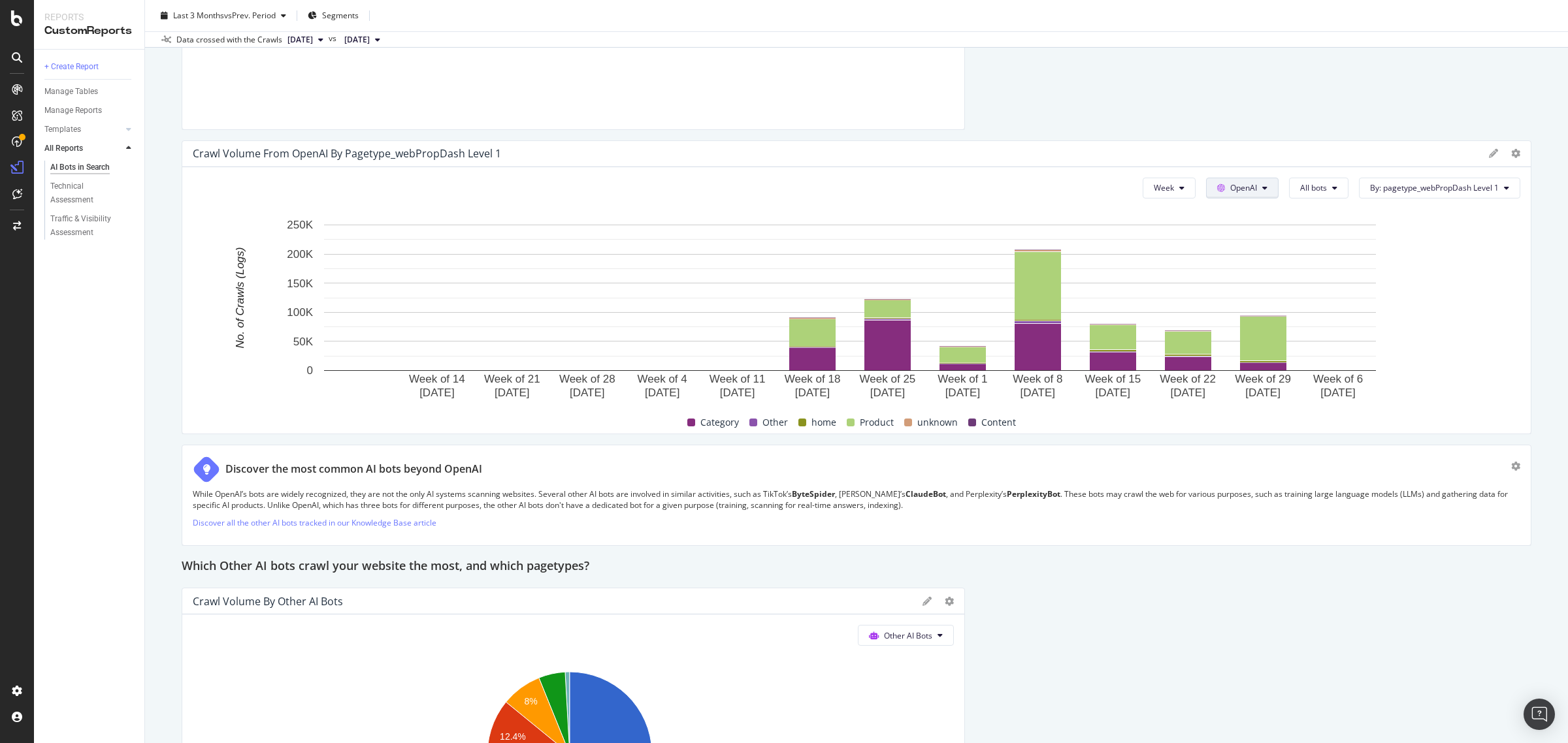
click at [1262, 192] on icon at bounding box center [1264, 188] width 5 height 8
click at [1246, 220] on span "Google" at bounding box center [1249, 214] width 48 height 12
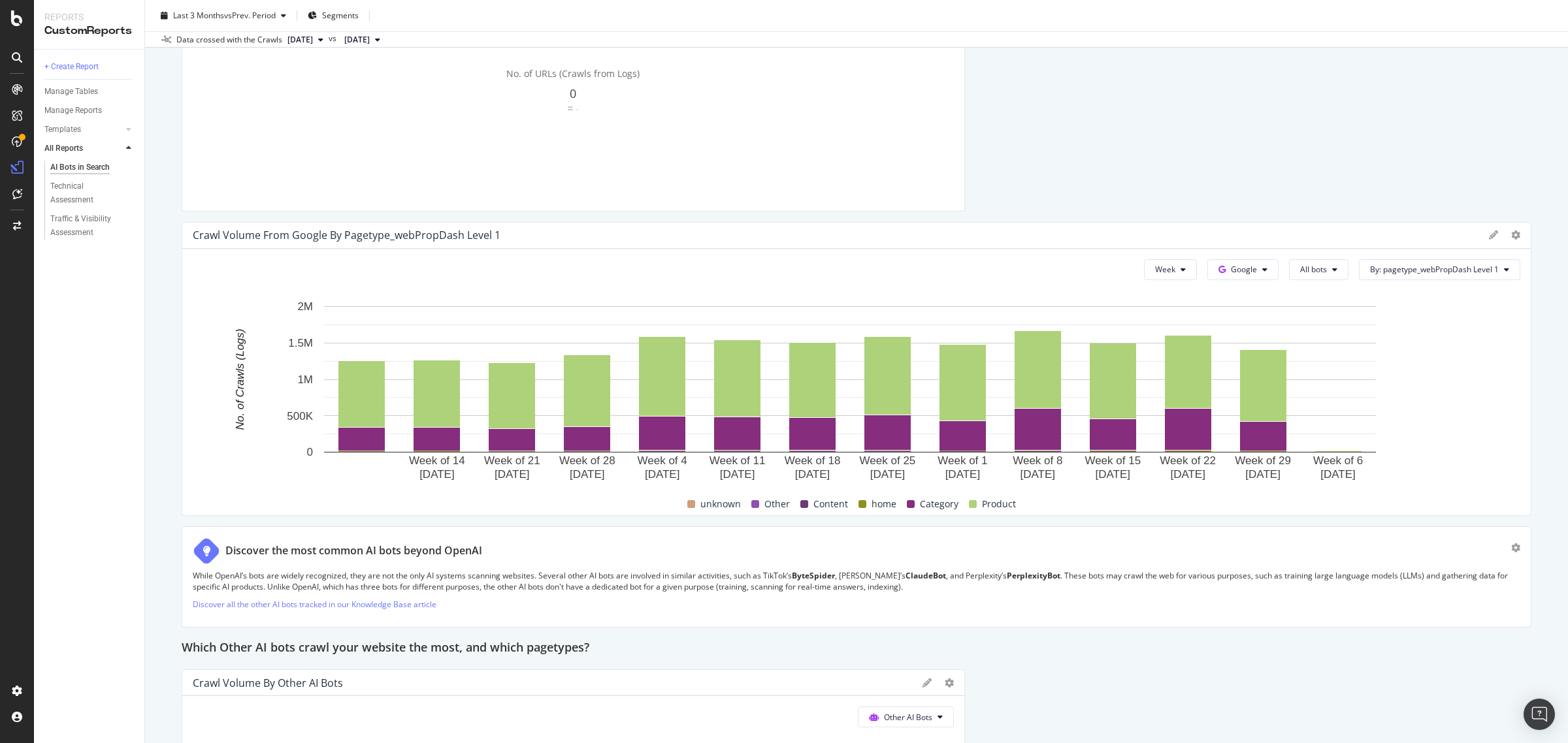
scroll to position [2694, 0]
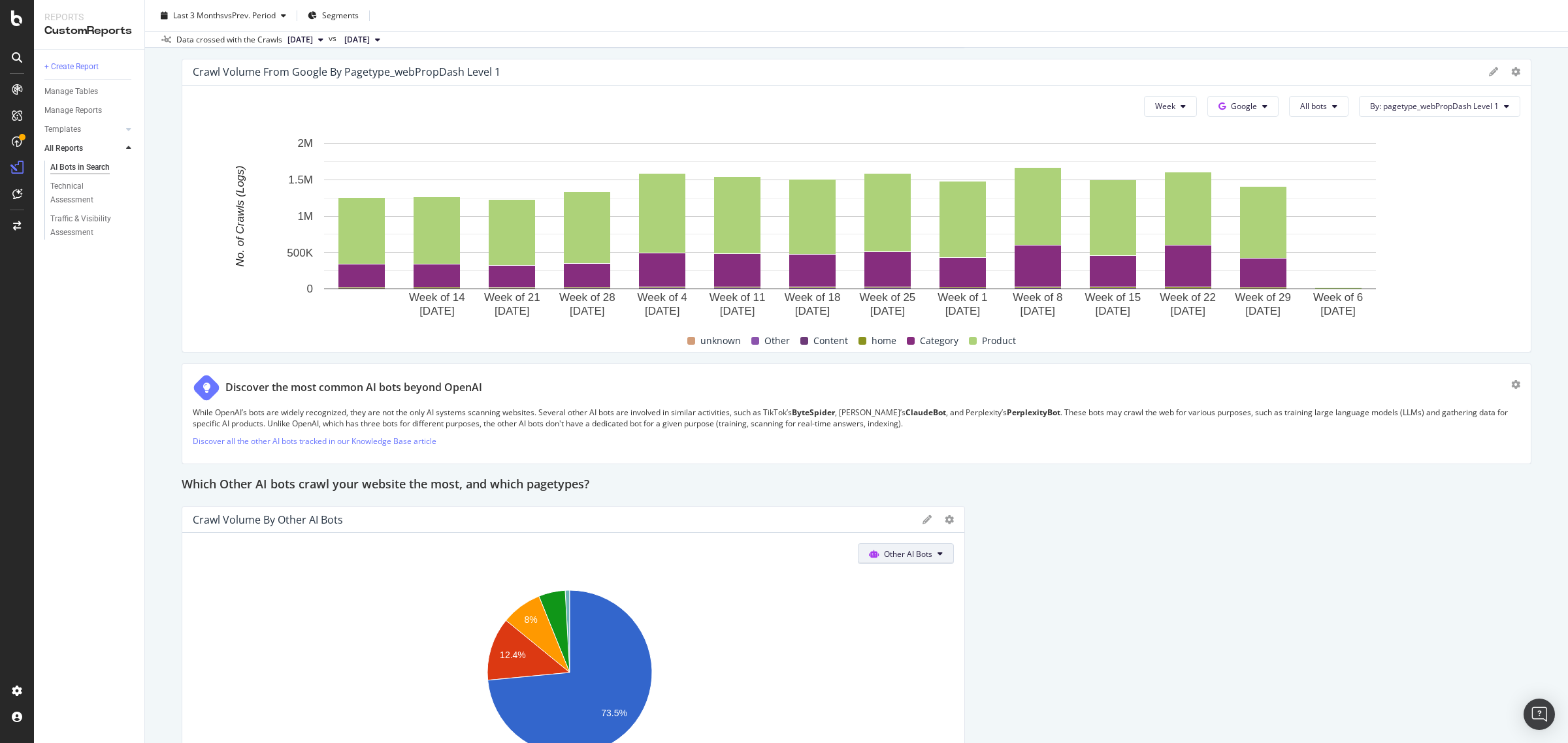
click at [889, 556] on span "Other AI Bots" at bounding box center [908, 554] width 48 height 11
click at [890, 620] on div "OpenAI" at bounding box center [896, 629] width 93 height 19
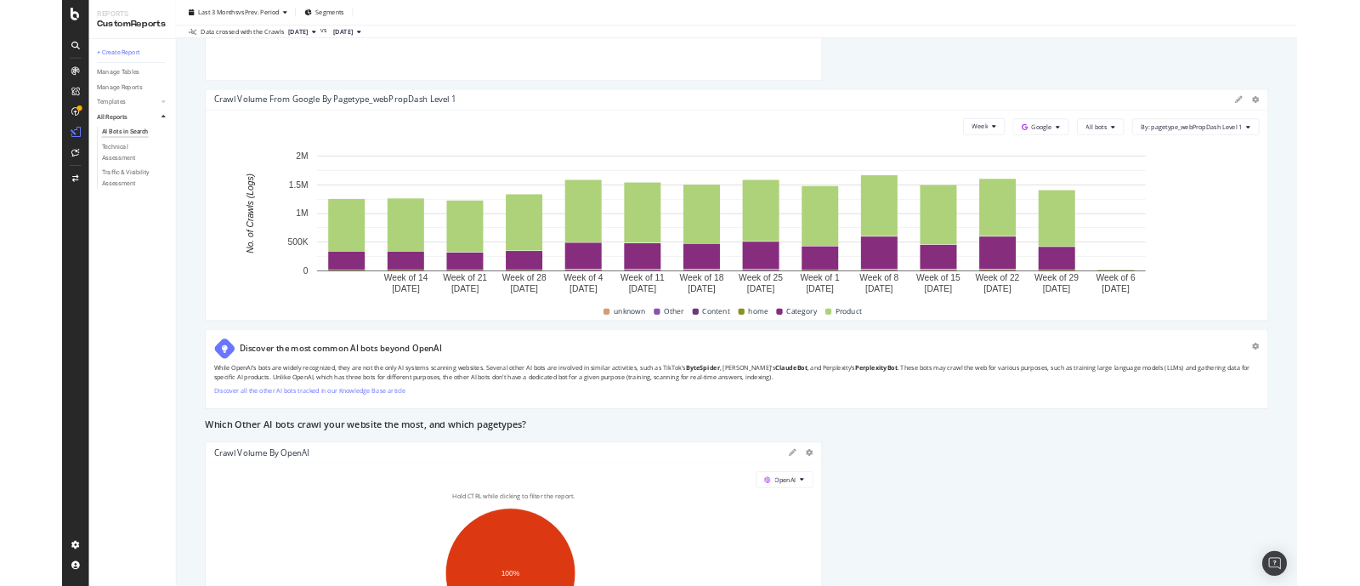
scroll to position [3400, 0]
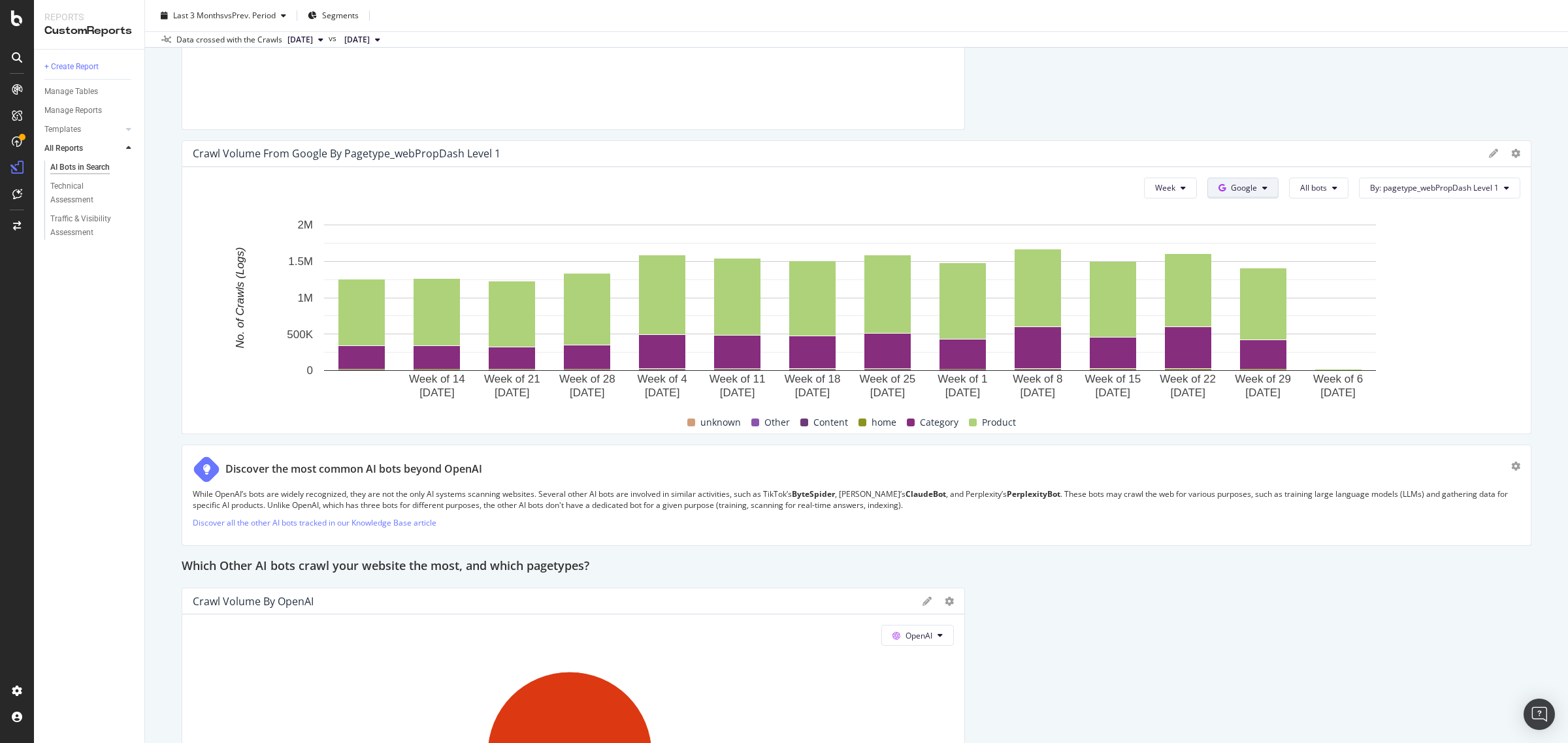
click at [1240, 185] on span "Google" at bounding box center [1244, 187] width 26 height 11
click at [1241, 264] on span "OpenAI" at bounding box center [1251, 263] width 48 height 12
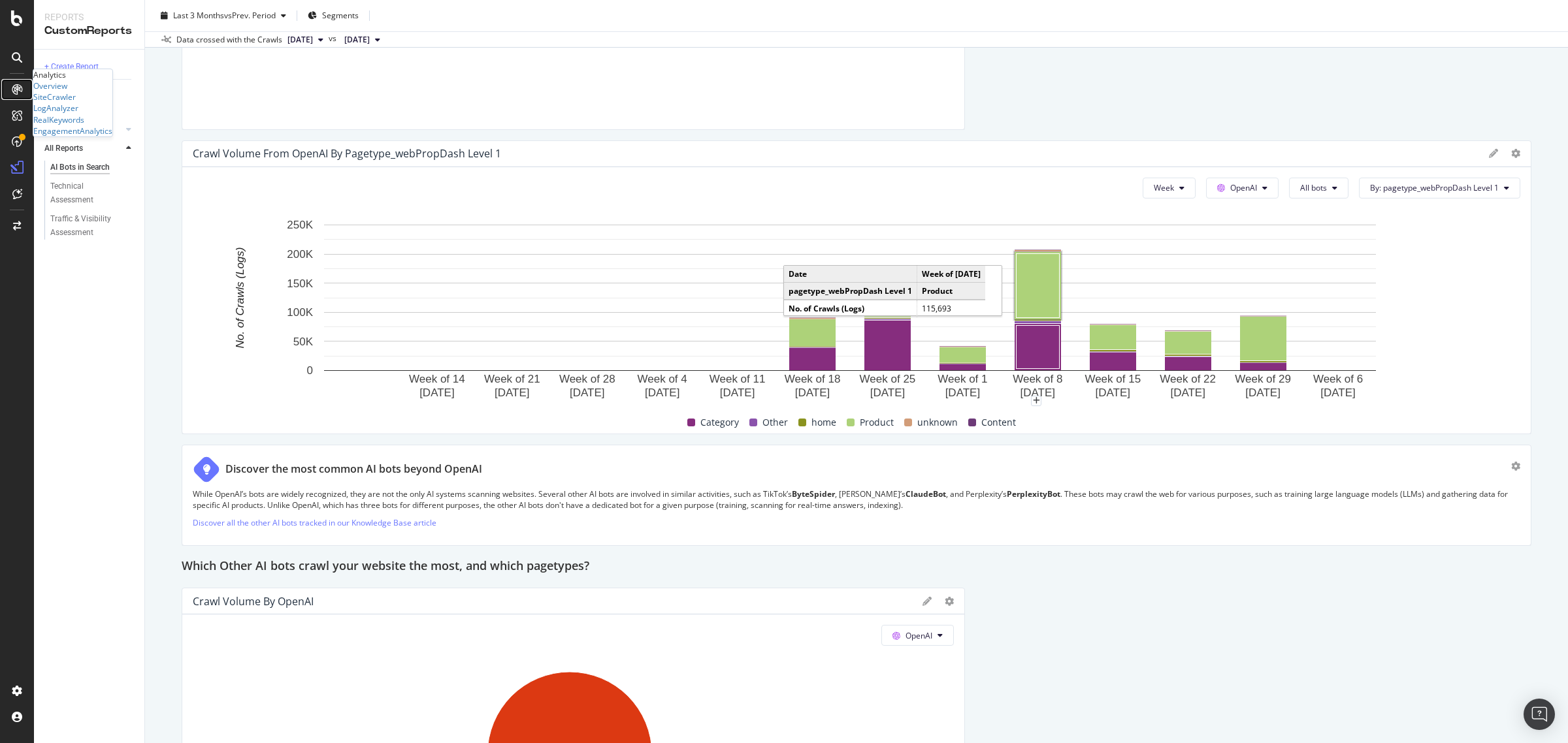
click at [21, 93] on icon at bounding box center [17, 90] width 11 height 11
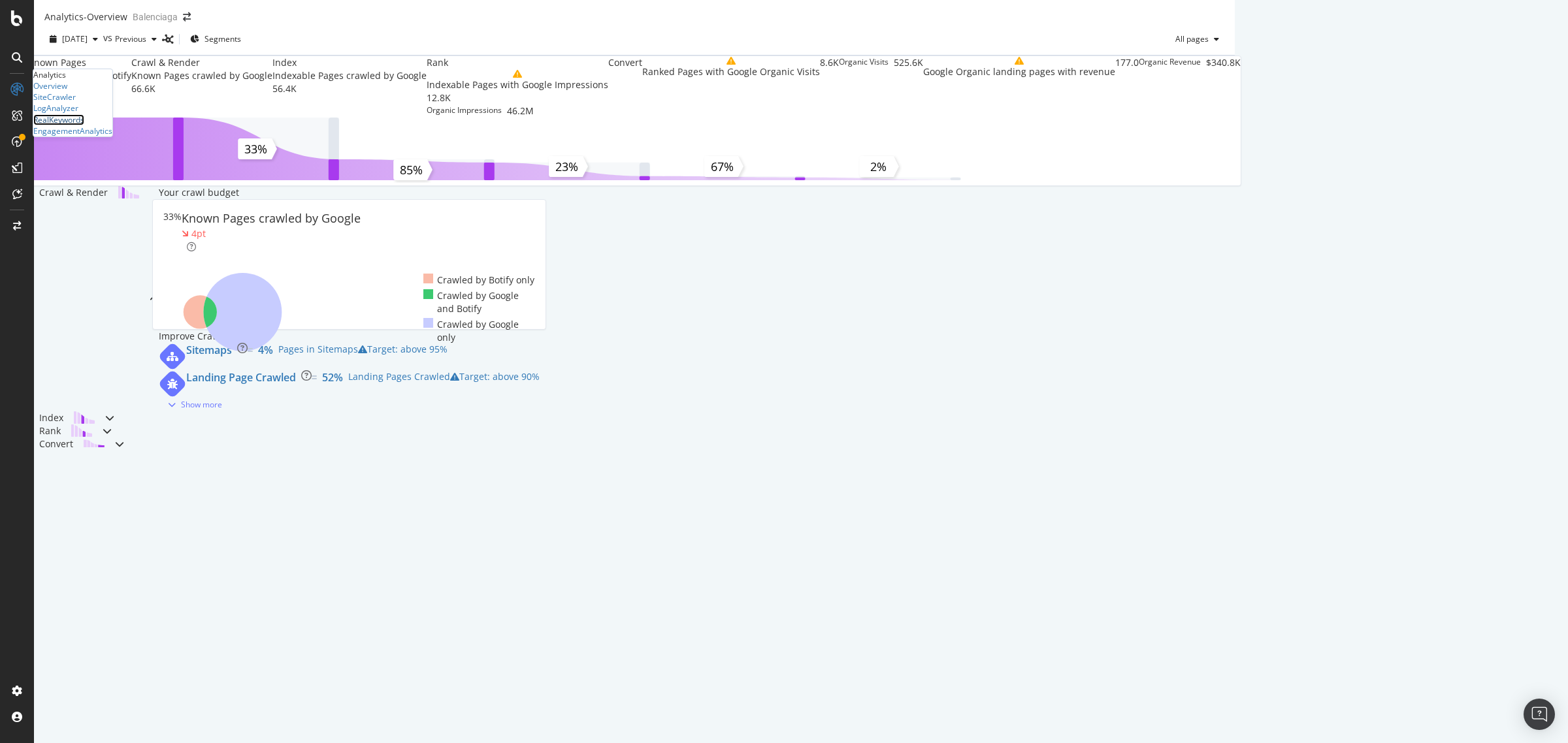
click at [79, 125] on div "RealKeywords" at bounding box center [58, 120] width 51 height 11
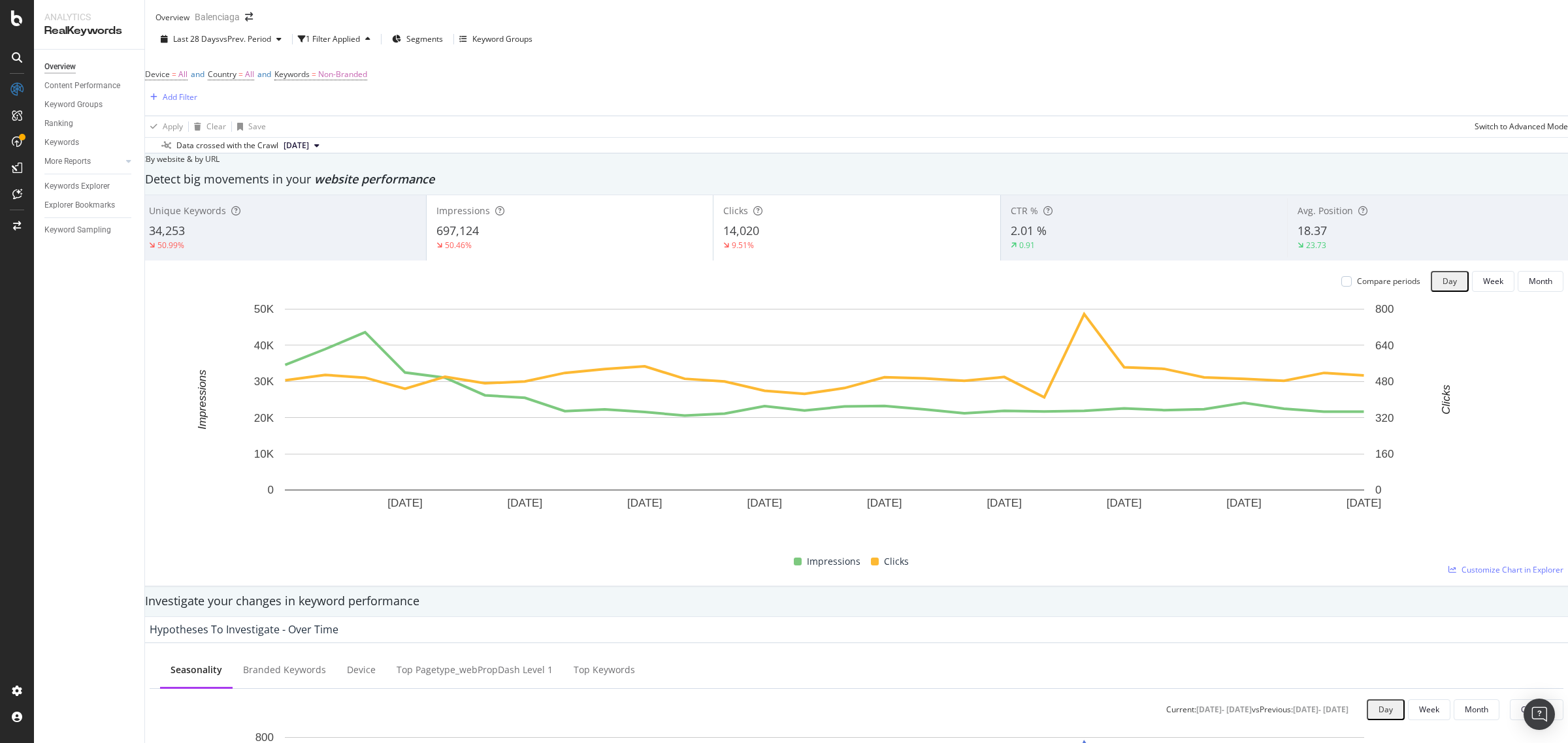
drag, startPoint x: 332, startPoint y: 186, endPoint x: 369, endPoint y: 186, distance: 37.0
click at [220, 164] on div "By website & by URL" at bounding box center [178, 159] width 81 height 11
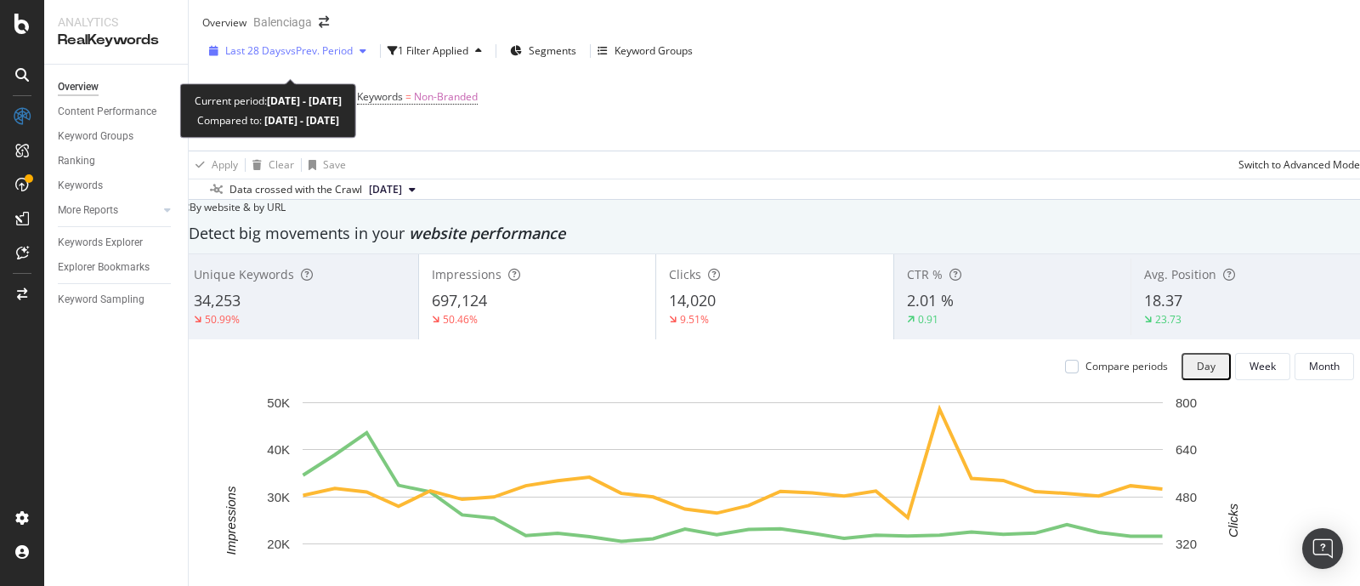
click at [327, 64] on div "Last 28 Days vs Prev. Period" at bounding box center [287, 50] width 171 height 25
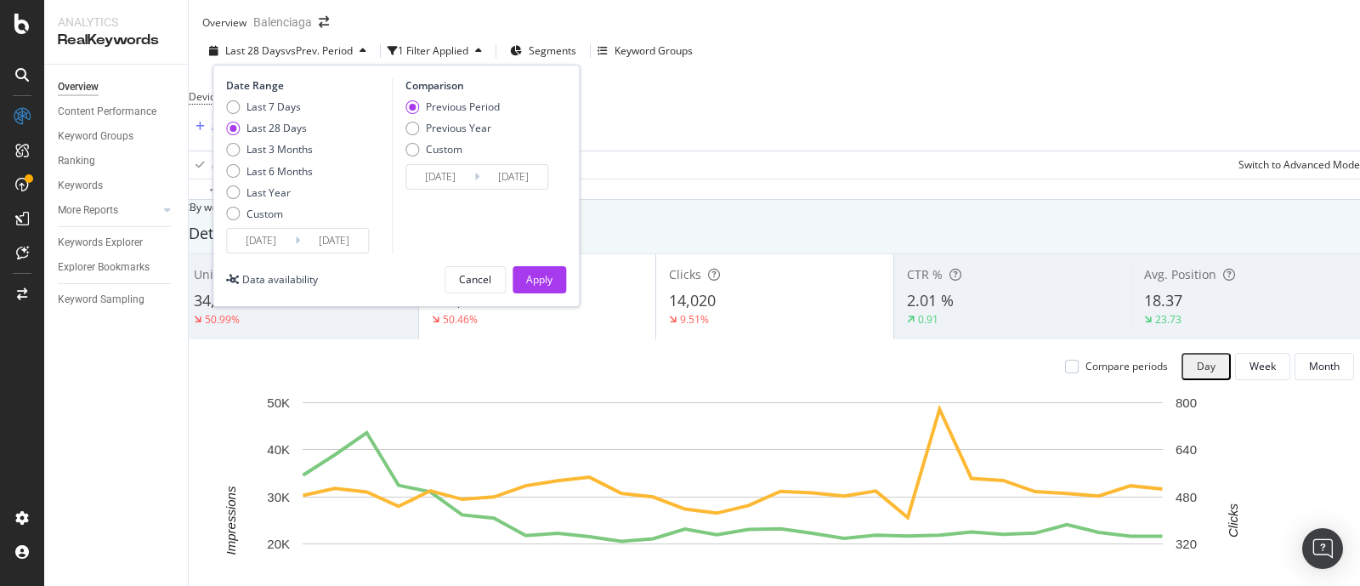
click at [270, 244] on input "[DATE]" at bounding box center [261, 241] width 68 height 24
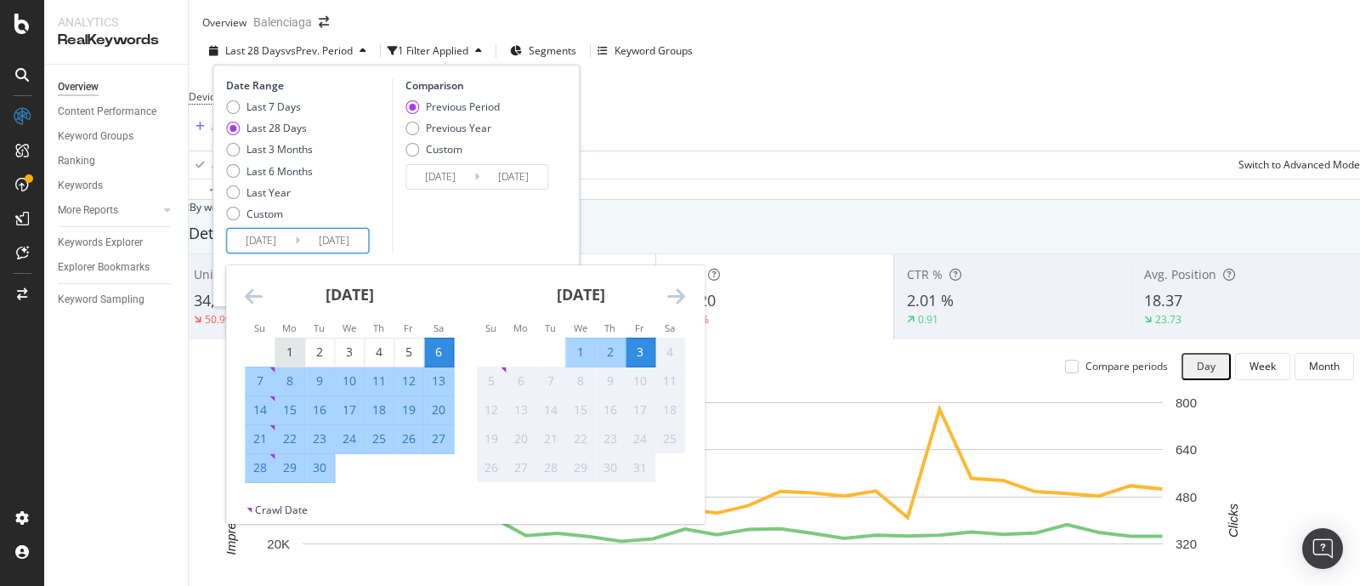
click at [288, 360] on div "1" at bounding box center [289, 351] width 29 height 17
type input "[DATE]"
click at [321, 476] on div "30" at bounding box center [319, 467] width 29 height 17
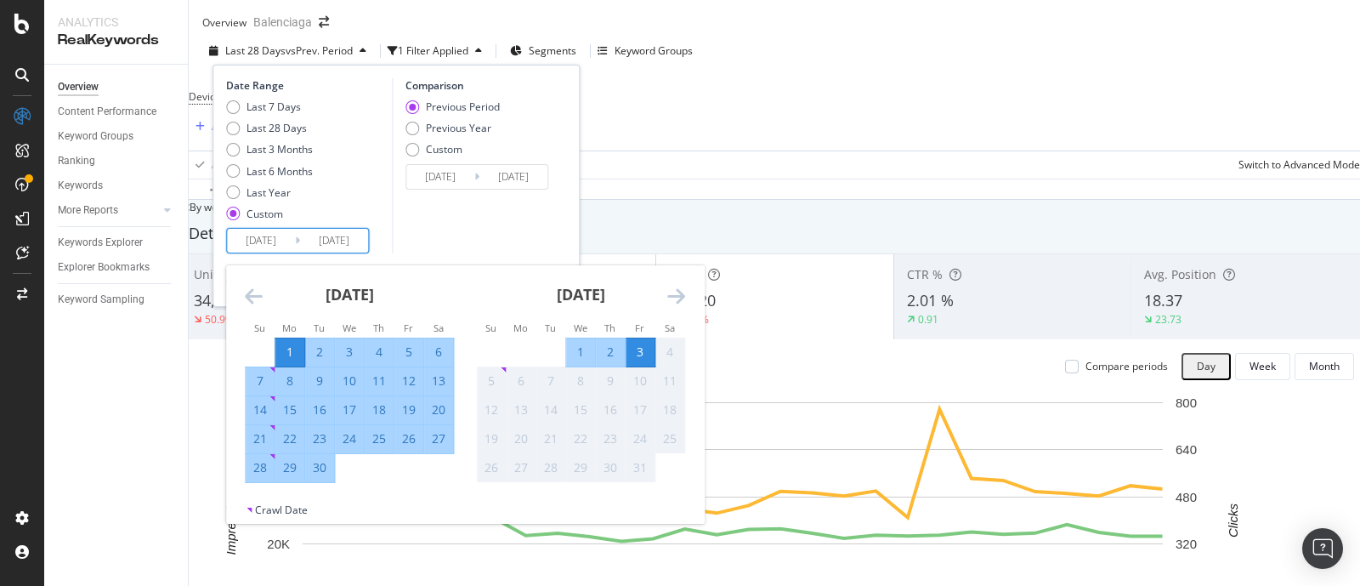
type input "[DATE]"
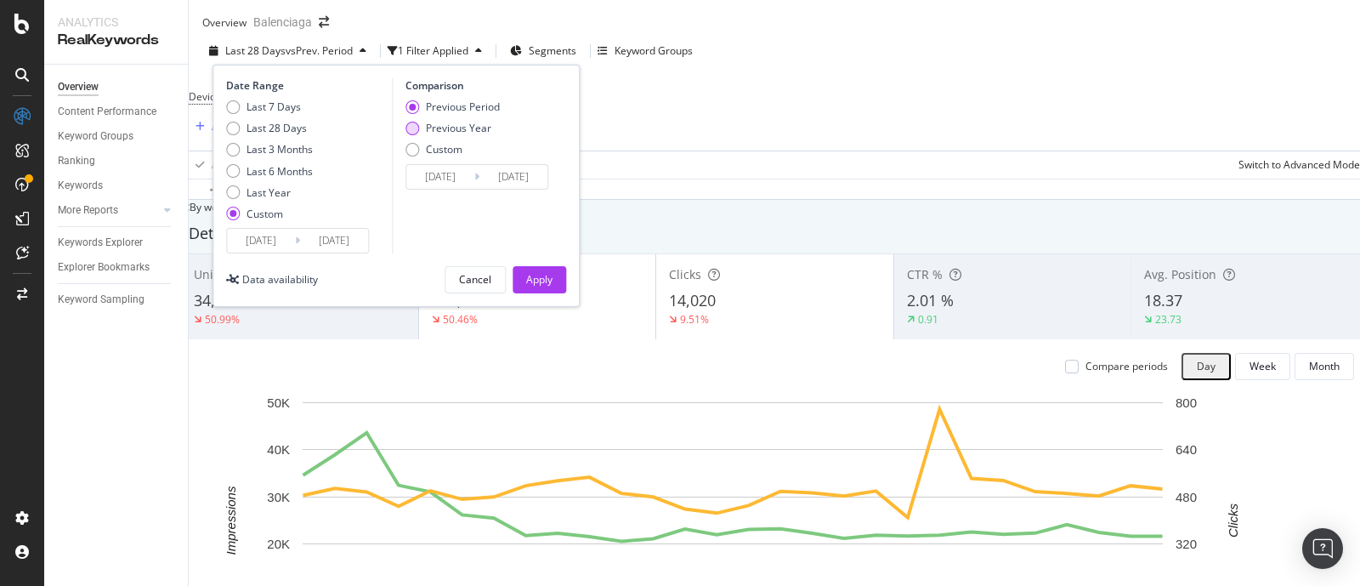
click at [455, 135] on div "Previous Year" at bounding box center [458, 128] width 65 height 14
type input "[DATE]"
click at [517, 286] on button "Apply" at bounding box center [540, 279] width 54 height 27
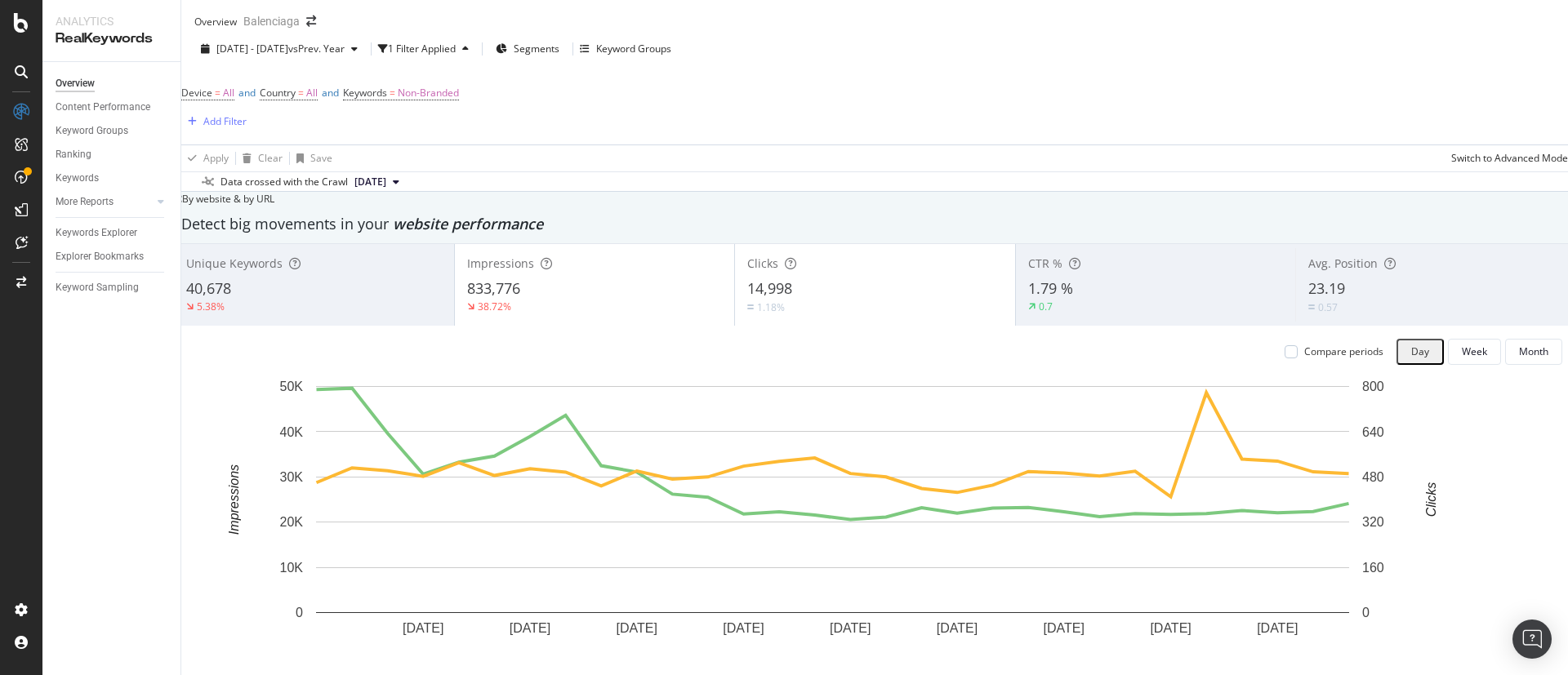
drag, startPoint x: 1241, startPoint y: 2, endPoint x: 582, endPoint y: 182, distance: 683.1
click at [582, 171] on div "Apply Clear Save Switch to Advanced Mode" at bounding box center [874, 157] width 1412 height 27
click at [459, 105] on div "Device = All and Country = All and Keywords = Non-Branded" at bounding box center [320, 93] width 278 height 23
click at [459, 105] on span "Non-Branded" at bounding box center [429, 93] width 61 height 23
click at [436, 123] on span "Non-Branded" at bounding box center [405, 116] width 61 height 13
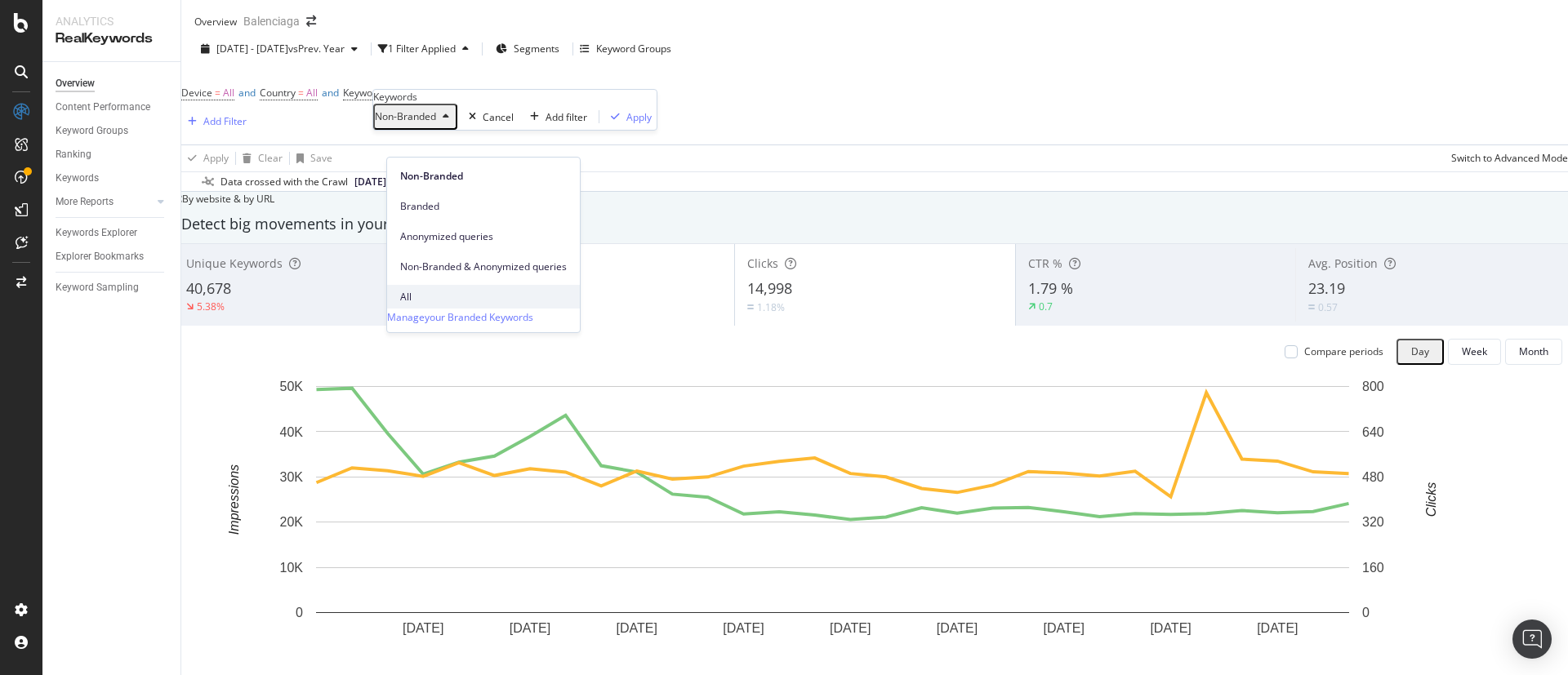
click at [428, 290] on span "All" at bounding box center [482, 297] width 166 height 14
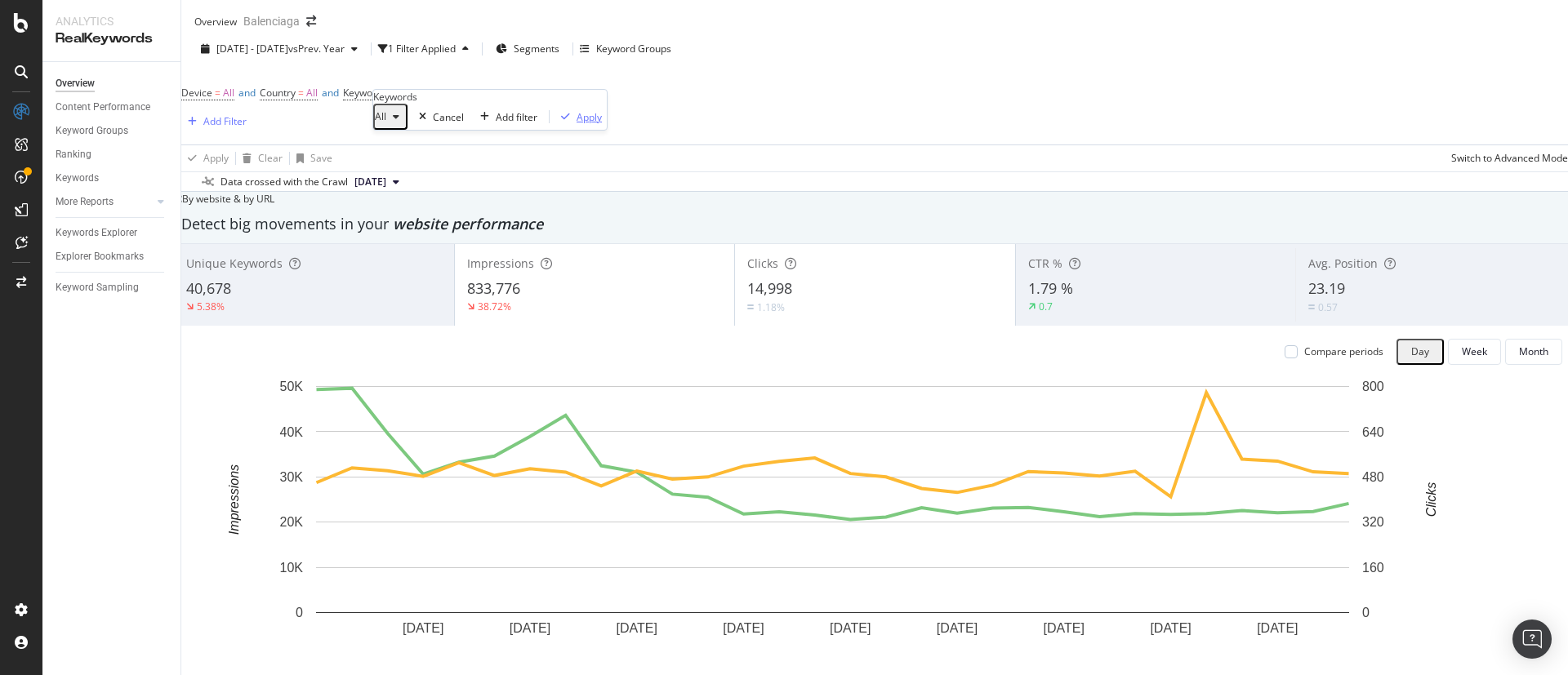
click at [576, 124] on div "Apply" at bounding box center [589, 117] width 25 height 13
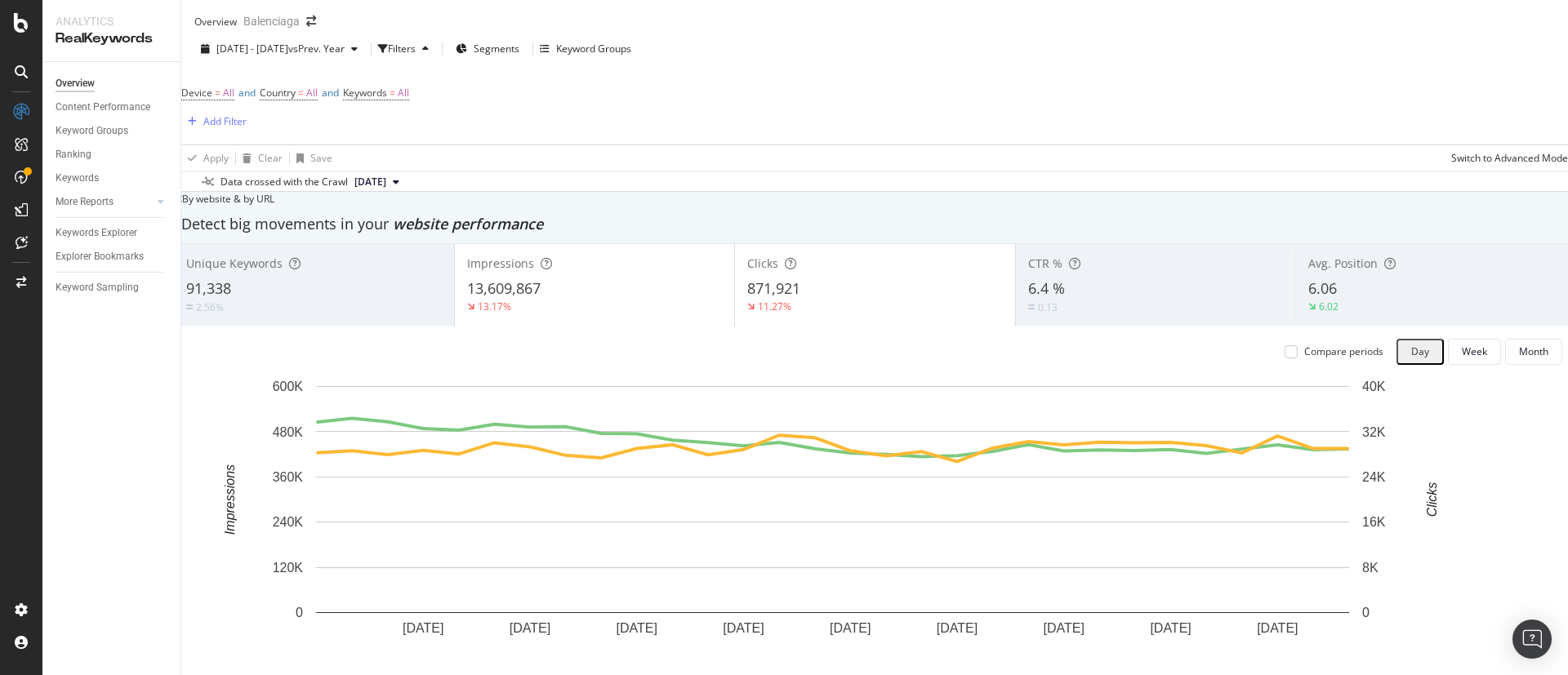
scroll to position [96, 0]
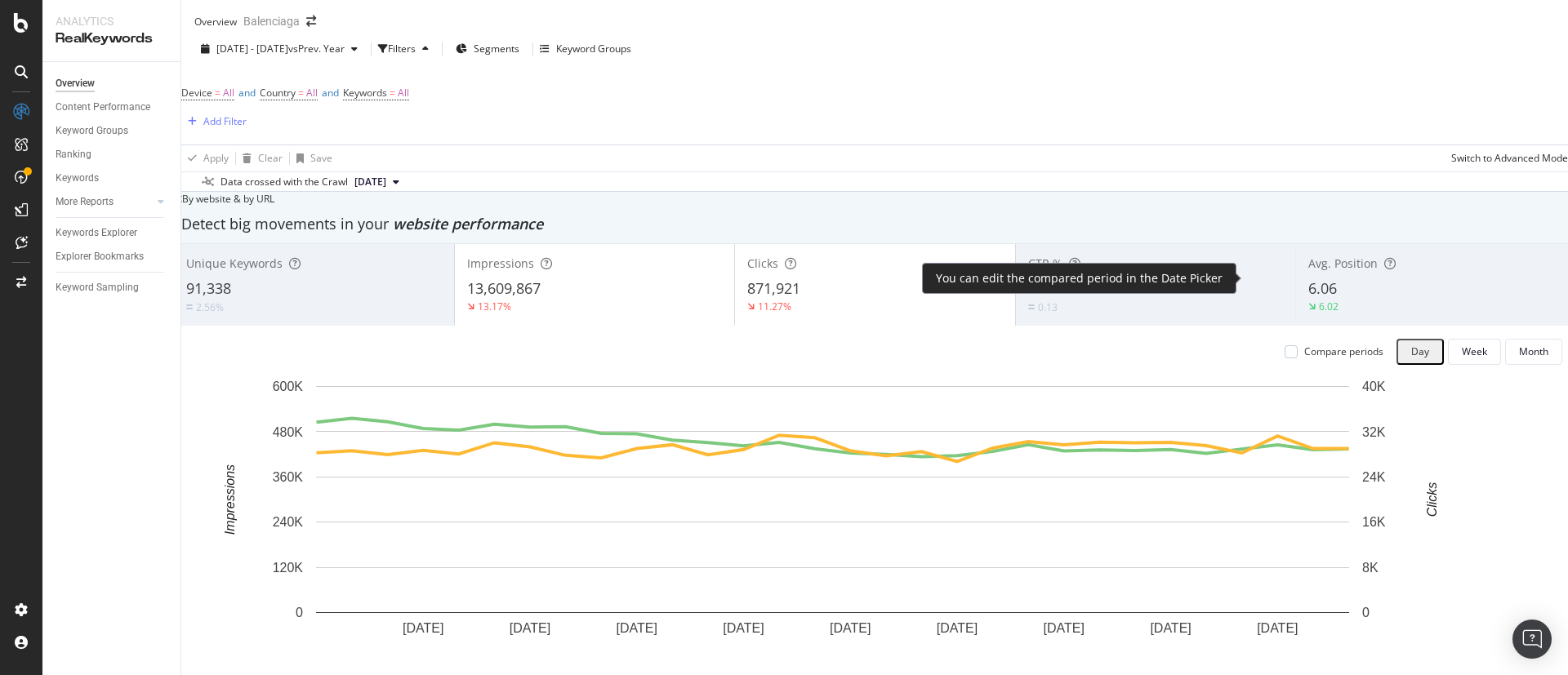
click at [1285, 345] on div "Compare periods" at bounding box center [1334, 351] width 99 height 13
click at [1285, 346] on div at bounding box center [1291, 352] width 13 height 13
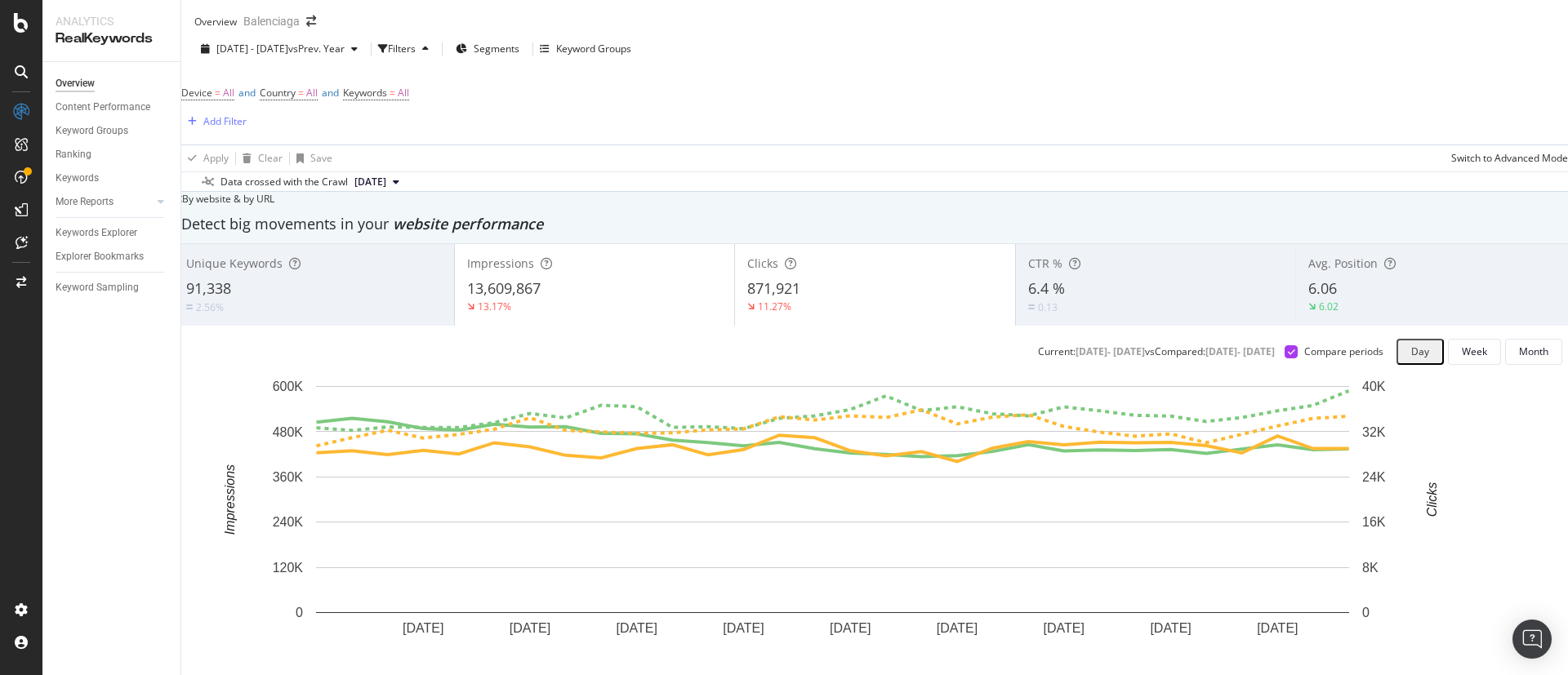
scroll to position [1933, 0]
